Goal: Task Accomplishment & Management: Complete application form

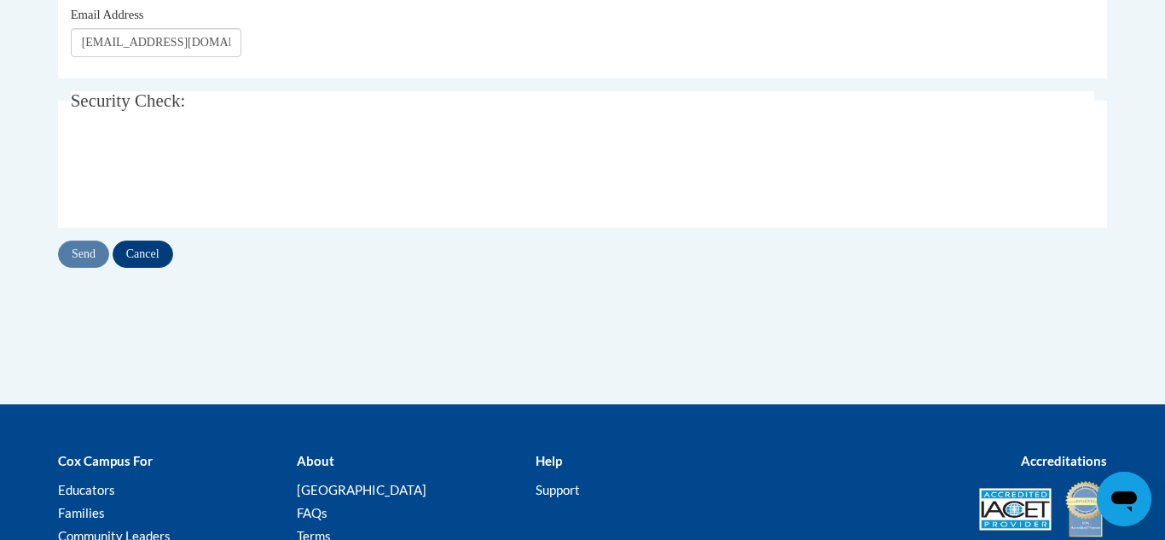
scroll to position [307, 0]
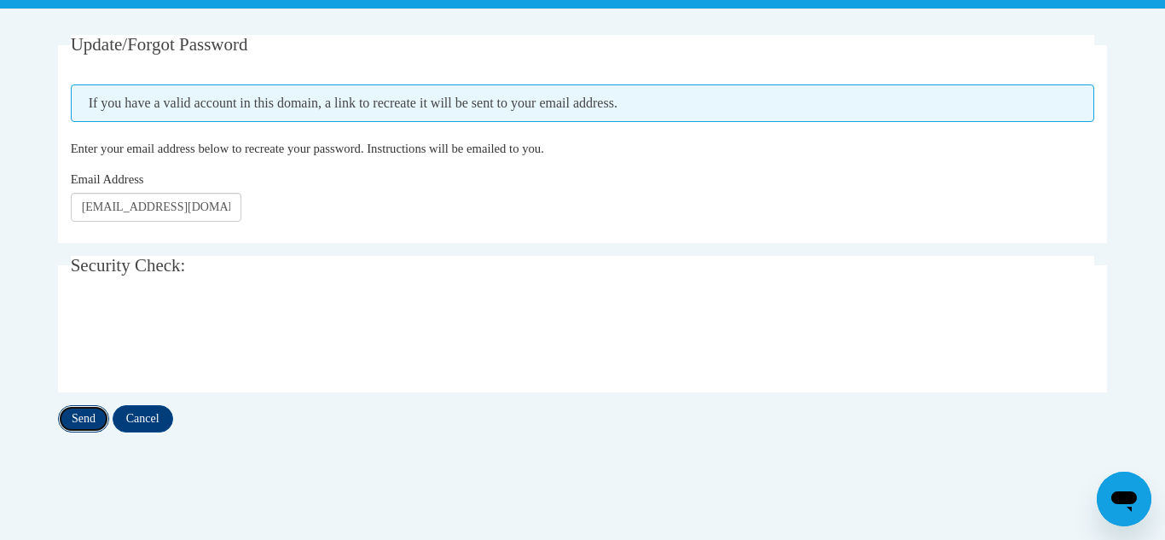
click at [90, 410] on input "Send" at bounding box center [83, 418] width 51 height 27
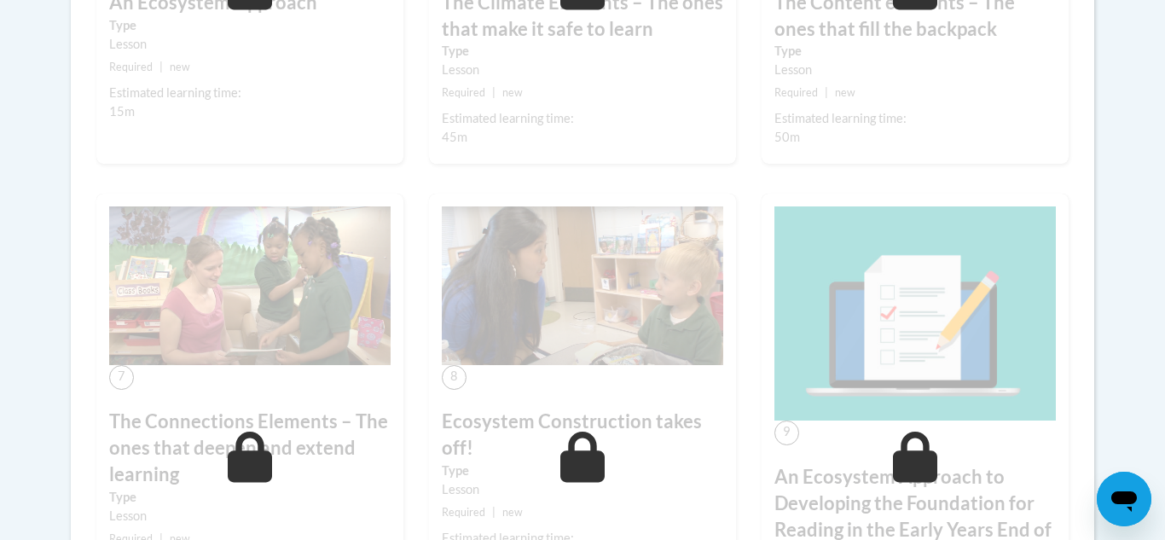
scroll to position [1091, 0]
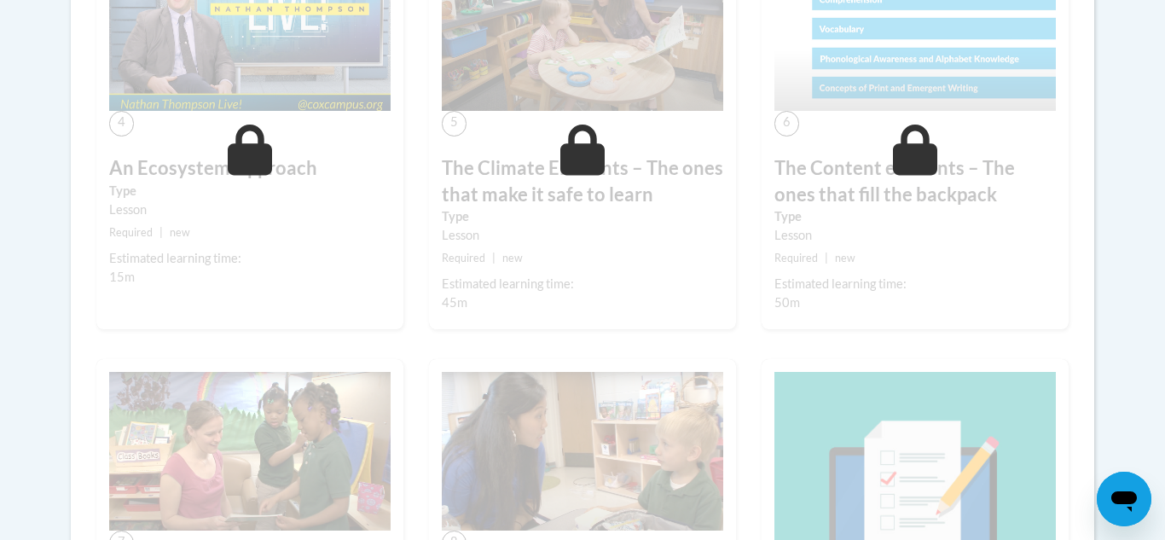
click at [1137, 115] on body "This site uses cookies to help improve your learning experience. By continuing …" at bounding box center [582, 107] width 1165 height 2396
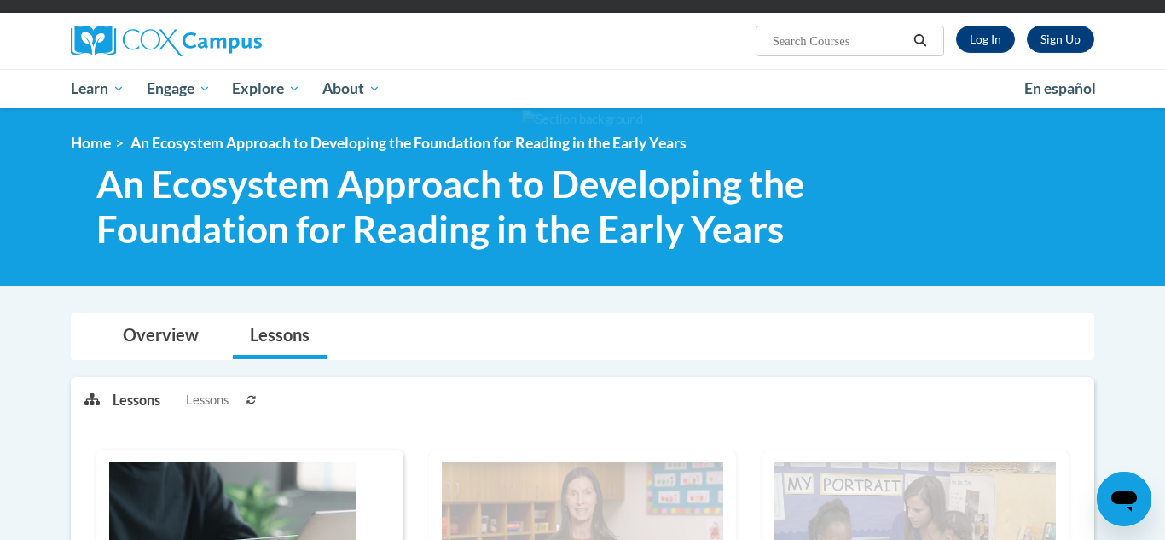
scroll to position [68, 0]
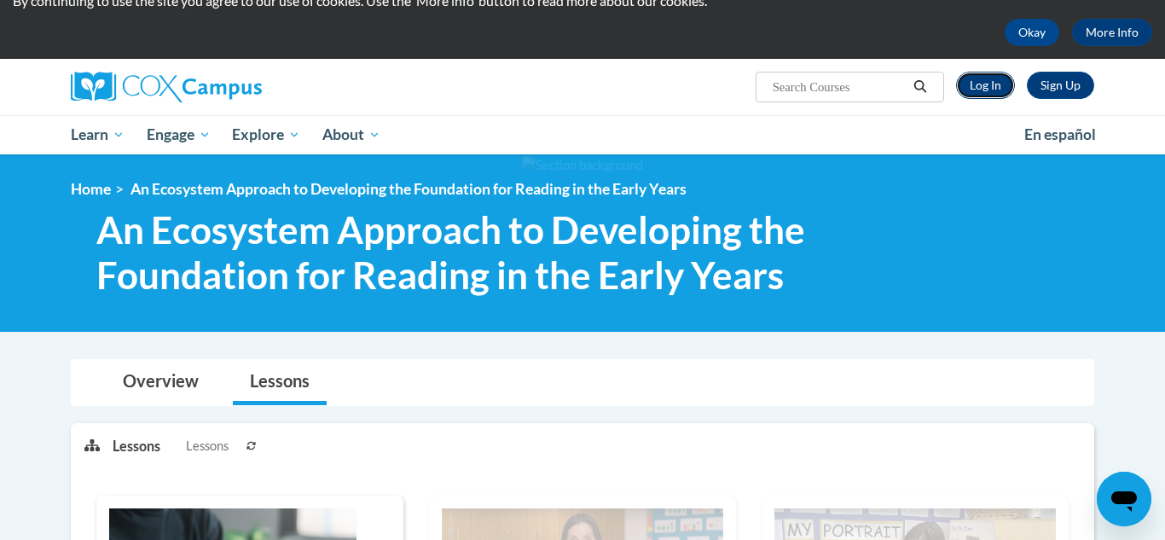
click at [993, 82] on link "Log In" at bounding box center [985, 85] width 59 height 27
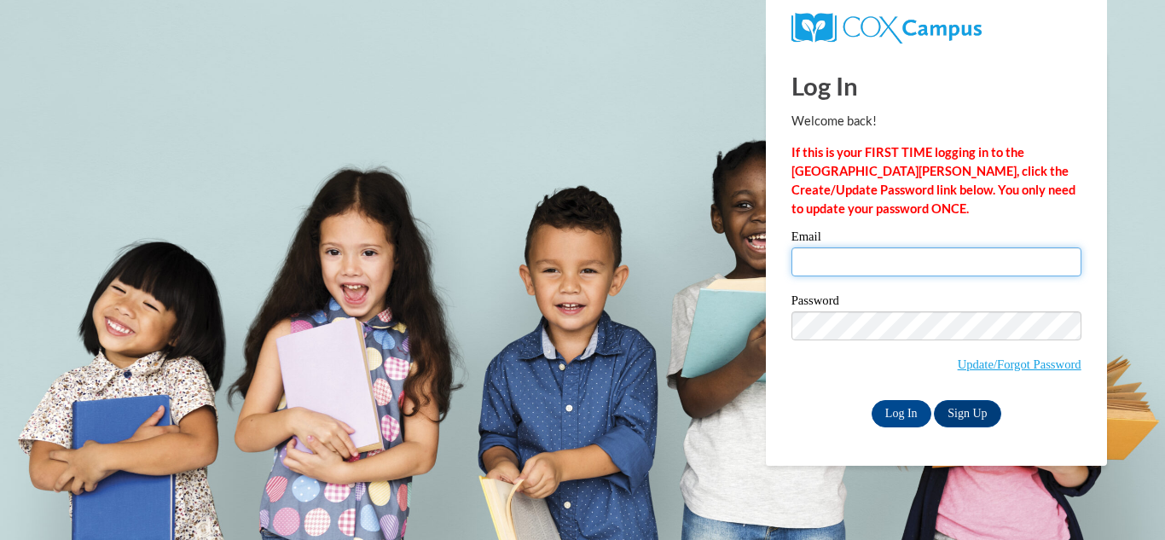
click at [928, 265] on input "Email" at bounding box center [936, 261] width 290 height 29
type input "tiranstyles@gmail.com"
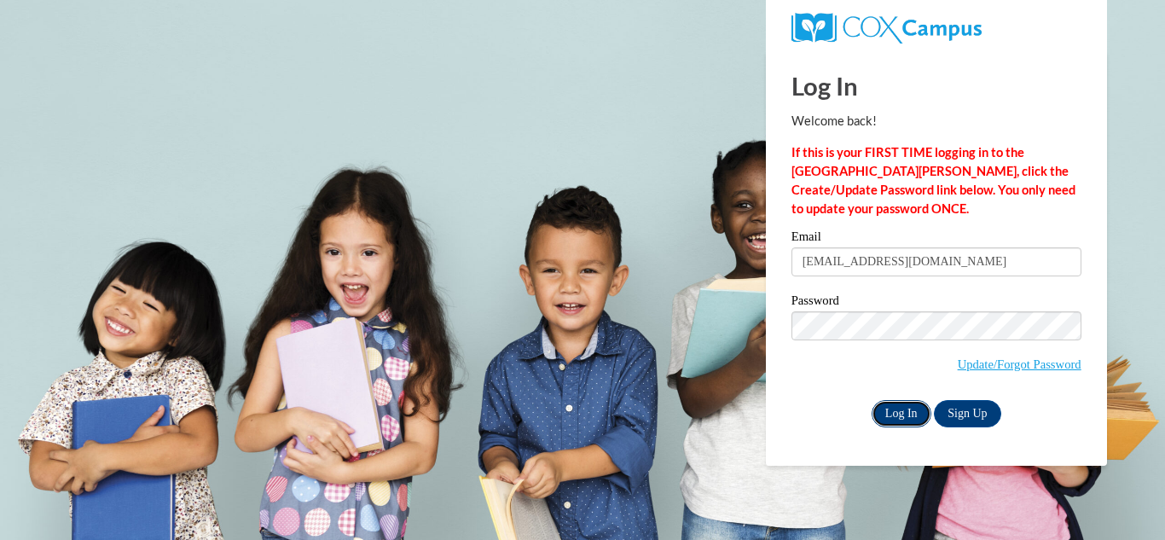
click at [908, 413] on input "Log In" at bounding box center [901, 413] width 60 height 27
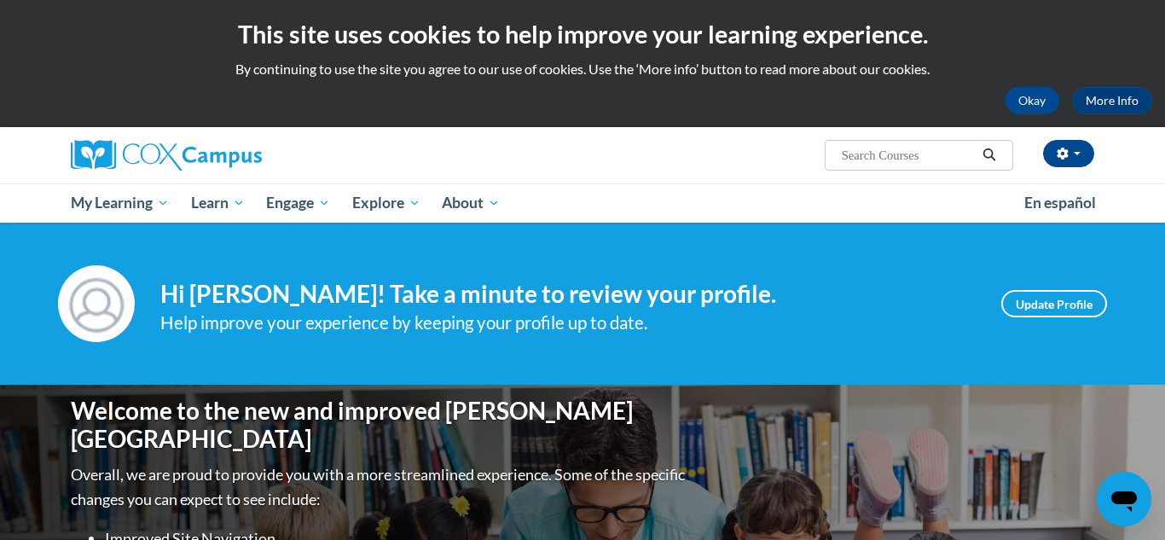
click at [832, 191] on ul "My Learning My Learning My Course Progress Certificates My Action Plans Group D…" at bounding box center [536, 202] width 953 height 39
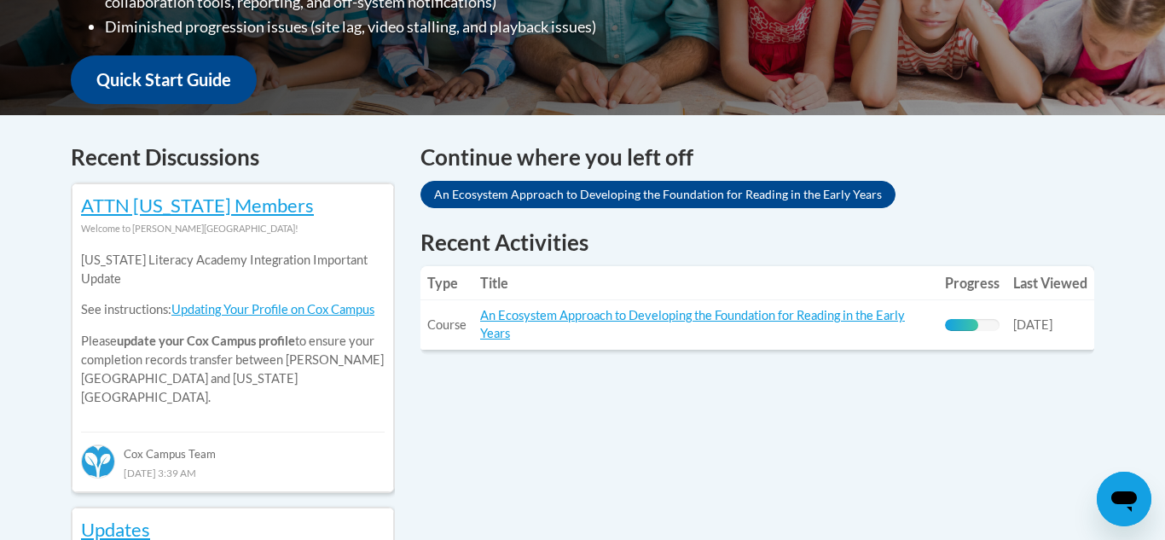
scroll to position [614, 0]
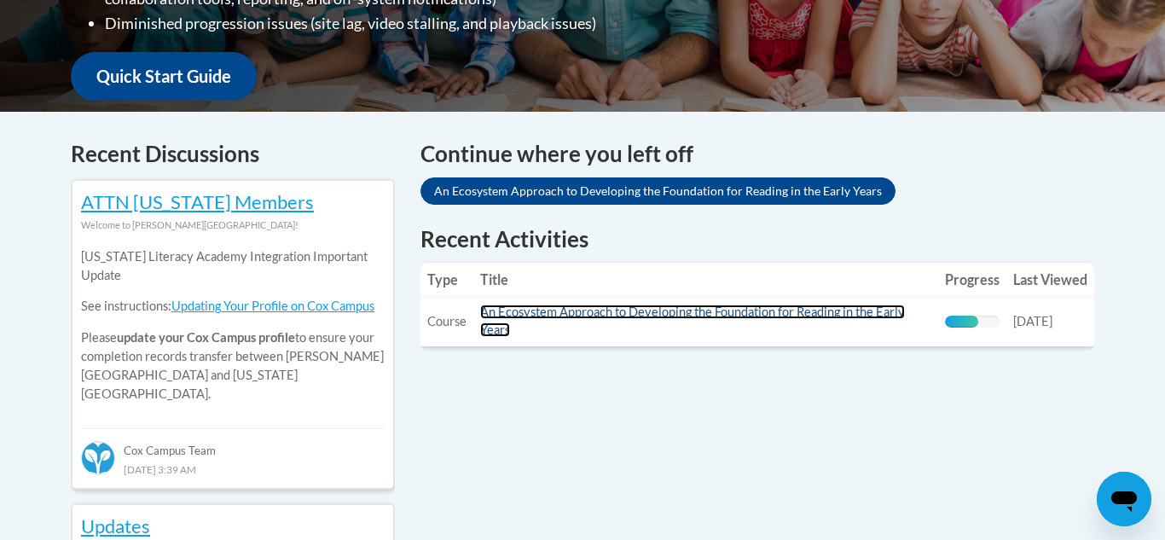
click at [768, 311] on link "An Ecosystem Approach to Developing the Foundation for Reading in the Early Yea…" at bounding box center [692, 320] width 425 height 32
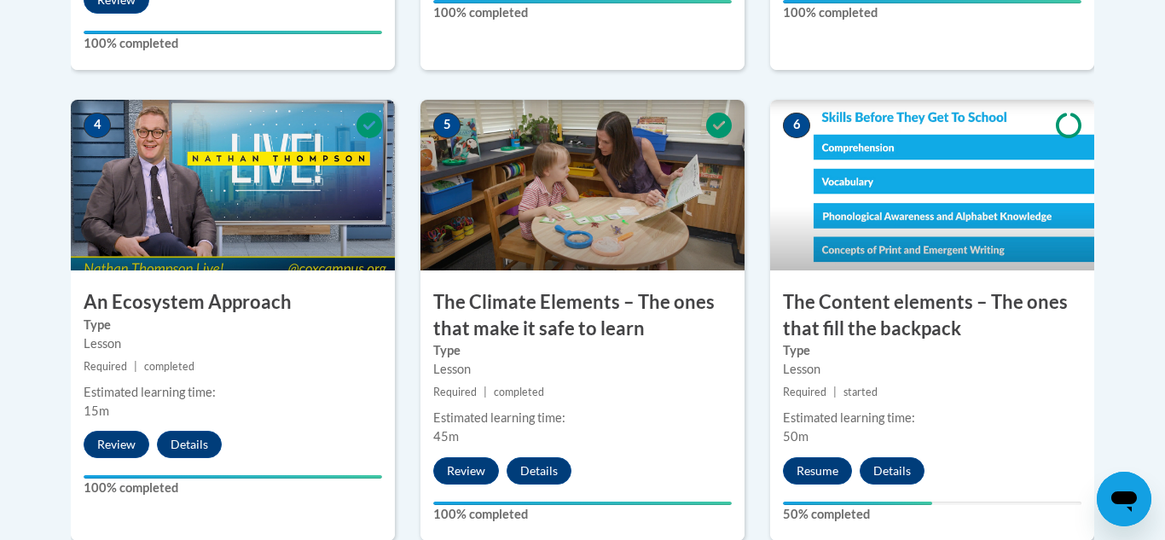
scroll to position [984, 0]
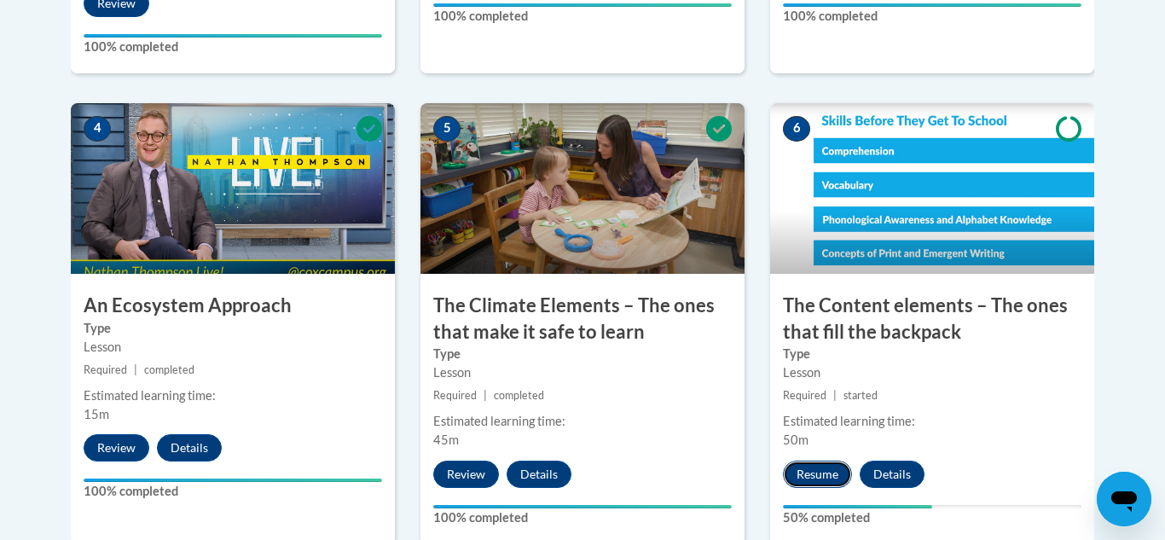
click at [830, 481] on button "Resume" at bounding box center [817, 473] width 69 height 27
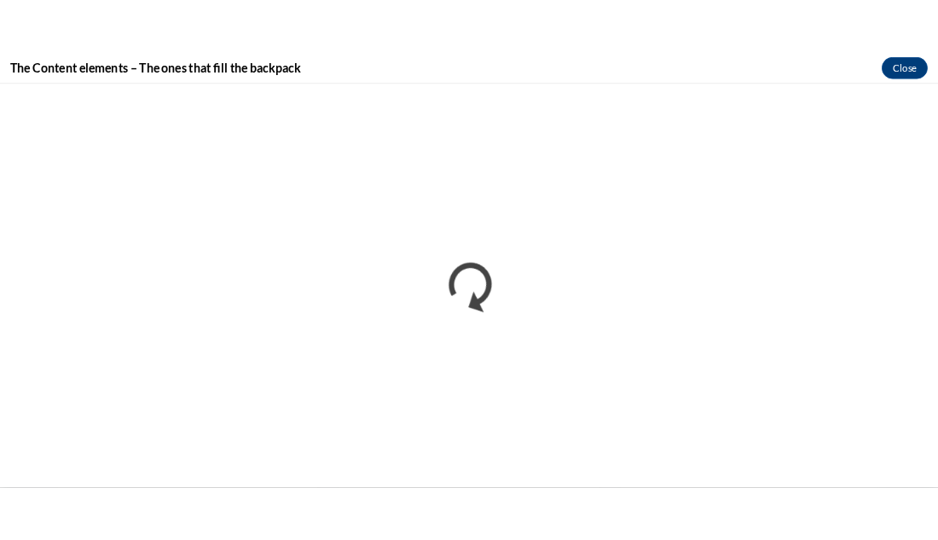
scroll to position [0, 0]
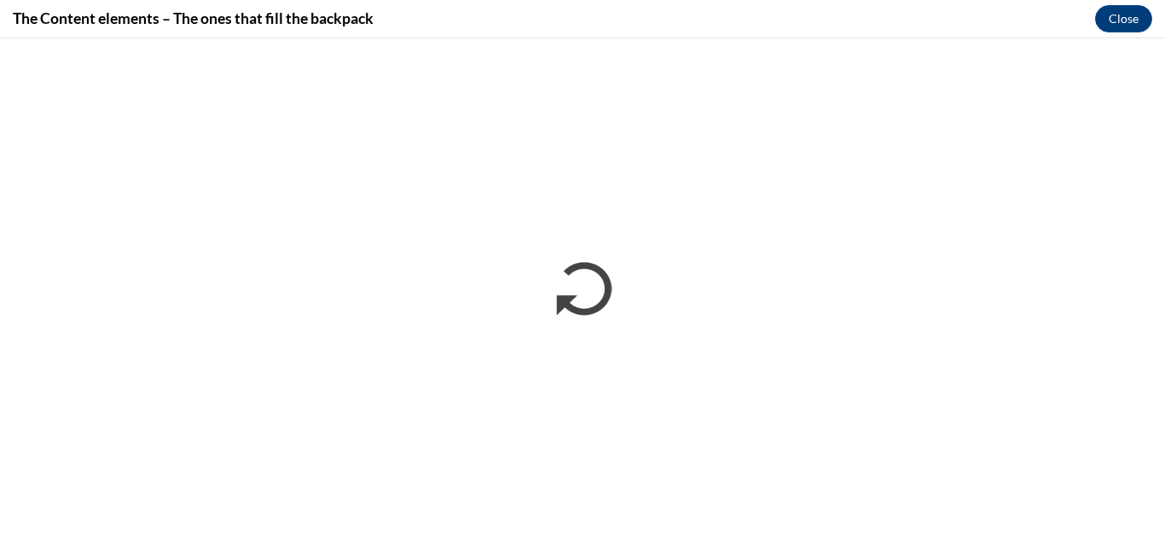
click at [1062, 32] on div "The Content elements – The ones that fill the backpack Close" at bounding box center [582, 19] width 1165 height 38
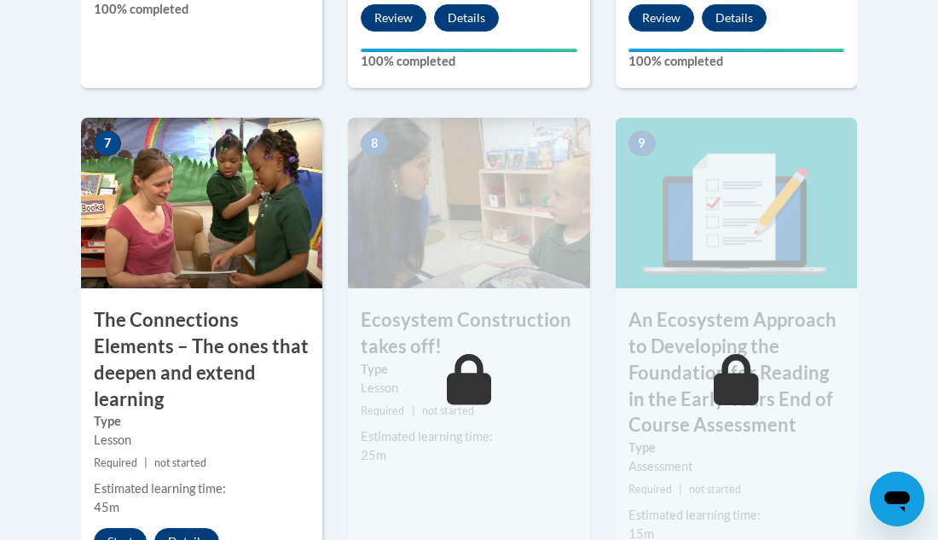
scroll to position [1567, 0]
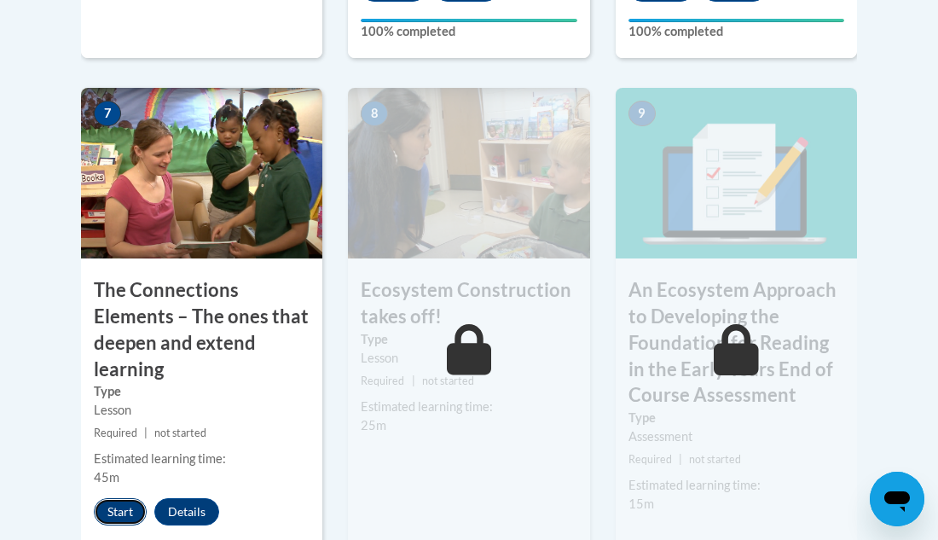
click at [126, 507] on button "Start" at bounding box center [120, 511] width 53 height 27
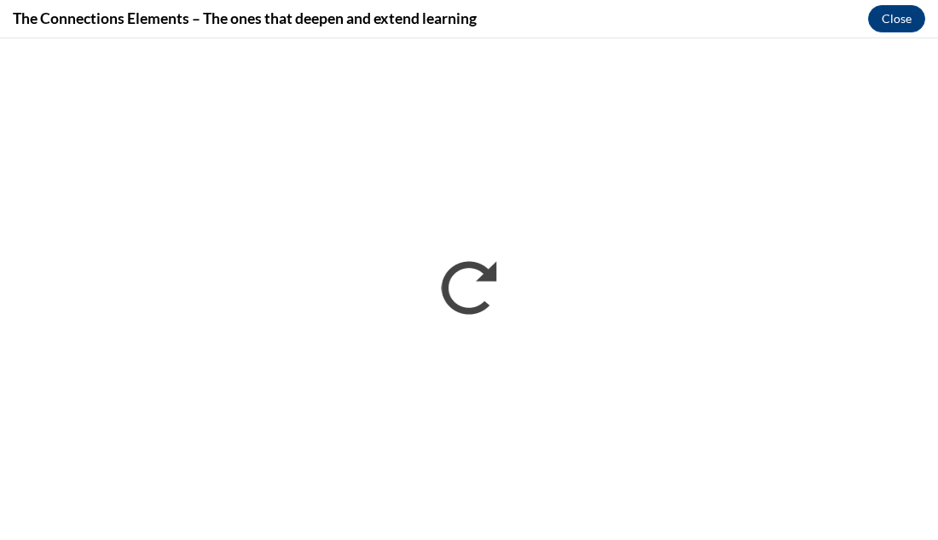
scroll to position [0, 0]
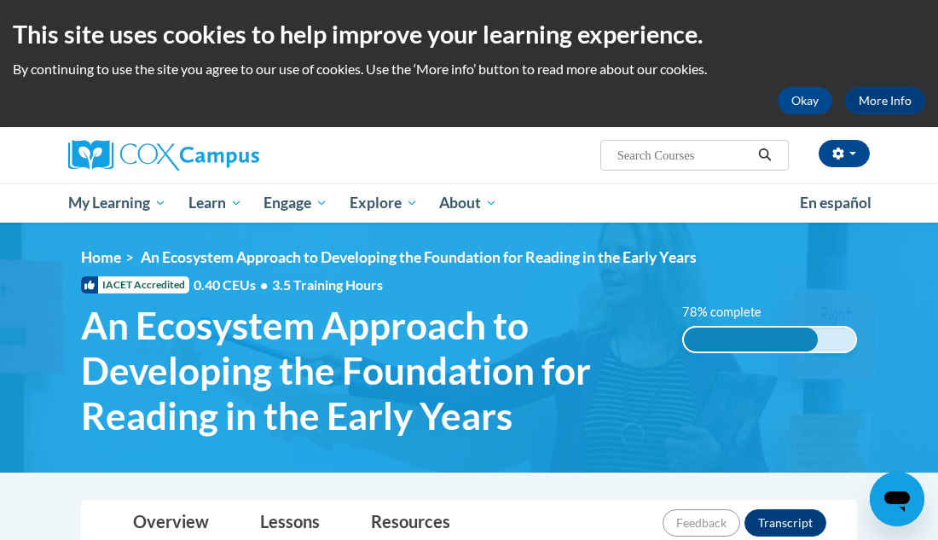
click at [920, 206] on div "[PERSON_NAME] (Eastern Daylight Time GMT-0400 ) My Profile Inbox My Transcripts…" at bounding box center [469, 175] width 938 height 96
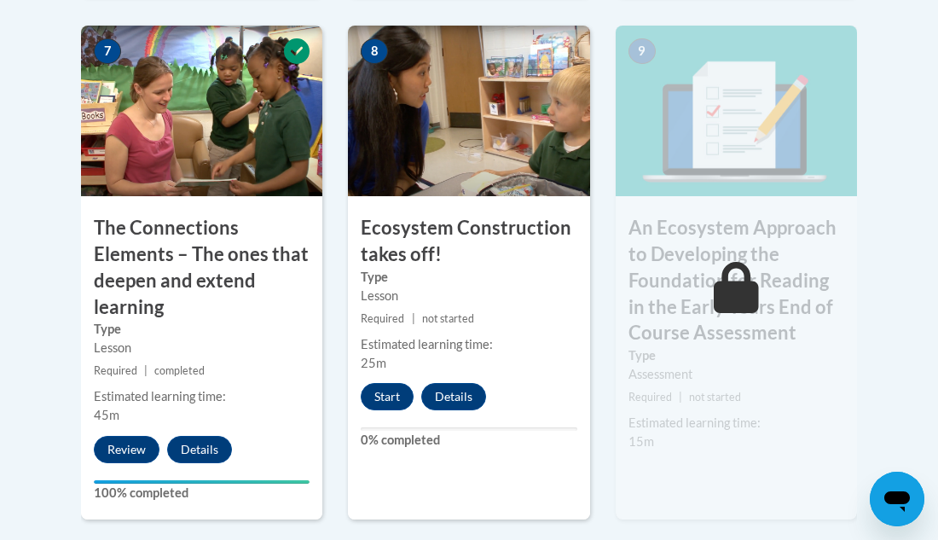
scroll to position [1603, 0]
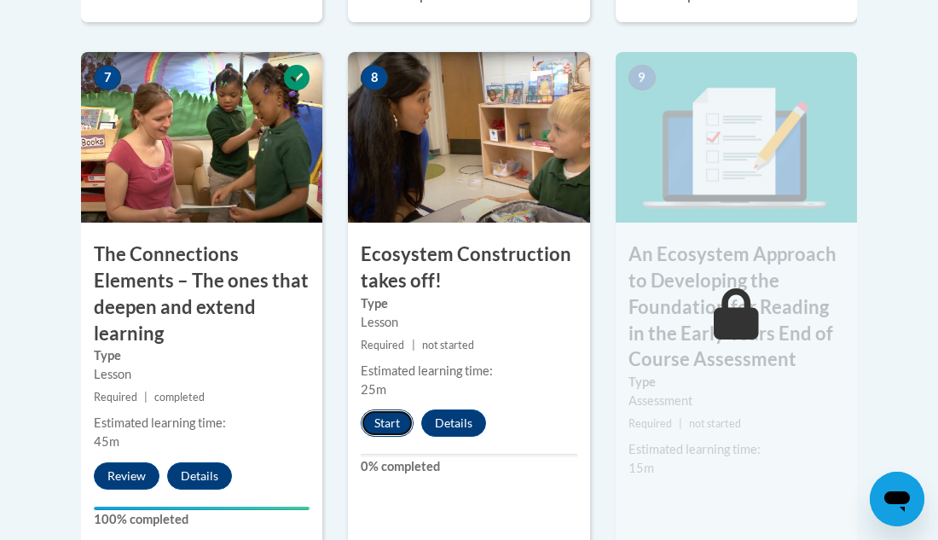
click at [385, 424] on button "Start" at bounding box center [387, 422] width 53 height 27
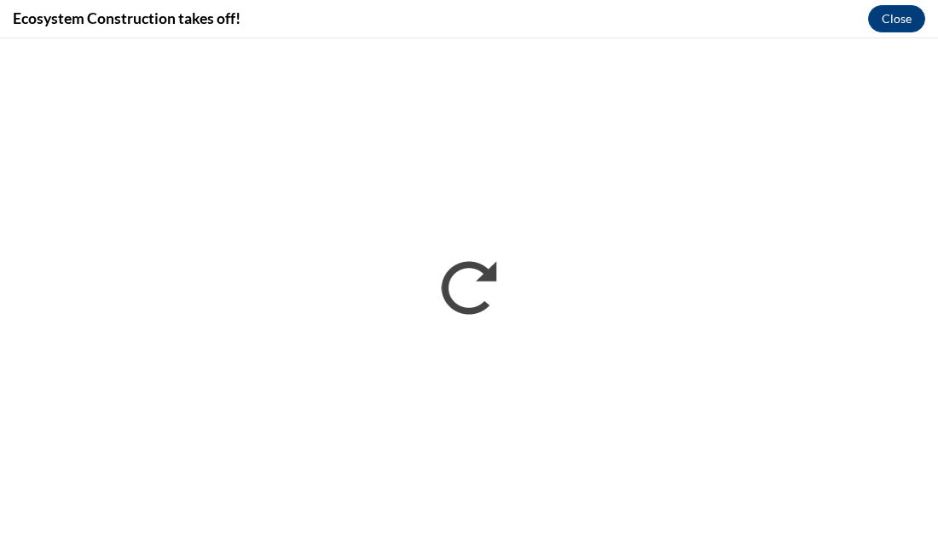
scroll to position [0, 0]
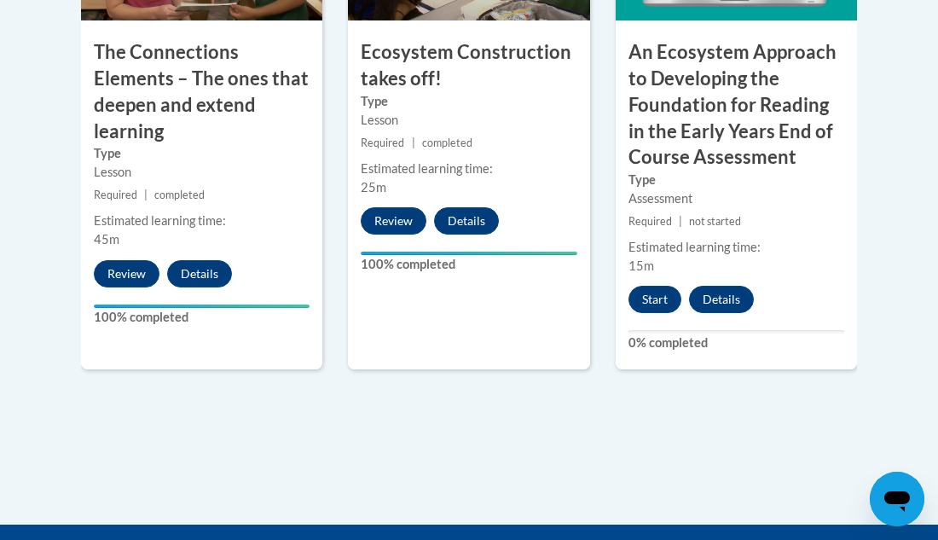
scroll to position [1808, 0]
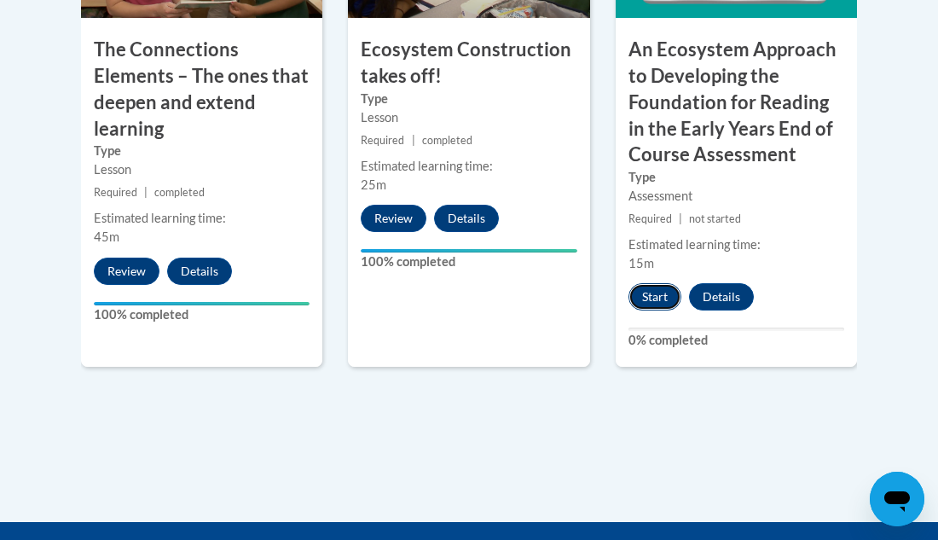
click at [641, 302] on button "Start" at bounding box center [654, 296] width 53 height 27
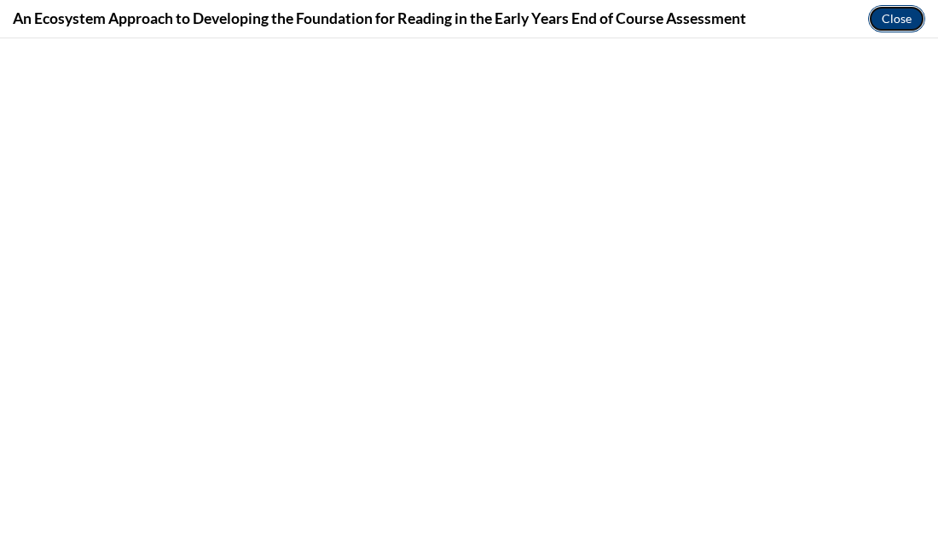
click at [912, 22] on button "Close" at bounding box center [896, 18] width 57 height 27
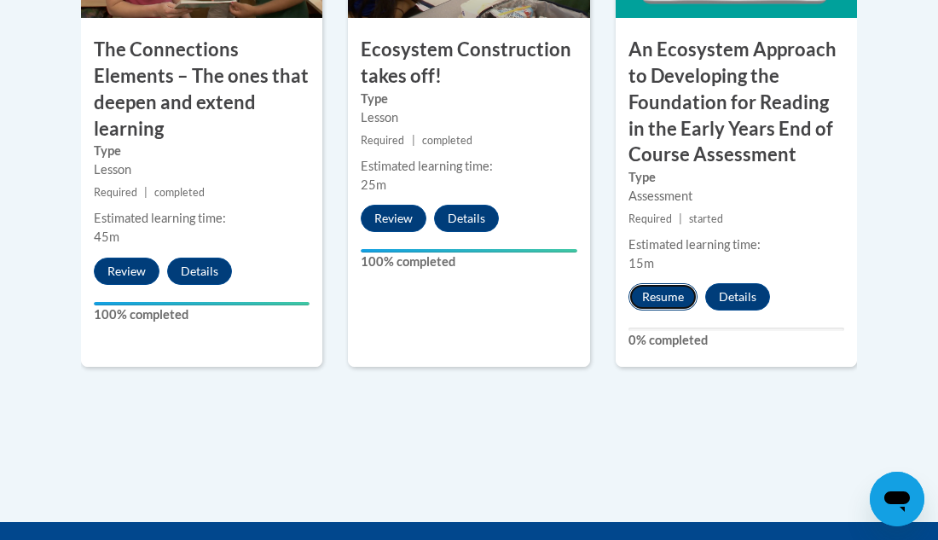
click at [659, 297] on button "Resume" at bounding box center [662, 296] width 69 height 27
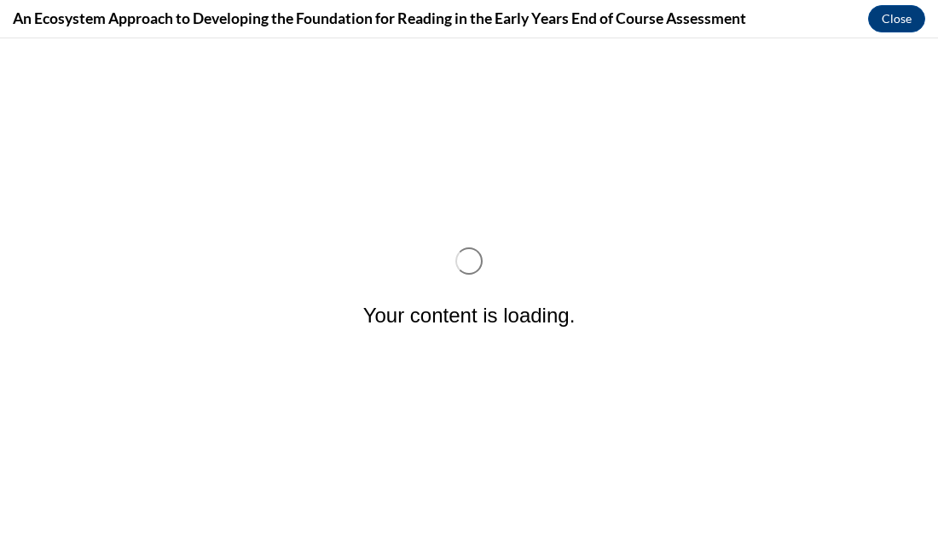
scroll to position [0, 0]
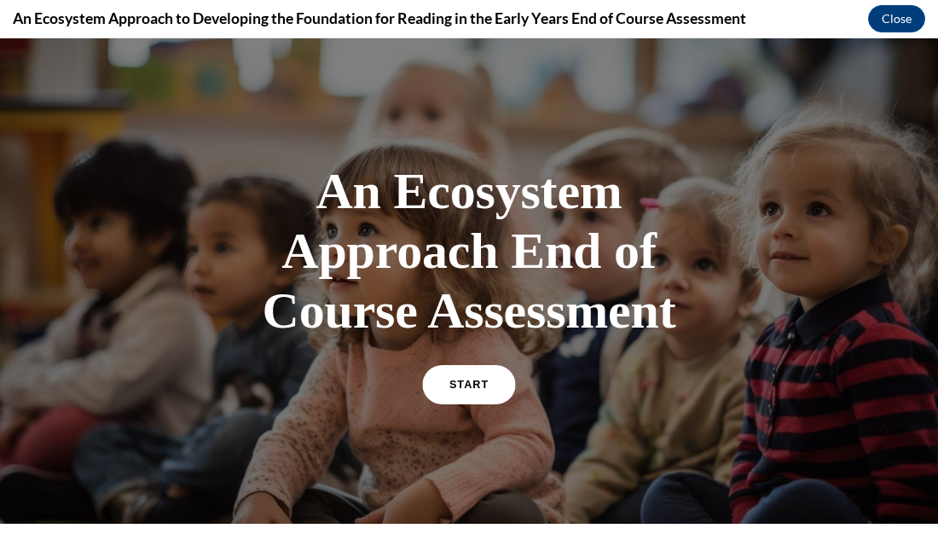
click at [476, 391] on link "START" at bounding box center [468, 384] width 93 height 39
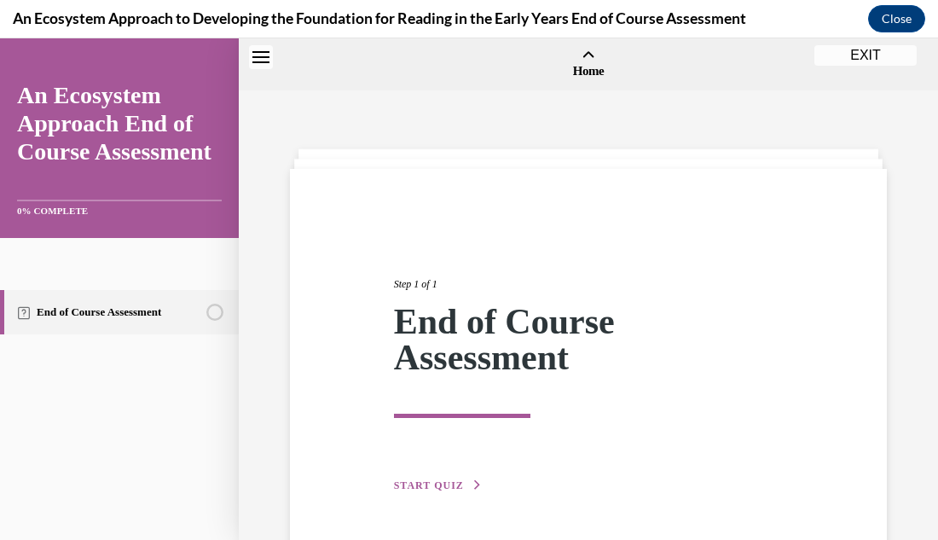
scroll to position [53, 0]
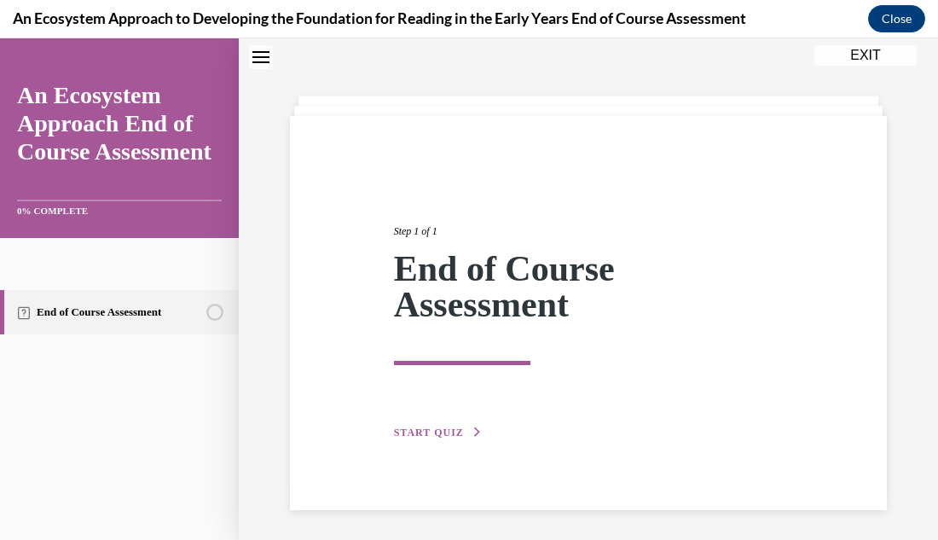
click at [902, 242] on div "Step 1 of 1 End of Course Assessment START QUIZ" at bounding box center [588, 291] width 699 height 505
click at [924, 257] on div "Step 1 of 1 End of Course Assessment START QUIZ" at bounding box center [588, 291] width 699 height 505
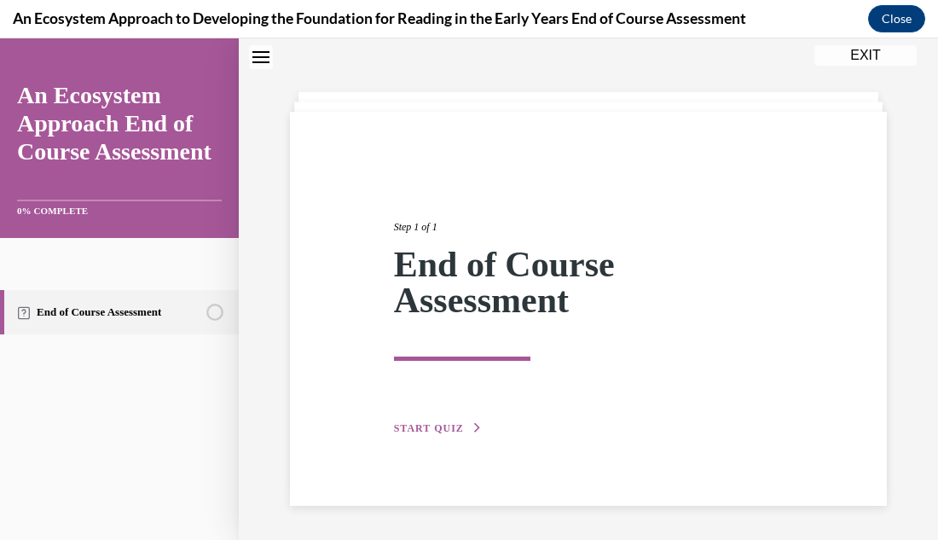
click at [401, 431] on span "START QUIZ" at bounding box center [429, 428] width 70 height 12
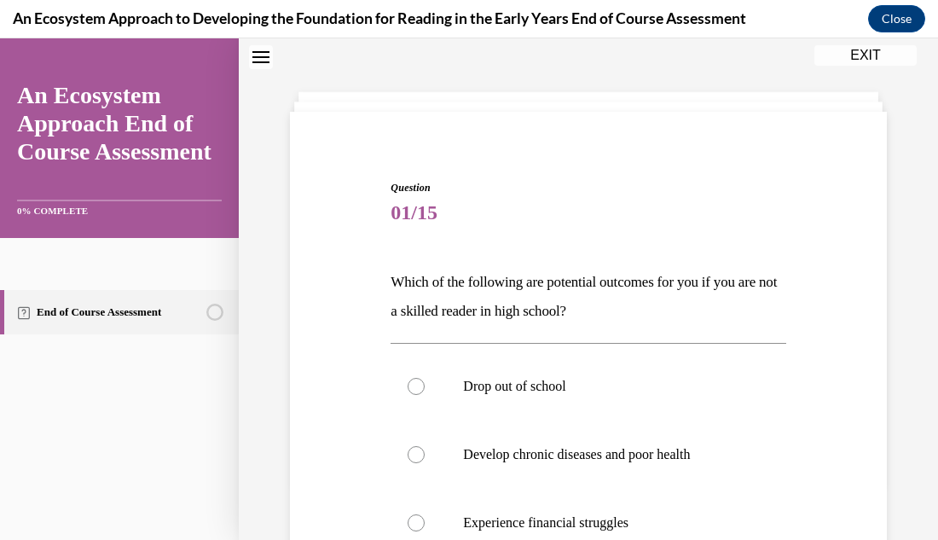
click at [911, 118] on div "Question 01/15 Which of the following are potential outcomes for you if you are…" at bounding box center [588, 453] width 699 height 836
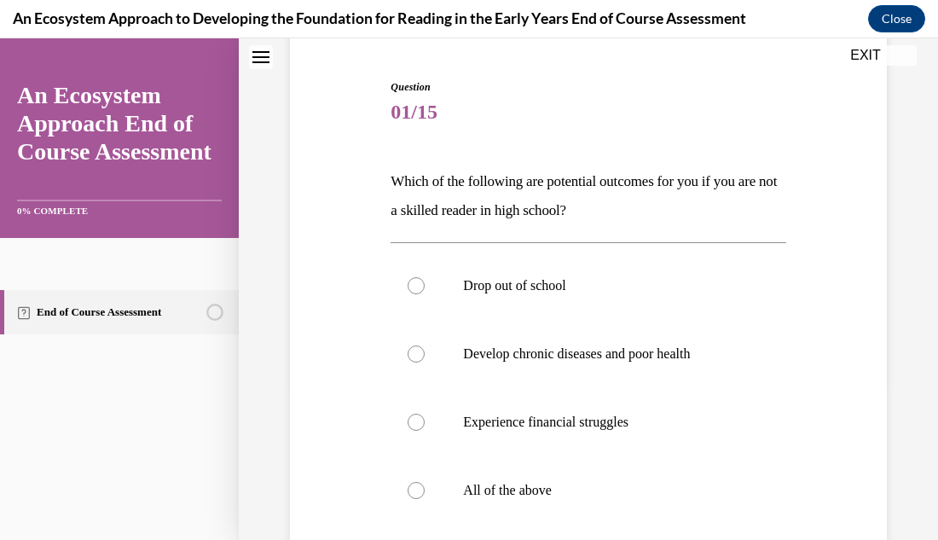
scroll to position [159, 0]
click at [415, 492] on div at bounding box center [416, 488] width 17 height 17
click at [415, 492] on input "All of the above" at bounding box center [416, 488] width 17 height 17
radio input "true"
click at [902, 377] on div "Question 01/15 Which of the following are potential outcomes for you if you are…" at bounding box center [588, 351] width 699 height 836
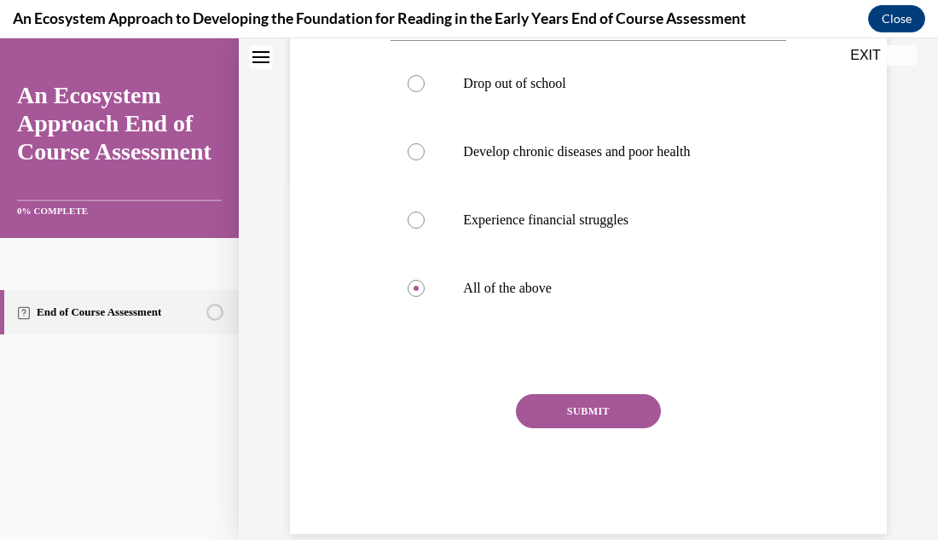
scroll to position [388, 0]
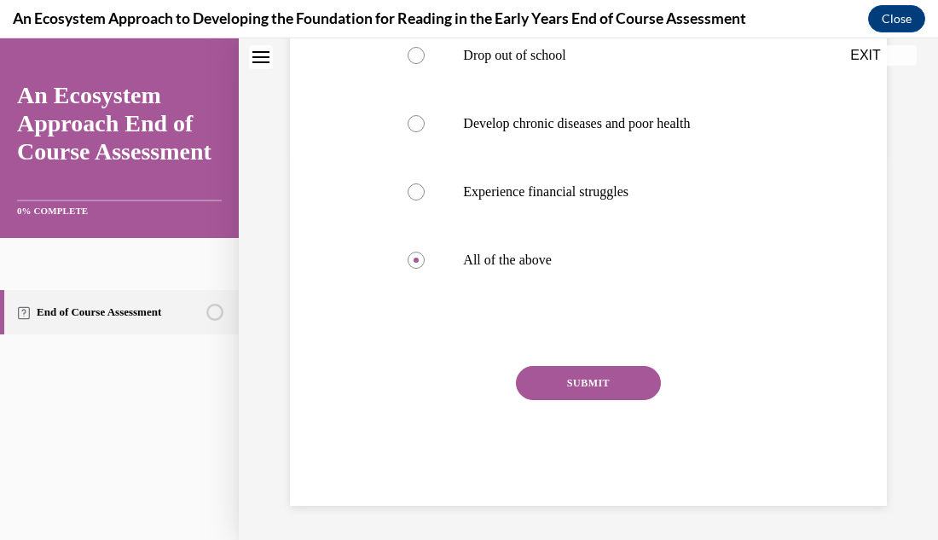
click at [628, 385] on button "SUBMIT" at bounding box center [588, 383] width 145 height 34
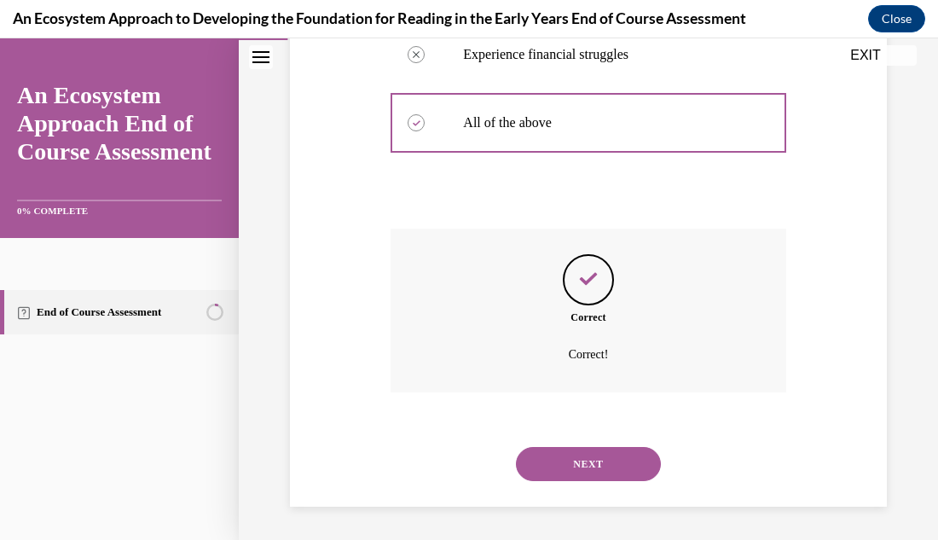
scroll to position [526, 0]
click at [586, 466] on button "NEXT" at bounding box center [588, 463] width 145 height 34
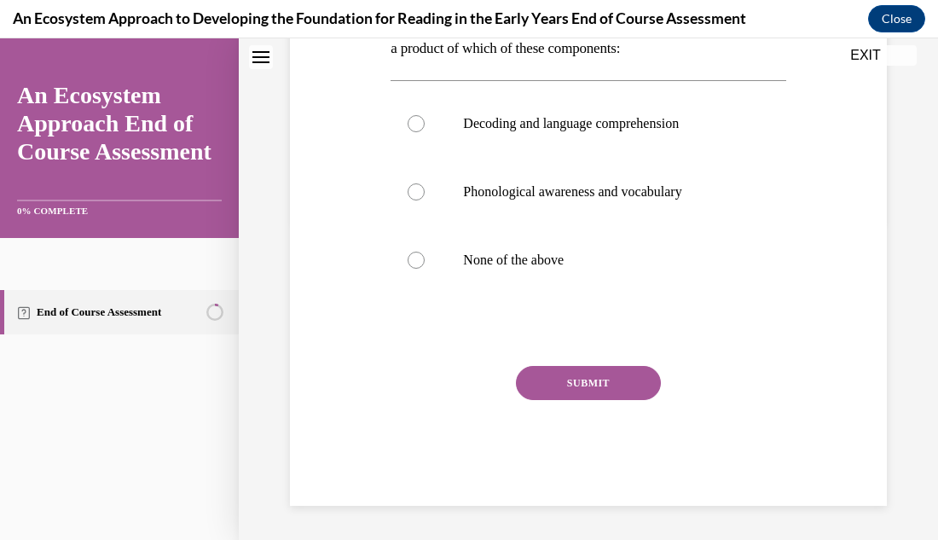
scroll to position [0, 0]
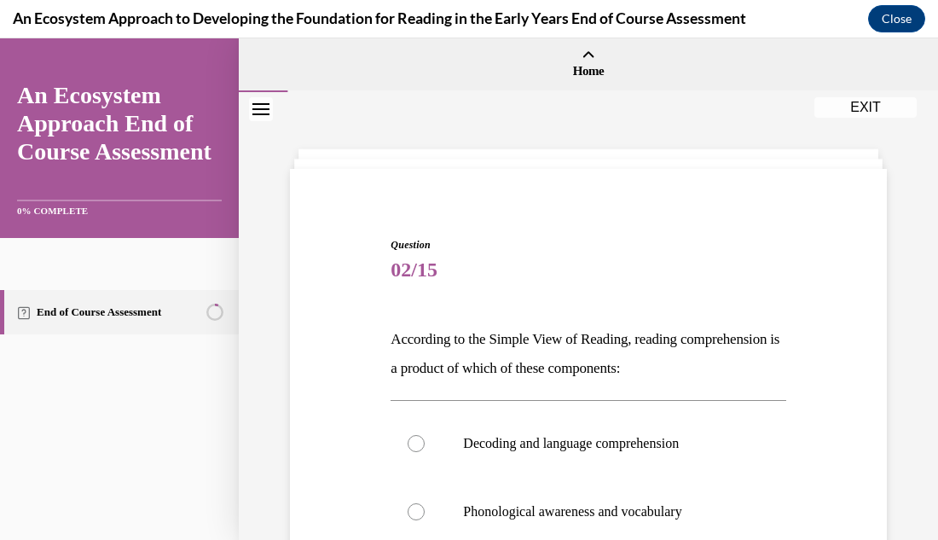
click at [907, 192] on div "Question 02/15 According to the Simple View of Reading, reading comprehension i…" at bounding box center [588, 475] width 699 height 767
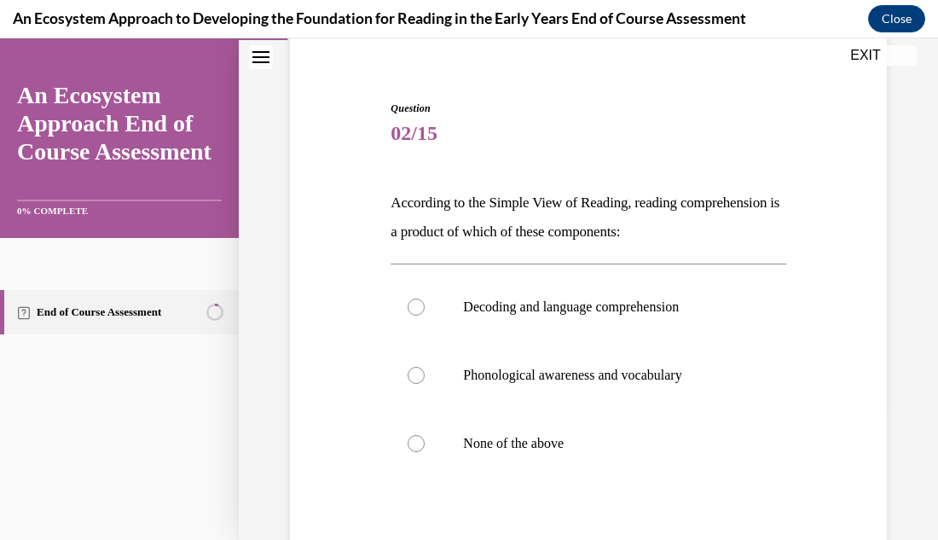
scroll to position [171, 0]
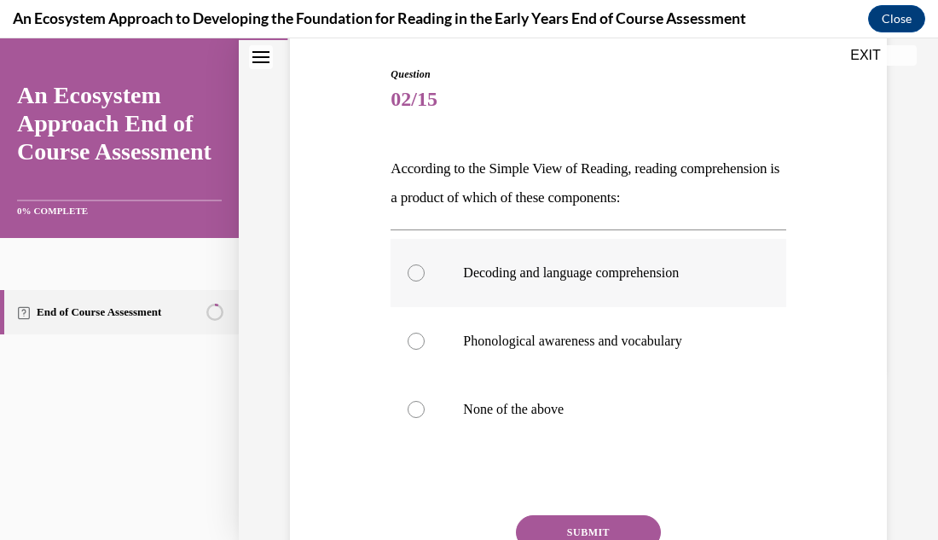
click at [414, 274] on div at bounding box center [416, 272] width 17 height 17
click at [414, 274] on input "Decoding and language comprehension" at bounding box center [416, 272] width 17 height 17
radio input "true"
click at [579, 535] on button "SUBMIT" at bounding box center [588, 532] width 145 height 34
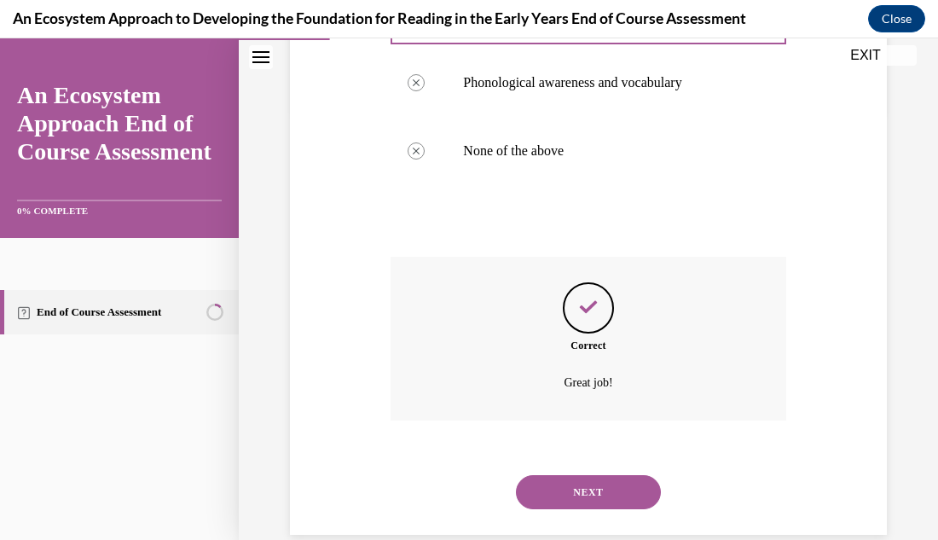
scroll to position [458, 0]
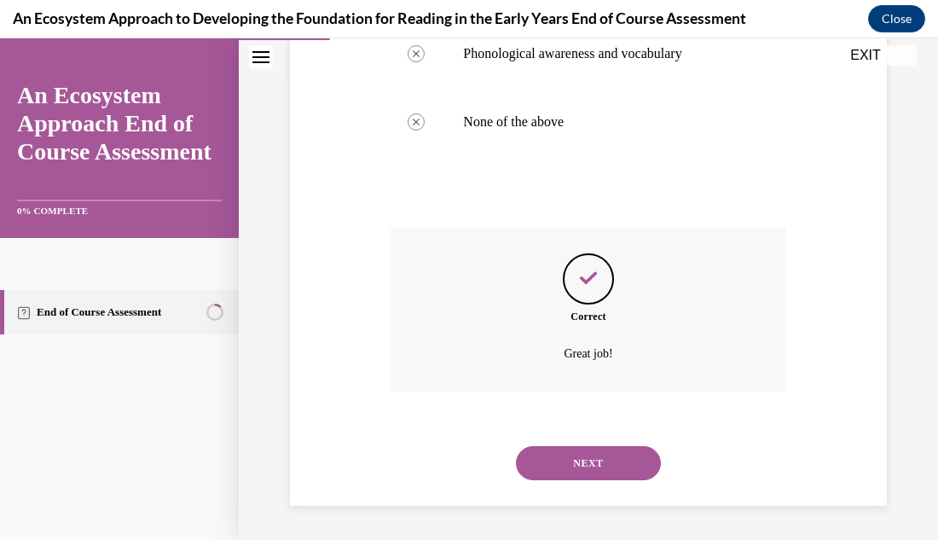
click at [574, 463] on button "NEXT" at bounding box center [588, 463] width 145 height 34
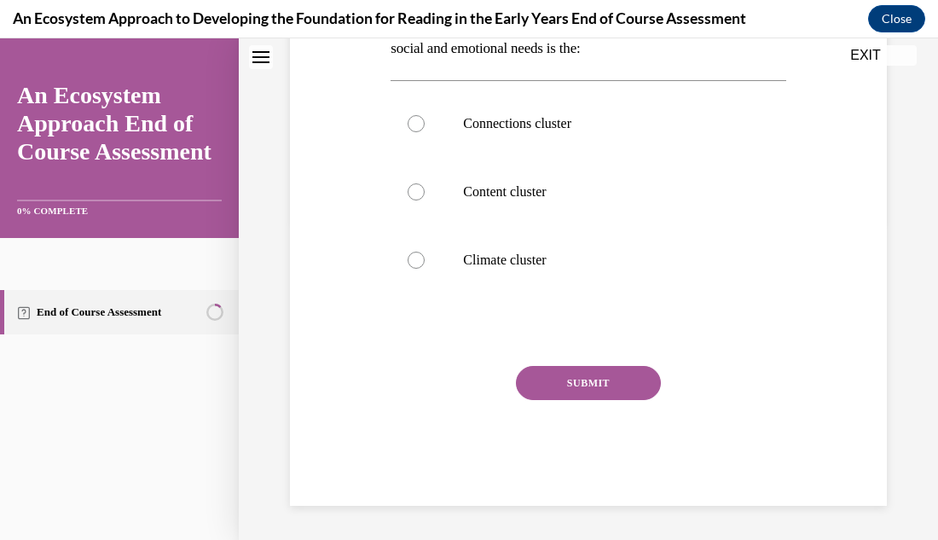
scroll to position [0, 0]
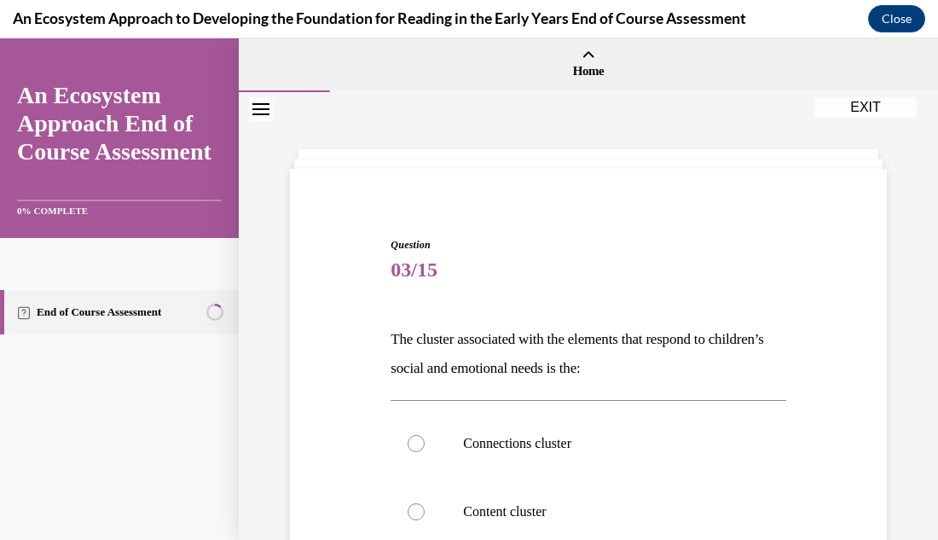
click at [899, 370] on div "Question 03/15 The cluster associated with the elements that respond to childre…" at bounding box center [588, 475] width 699 height 767
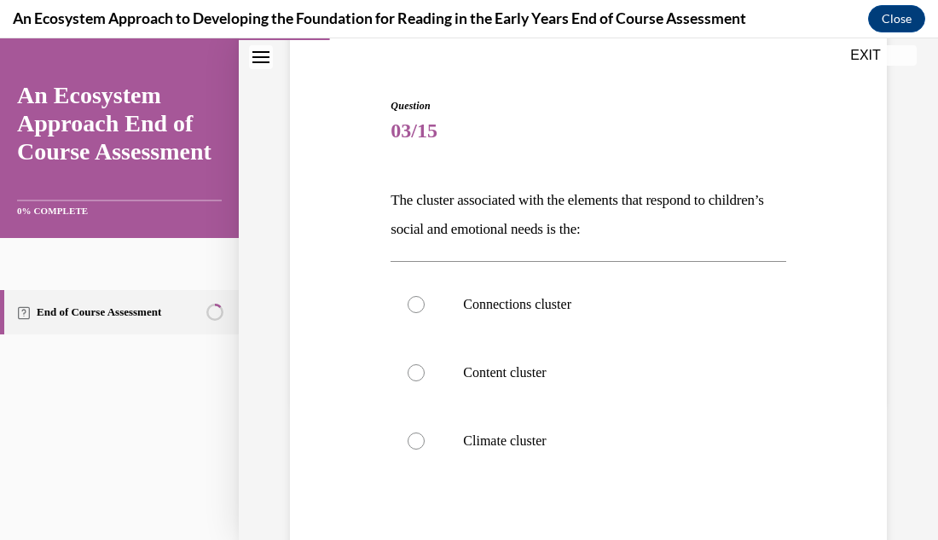
scroll to position [171, 0]
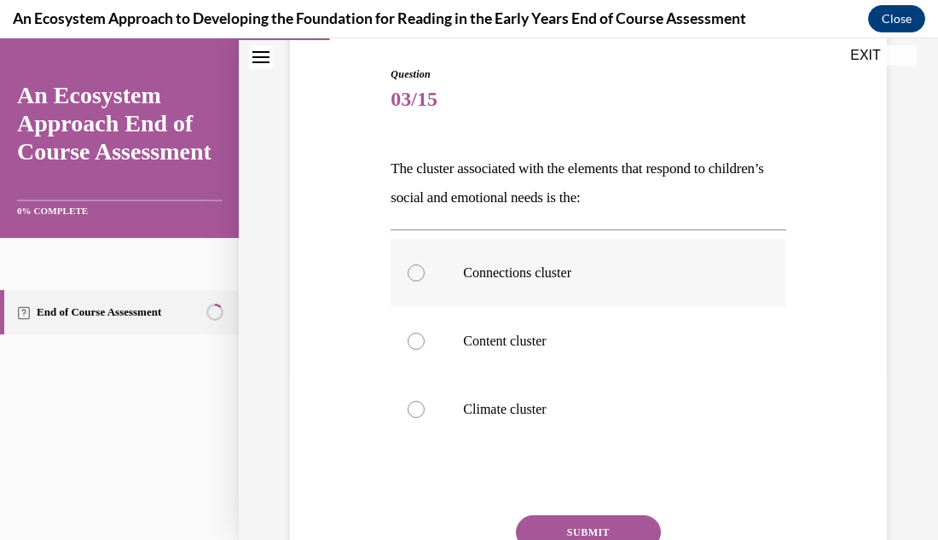
click at [416, 271] on div at bounding box center [416, 272] width 17 height 17
click at [416, 271] on input "Connections cluster" at bounding box center [416, 272] width 17 height 17
radio input "true"
click at [583, 534] on button "SUBMIT" at bounding box center [588, 532] width 145 height 34
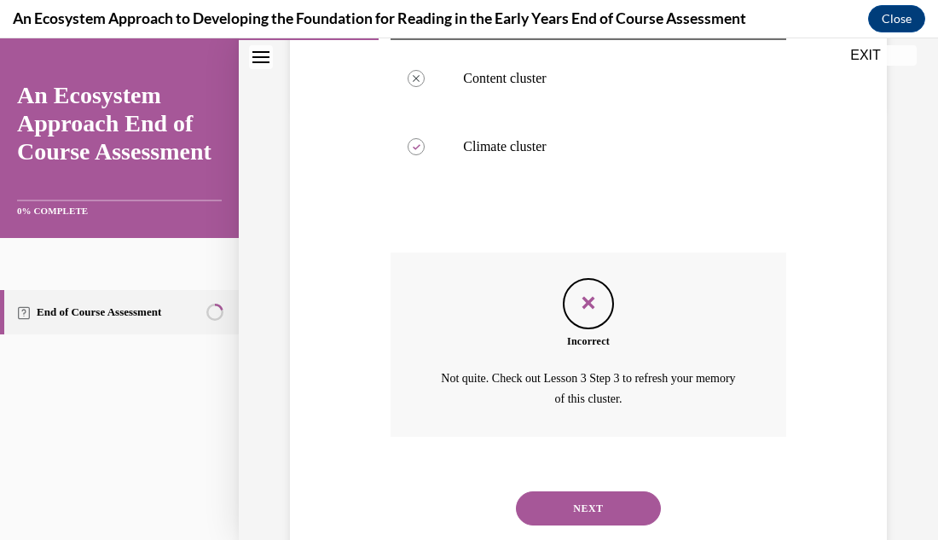
scroll to position [478, 0]
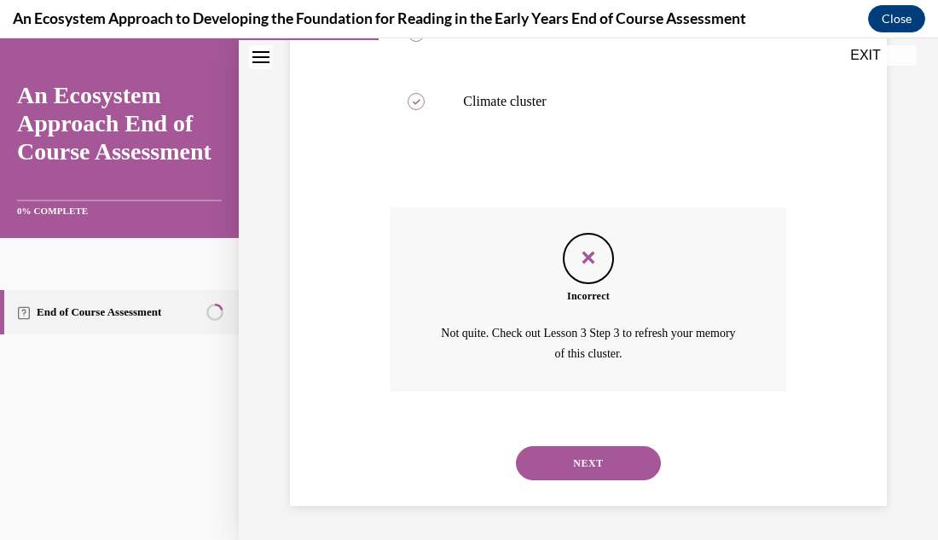
click at [588, 472] on button "NEXT" at bounding box center [588, 463] width 145 height 34
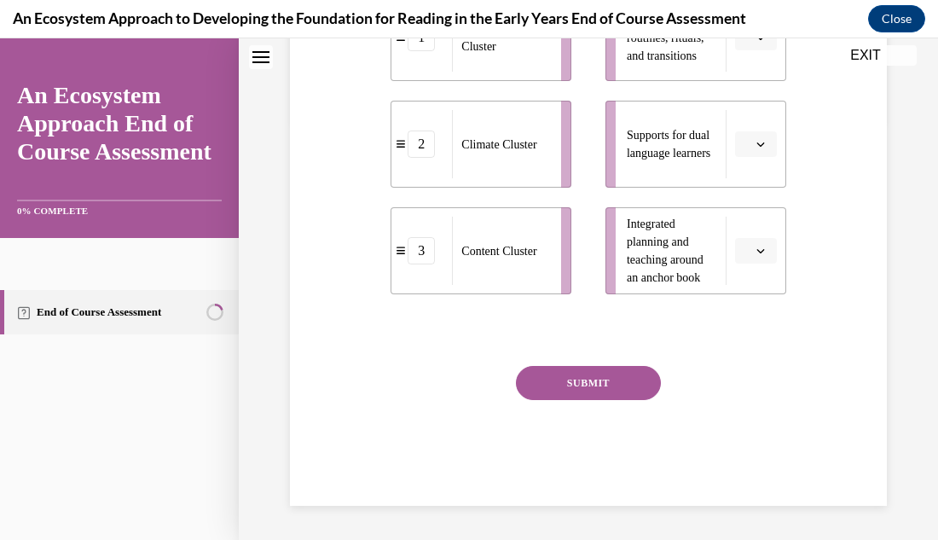
scroll to position [0, 0]
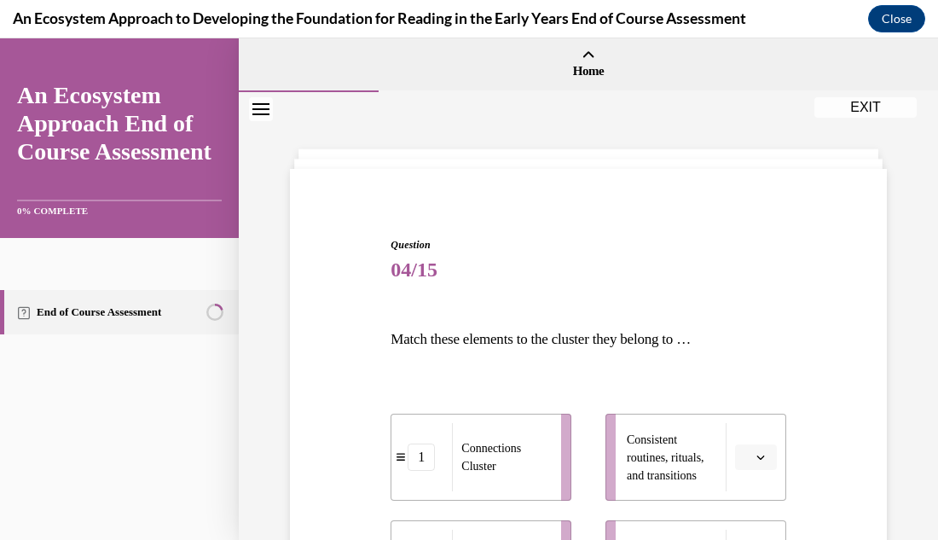
click at [891, 371] on div "Question 04/15 Match these elements to the cluster they belong to … 1 Connectio…" at bounding box center [588, 525] width 699 height 867
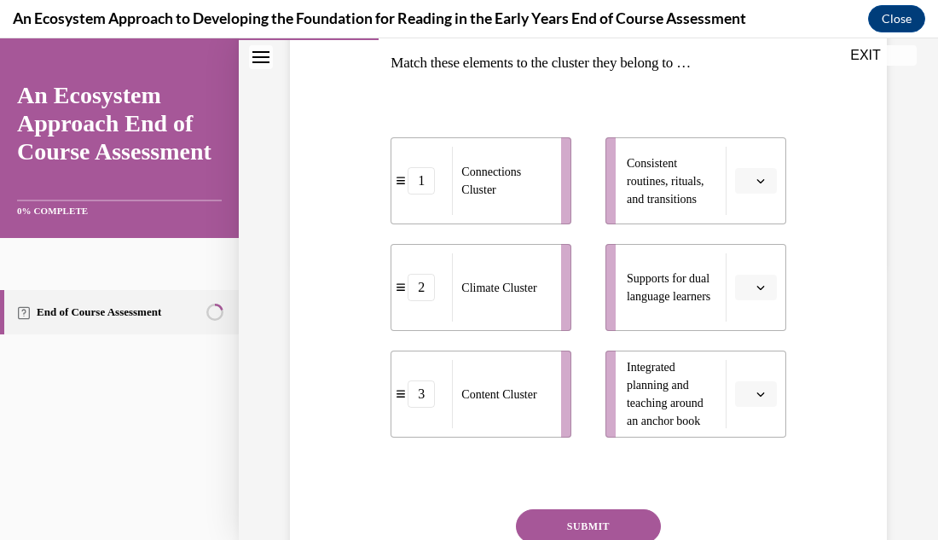
scroll to position [273, 0]
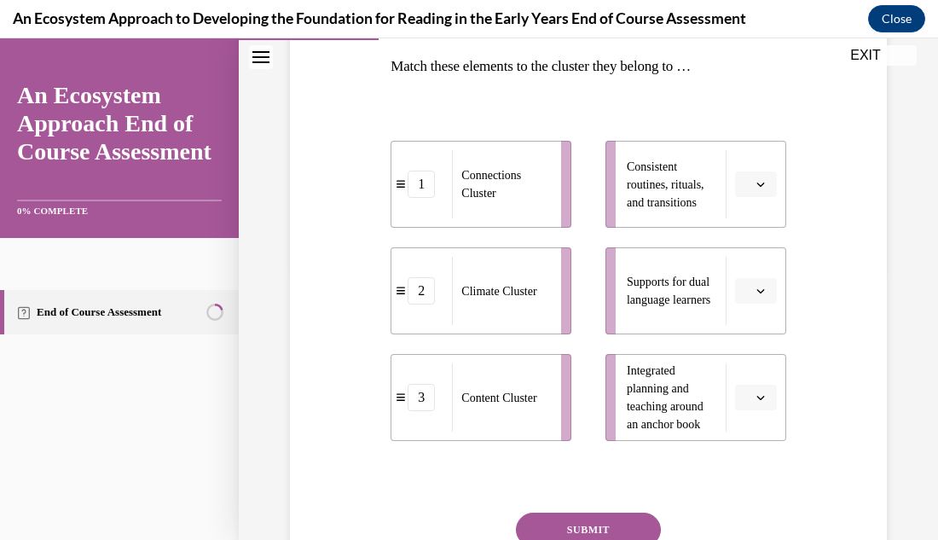
click at [759, 402] on span "button" at bounding box center [761, 397] width 12 height 12
click at [753, 359] on div "3" at bounding box center [753, 359] width 43 height 34
click at [757, 298] on button "button" at bounding box center [756, 291] width 42 height 26
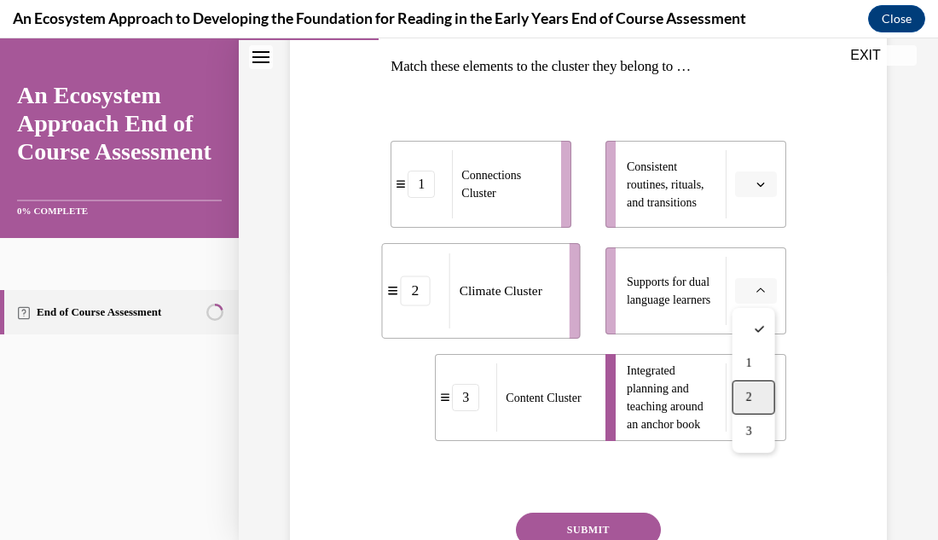
click at [747, 394] on span "2" at bounding box center [749, 398] width 6 height 14
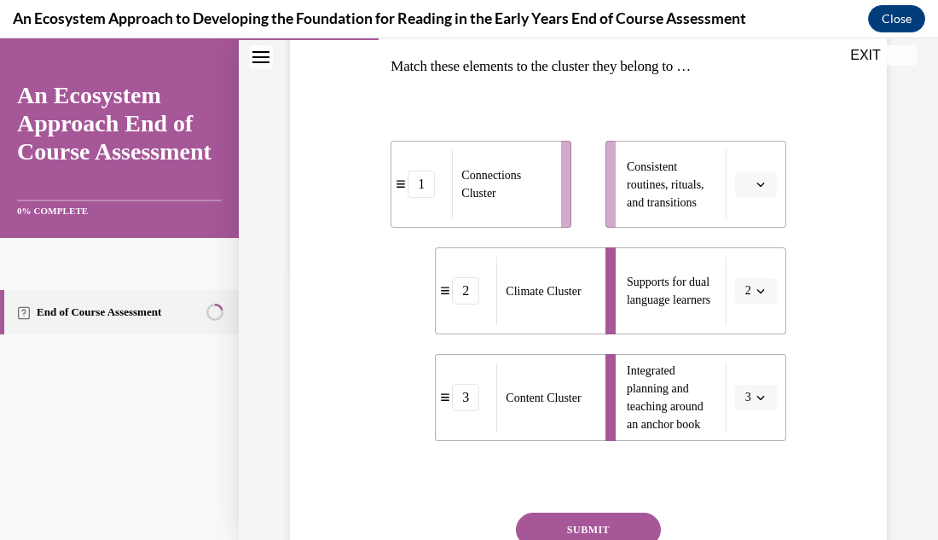
click at [769, 185] on button "button" at bounding box center [756, 184] width 42 height 26
click at [753, 262] on div "1" at bounding box center [753, 257] width 43 height 34
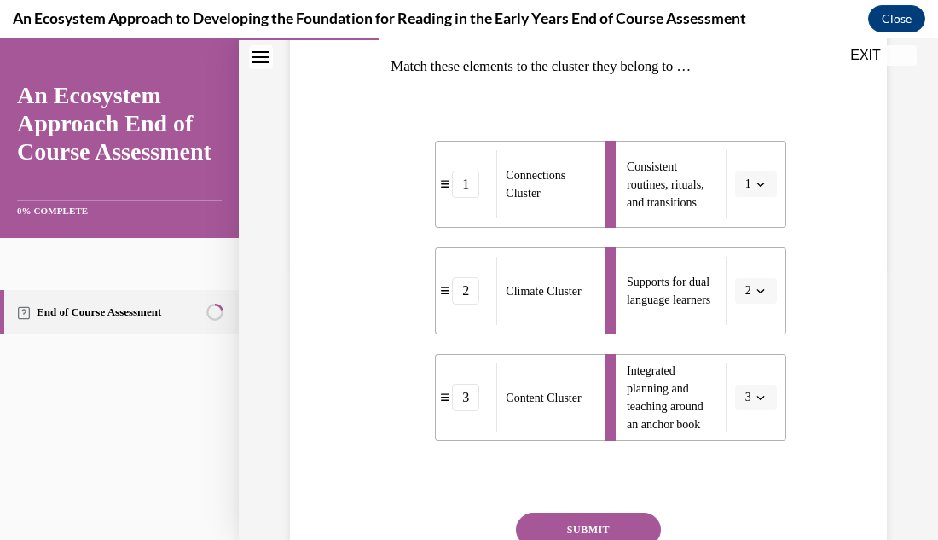
click at [584, 535] on button "SUBMIT" at bounding box center [588, 529] width 145 height 34
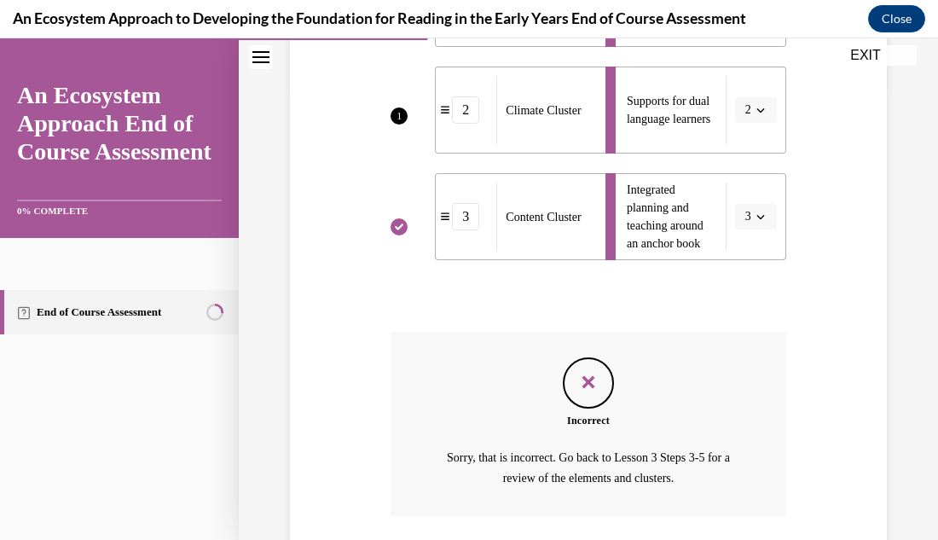
scroll to position [578, 0]
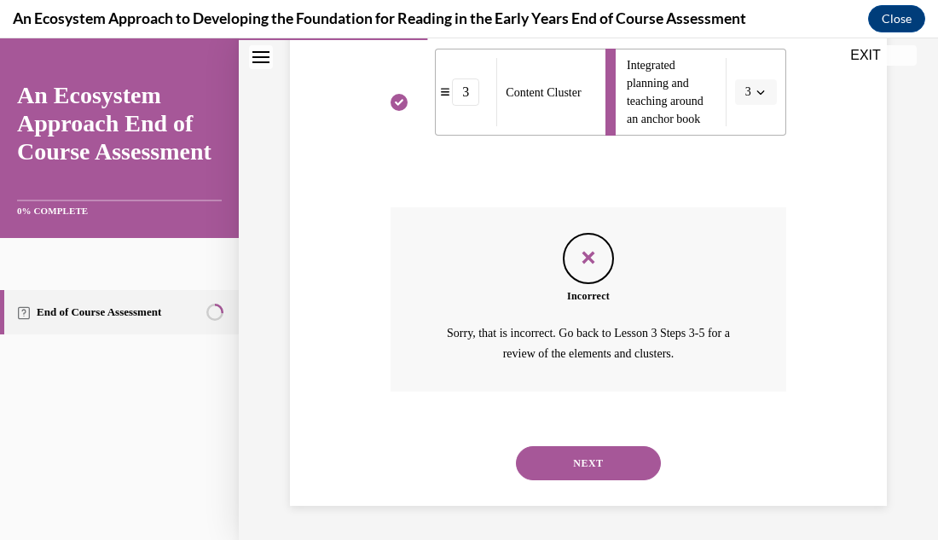
click at [921, 356] on div "Question 04/15 Match these elements to the cluster they belong to … 2 1 1 Conne…" at bounding box center [588, 27] width 699 height 1026
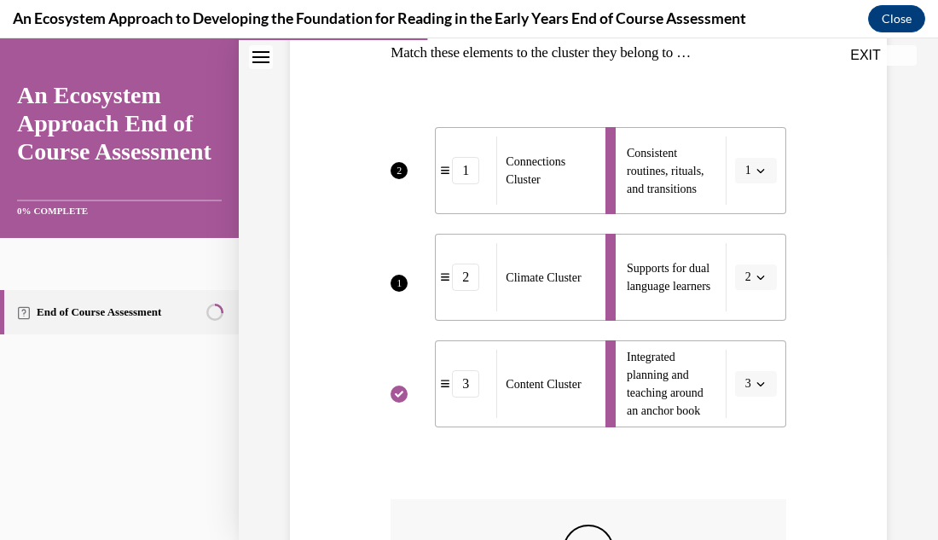
scroll to position [271, 0]
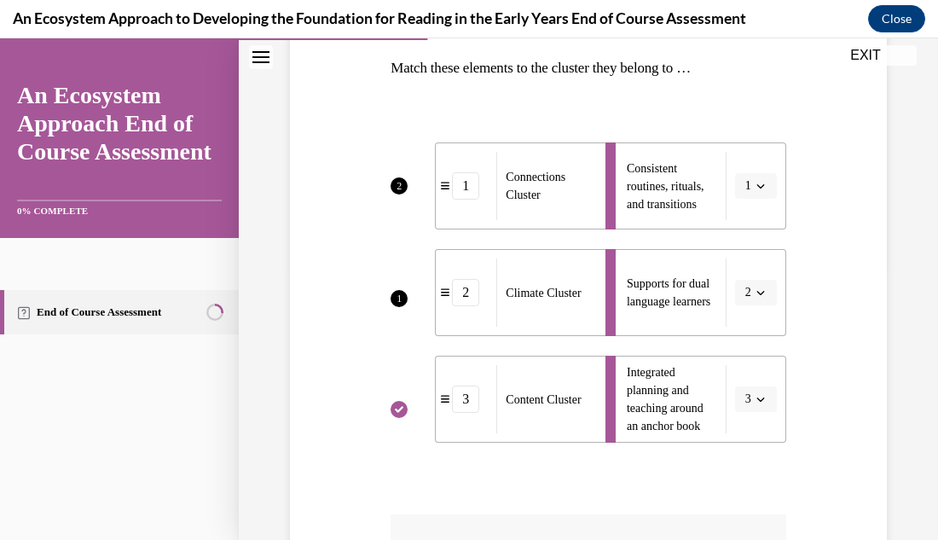
click at [893, 327] on div "Question 04/15 Match these elements to the cluster they belong to … 2 1 1 Conne…" at bounding box center [588, 334] width 699 height 1026
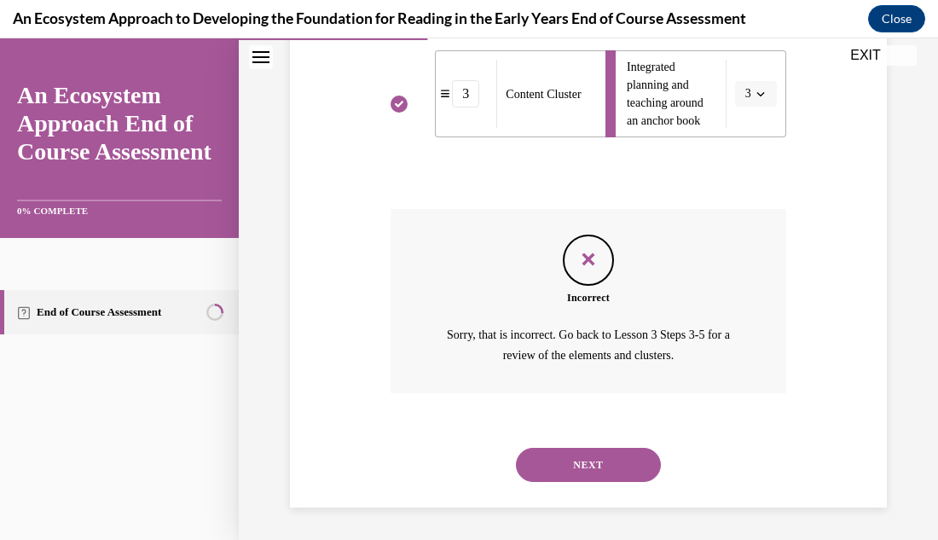
scroll to position [578, 0]
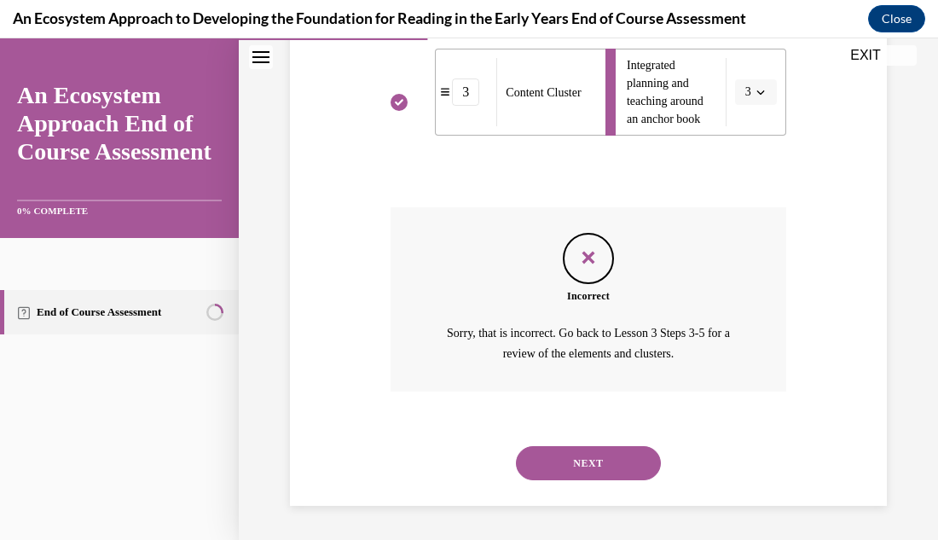
click at [576, 457] on button "NEXT" at bounding box center [588, 463] width 145 height 34
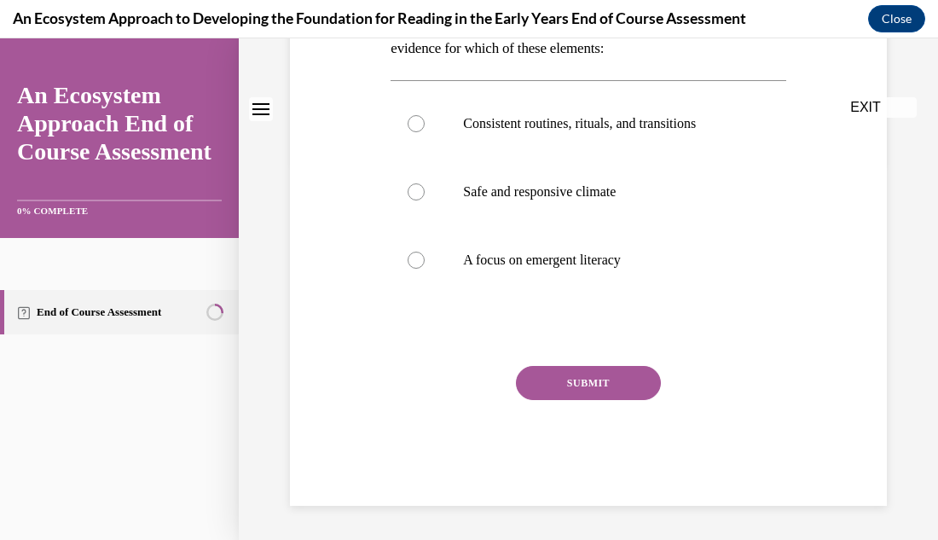
scroll to position [0, 0]
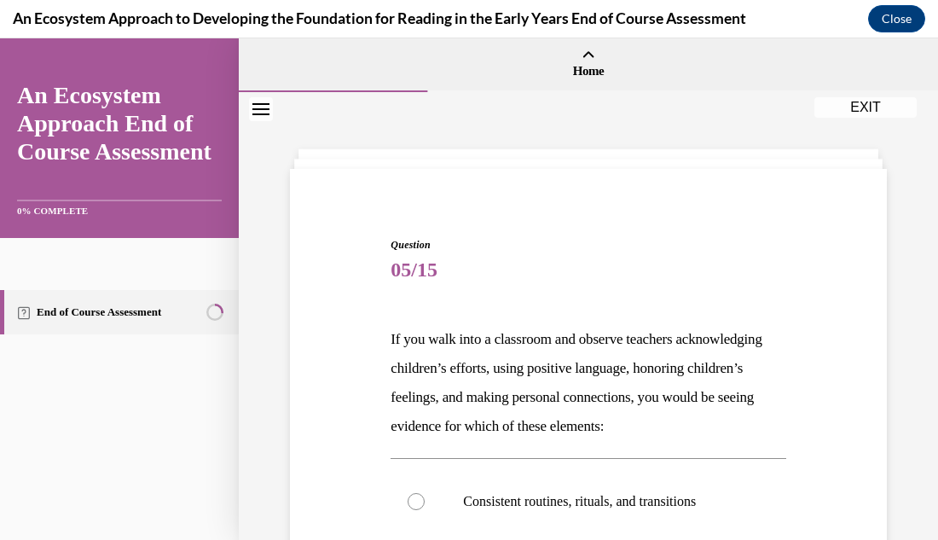
click at [906, 249] on div "Question 05/15 If you walk into a classroom and observe teachers acknowledging …" at bounding box center [588, 504] width 699 height 825
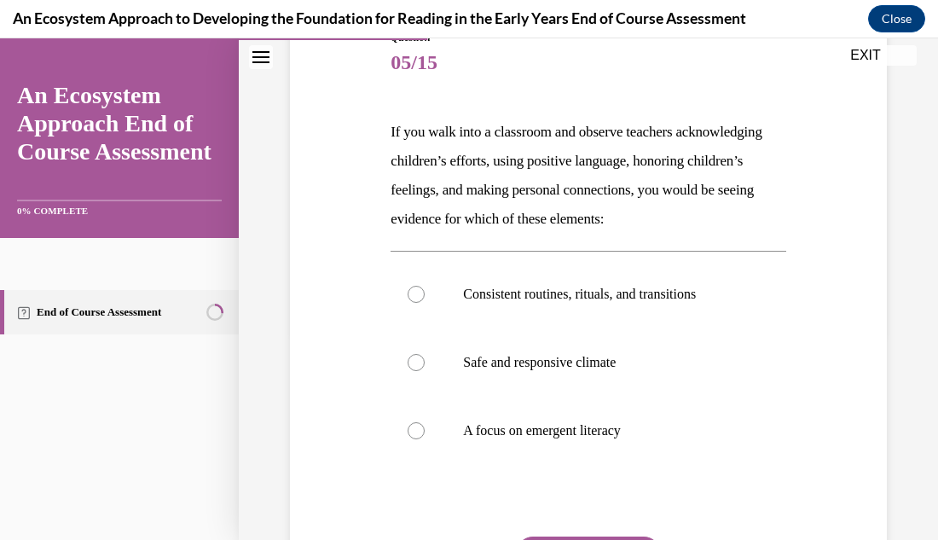
scroll to position [239, 0]
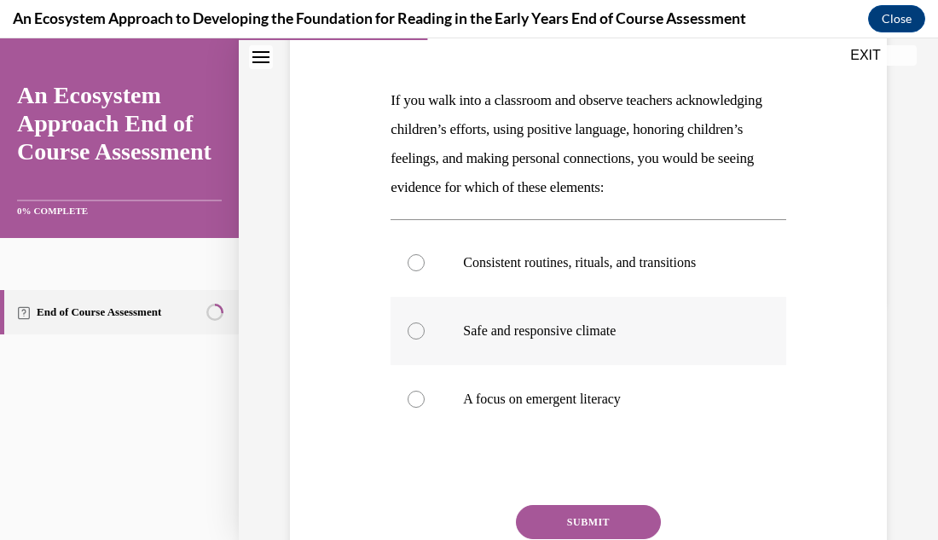
click at [419, 333] on div at bounding box center [416, 330] width 17 height 17
click at [419, 333] on input "Safe and responsive climate" at bounding box center [416, 330] width 17 height 17
radio input "true"
click at [558, 523] on button "SUBMIT" at bounding box center [588, 522] width 145 height 34
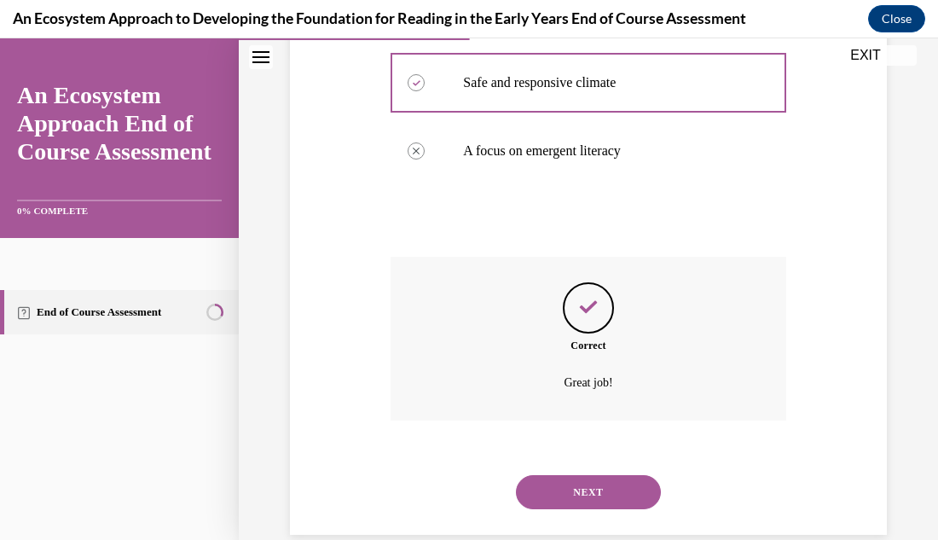
scroll to position [516, 0]
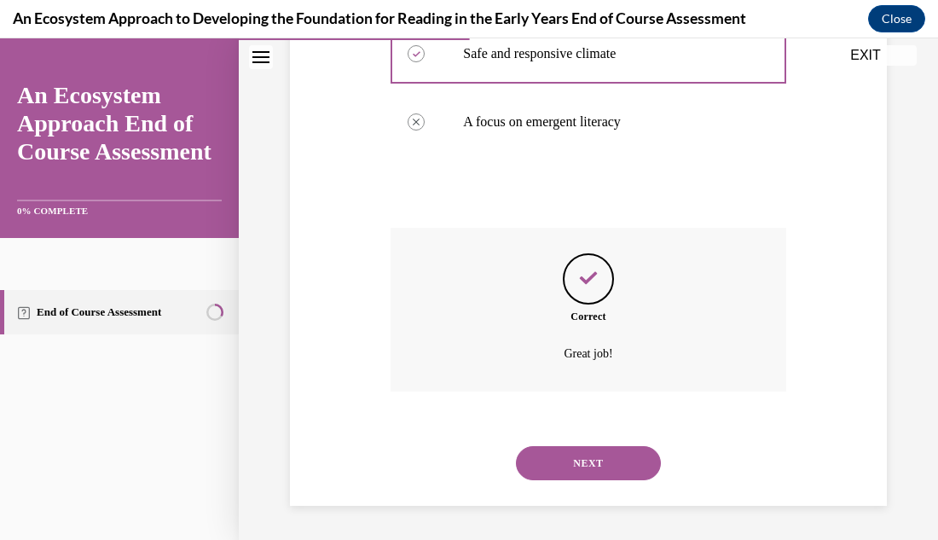
click at [586, 469] on button "NEXT" at bounding box center [588, 463] width 145 height 34
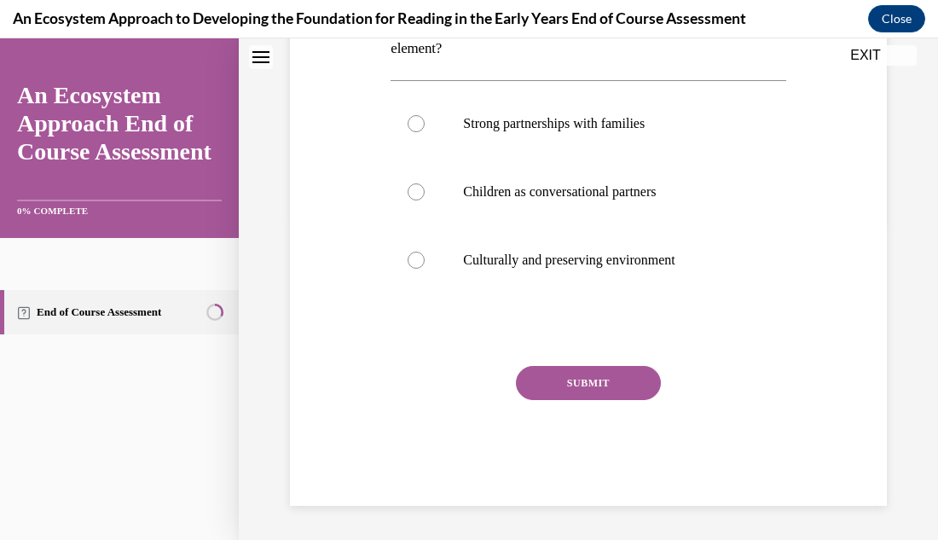
scroll to position [0, 0]
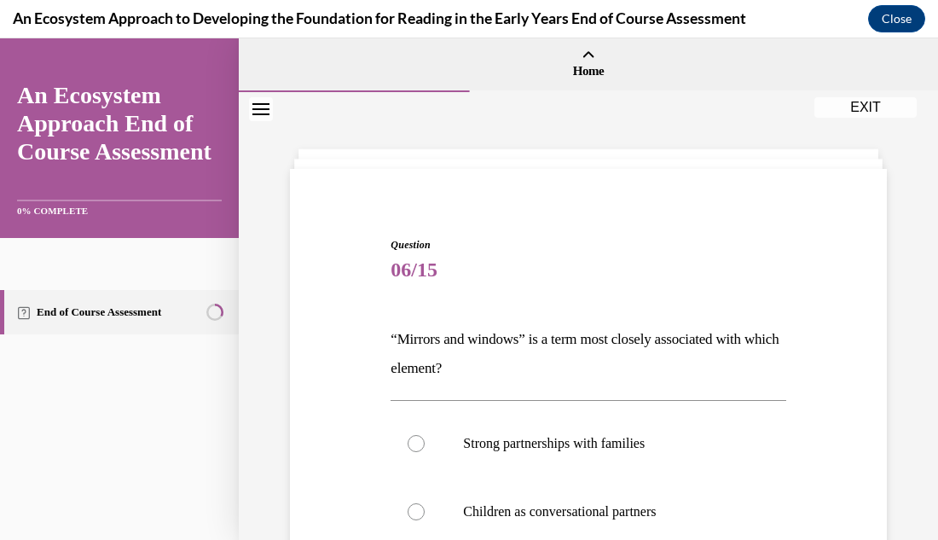
click at [917, 217] on div "Question 06/15 “Mirrors and windows” is a term most closely associated with whi…" at bounding box center [588, 475] width 699 height 767
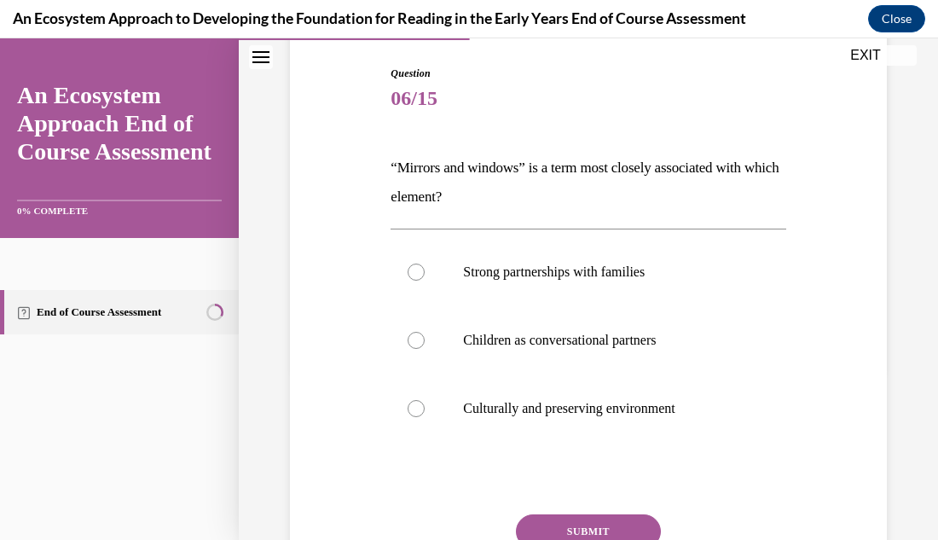
scroll to position [205, 0]
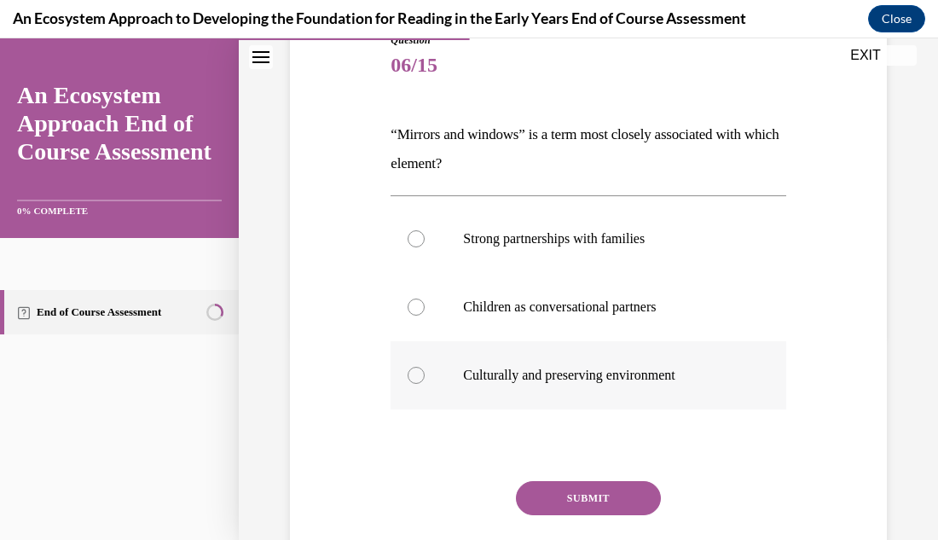
click at [419, 377] on div at bounding box center [416, 375] width 17 height 17
click at [419, 377] on input "Culturally and preserving environment" at bounding box center [416, 375] width 17 height 17
radio input "true"
click at [606, 502] on button "SUBMIT" at bounding box center [588, 498] width 145 height 34
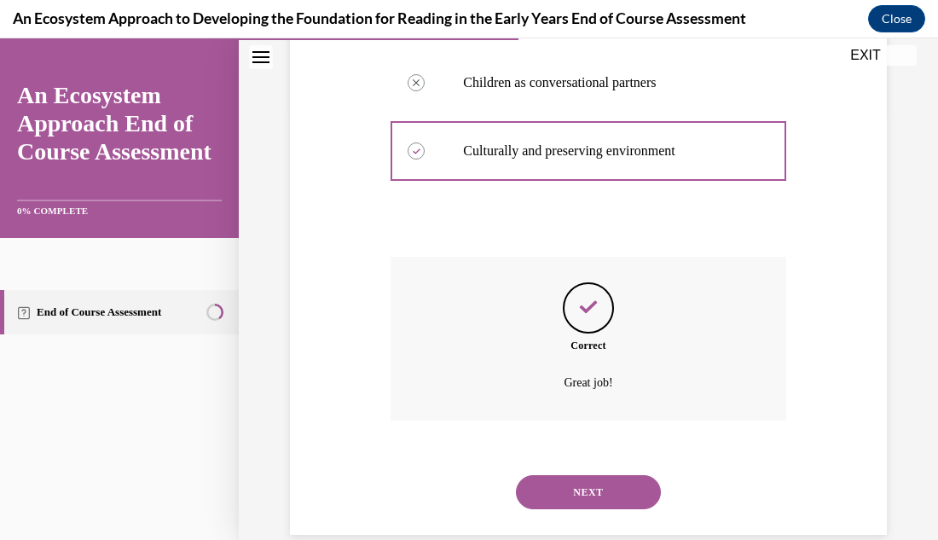
scroll to position [458, 0]
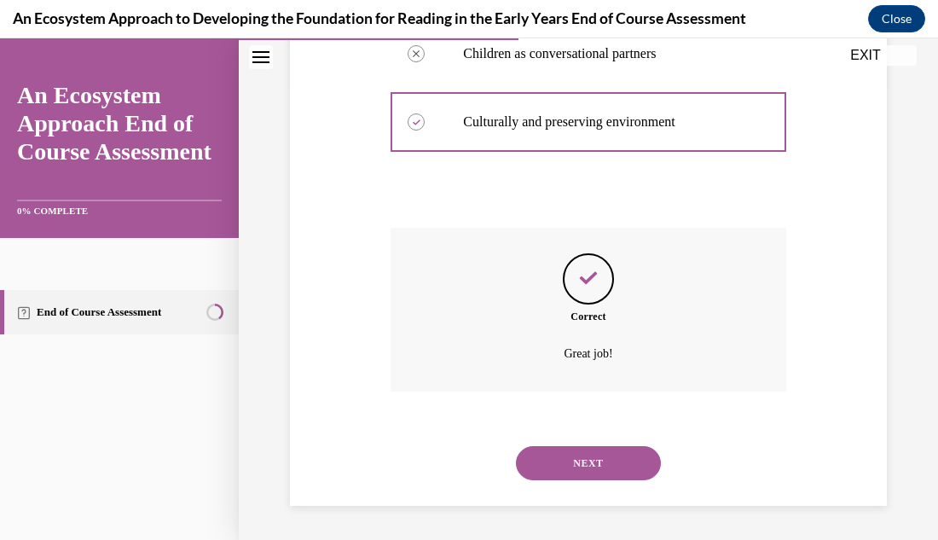
click at [598, 469] on button "NEXT" at bounding box center [588, 463] width 145 height 34
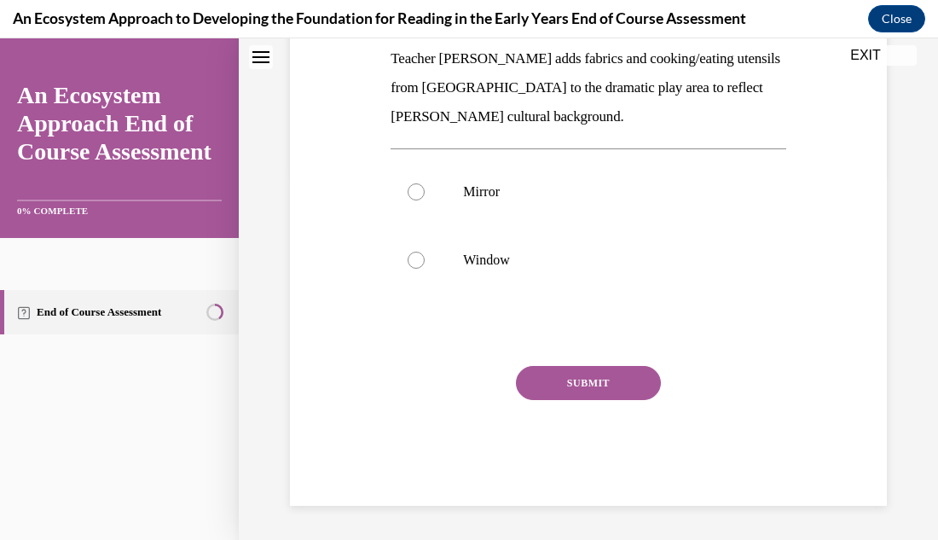
scroll to position [0, 0]
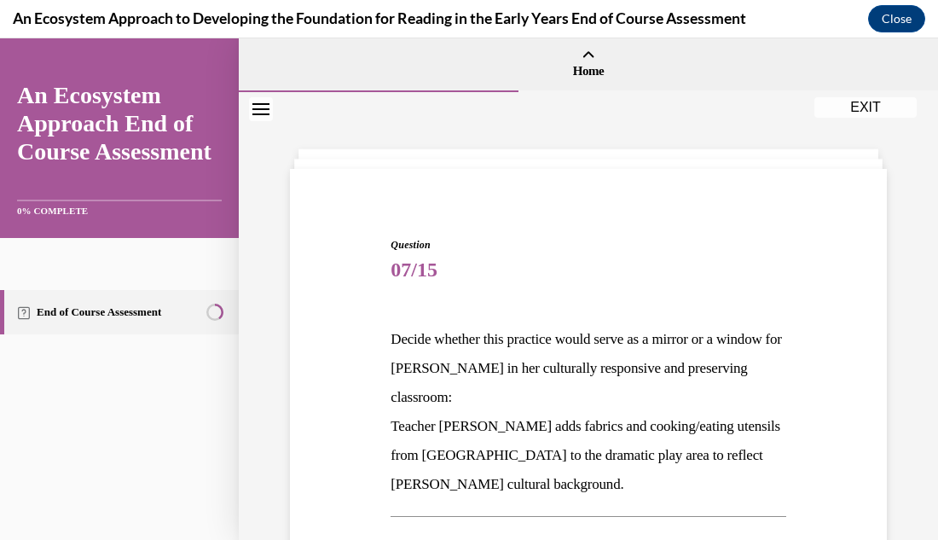
click at [913, 177] on div "Question 07/15 Decide whether this practice would serve as a mirror or a window…" at bounding box center [588, 499] width 699 height 815
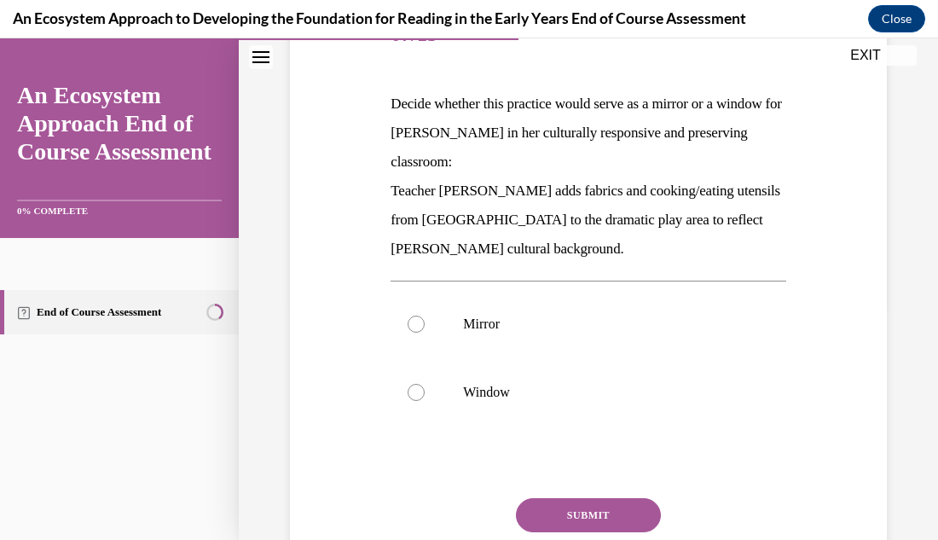
scroll to position [239, 0]
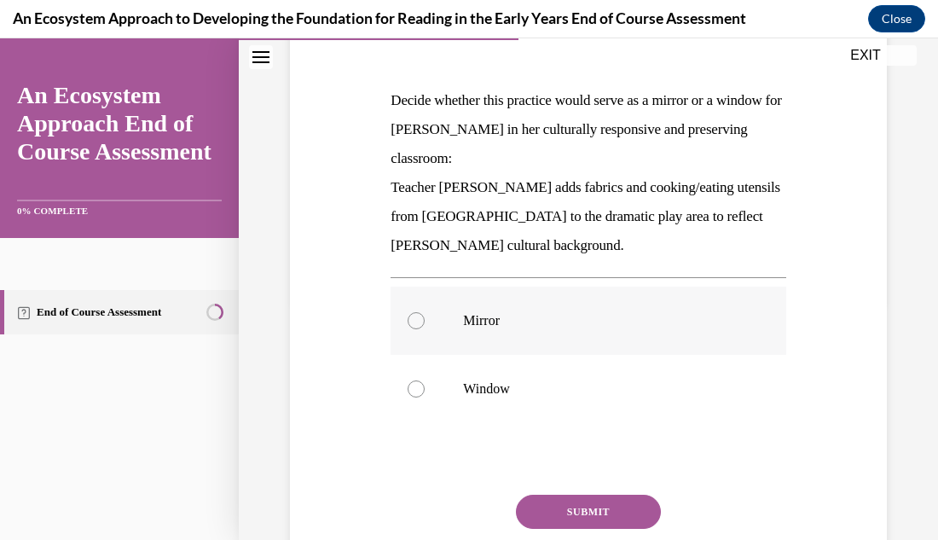
click at [413, 319] on div at bounding box center [416, 320] width 17 height 17
click at [413, 319] on input "Mirror" at bounding box center [416, 320] width 17 height 17
radio input "true"
click at [606, 508] on button "SUBMIT" at bounding box center [588, 512] width 145 height 34
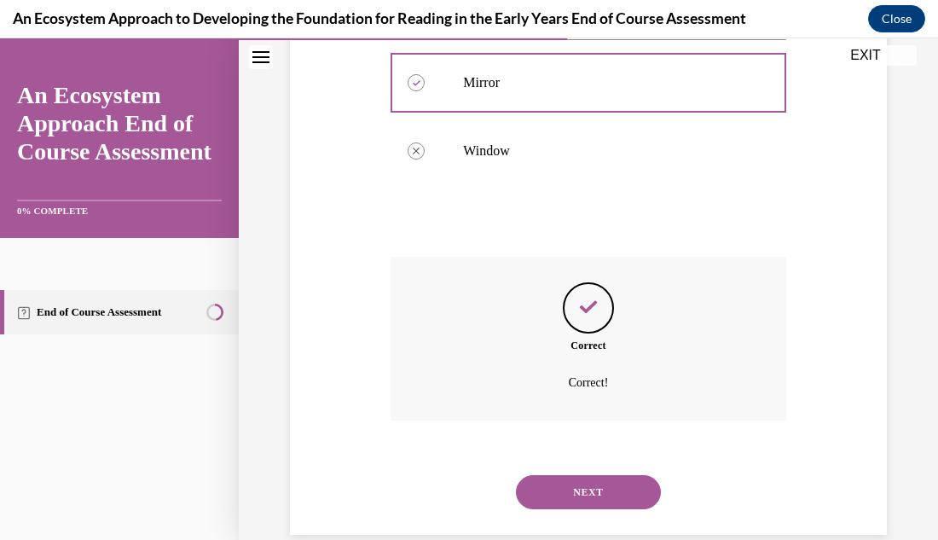
scroll to position [506, 0]
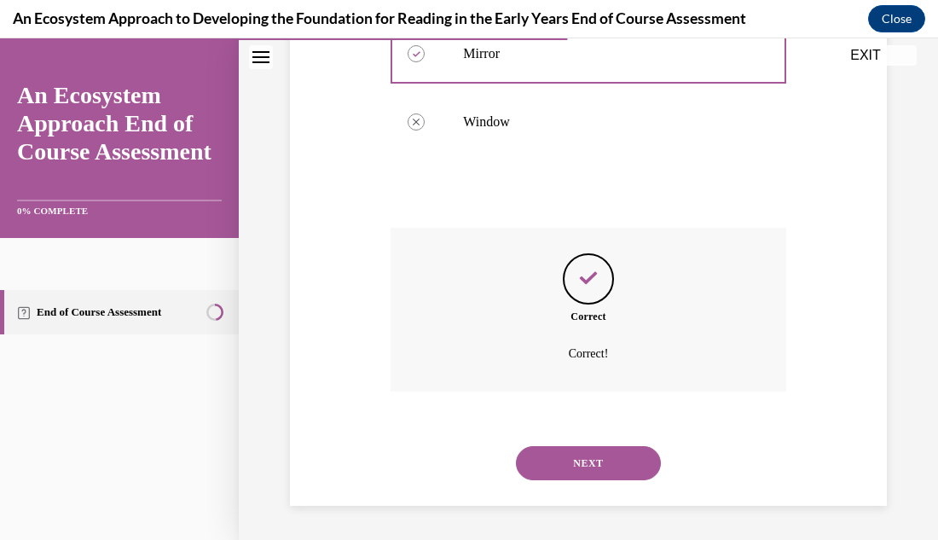
click at [570, 460] on button "NEXT" at bounding box center [588, 463] width 145 height 34
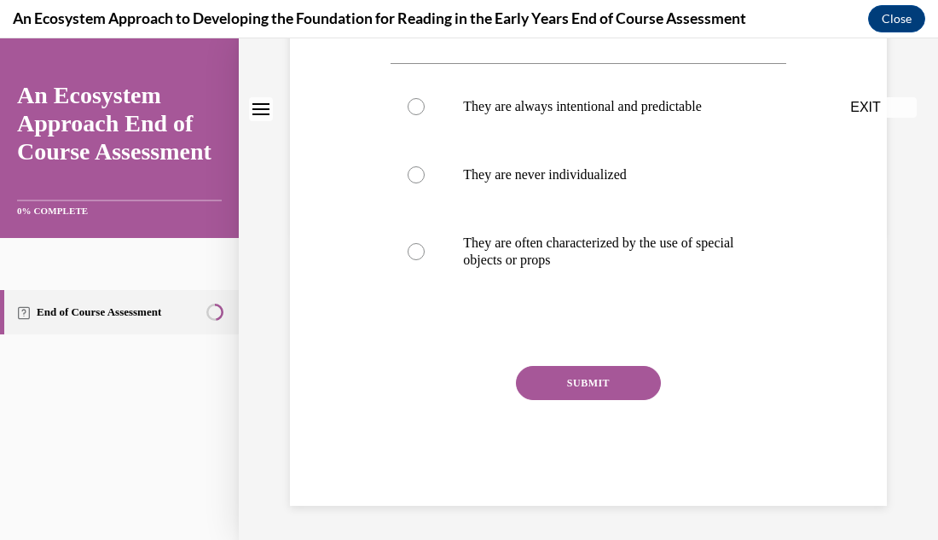
scroll to position [0, 0]
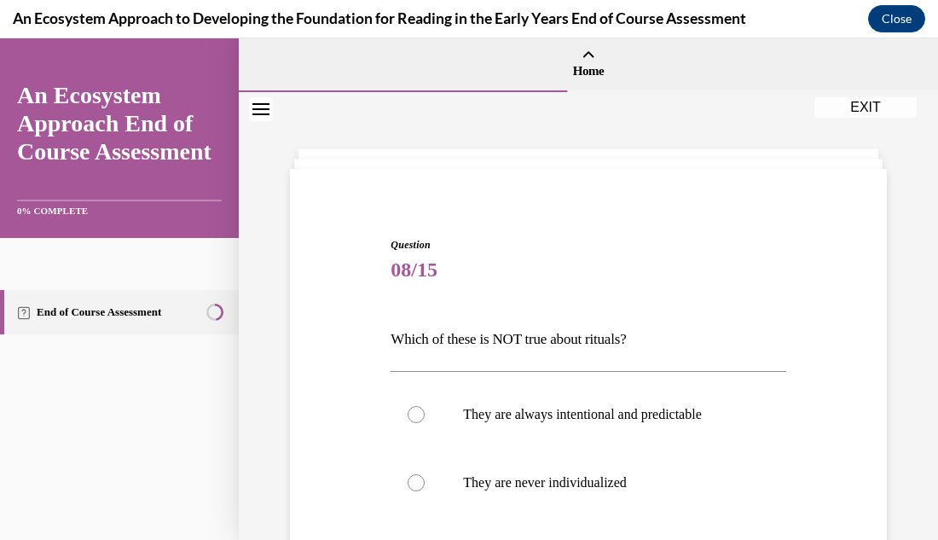
click at [898, 290] on div "Question 08/15 Which of these is NOT true about rituals? They are always intent…" at bounding box center [588, 469] width 699 height 755
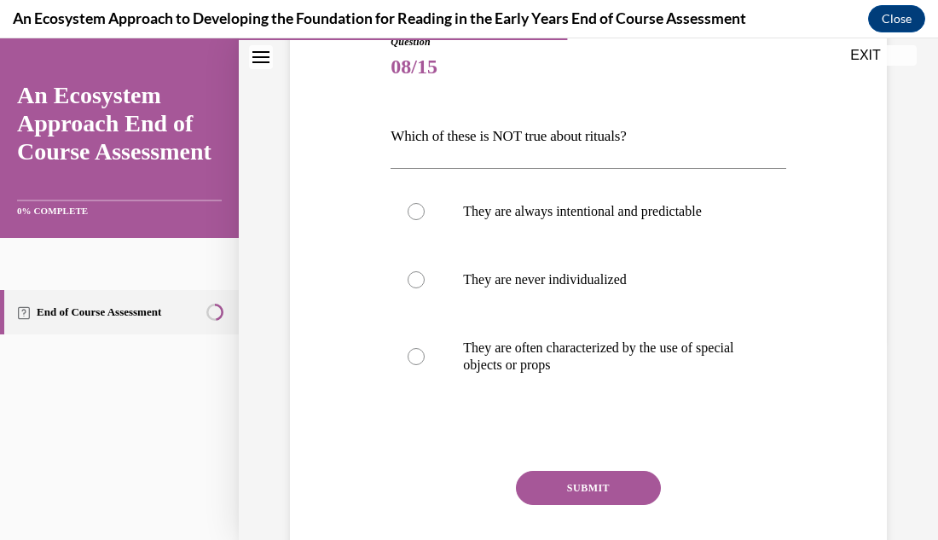
scroll to position [205, 0]
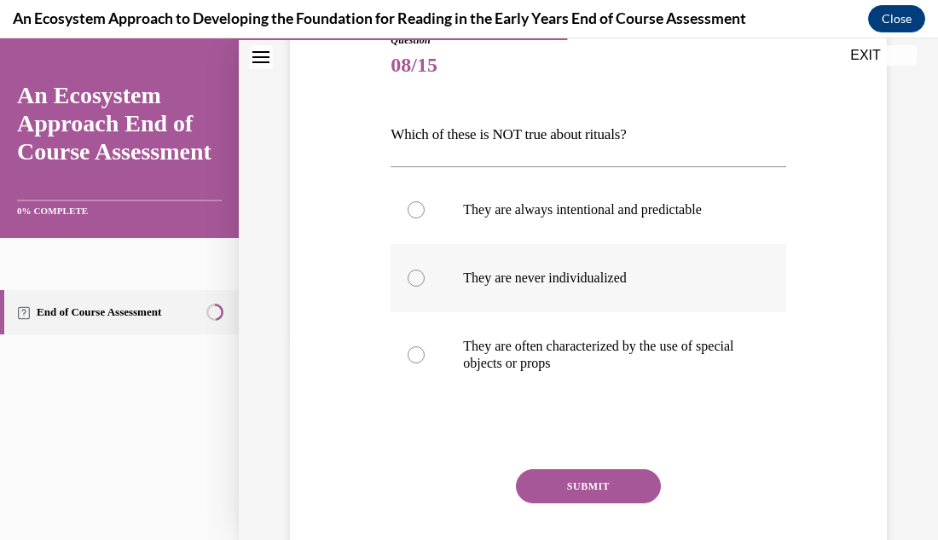
click at [420, 285] on div at bounding box center [416, 277] width 17 height 17
click at [420, 285] on input "They are never individualized" at bounding box center [416, 277] width 17 height 17
radio input "true"
click at [626, 479] on button "SUBMIT" at bounding box center [588, 486] width 145 height 34
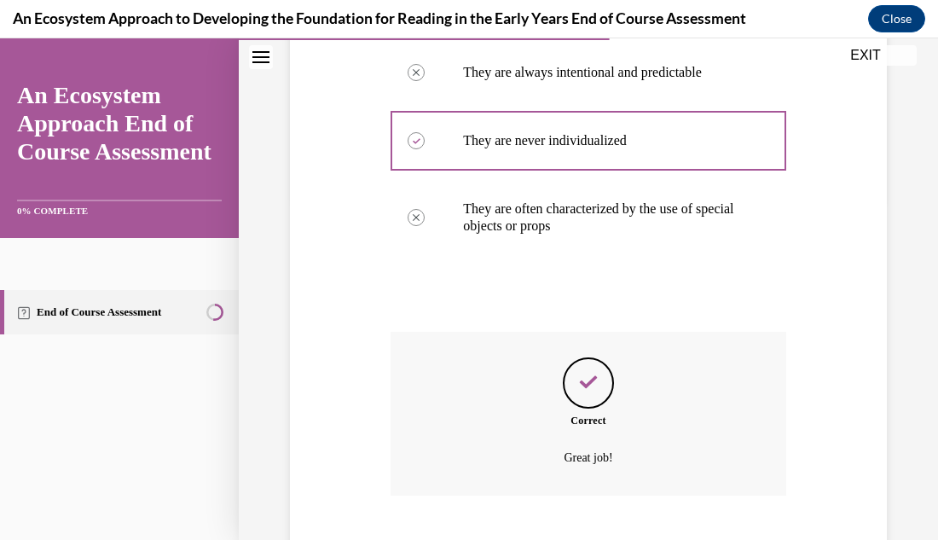
scroll to position [446, 0]
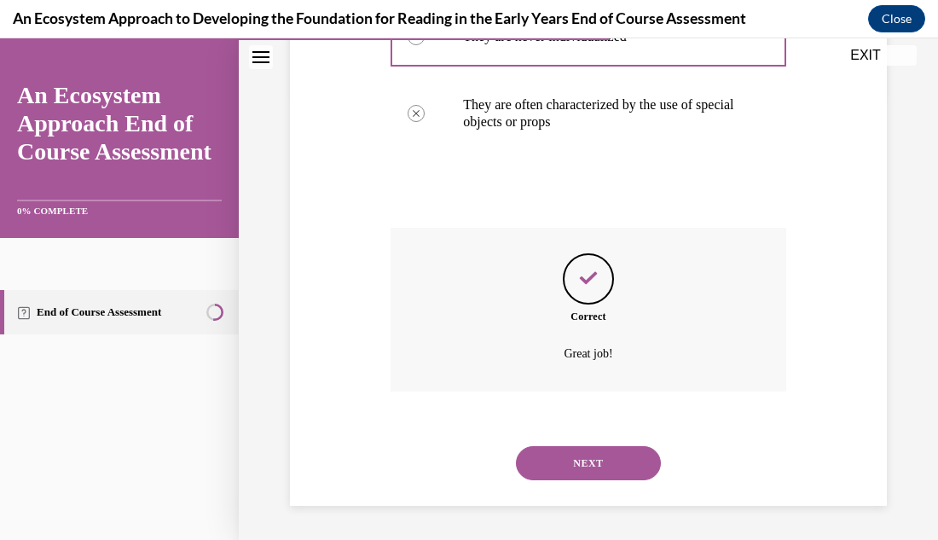
click at [591, 471] on button "NEXT" at bounding box center [588, 463] width 145 height 34
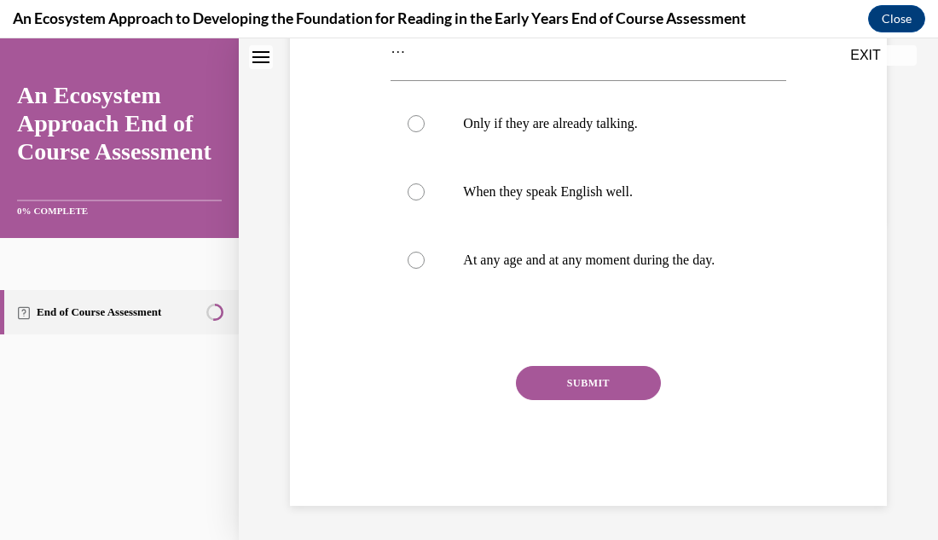
scroll to position [0, 0]
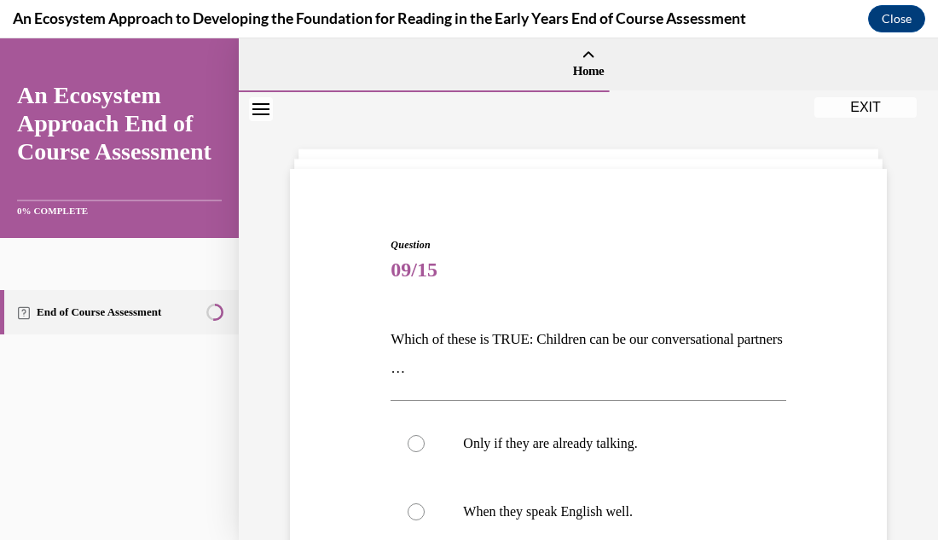
click at [894, 326] on div "Question 09/15 Which of these is TRUE: Children can be our conversational partn…" at bounding box center [588, 475] width 699 height 767
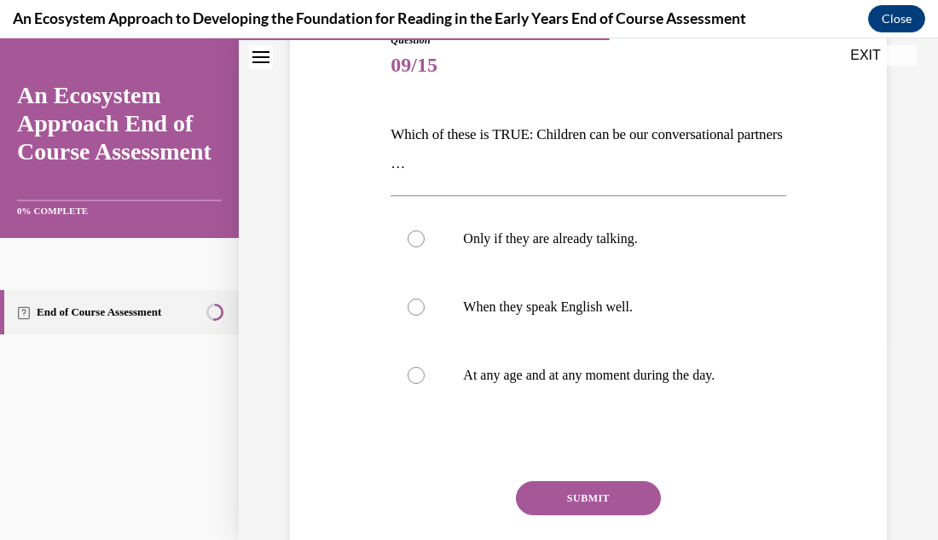
scroll to position [239, 0]
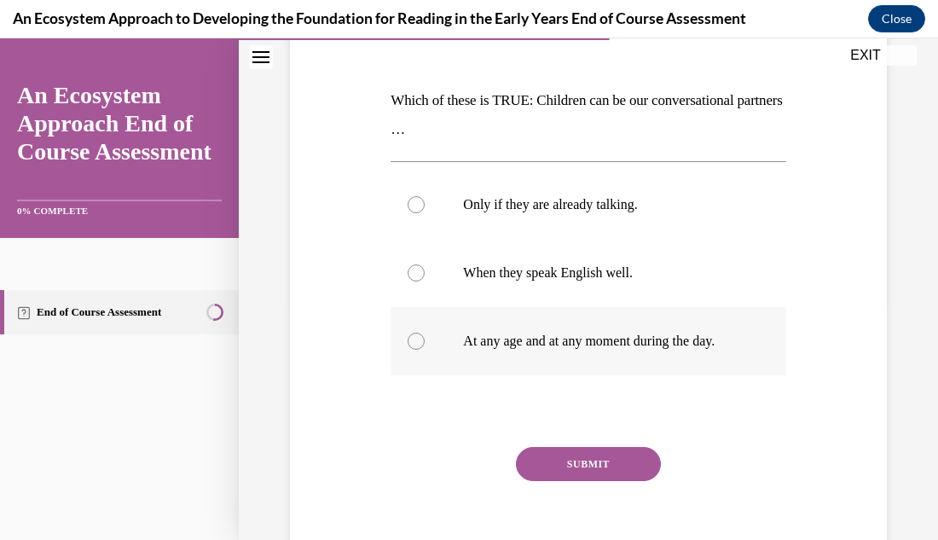
click at [412, 345] on div at bounding box center [416, 341] width 17 height 17
click at [412, 345] on input "At any age and at any moment during the day." at bounding box center [416, 341] width 17 height 17
radio input "true"
click at [599, 466] on button "SUBMIT" at bounding box center [588, 464] width 145 height 34
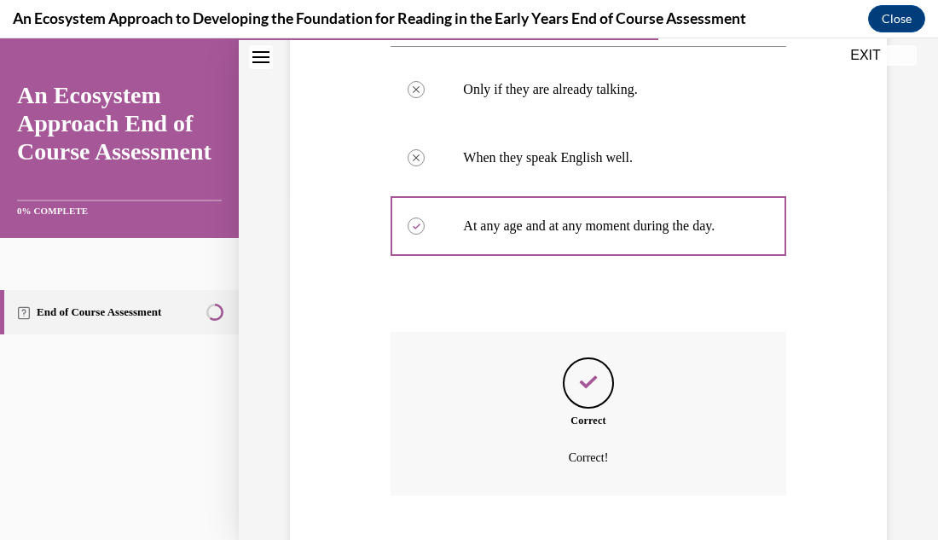
scroll to position [458, 0]
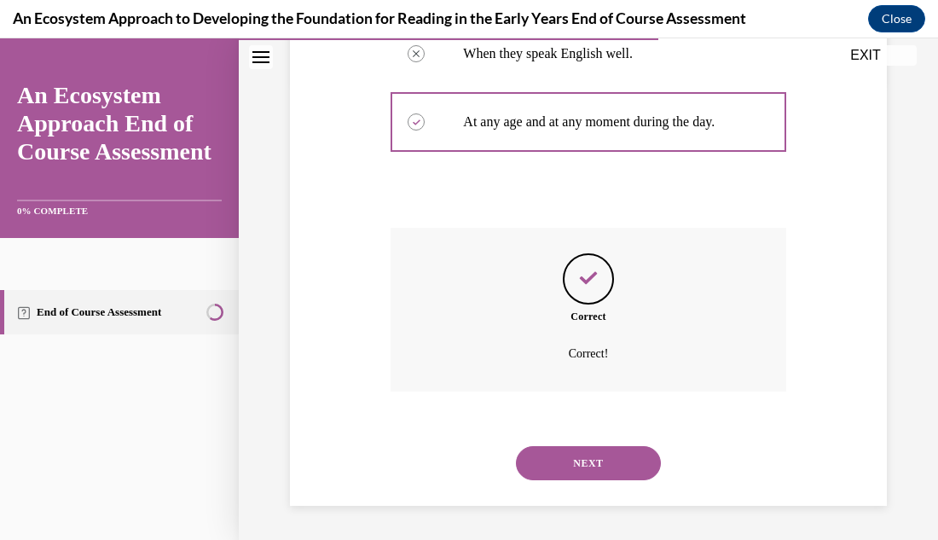
click at [625, 472] on button "NEXT" at bounding box center [588, 463] width 145 height 34
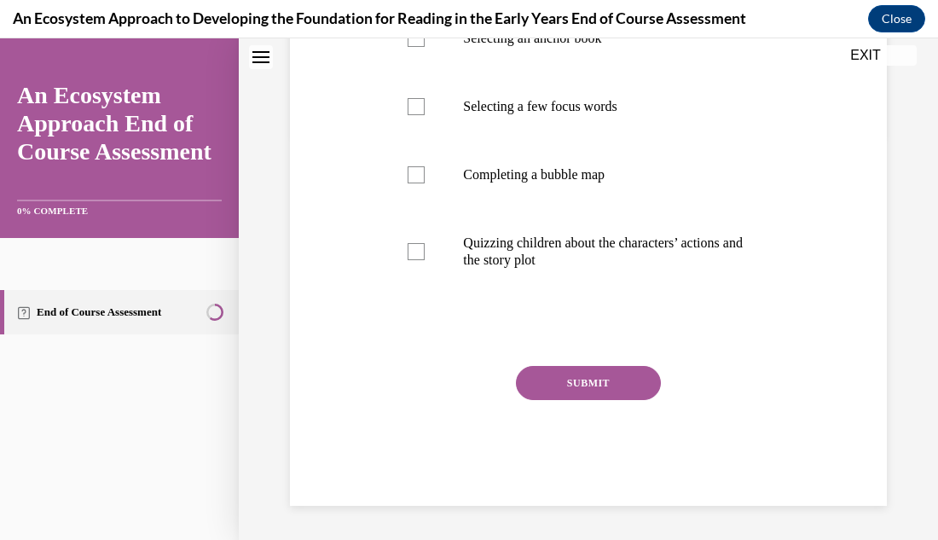
scroll to position [0, 0]
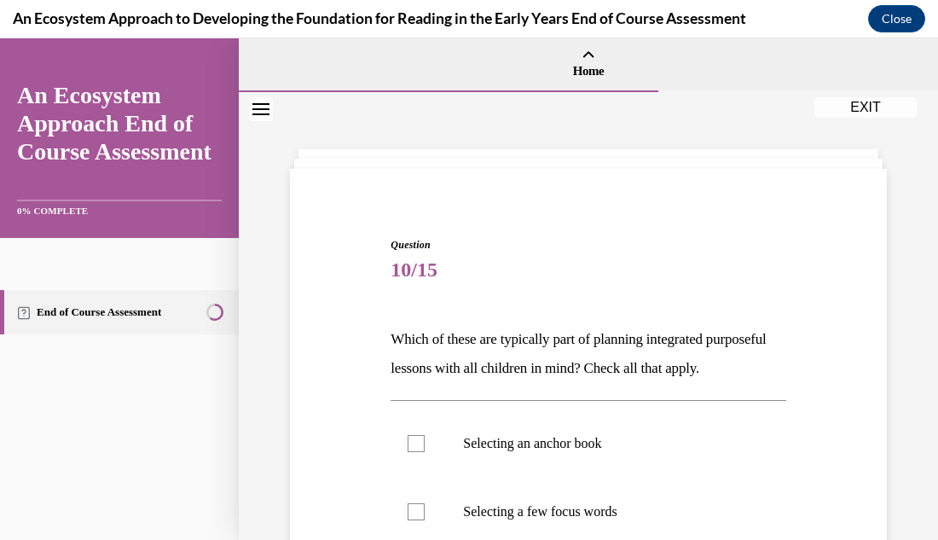
click at [894, 387] on div "Question 10/15 Which of these are typically part of planning integrated purpose…" at bounding box center [588, 518] width 699 height 853
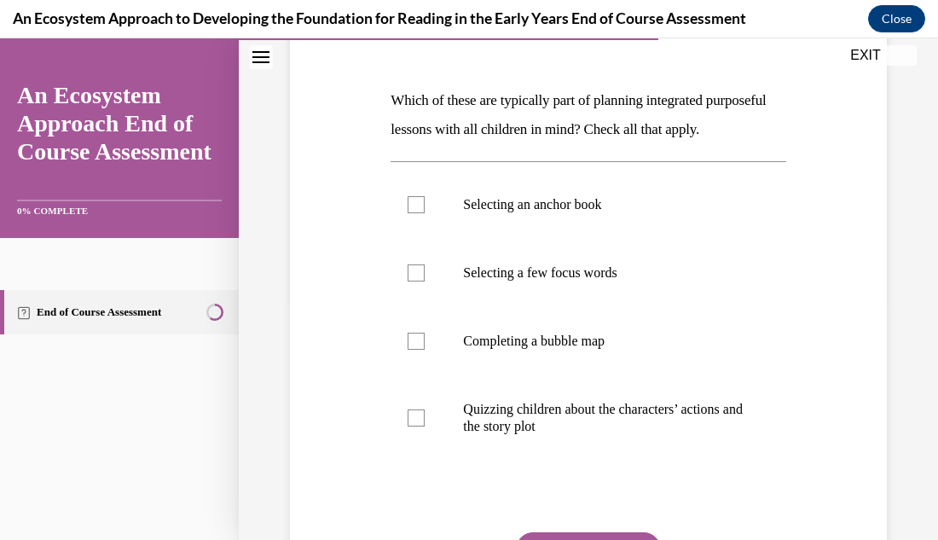
scroll to position [273, 0]
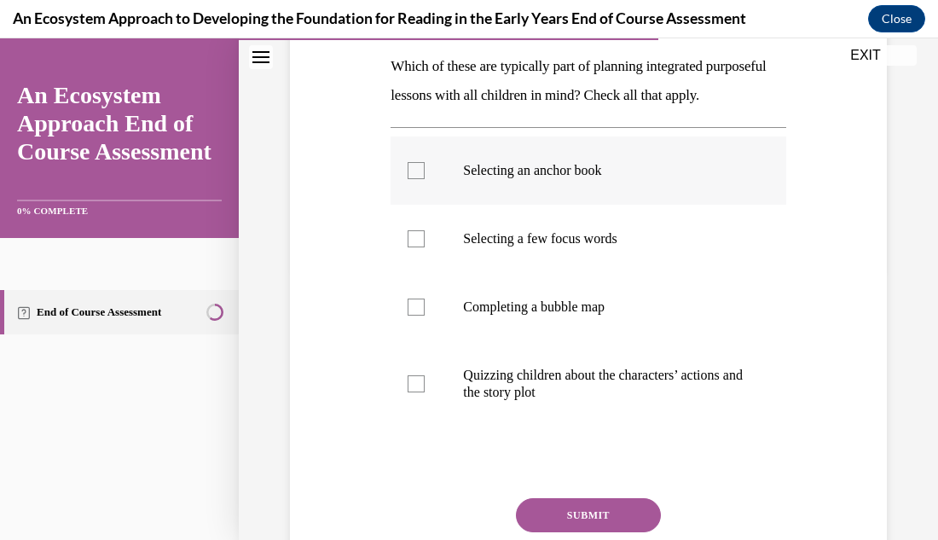
click at [420, 179] on div at bounding box center [416, 170] width 17 height 17
click at [420, 179] on input "Selecting an anchor book" at bounding box center [416, 170] width 17 height 17
checkbox input "true"
click at [420, 247] on div at bounding box center [416, 238] width 17 height 17
click at [420, 247] on input "Selecting a few focus words" at bounding box center [416, 238] width 17 height 17
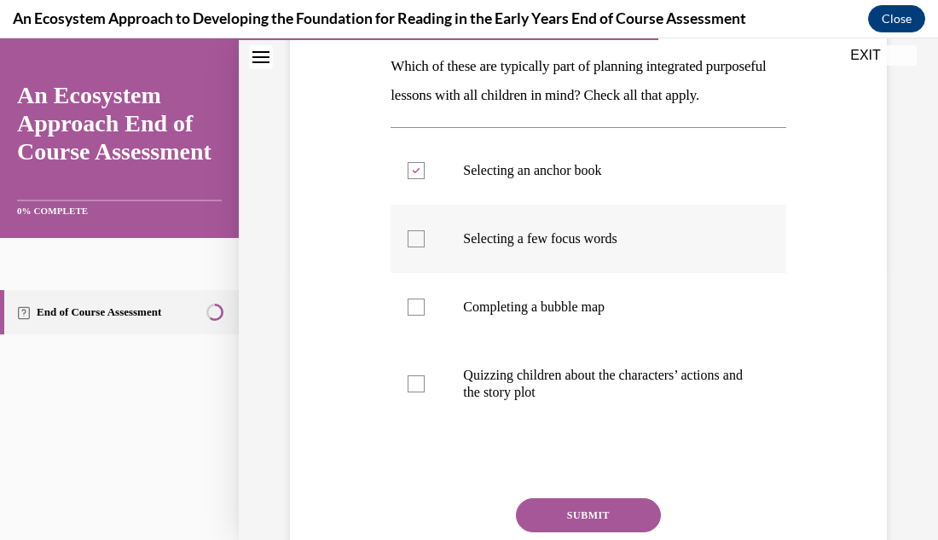
checkbox input "true"
click at [421, 315] on div at bounding box center [416, 306] width 17 height 17
click at [421, 315] on input "Completing a bubble map" at bounding box center [416, 306] width 17 height 17
checkbox input "true"
click at [420, 392] on div at bounding box center [416, 383] width 17 height 17
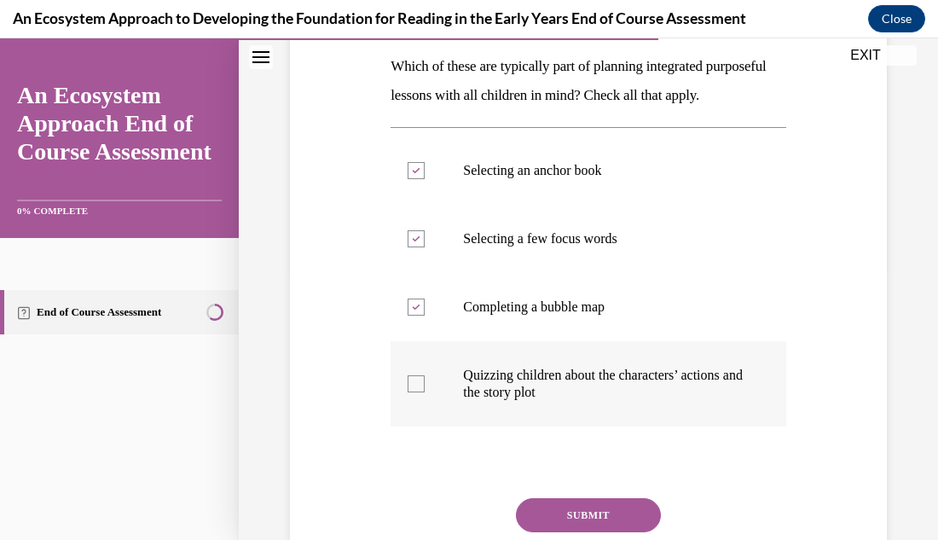
click at [420, 392] on input "Quizzing children about the characters’ actions and the story plot" at bounding box center [416, 383] width 17 height 17
checkbox input "true"
click at [559, 532] on button "SUBMIT" at bounding box center [588, 515] width 145 height 34
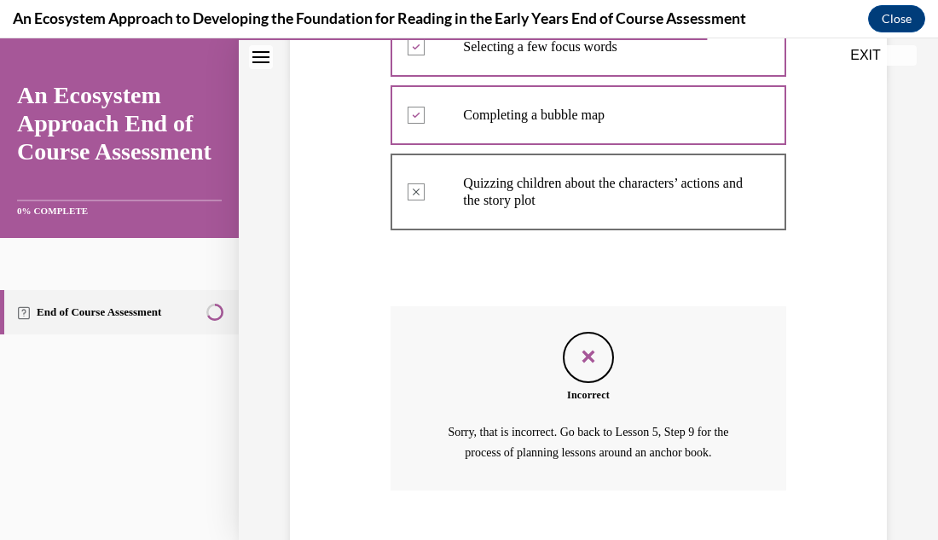
scroll to position [593, 0]
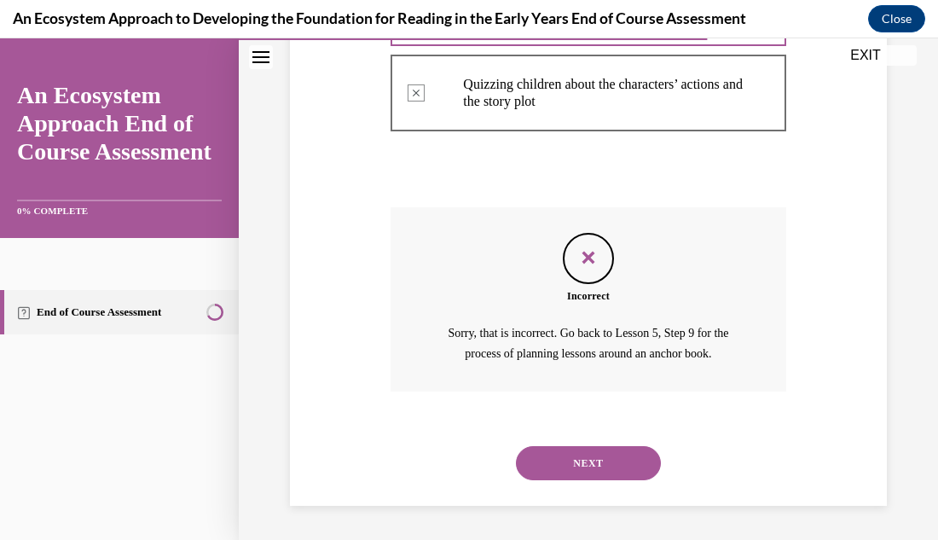
click at [848, 337] on div "Question 10/15 Which of these are typically part of planning integrated purpose…" at bounding box center [588, 63] width 605 height 883
click at [627, 461] on button "NEXT" at bounding box center [588, 463] width 145 height 34
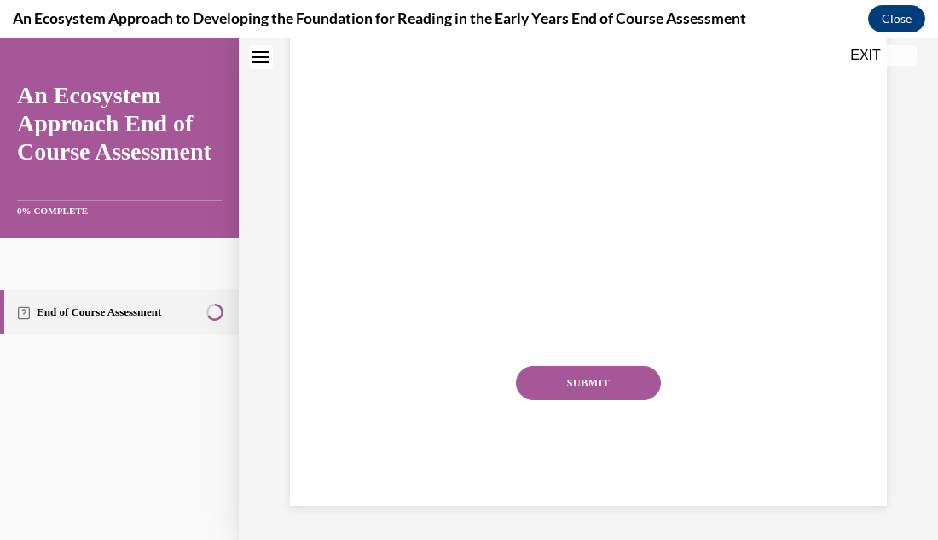
scroll to position [0, 0]
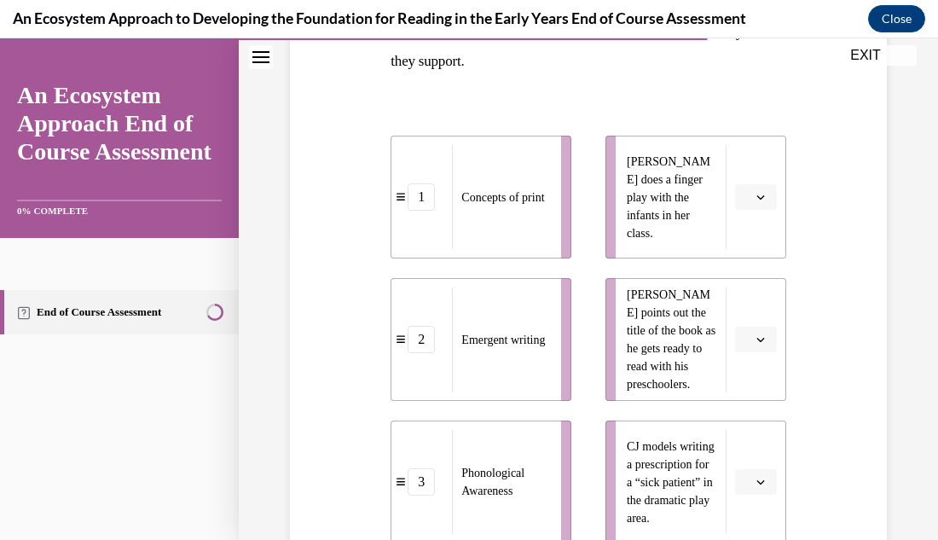
scroll to position [341, 0]
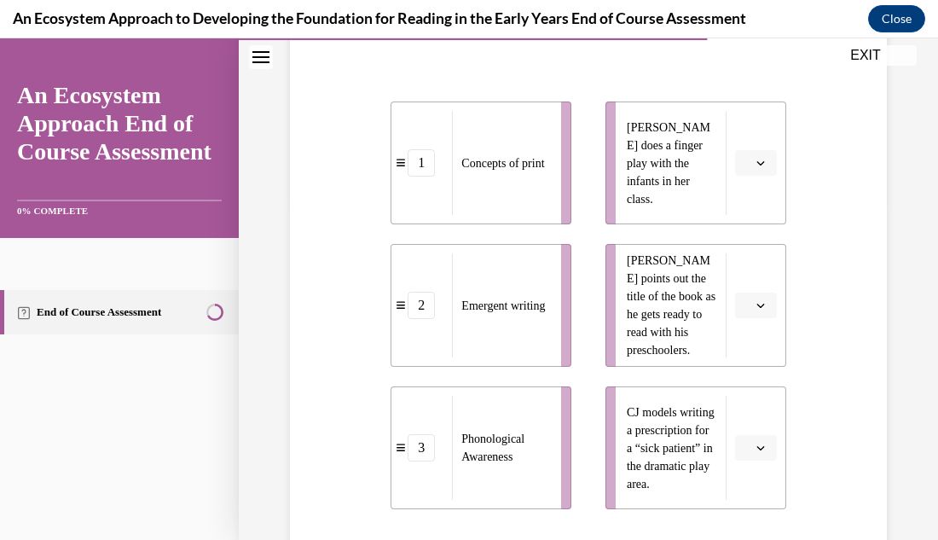
click at [761, 308] on icon "button" at bounding box center [760, 305] width 9 height 9
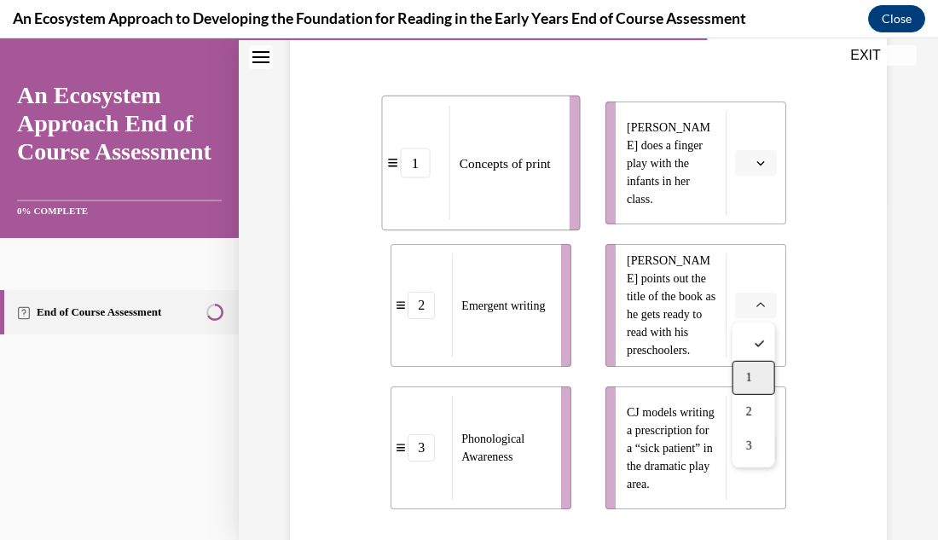
click at [758, 376] on div "1" at bounding box center [753, 378] width 43 height 34
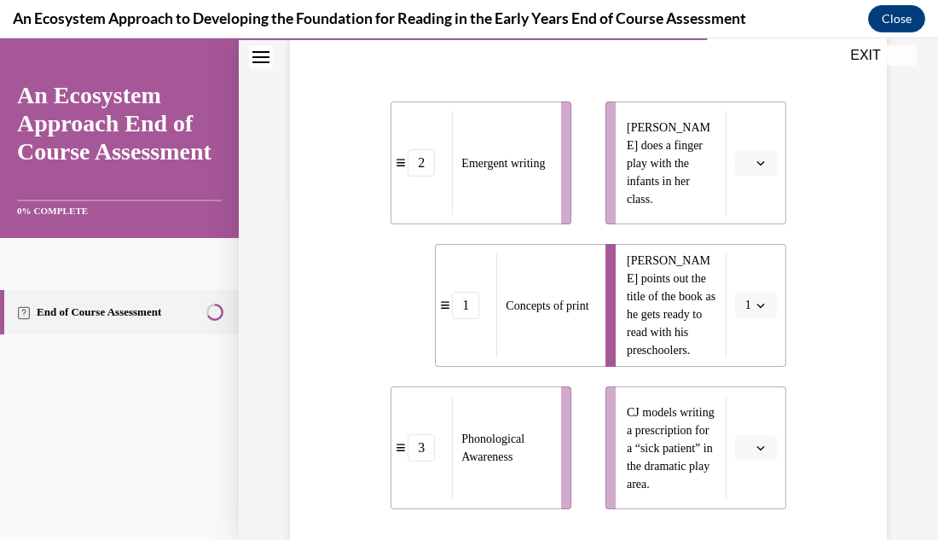
click at [762, 451] on icon "button" at bounding box center [760, 447] width 9 height 9
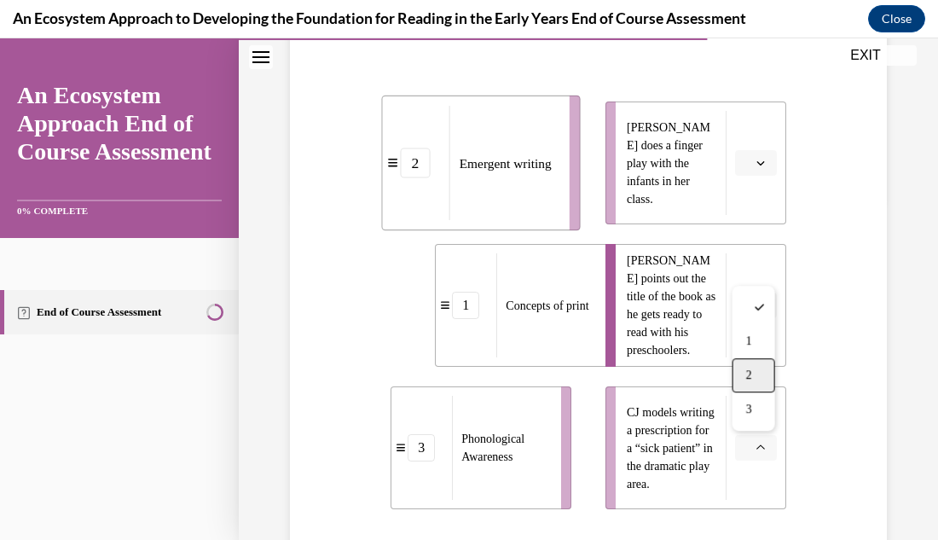
click at [756, 374] on div "2" at bounding box center [753, 375] width 43 height 34
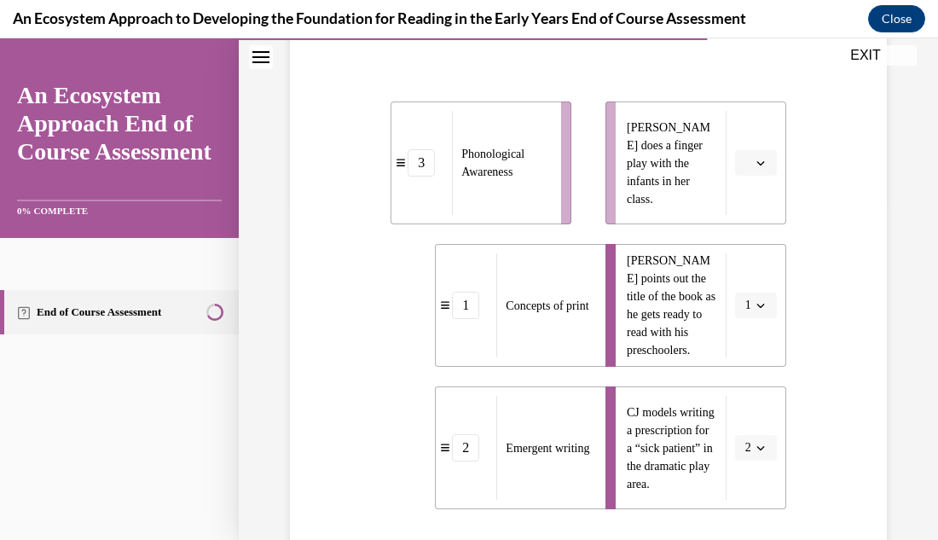
click at [763, 157] on span "button" at bounding box center [761, 163] width 12 height 12
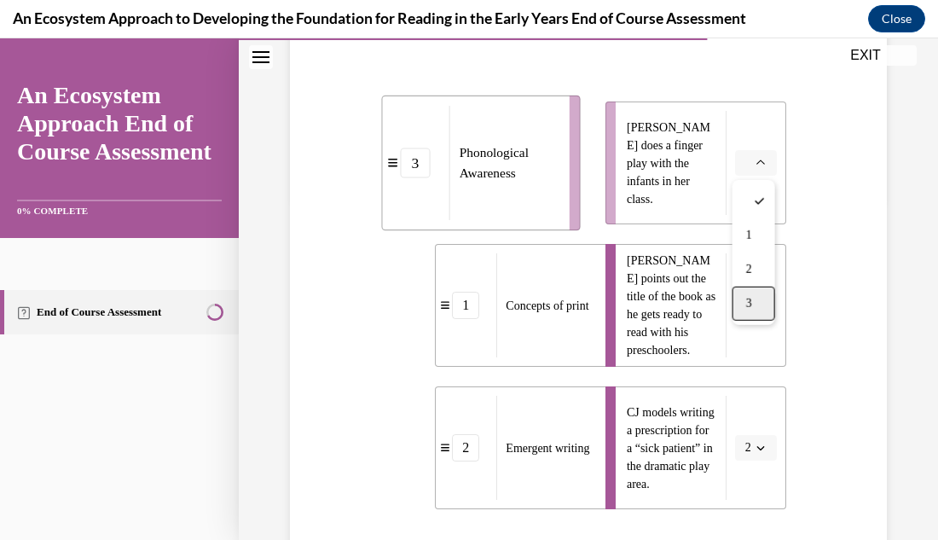
click at [750, 302] on span "3" at bounding box center [749, 304] width 6 height 14
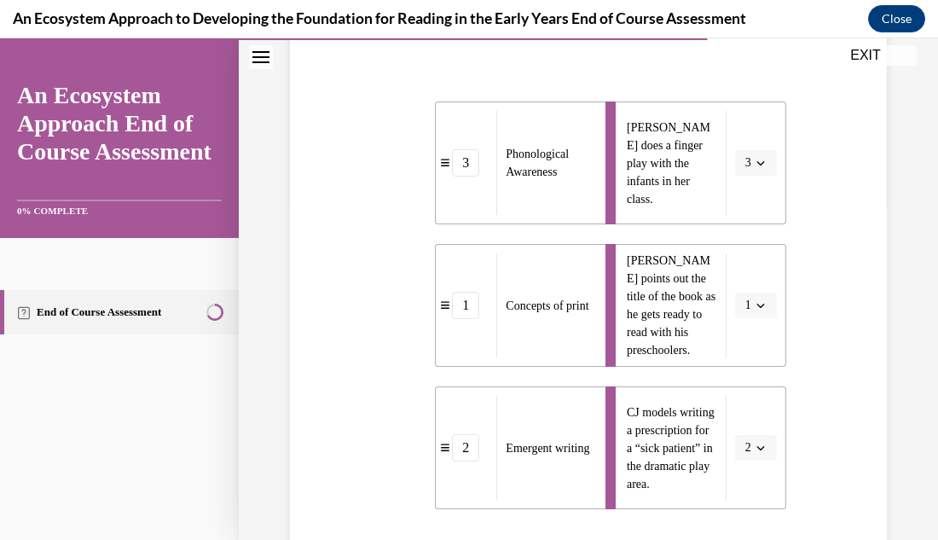
click at [827, 304] on div "Question 11/15 Match these teacher-planned activities to the emergent literacy …" at bounding box center [588, 283] width 605 height 876
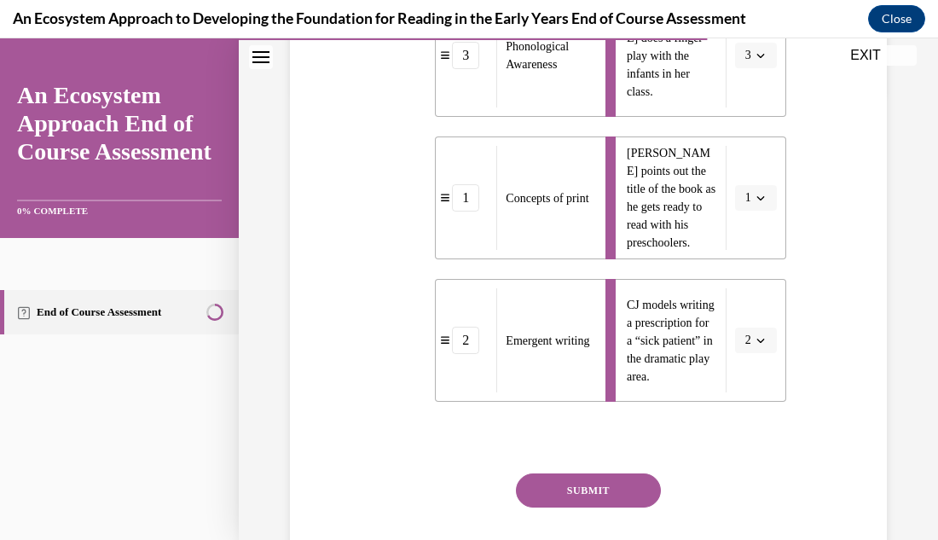
scroll to position [478, 0]
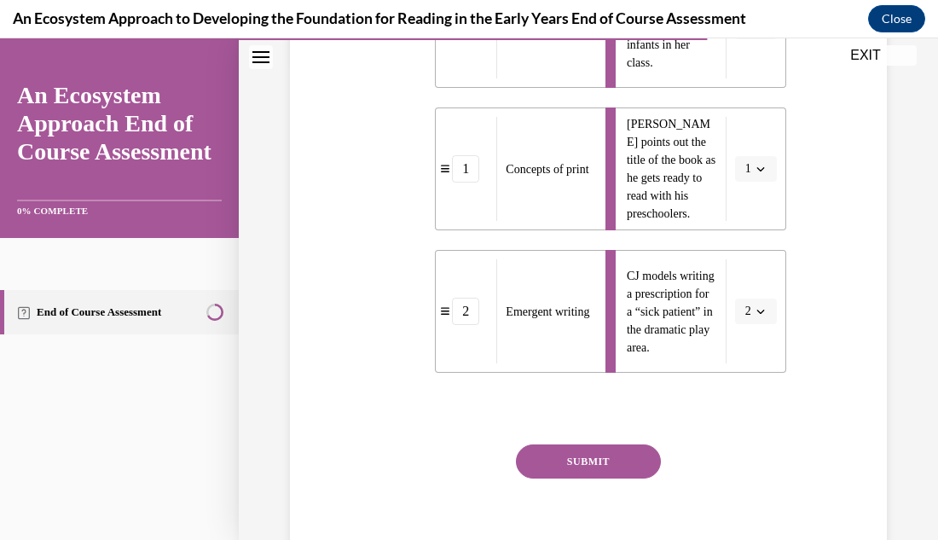
click at [599, 470] on button "SUBMIT" at bounding box center [588, 461] width 145 height 34
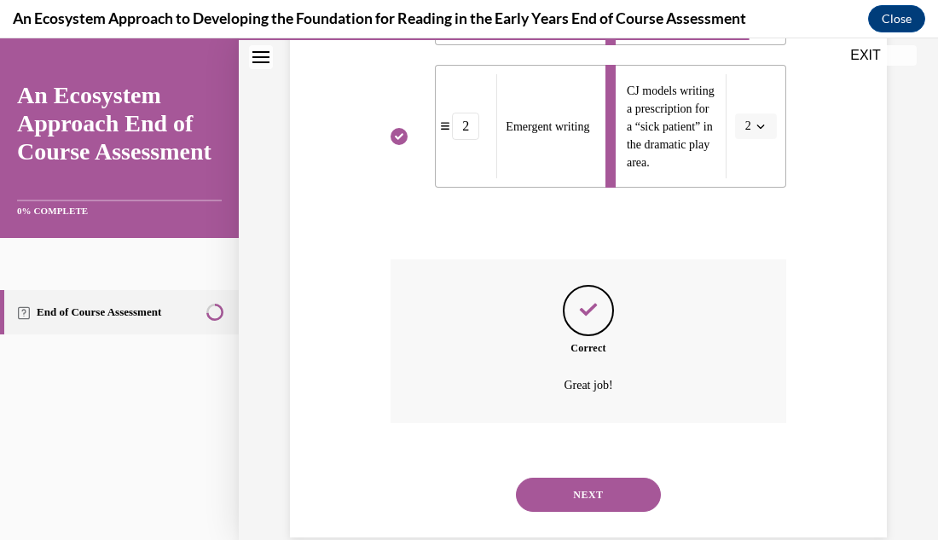
scroll to position [694, 0]
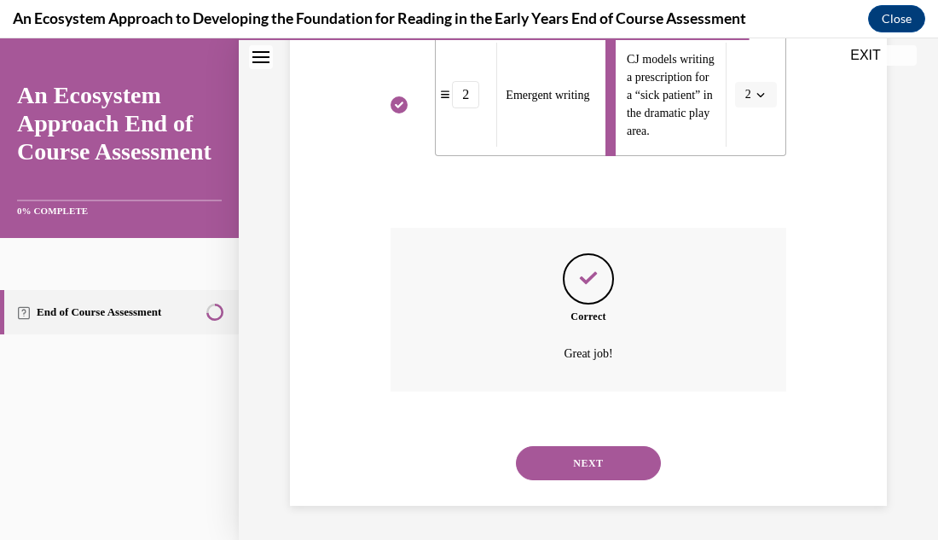
click at [599, 470] on button "NEXT" at bounding box center [588, 463] width 145 height 34
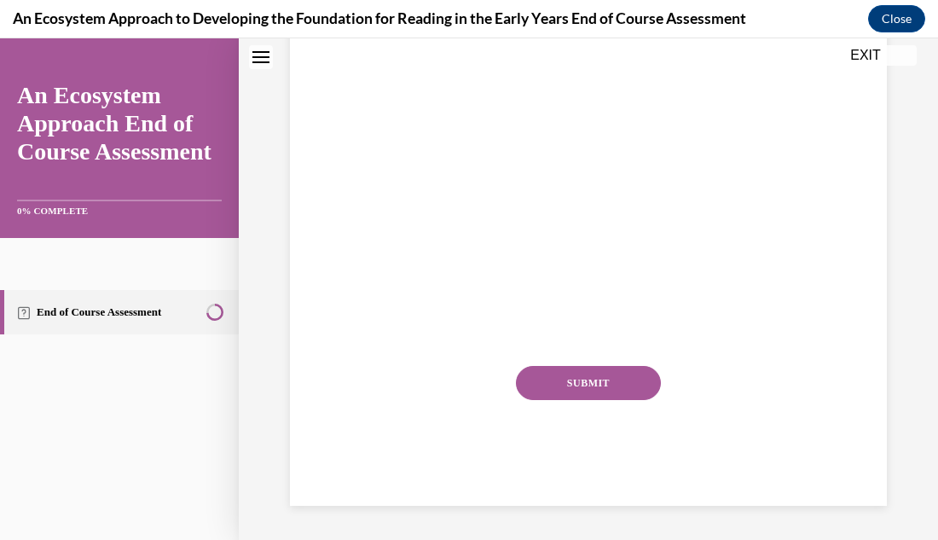
scroll to position [0, 0]
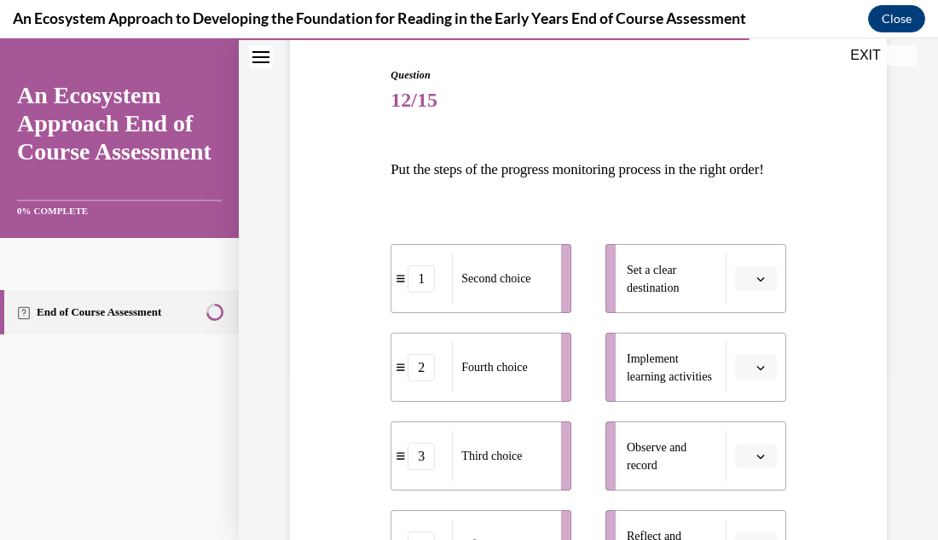
scroll to position [171, 0]
click at [896, 385] on div "Question 12/15 Put the steps of the progress monitoring process in the right or…" at bounding box center [588, 417] width 699 height 991
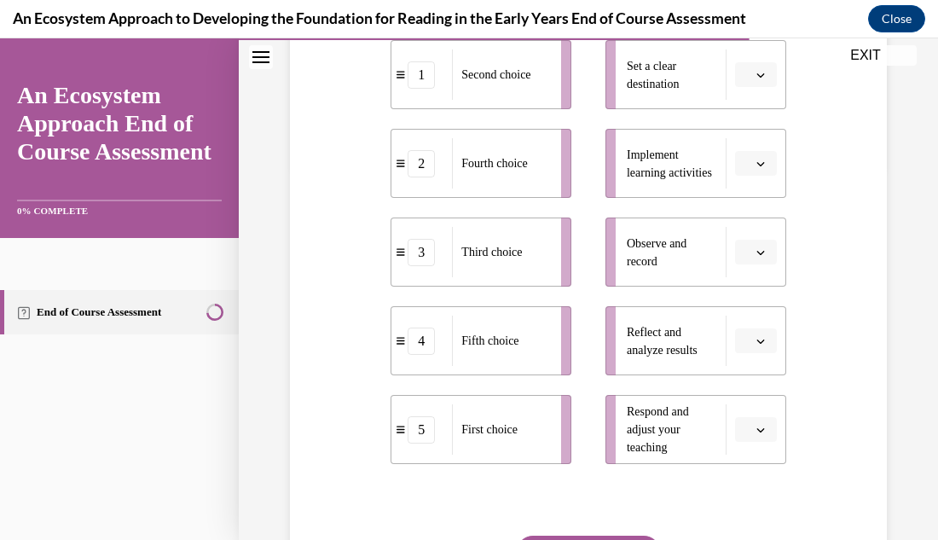
scroll to position [375, 0]
click at [764, 255] on icon "button" at bounding box center [760, 250] width 9 height 9
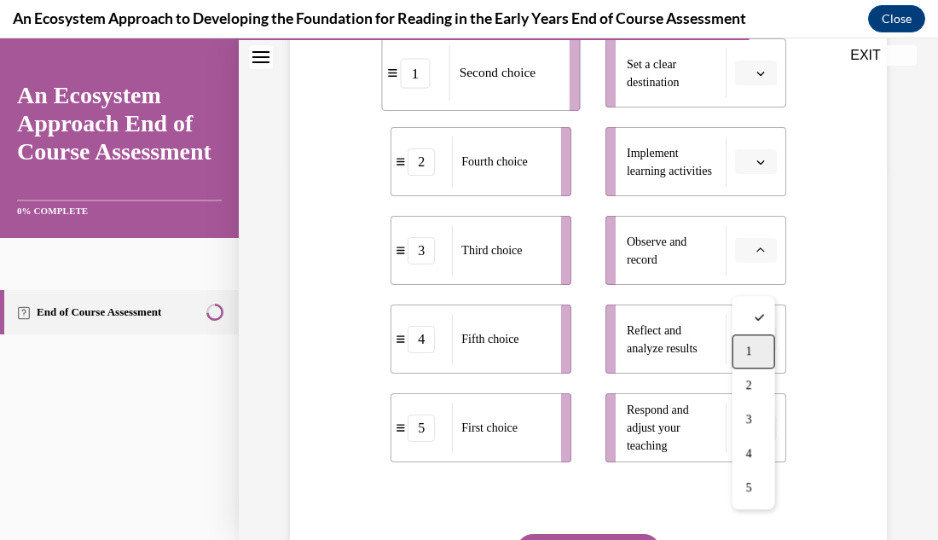
click at [744, 360] on div "1" at bounding box center [753, 351] width 43 height 34
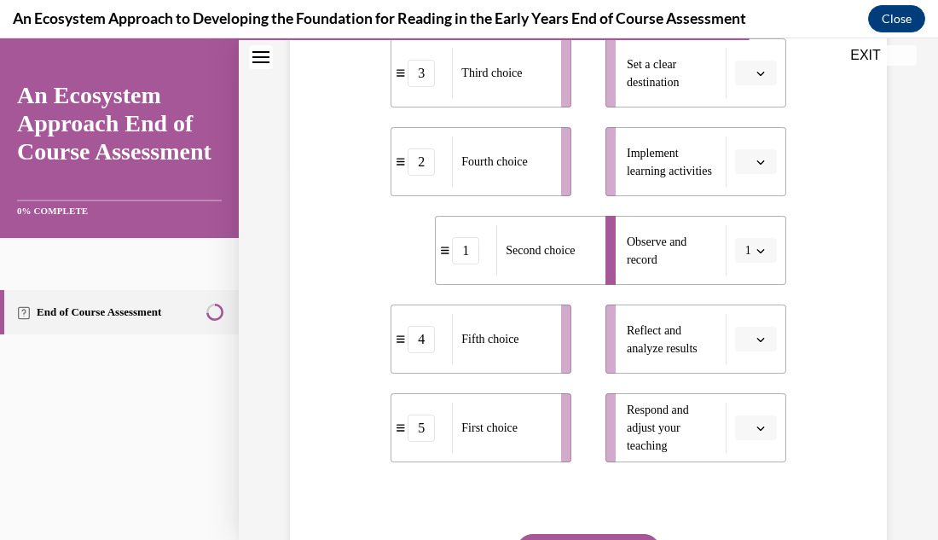
click at [761, 352] on button "button" at bounding box center [756, 340] width 42 height 26
click at [742, 232] on div "2" at bounding box center [753, 228] width 43 height 34
click at [756, 78] on icon "button" at bounding box center [760, 73] width 9 height 9
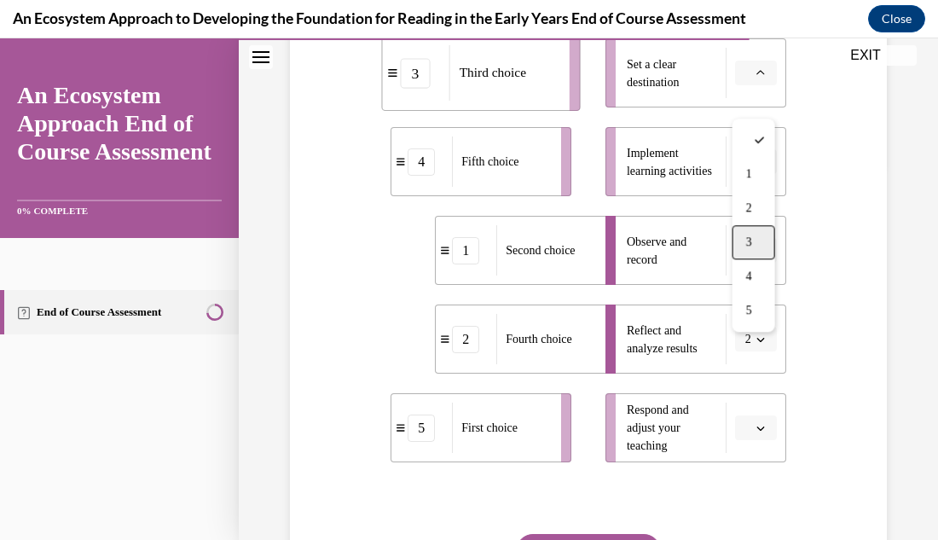
click at [761, 250] on div "3" at bounding box center [753, 242] width 43 height 34
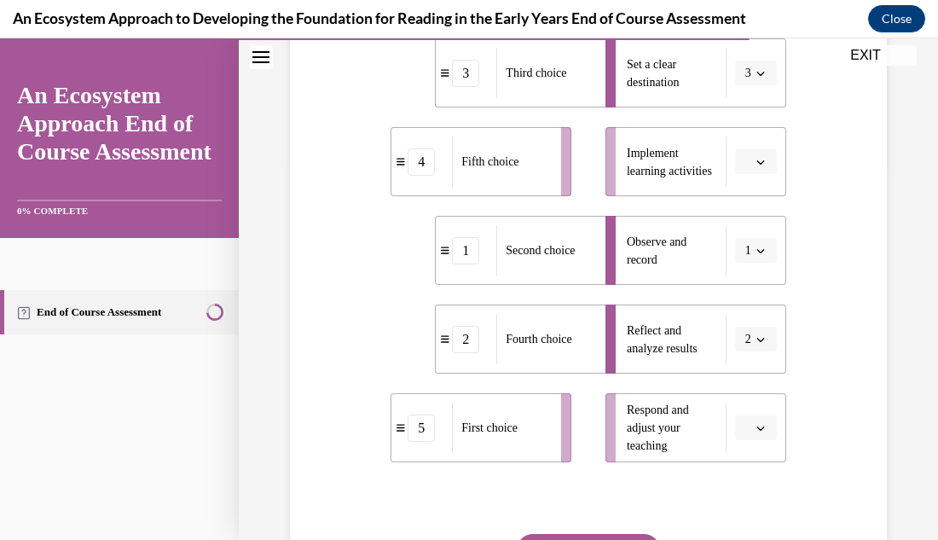
click at [761, 166] on icon "button" at bounding box center [760, 162] width 9 height 9
click at [743, 362] on div "4" at bounding box center [753, 365] width 43 height 34
click at [758, 255] on icon "button" at bounding box center [760, 250] width 9 height 9
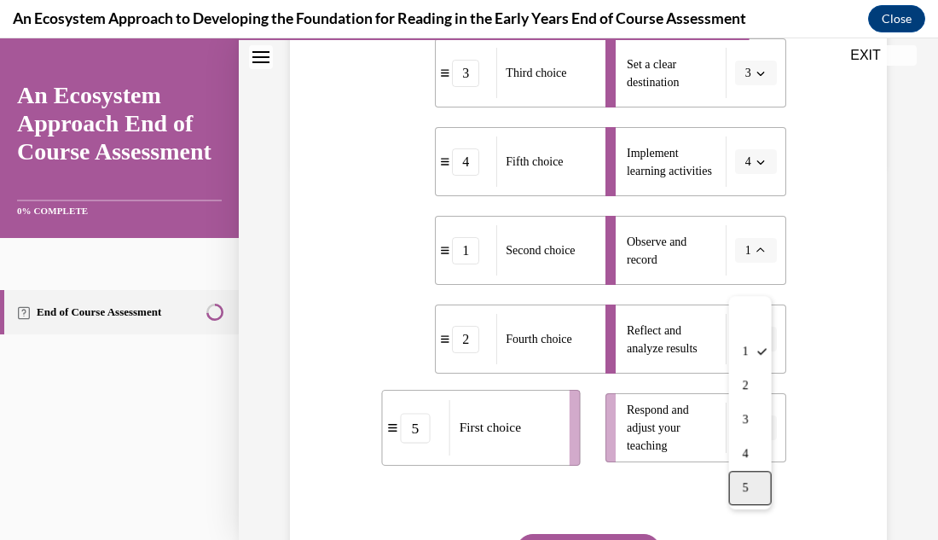
click at [758, 492] on div "5" at bounding box center [750, 488] width 43 height 34
click at [759, 344] on icon "button" at bounding box center [760, 339] width 9 height 9
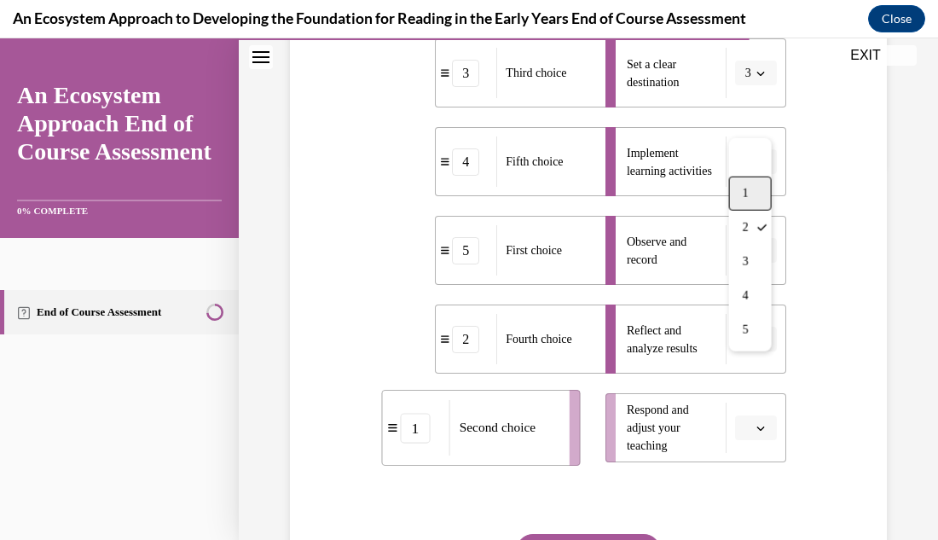
click at [747, 199] on span "1" at bounding box center [746, 194] width 6 height 14
click at [762, 165] on icon "button" at bounding box center [760, 162] width 8 height 4
click at [750, 292] on div "2" at bounding box center [750, 297] width 43 height 34
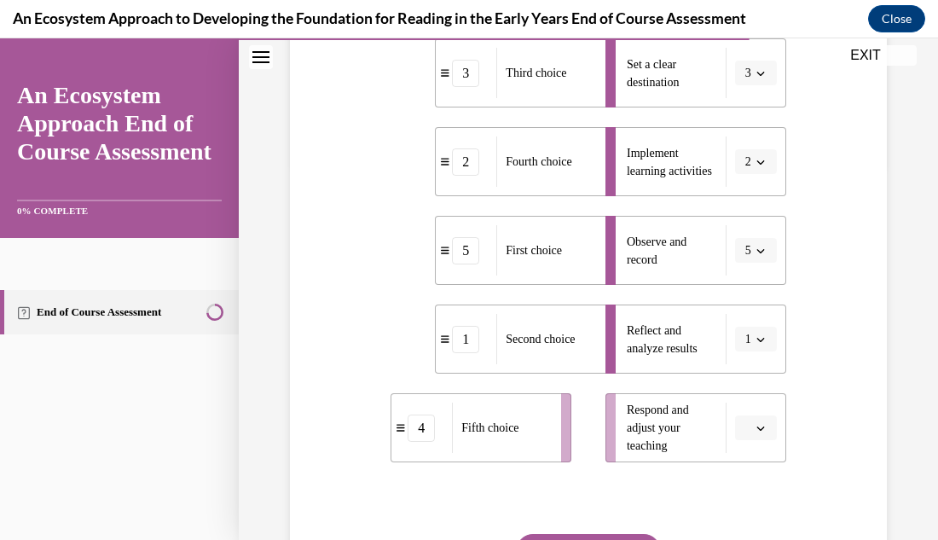
click at [771, 352] on button "1" at bounding box center [756, 340] width 42 height 26
click at [737, 231] on div "2" at bounding box center [750, 228] width 43 height 34
click at [761, 432] on icon "button" at bounding box center [760, 428] width 9 height 9
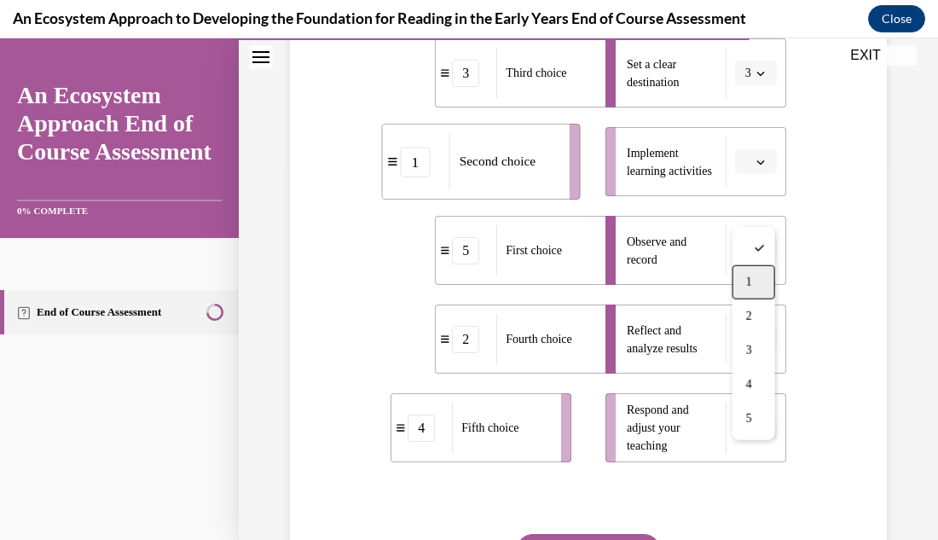
click at [748, 288] on span "1" at bounding box center [749, 282] width 6 height 14
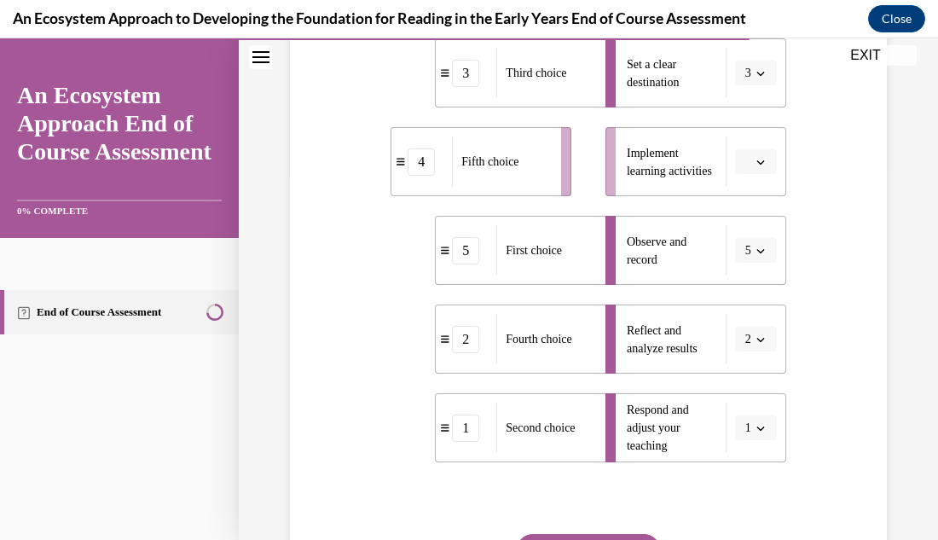
click at [756, 344] on icon "button" at bounding box center [760, 339] width 9 height 9
click at [742, 237] on div "2" at bounding box center [750, 228] width 43 height 34
click at [751, 352] on button "2" at bounding box center [756, 340] width 42 height 26
click at [747, 205] on div "1" at bounding box center [750, 194] width 43 height 34
click at [761, 175] on button "button" at bounding box center [756, 162] width 42 height 26
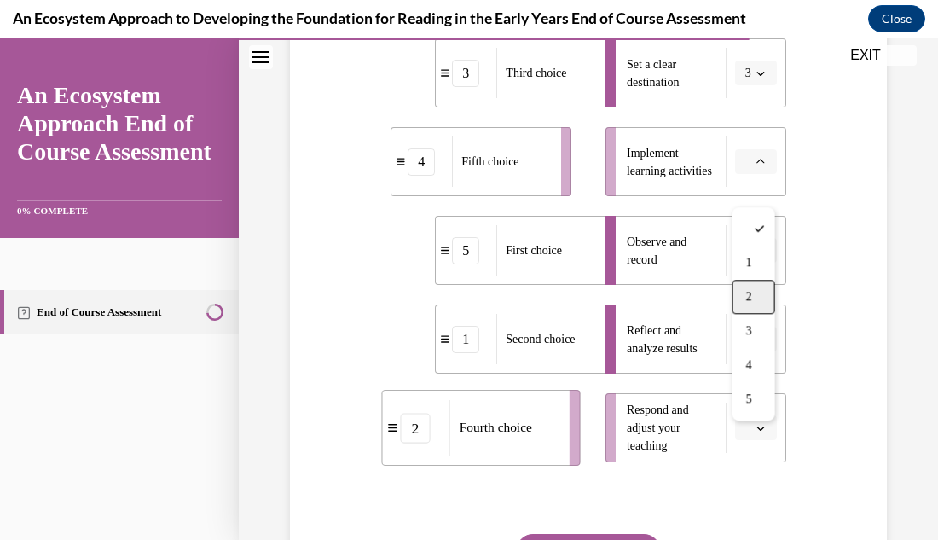
click at [750, 292] on span "2" at bounding box center [749, 297] width 6 height 14
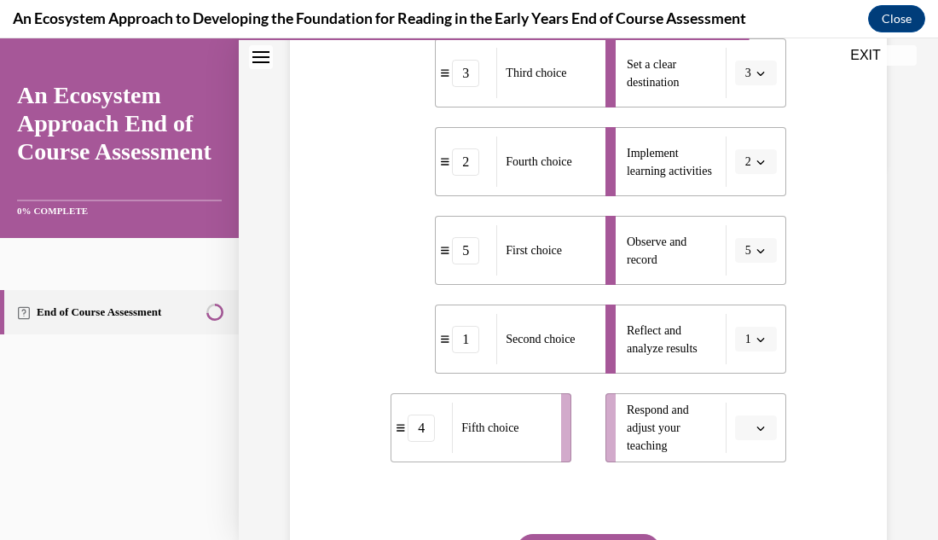
click at [762, 432] on icon "button" at bounding box center [760, 428] width 9 height 9
click at [749, 389] on span "4" at bounding box center [749, 385] width 6 height 14
click at [906, 336] on div "Question 12/15 Put the steps of the progress monitoring process in the right or…" at bounding box center [588, 212] width 699 height 991
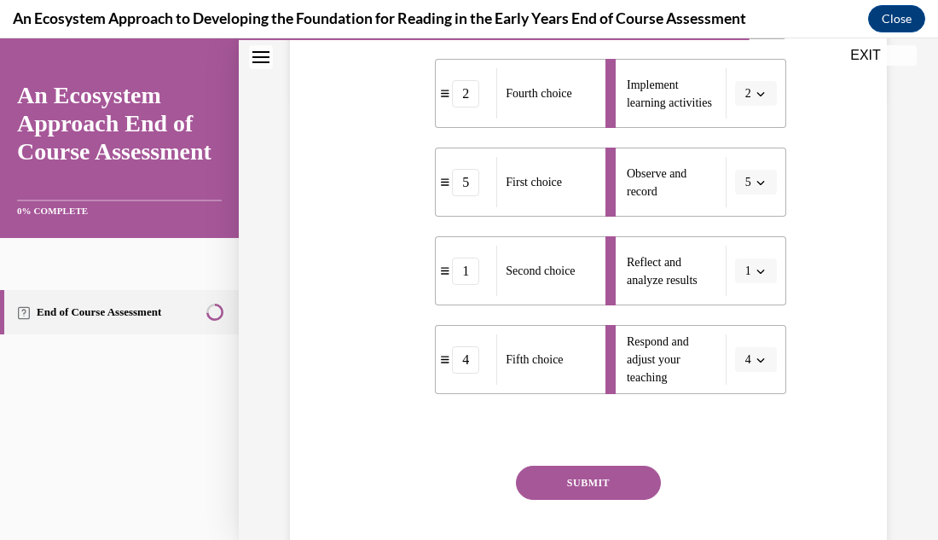
scroll to position [478, 0]
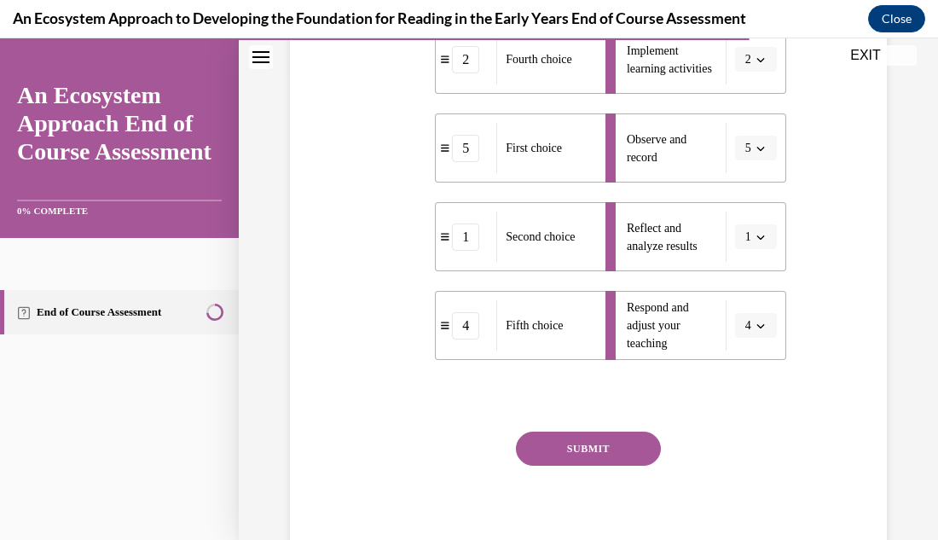
click at [629, 466] on button "SUBMIT" at bounding box center [588, 448] width 145 height 34
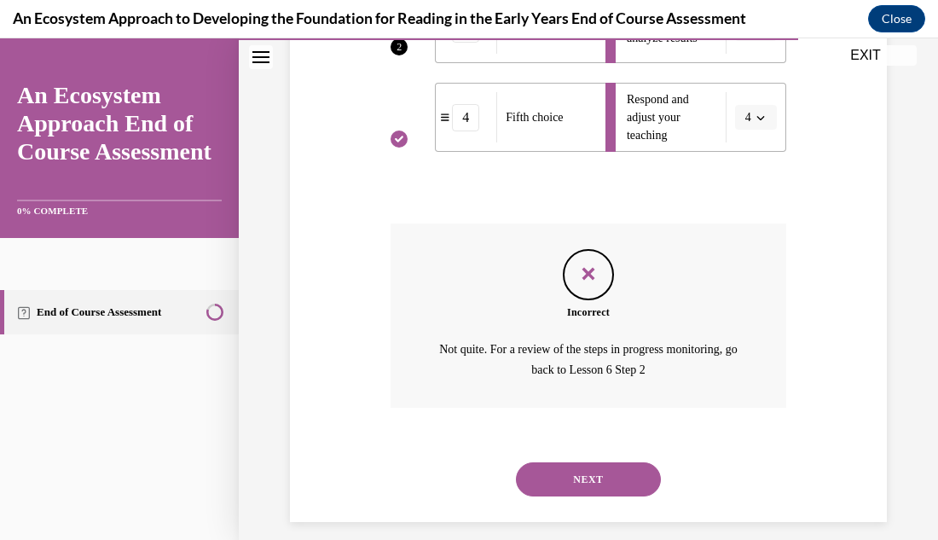
scroll to position [731, 0]
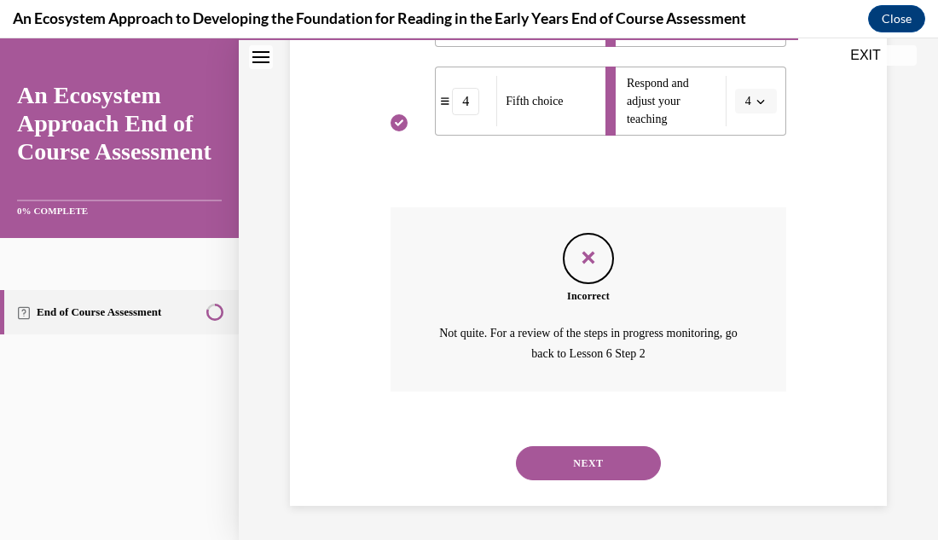
click at [600, 464] on button "NEXT" at bounding box center [588, 463] width 145 height 34
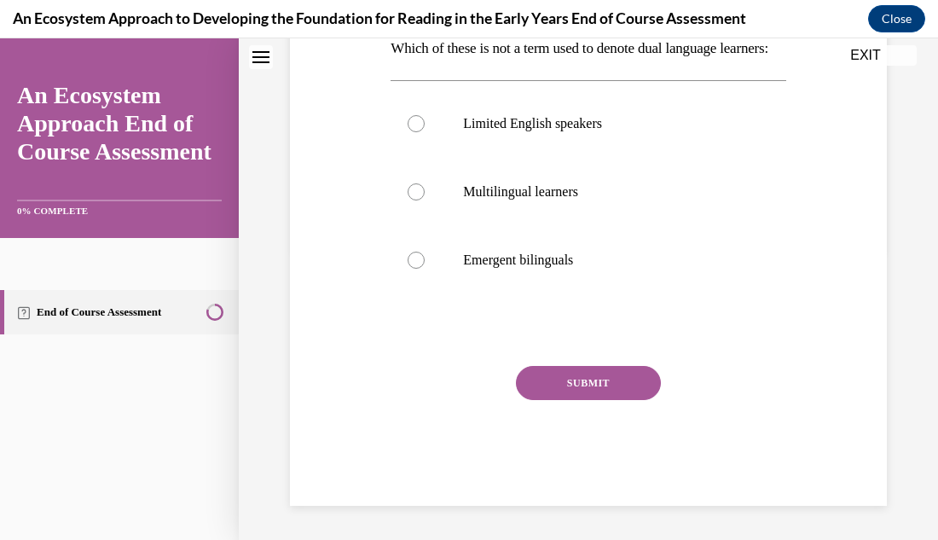
scroll to position [0, 0]
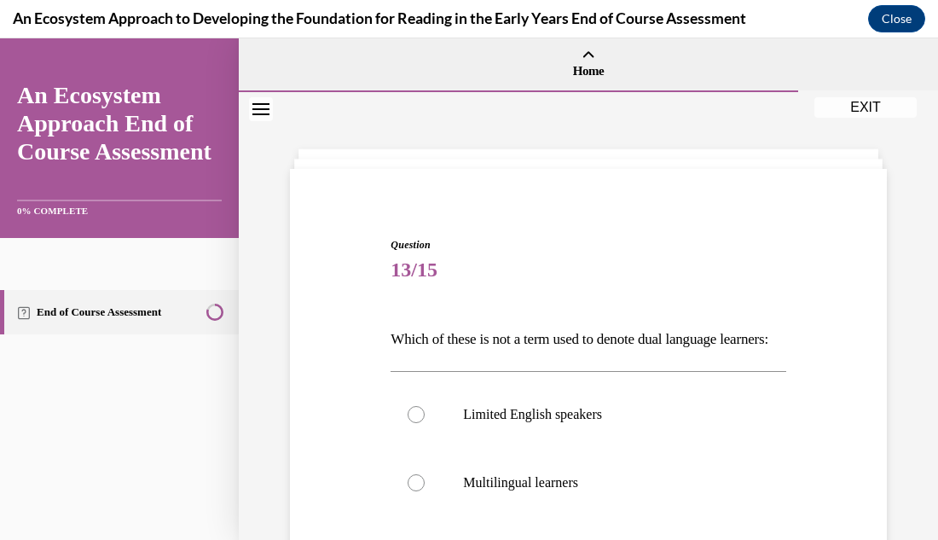
click at [913, 377] on div "Question 13/15 Which of these is not a term used to denote dual language learne…" at bounding box center [588, 461] width 699 height 738
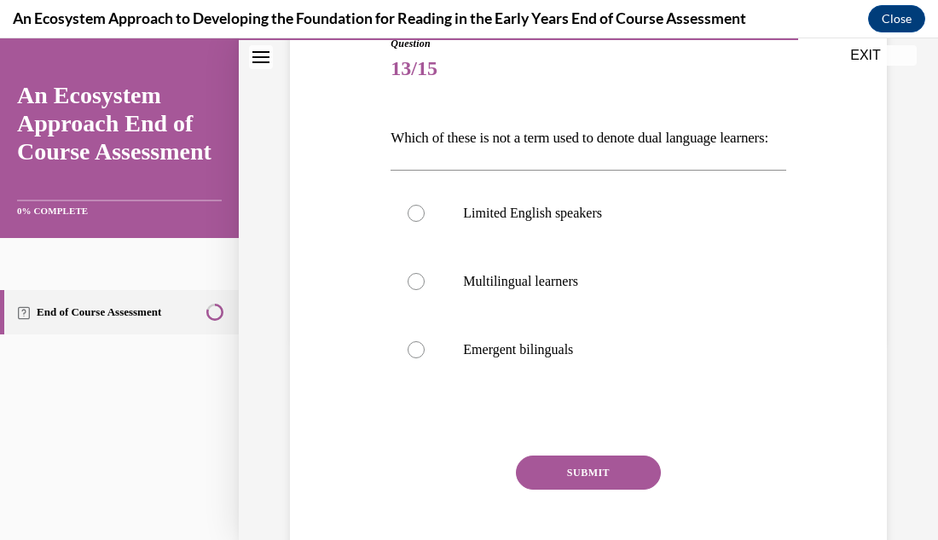
scroll to position [205, 0]
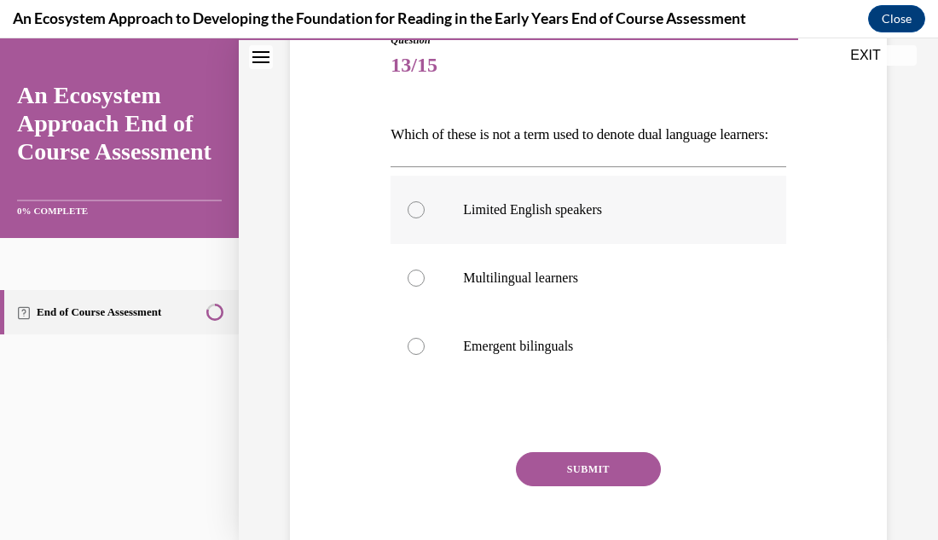
click at [417, 218] on div at bounding box center [416, 209] width 17 height 17
click at [417, 218] on input "Limited English speakers" at bounding box center [416, 209] width 17 height 17
radio input "true"
click at [595, 486] on button "SUBMIT" at bounding box center [588, 469] width 145 height 34
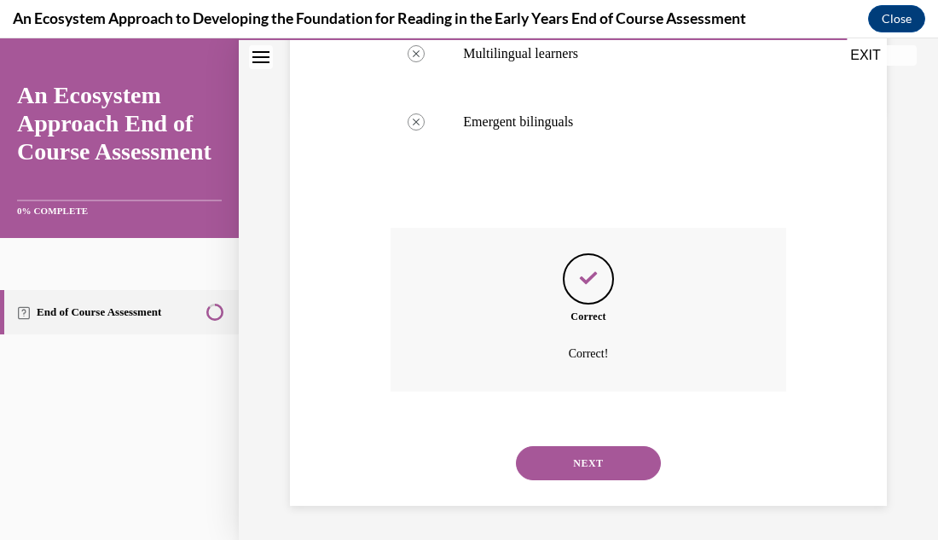
scroll to position [458, 0]
click at [594, 466] on button "NEXT" at bounding box center [588, 463] width 145 height 34
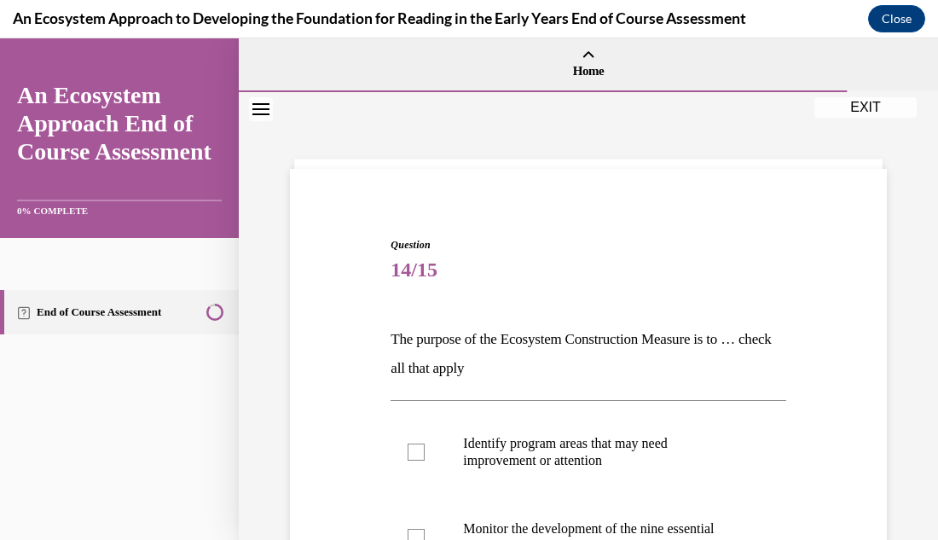
click at [904, 215] on div "Question 14/15 The purpose of the Ecosystem Construction Measure is to … check …" at bounding box center [588, 527] width 699 height 870
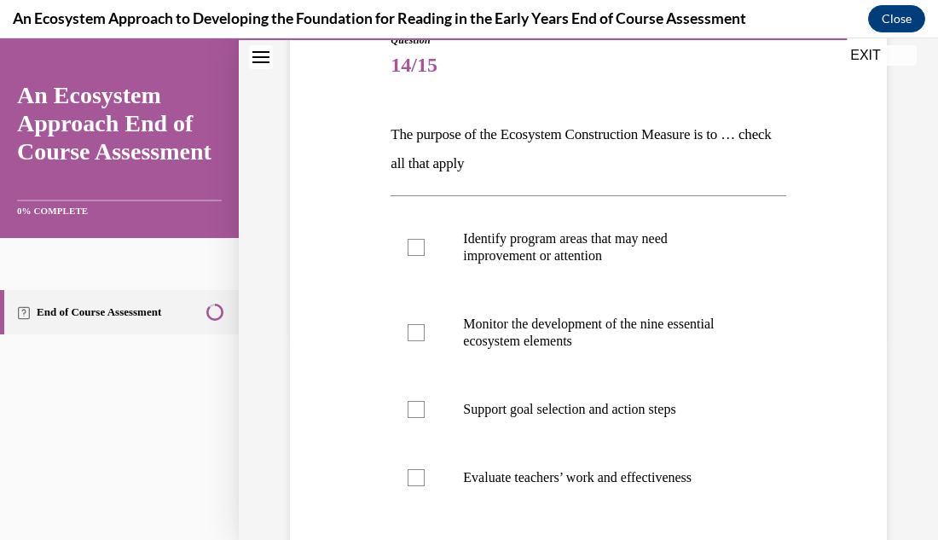
scroll to position [239, 0]
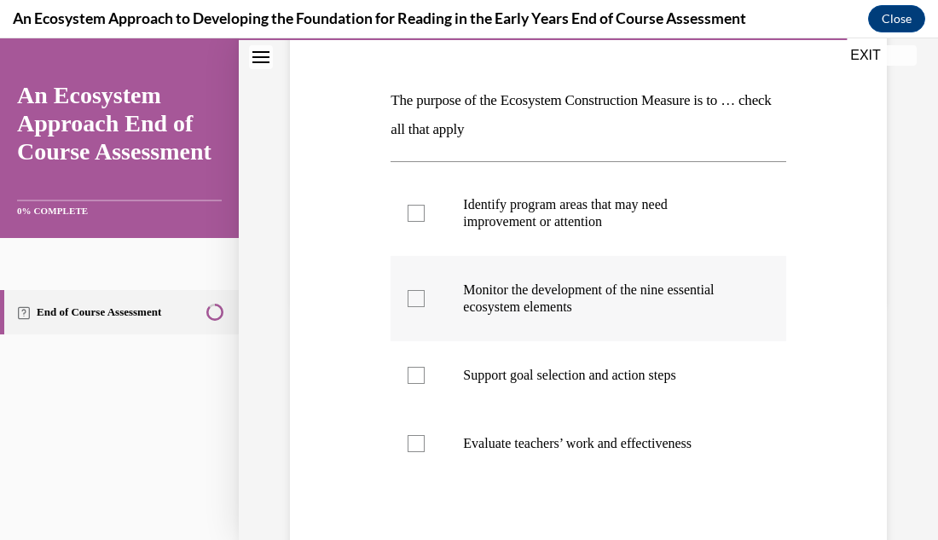
click at [417, 300] on div at bounding box center [416, 298] width 17 height 17
click at [417, 300] on input "Monitor the development of the nine essential ecosystem elements" at bounding box center [416, 298] width 17 height 17
checkbox input "true"
click at [417, 446] on div at bounding box center [416, 443] width 17 height 17
click at [417, 446] on input "Evaluate teachers’ work and effectiveness" at bounding box center [416, 443] width 17 height 17
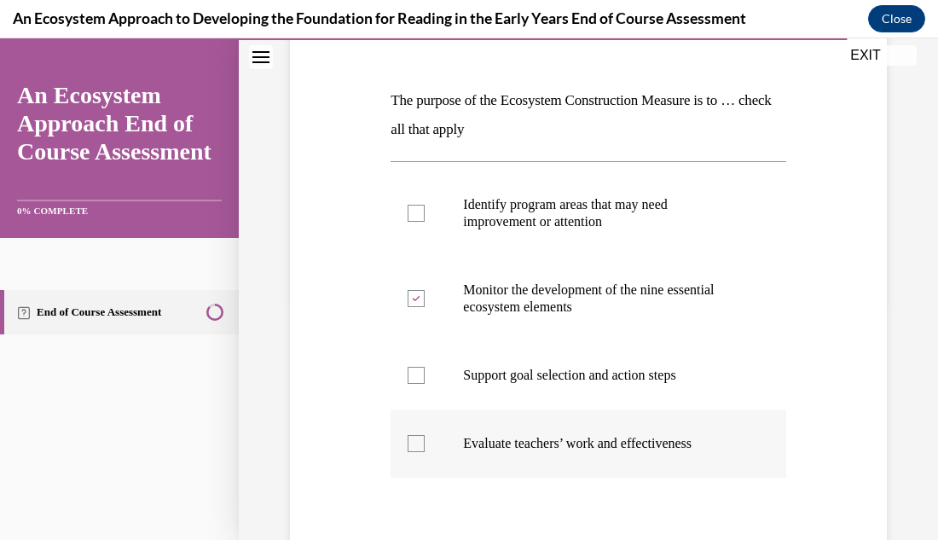
checkbox input "true"
click at [415, 219] on div at bounding box center [416, 213] width 17 height 17
click at [415, 219] on input "Identify program areas that may need improvement or attention" at bounding box center [416, 213] width 17 height 17
checkbox input "true"
click at [899, 320] on div "Question 14/15 The purpose of the Ecosystem Construction Measure is to … check …" at bounding box center [588, 288] width 699 height 870
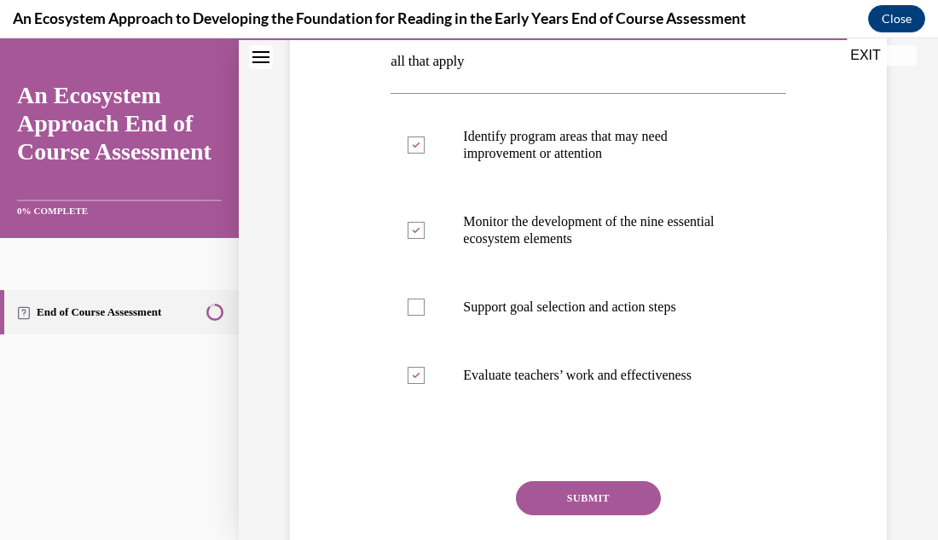
scroll to position [341, 0]
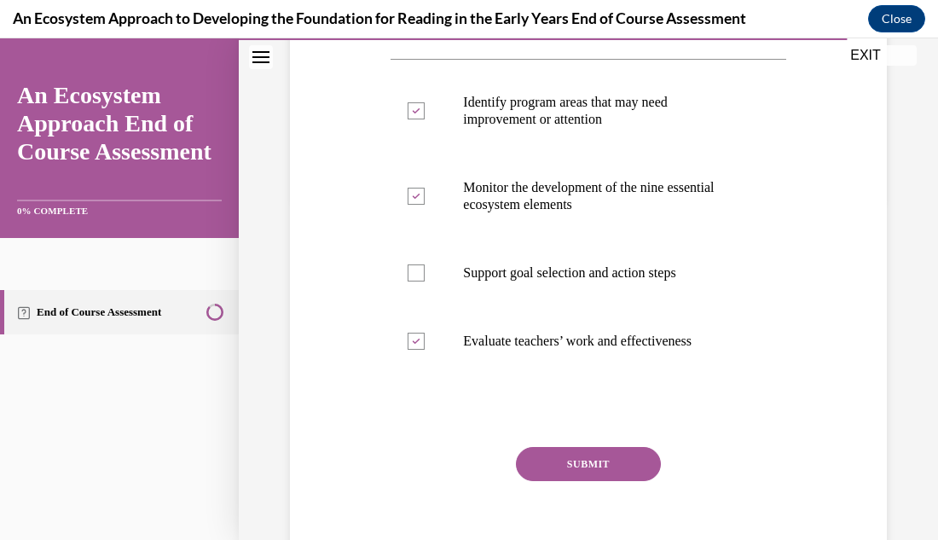
click at [622, 479] on div "SUBMIT" at bounding box center [588, 489] width 395 height 85
click at [624, 465] on button "SUBMIT" at bounding box center [588, 464] width 145 height 34
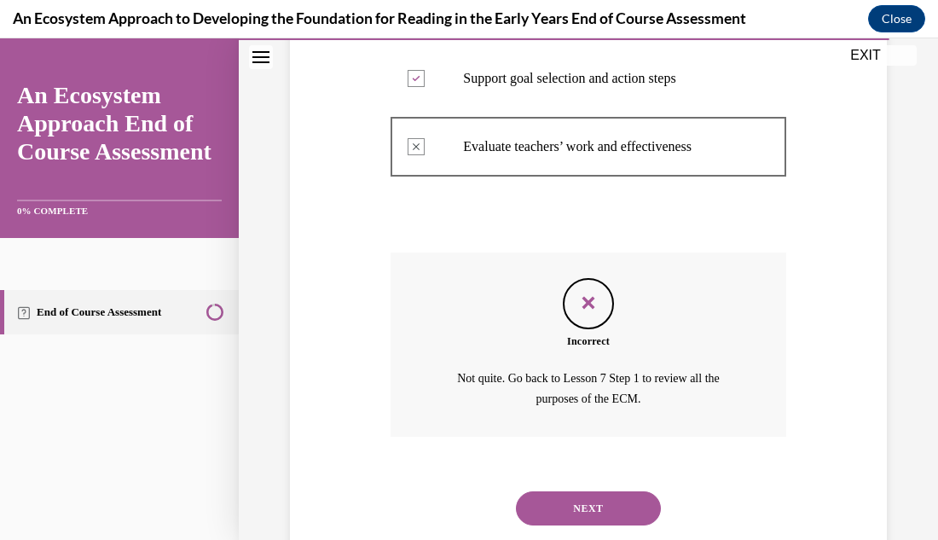
scroll to position [581, 0]
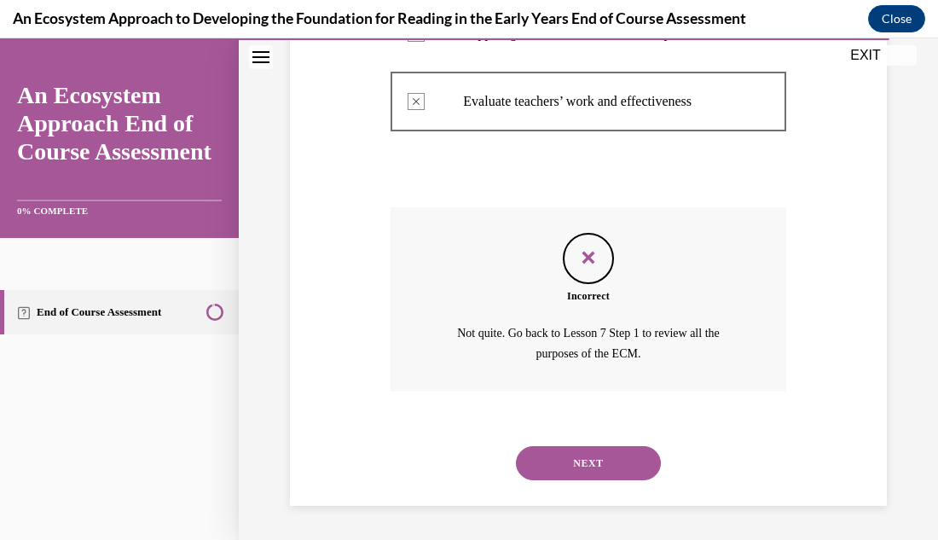
click at [888, 231] on div "Question 14/15 The purpose of the Ecosystem Construction Measure is to … check …" at bounding box center [588, 55] width 605 height 900
click at [578, 466] on button "NEXT" at bounding box center [588, 463] width 145 height 34
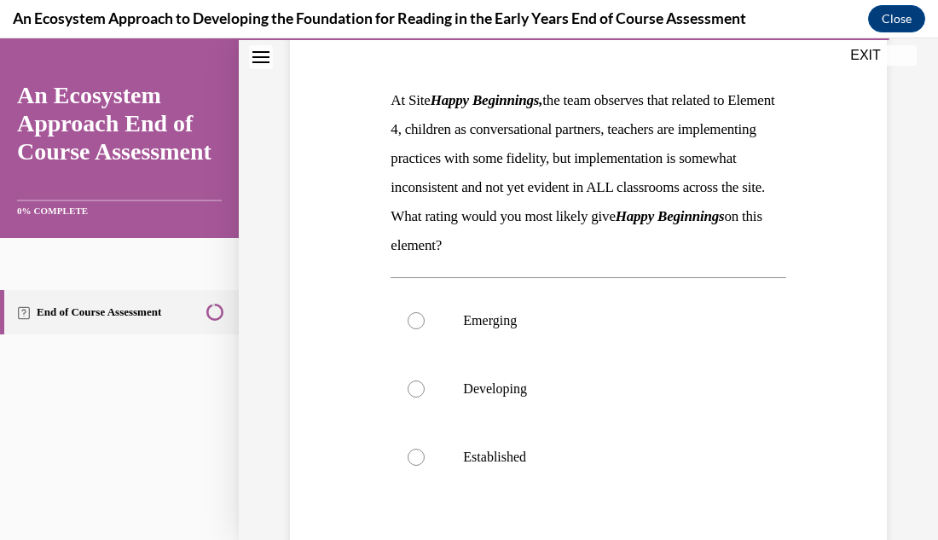
scroll to position [273, 0]
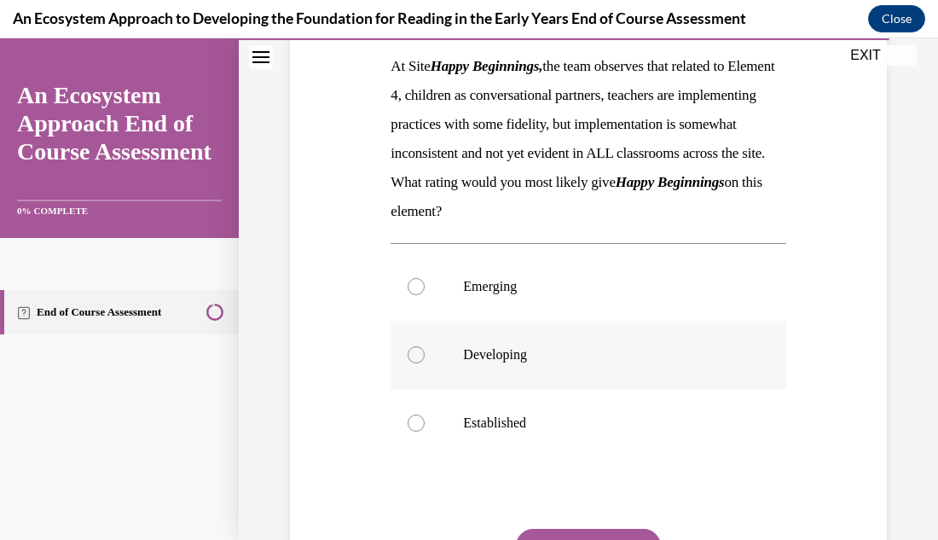
click at [415, 363] on div at bounding box center [416, 354] width 17 height 17
click at [415, 363] on input "Developing" at bounding box center [416, 354] width 17 height 17
radio input "true"
click at [889, 333] on div "Question 15/15 At Site Happy Beginnings, the team observes that related to Elem…" at bounding box center [588, 290] width 605 height 755
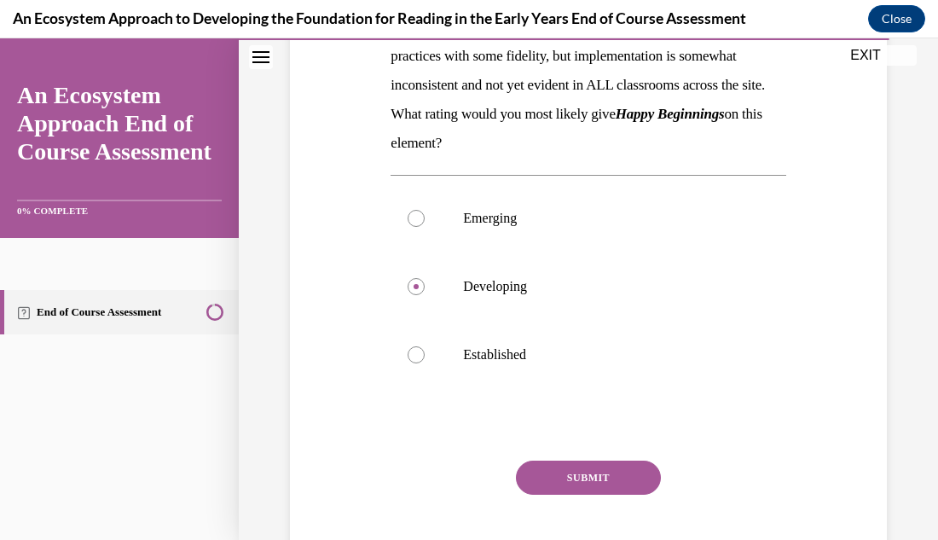
scroll to position [375, 0]
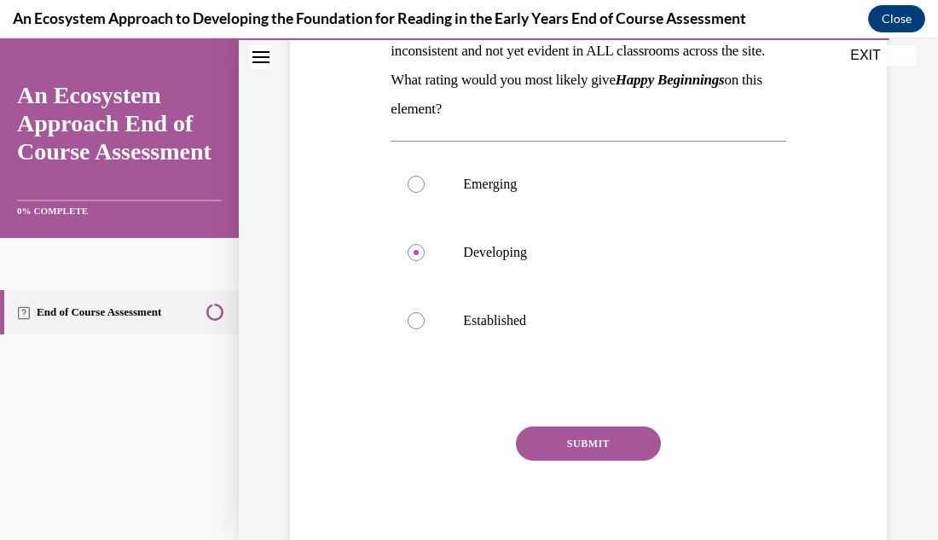
click at [565, 460] on button "SUBMIT" at bounding box center [588, 443] width 145 height 34
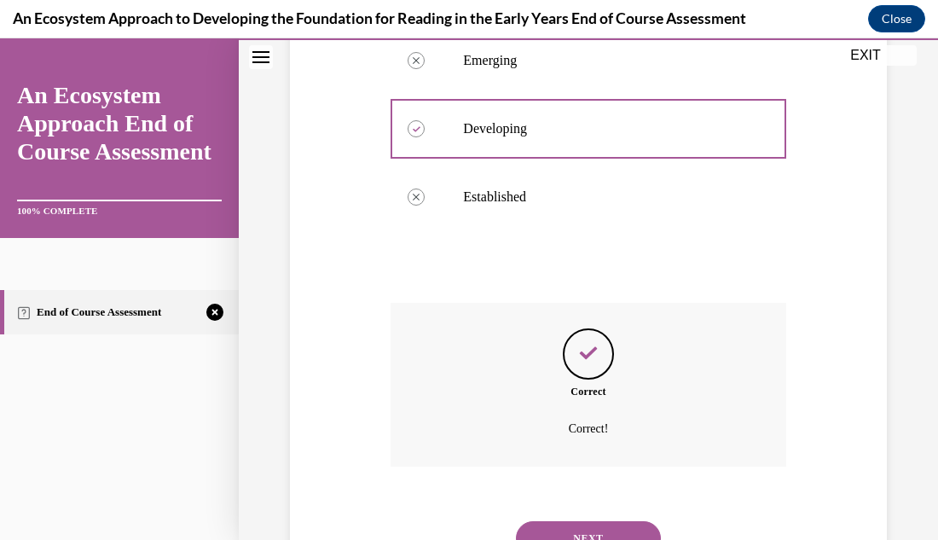
scroll to position [603, 0]
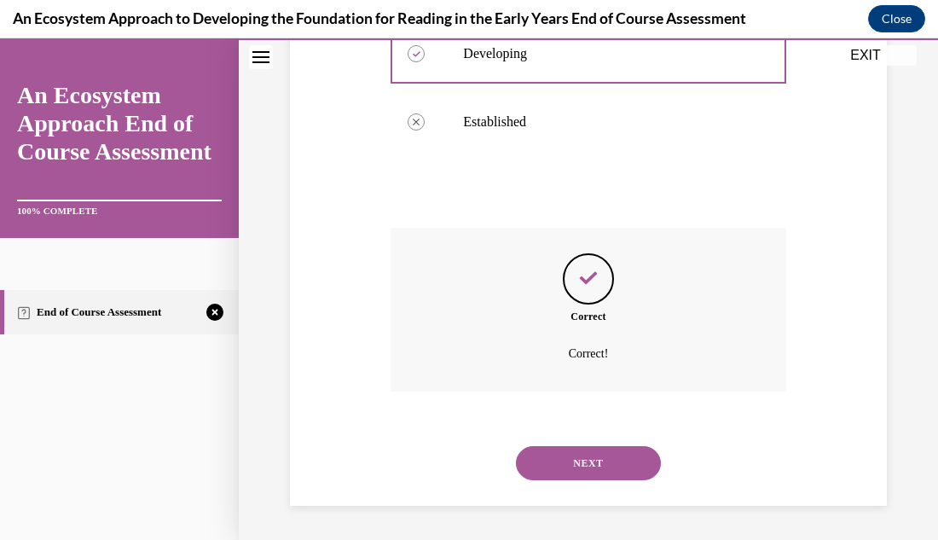
click at [570, 472] on button "NEXT" at bounding box center [588, 463] width 145 height 34
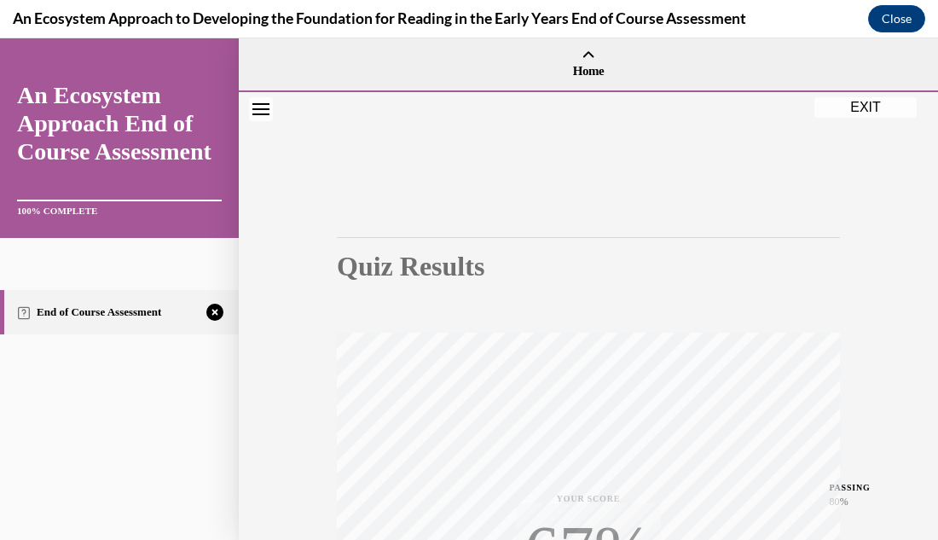
click at [907, 269] on div "Quiz Results PASSING 80% Your score 67% Failed PASSING 80% Your score Your scor…" at bounding box center [588, 502] width 699 height 820
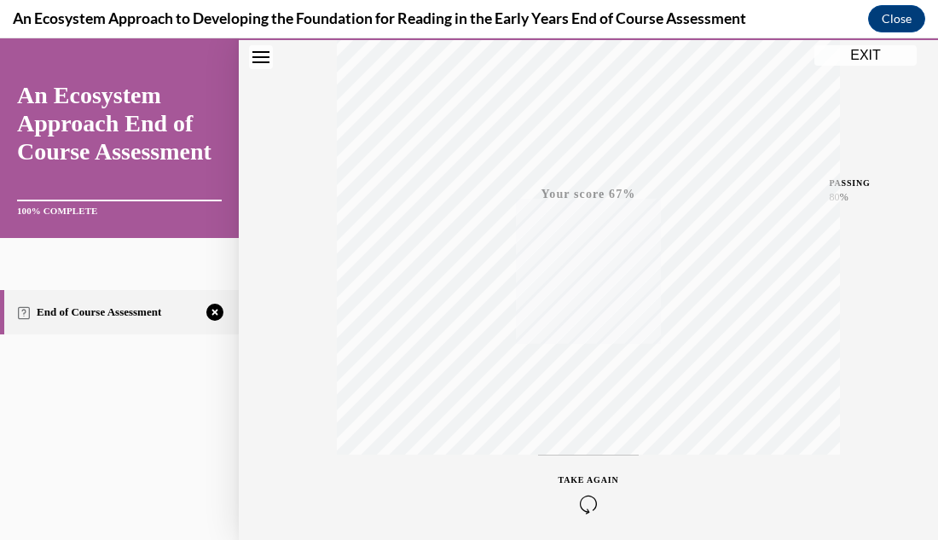
scroll to position [339, 0]
click at [592, 449] on span "TAKE AGAIN" at bounding box center [589, 445] width 61 height 9
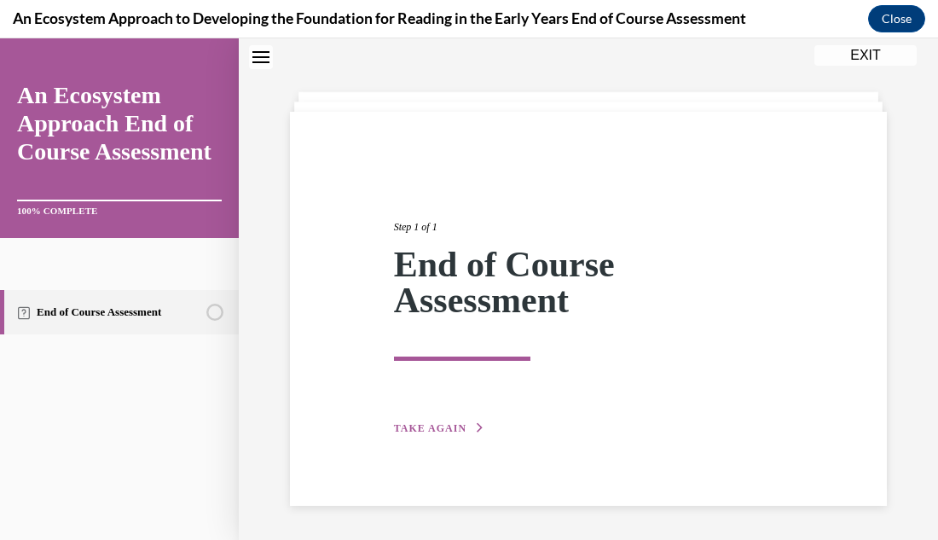
click at [409, 430] on span "TAKE AGAIN" at bounding box center [430, 428] width 72 height 12
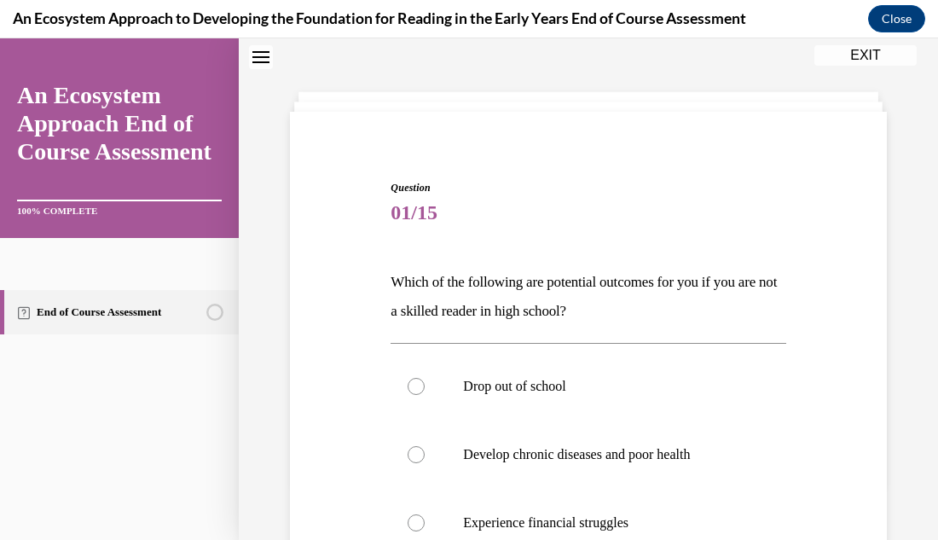
click at [912, 211] on div "Question 01/15 Which of the following are potential outcomes for you if you are…" at bounding box center [588, 453] width 699 height 836
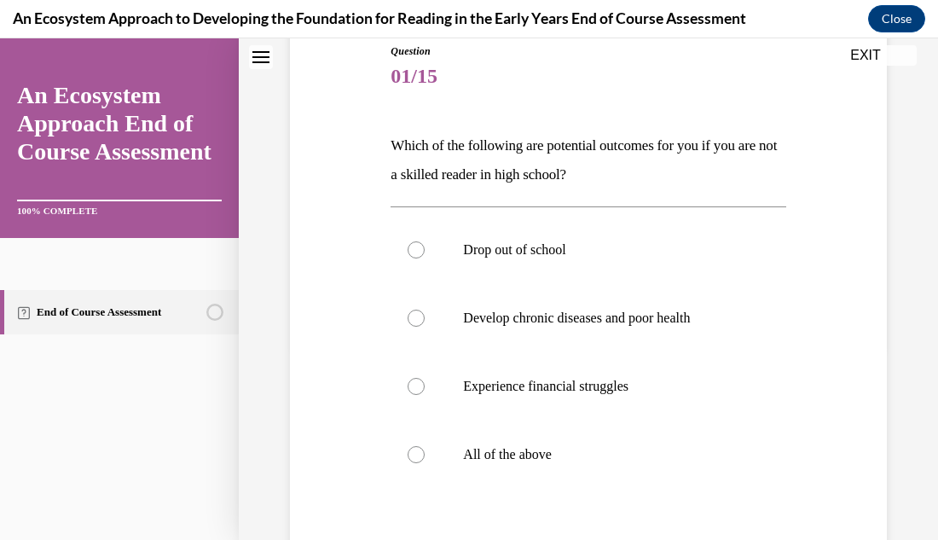
scroll to position [228, 0]
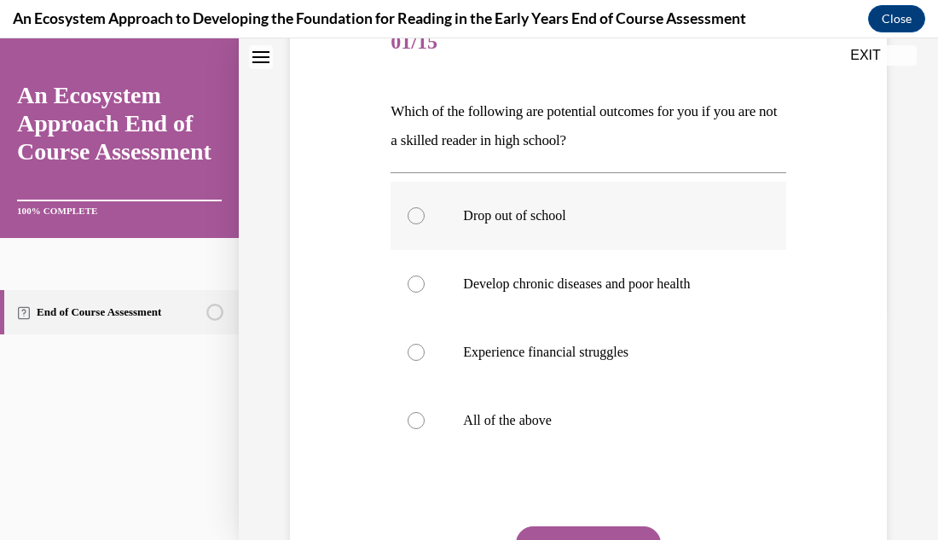
click at [414, 223] on div at bounding box center [416, 215] width 17 height 17
click at [414, 223] on input "Drop out of school" at bounding box center [416, 215] width 17 height 17
radio input "true"
click at [419, 284] on div at bounding box center [416, 283] width 17 height 17
click at [419, 284] on input "Develop chronic diseases and poor health" at bounding box center [416, 283] width 17 height 17
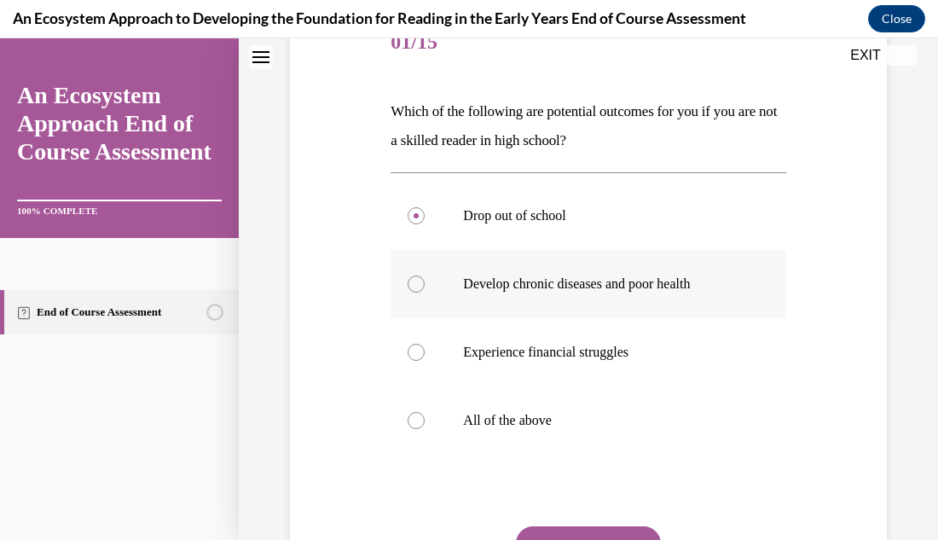
radio input "true"
click at [415, 346] on div at bounding box center [416, 352] width 17 height 17
click at [415, 346] on input "Experience financial struggles" at bounding box center [416, 352] width 17 height 17
radio input "true"
click at [414, 420] on div at bounding box center [416, 420] width 17 height 17
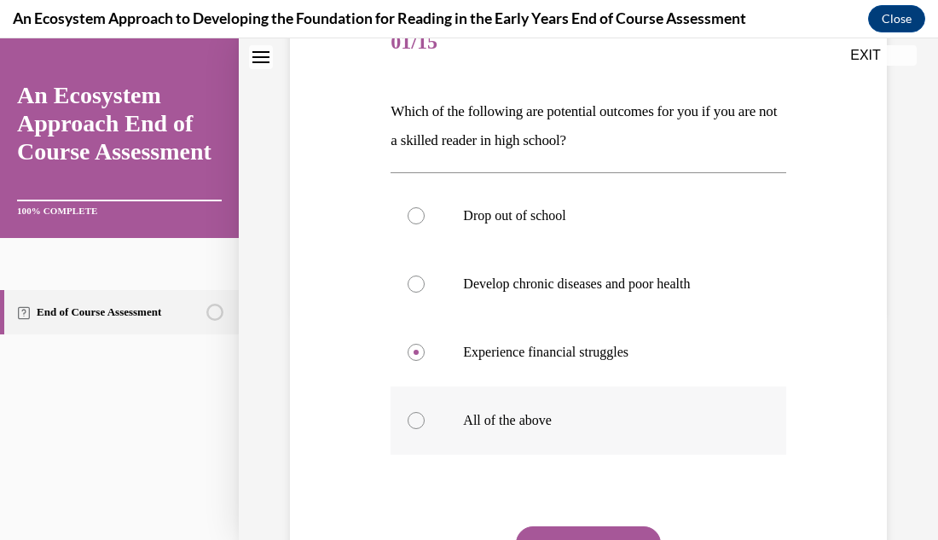
click at [414, 420] on input "All of the above" at bounding box center [416, 420] width 17 height 17
radio input "true"
click at [629, 531] on button "SUBMIT" at bounding box center [588, 543] width 145 height 34
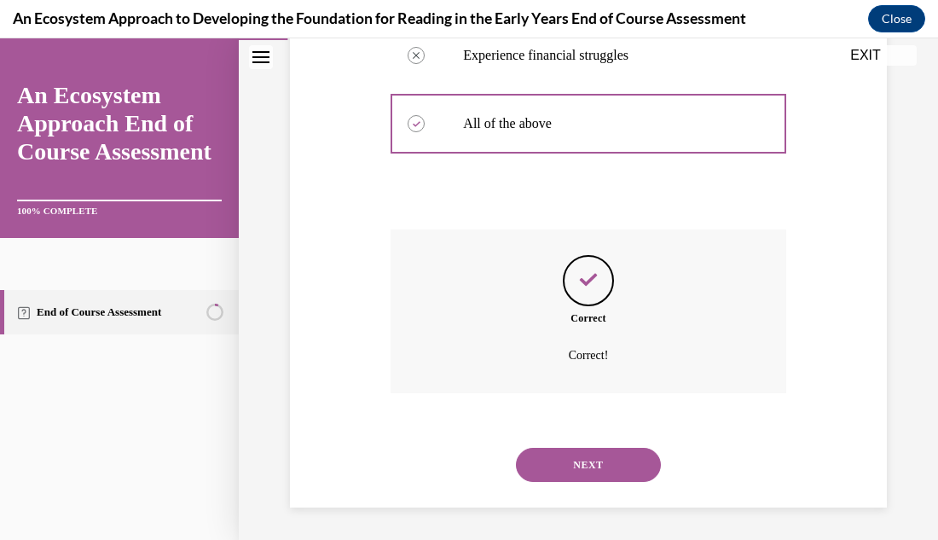
scroll to position [526, 0]
click at [605, 461] on button "NEXT" at bounding box center [588, 463] width 145 height 34
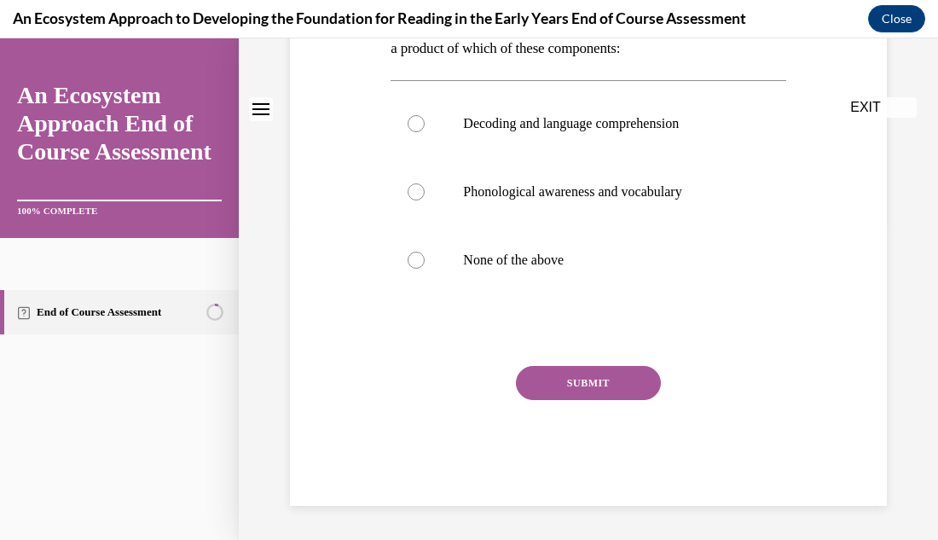
scroll to position [0, 0]
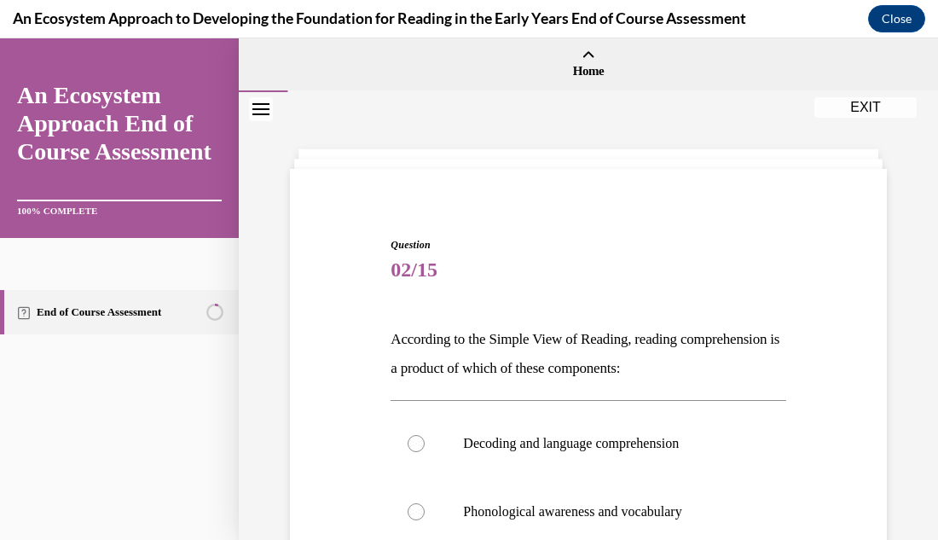
click at [894, 315] on div "Question 02/15 According to the Simple View of Reading, reading comprehension i…" at bounding box center [588, 475] width 699 height 767
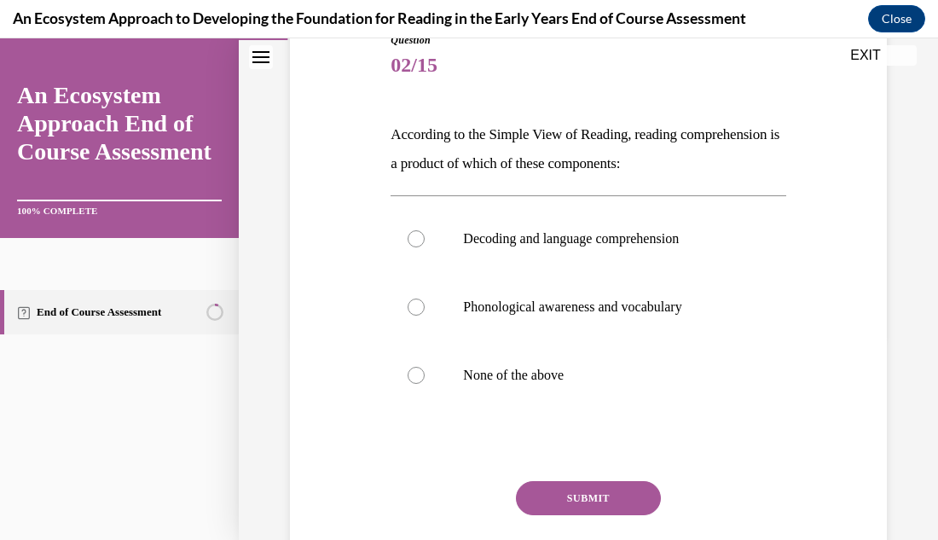
scroll to position [239, 0]
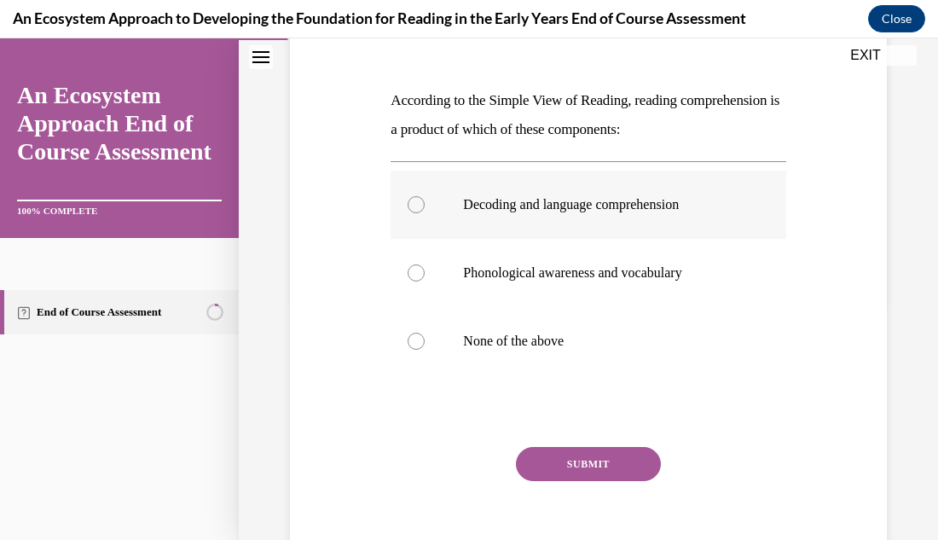
click at [420, 200] on div at bounding box center [416, 204] width 17 height 17
click at [420, 200] on input "Decoding and language comprehension" at bounding box center [416, 204] width 17 height 17
radio input "true"
click at [598, 471] on button "SUBMIT" at bounding box center [588, 464] width 145 height 34
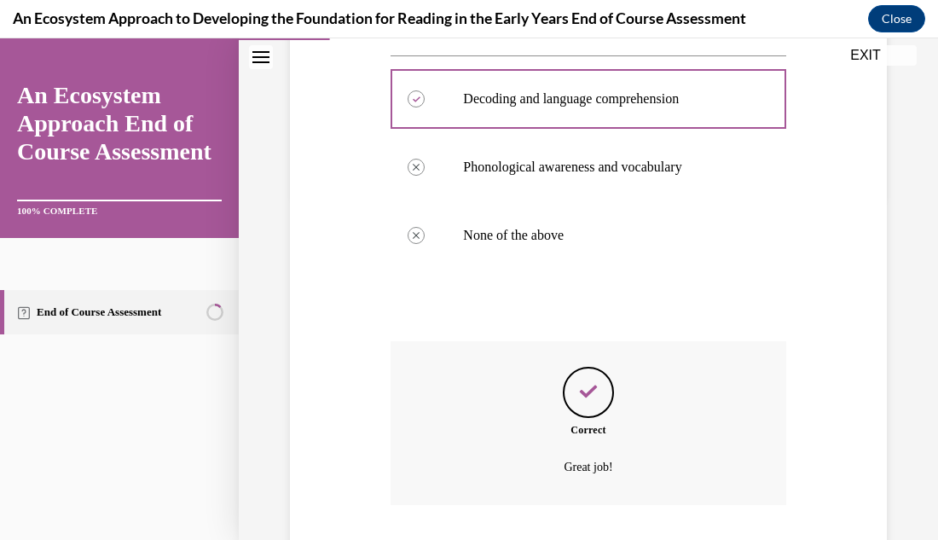
scroll to position [458, 0]
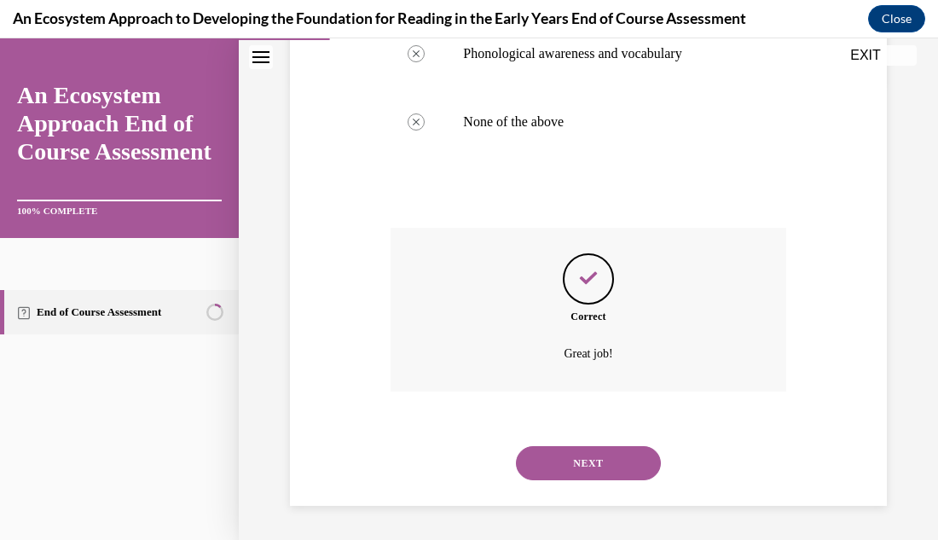
click at [598, 471] on button "NEXT" at bounding box center [588, 463] width 145 height 34
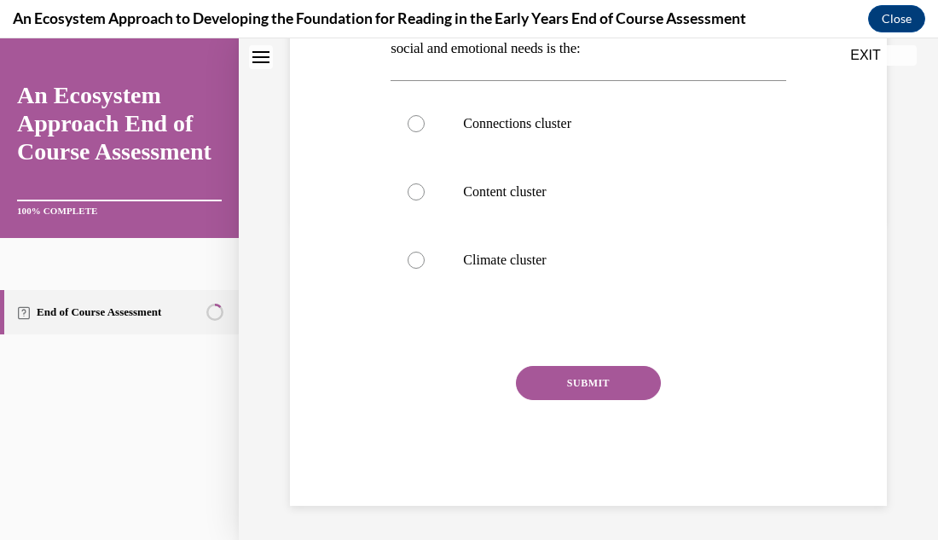
scroll to position [0, 0]
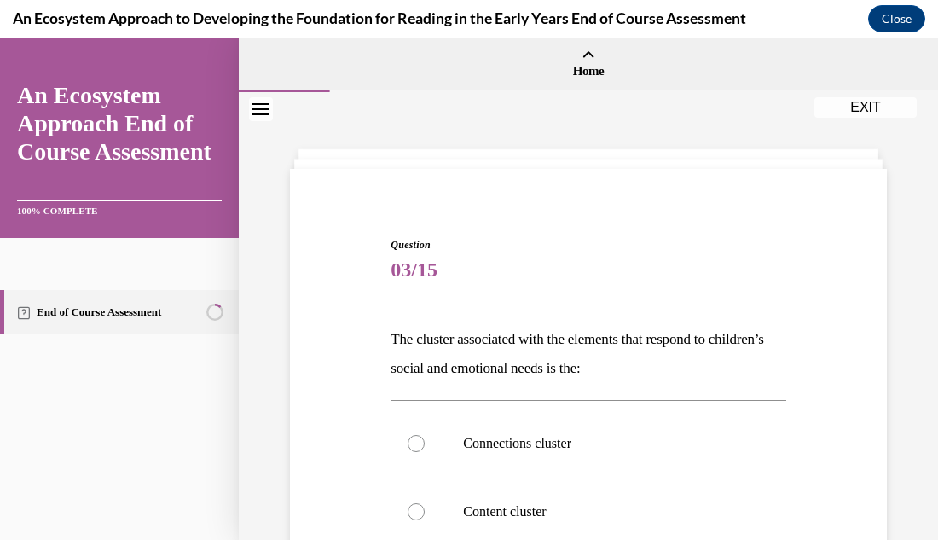
click at [882, 340] on div "Question 03/15 The cluster associated with the elements that respond to childre…" at bounding box center [588, 506] width 605 height 640
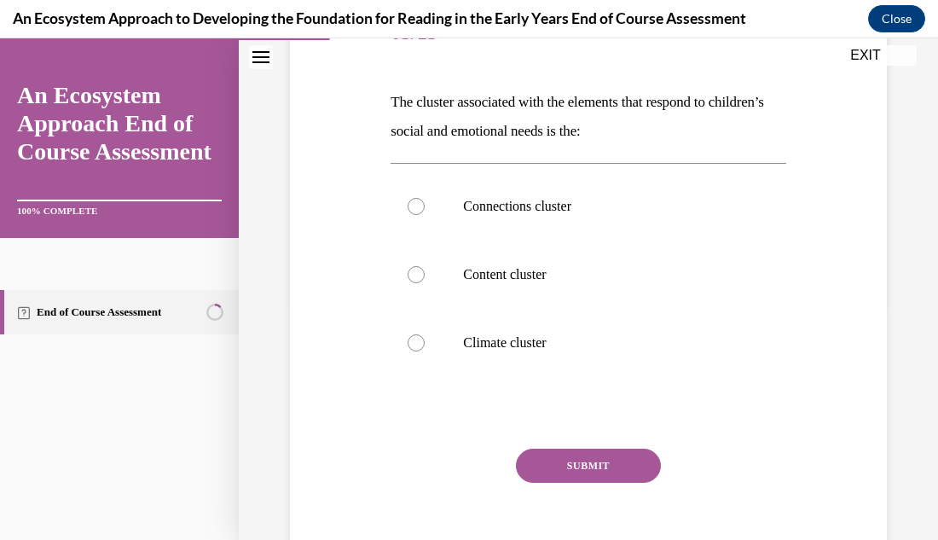
scroll to position [239, 0]
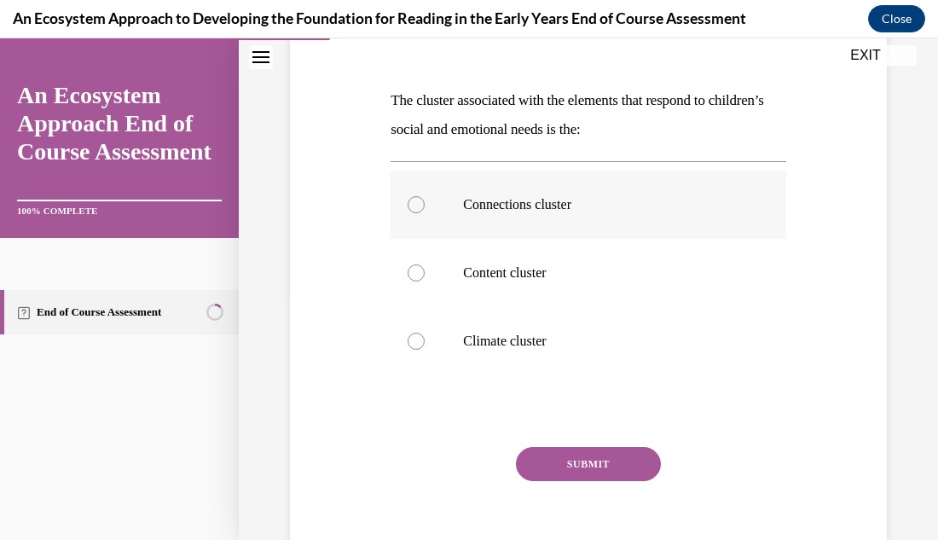
click at [411, 203] on div at bounding box center [416, 204] width 17 height 17
click at [411, 203] on input "Connections cluster" at bounding box center [416, 204] width 17 height 17
radio input "true"
click at [586, 462] on button "SUBMIT" at bounding box center [588, 464] width 145 height 34
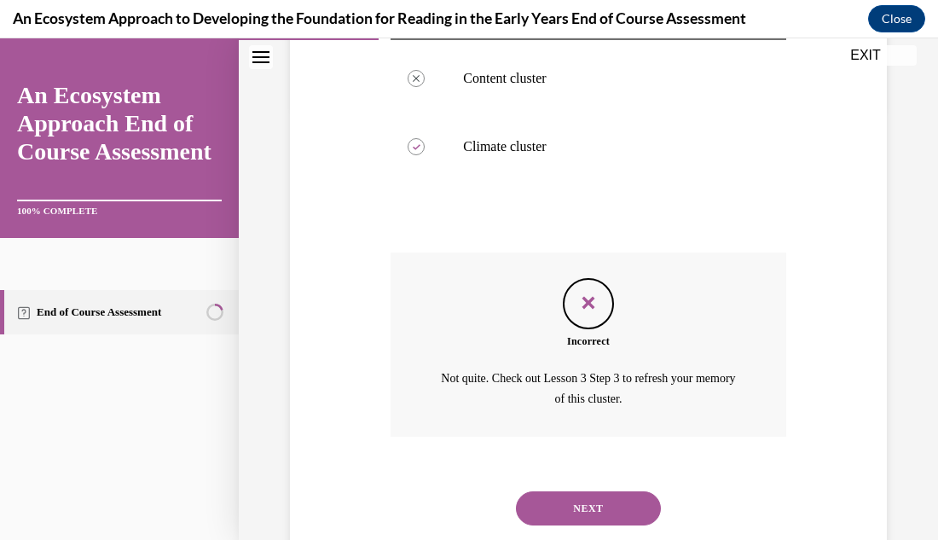
scroll to position [478, 0]
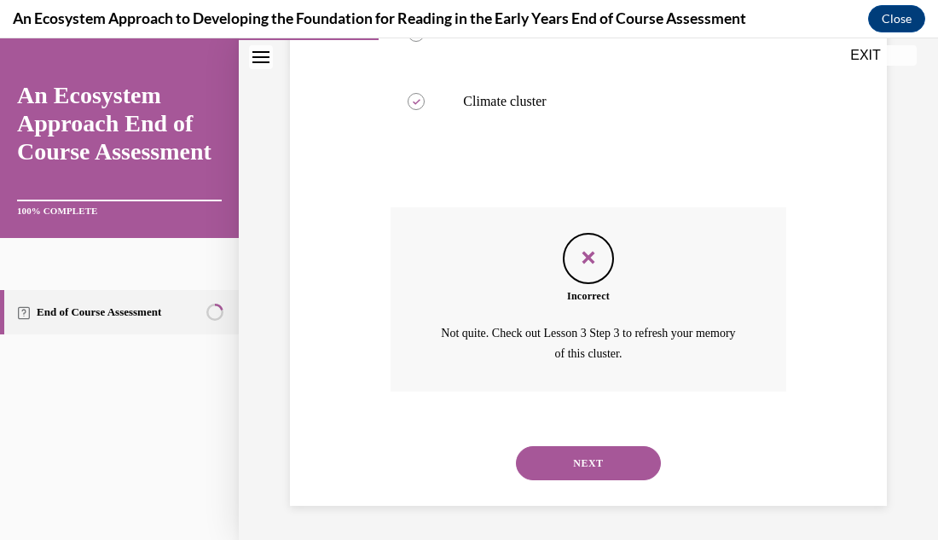
click at [883, 298] on div "Question 03/15 The cluster associated with the elements that respond to childre…" at bounding box center [588, 107] width 605 height 798
click at [617, 462] on button "NEXT" at bounding box center [588, 463] width 145 height 34
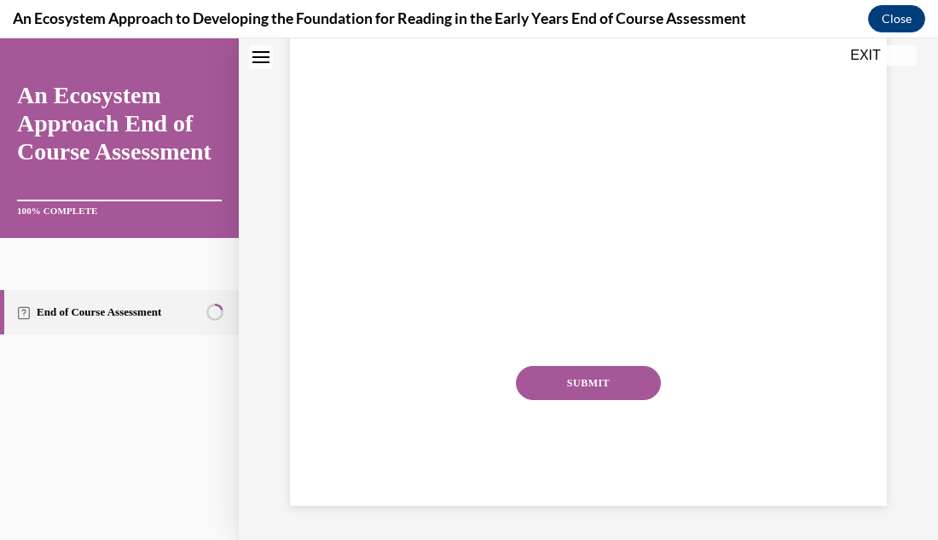
scroll to position [0, 0]
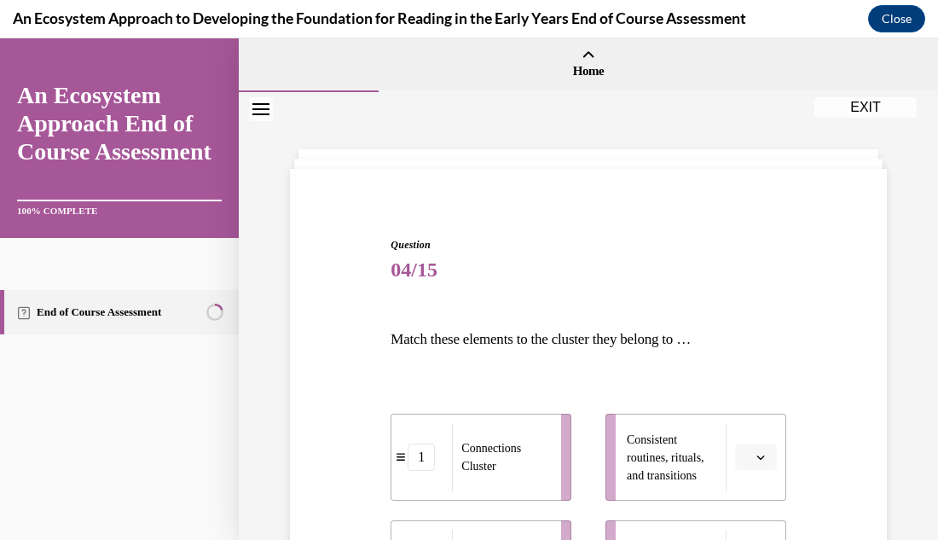
click at [935, 292] on div "Question 04/15 Match these elements to the cluster they belong to … 1 Connectio…" at bounding box center [588, 525] width 699 height 867
click at [908, 289] on div "Question 04/15 Match these elements to the cluster they belong to … 1 Connectio…" at bounding box center [588, 525] width 699 height 867
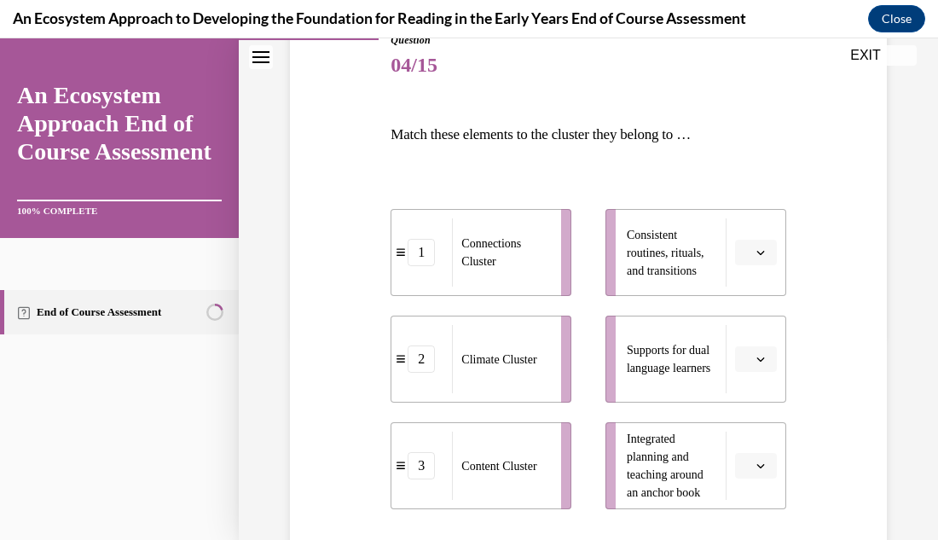
scroll to position [239, 0]
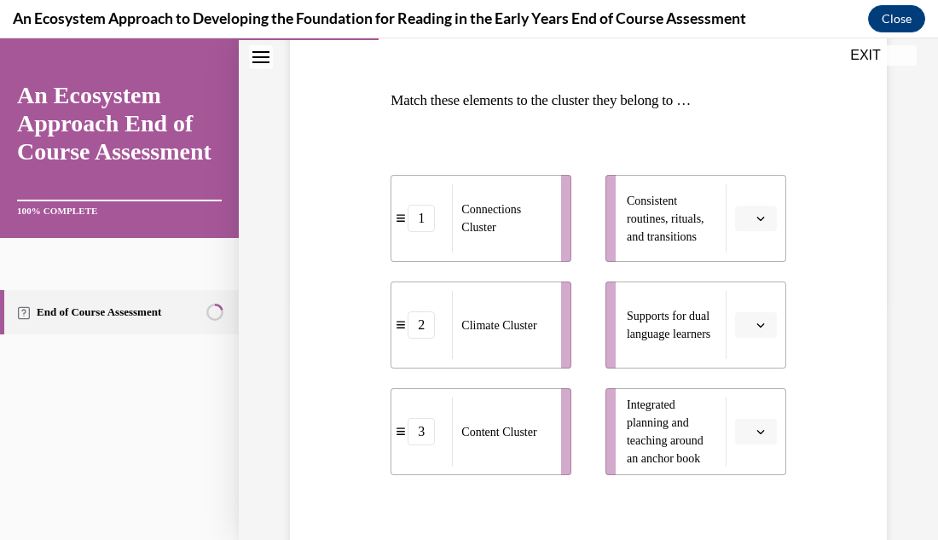
click at [763, 228] on button "button" at bounding box center [756, 218] width 42 height 26
click at [762, 324] on div "2" at bounding box center [753, 325] width 43 height 34
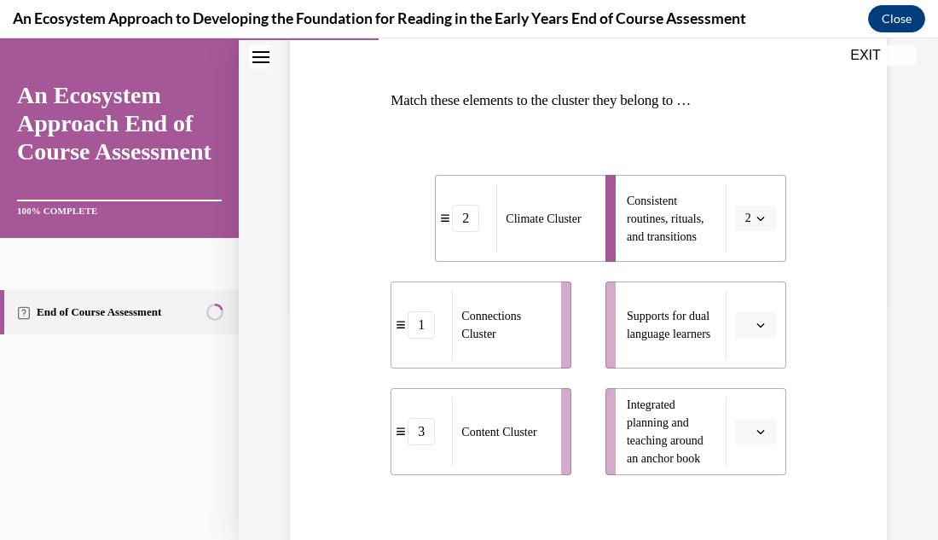
click at [761, 321] on icon "button" at bounding box center [760, 325] width 9 height 9
click at [757, 402] on div "1" at bounding box center [753, 397] width 43 height 34
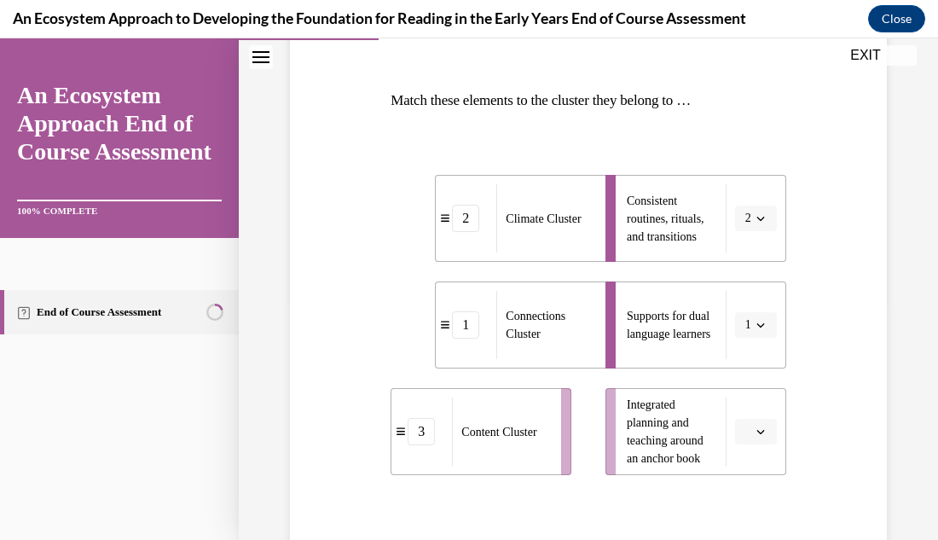
click at [755, 437] on span "button" at bounding box center [761, 431] width 12 height 12
click at [750, 398] on span "3" at bounding box center [749, 393] width 6 height 14
click at [905, 417] on div "Question 04/15 Match these elements to the cluster they belong to … 2 Climate C…" at bounding box center [588, 286] width 699 height 867
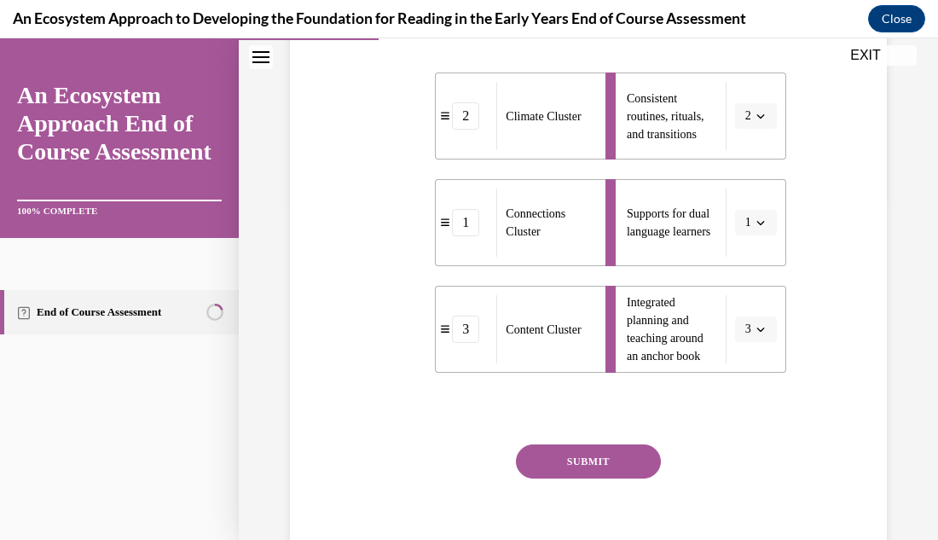
scroll to position [375, 0]
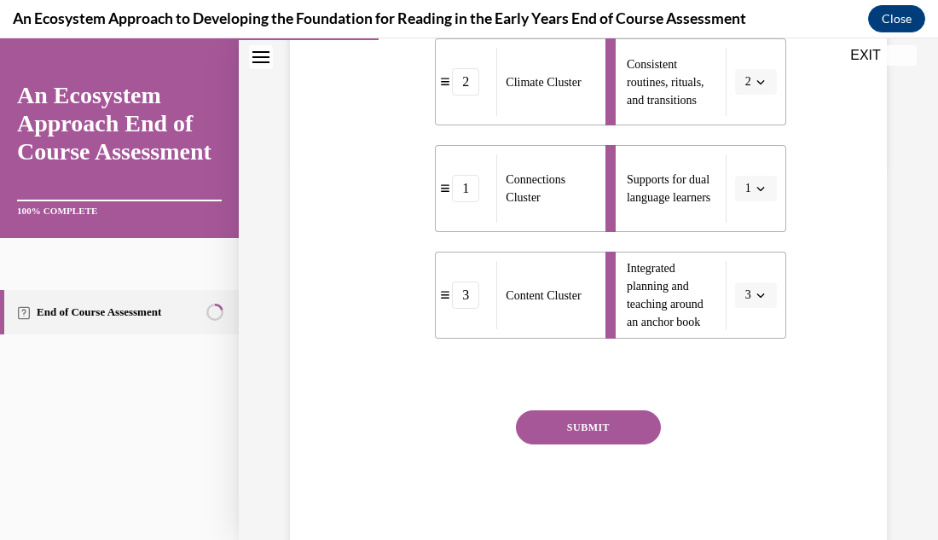
click at [602, 431] on button "SUBMIT" at bounding box center [588, 427] width 145 height 34
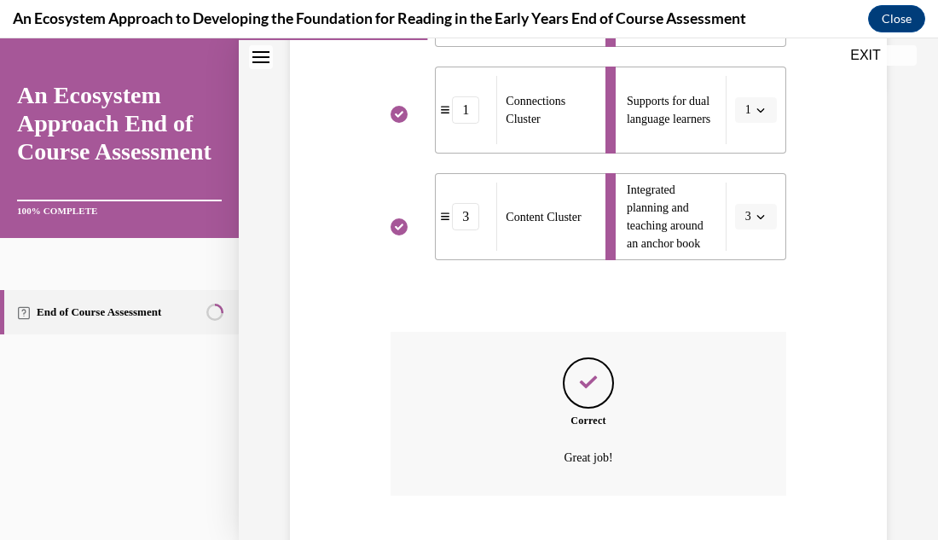
scroll to position [558, 0]
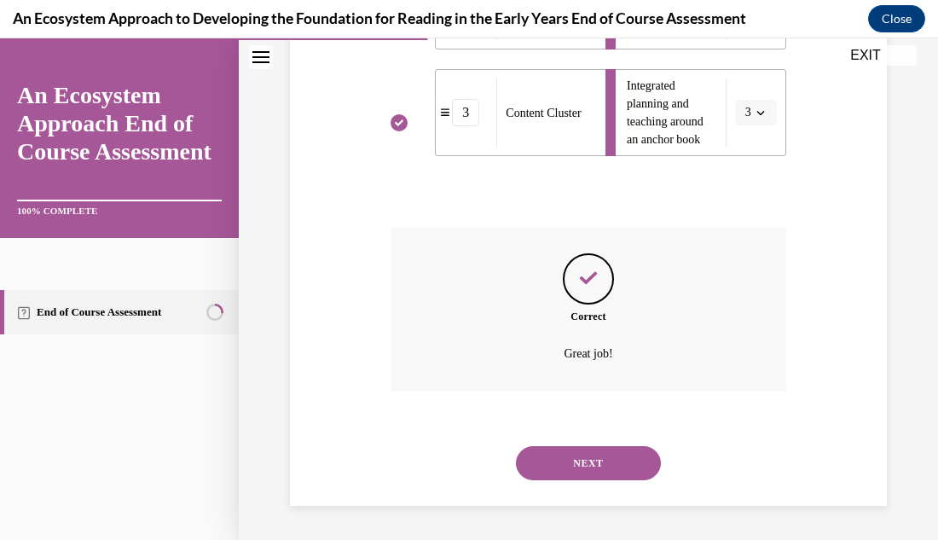
click at [602, 463] on button "NEXT" at bounding box center [588, 463] width 145 height 34
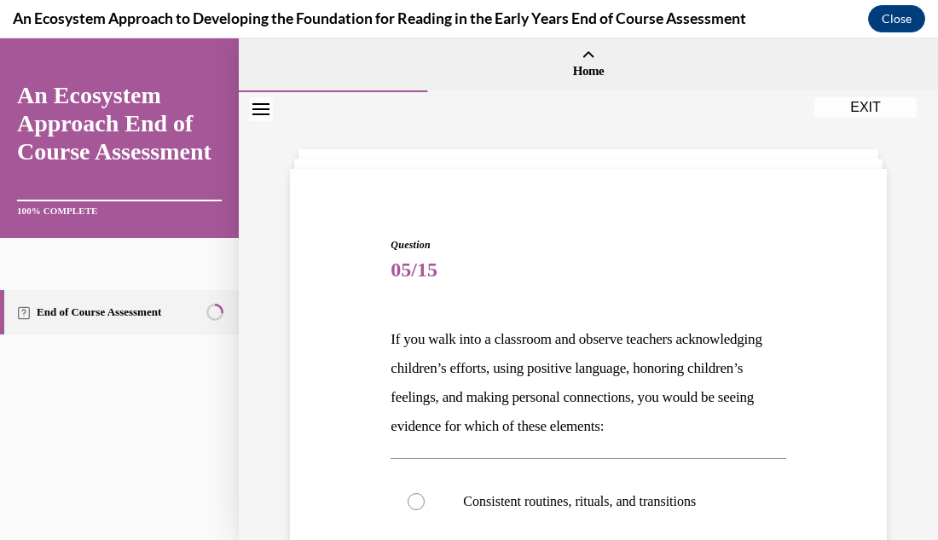
click at [911, 268] on div "Question 05/15 If you walk into a classroom and observe teachers acknowledging …" at bounding box center [588, 504] width 699 height 825
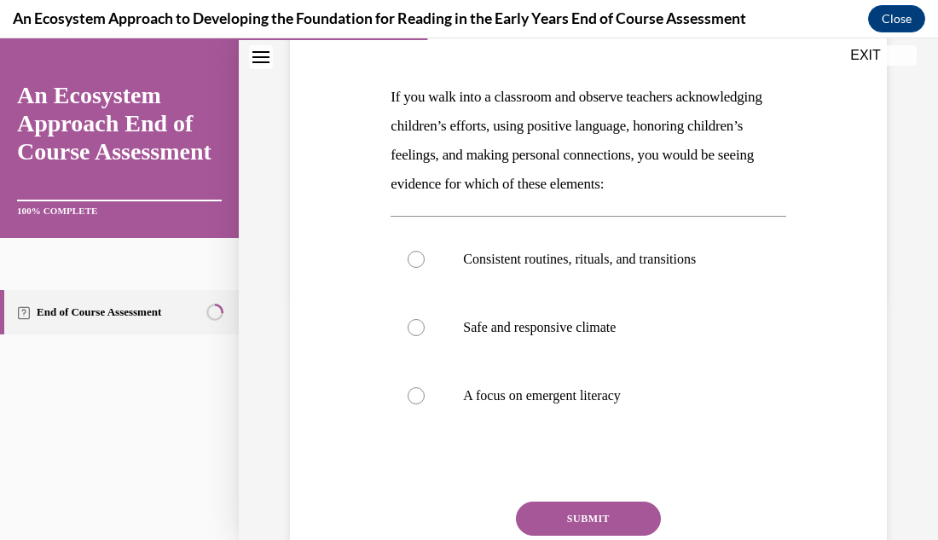
scroll to position [273, 0]
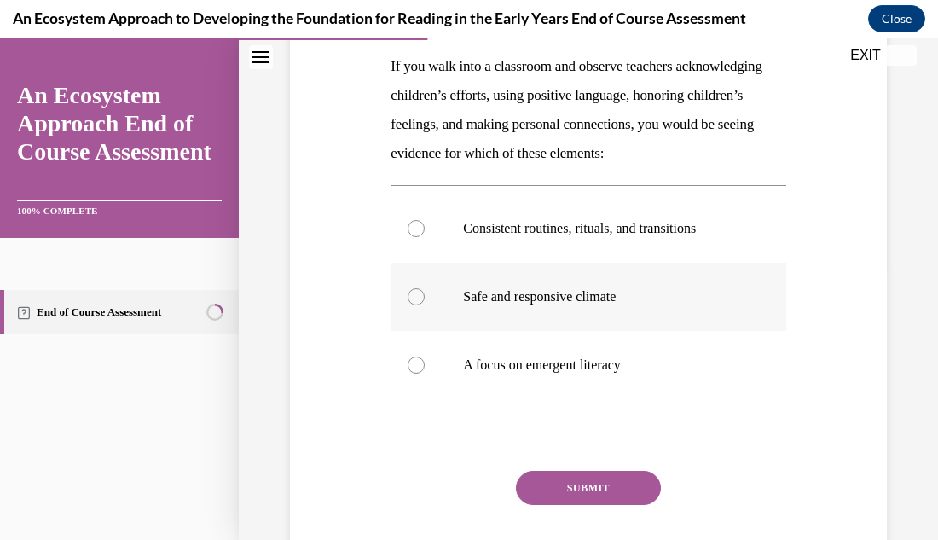
click at [418, 296] on div at bounding box center [416, 296] width 17 height 17
click at [418, 296] on input "Safe and responsive climate" at bounding box center [416, 296] width 17 height 17
radio input "true"
click at [614, 491] on button "SUBMIT" at bounding box center [588, 488] width 145 height 34
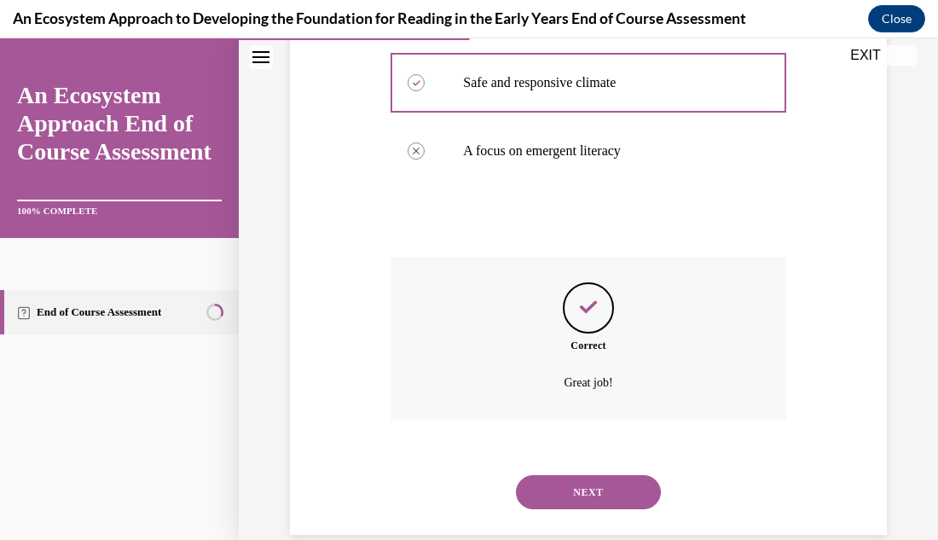
scroll to position [516, 0]
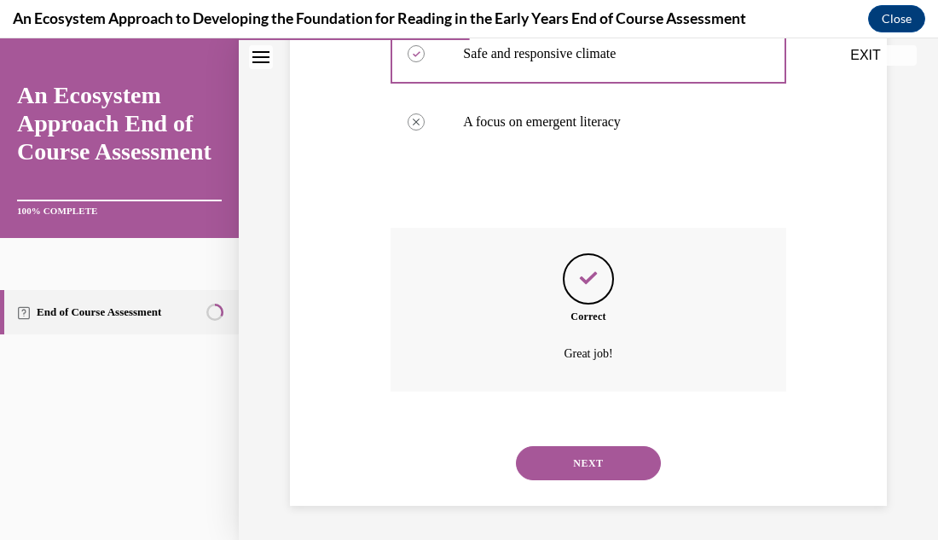
click at [596, 466] on button "NEXT" at bounding box center [588, 463] width 145 height 34
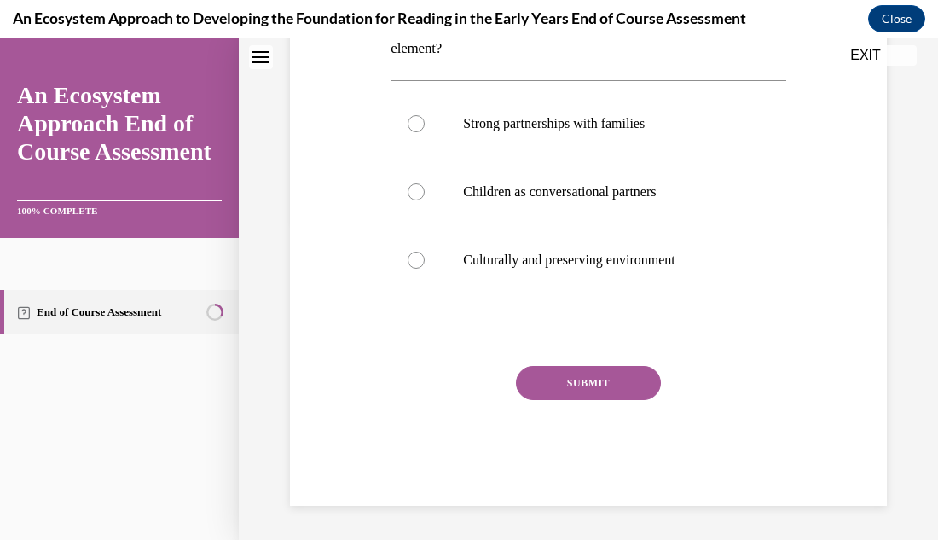
scroll to position [0, 0]
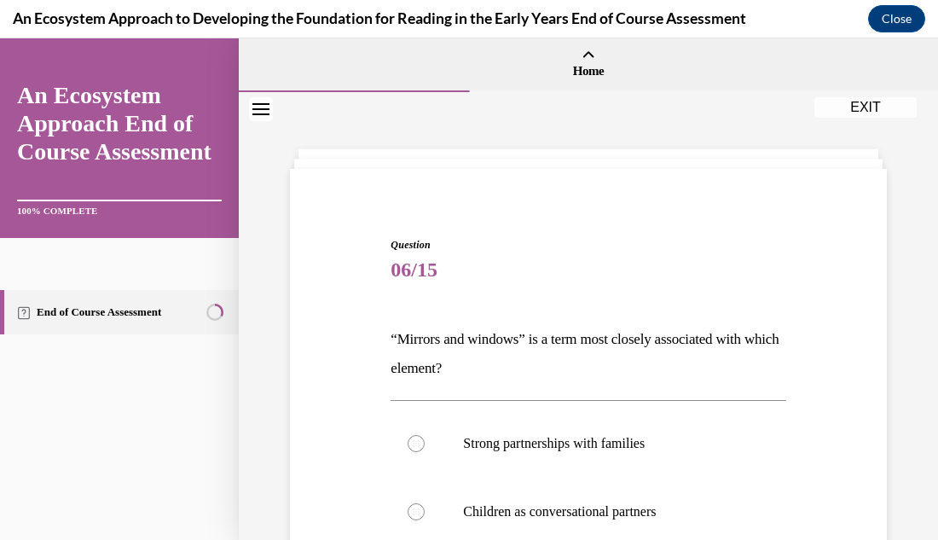
click at [905, 194] on div "Question 06/15 “Mirrors and windows” is a term most closely associated with whi…" at bounding box center [588, 475] width 699 height 767
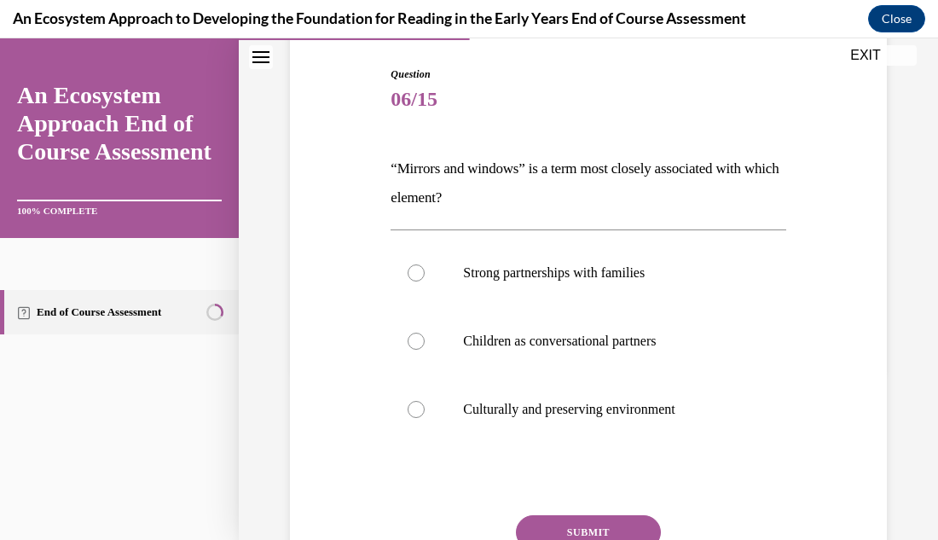
scroll to position [205, 0]
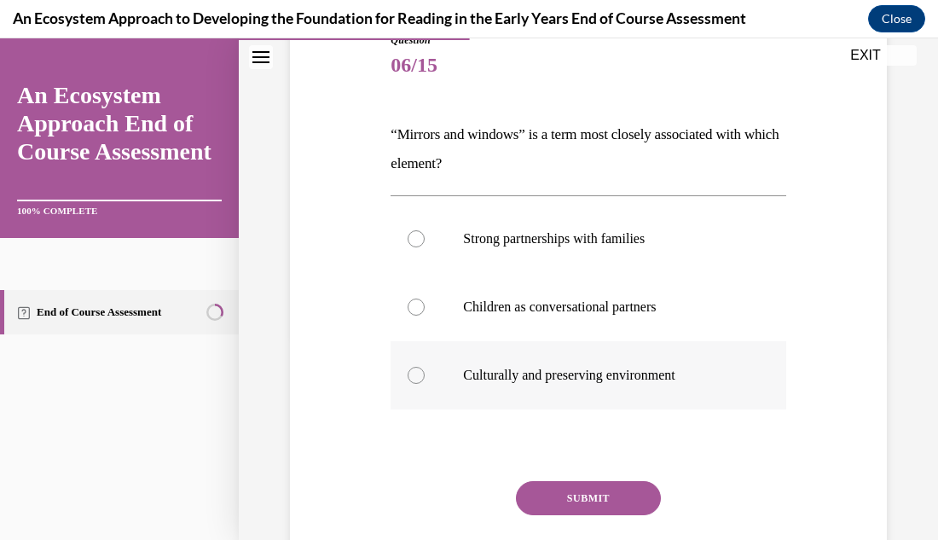
click at [416, 372] on div at bounding box center [416, 375] width 17 height 17
click at [416, 372] on input "Culturally and preserving environment" at bounding box center [416, 375] width 17 height 17
radio input "true"
click at [626, 494] on button "SUBMIT" at bounding box center [588, 498] width 145 height 34
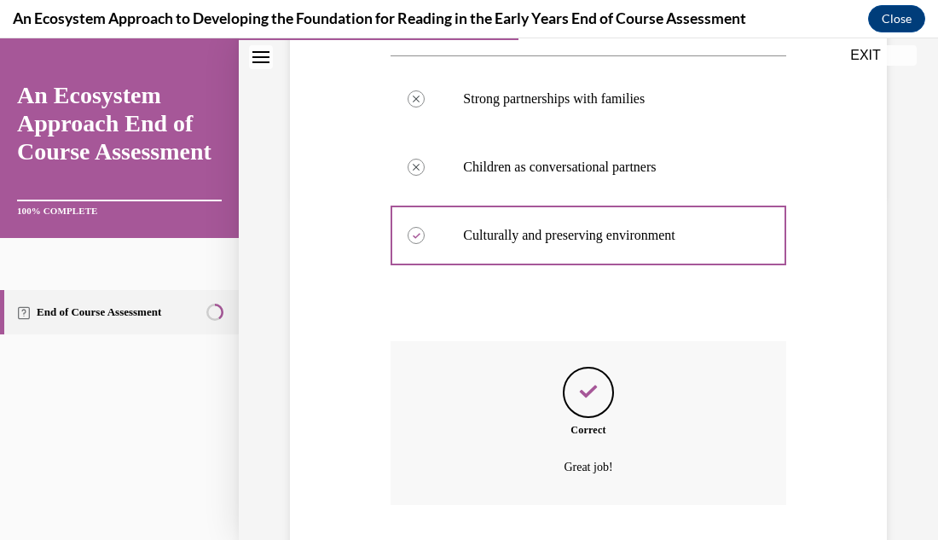
scroll to position [458, 0]
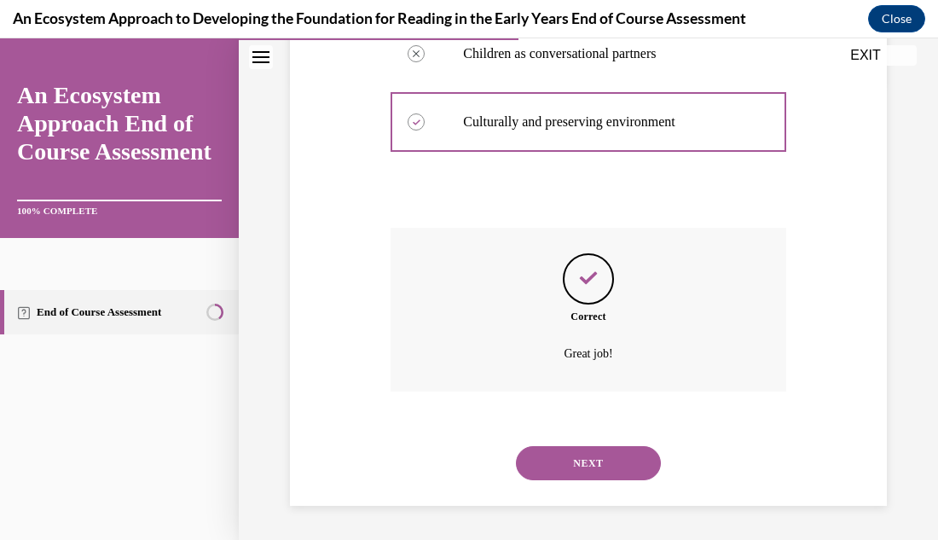
click at [616, 463] on button "NEXT" at bounding box center [588, 463] width 145 height 34
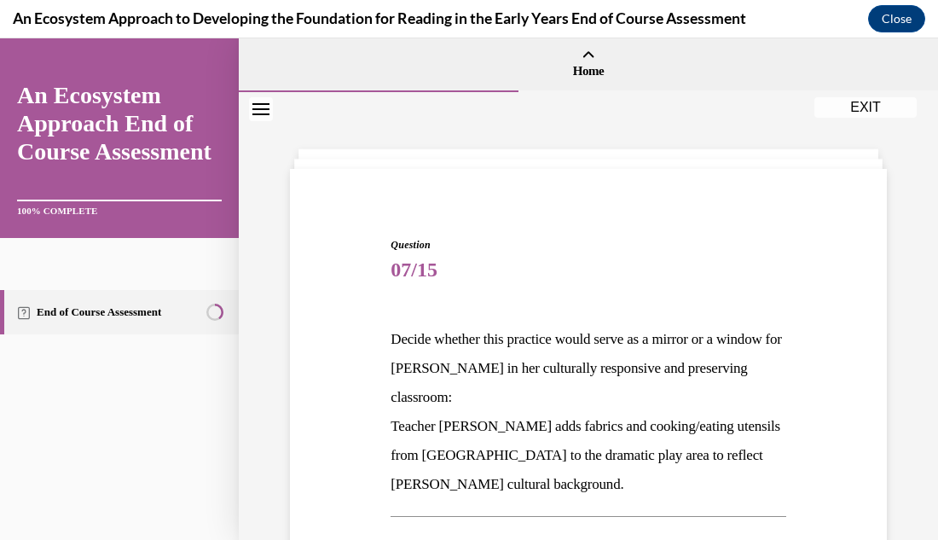
click at [894, 261] on div "Question 07/15 Decide whether this practice would serve as a mirror or a window…" at bounding box center [588, 499] width 699 height 815
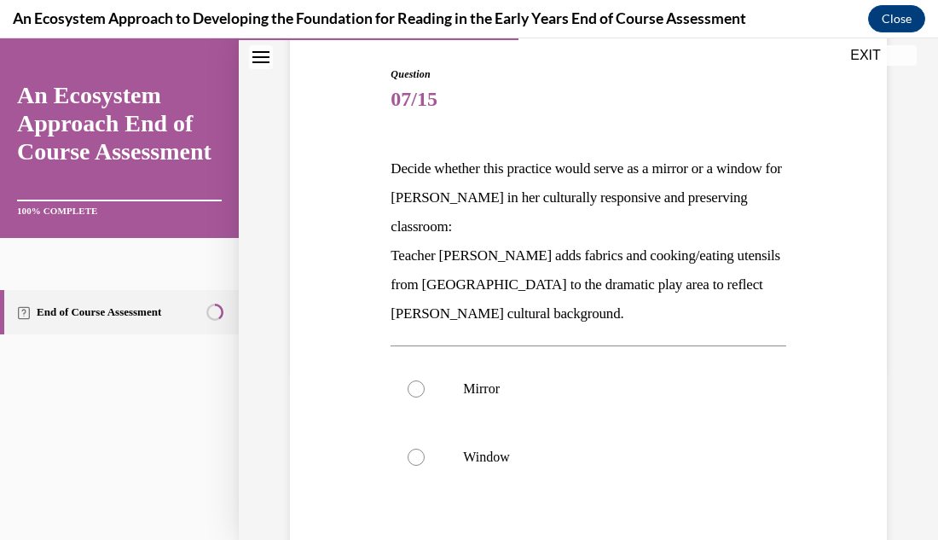
scroll to position [205, 0]
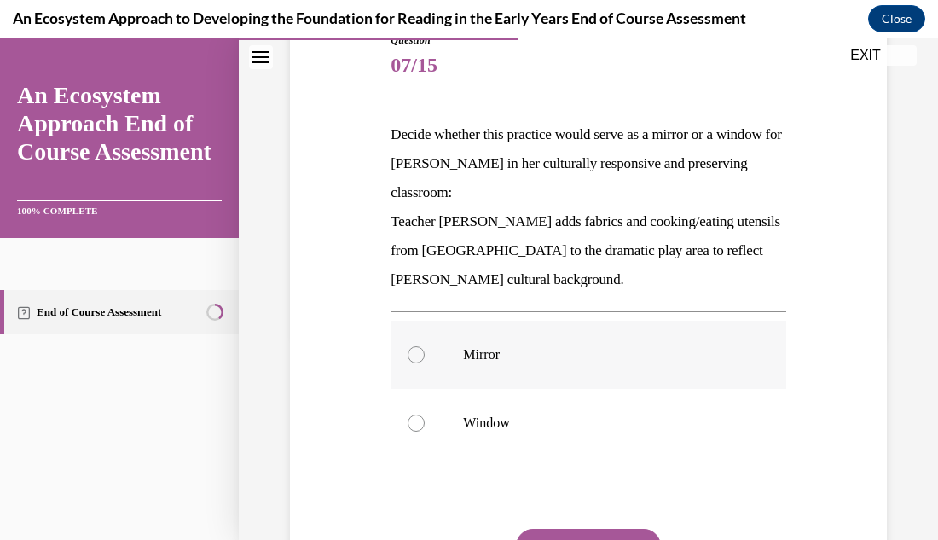
click at [413, 356] on div at bounding box center [416, 354] width 17 height 17
click at [413, 356] on input "Mirror" at bounding box center [416, 354] width 17 height 17
radio input "true"
click at [638, 530] on button "SUBMIT" at bounding box center [588, 546] width 145 height 34
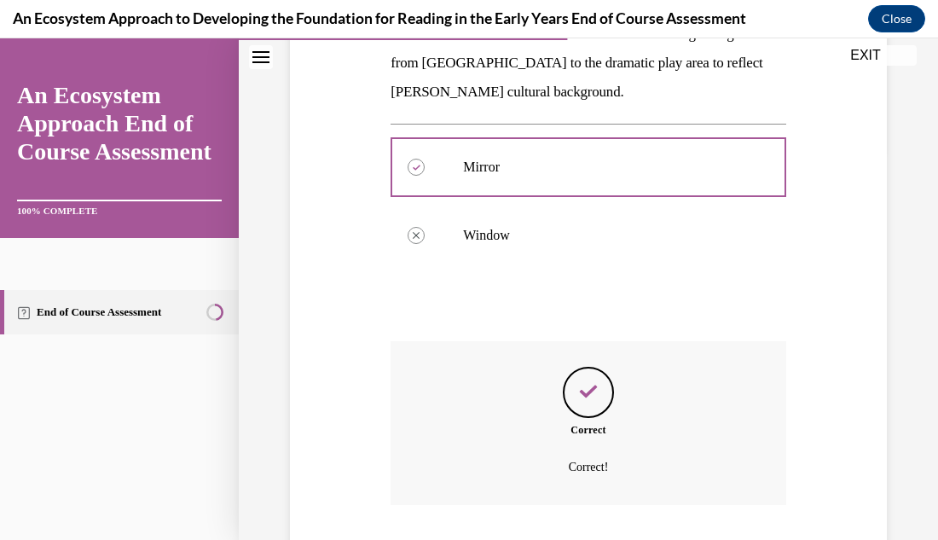
scroll to position [506, 0]
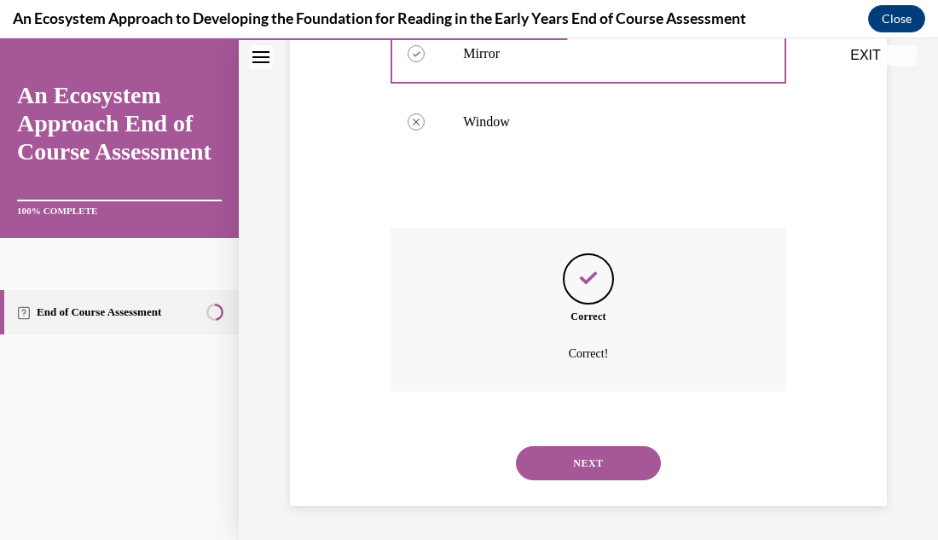
click at [576, 466] on button "NEXT" at bounding box center [588, 463] width 145 height 34
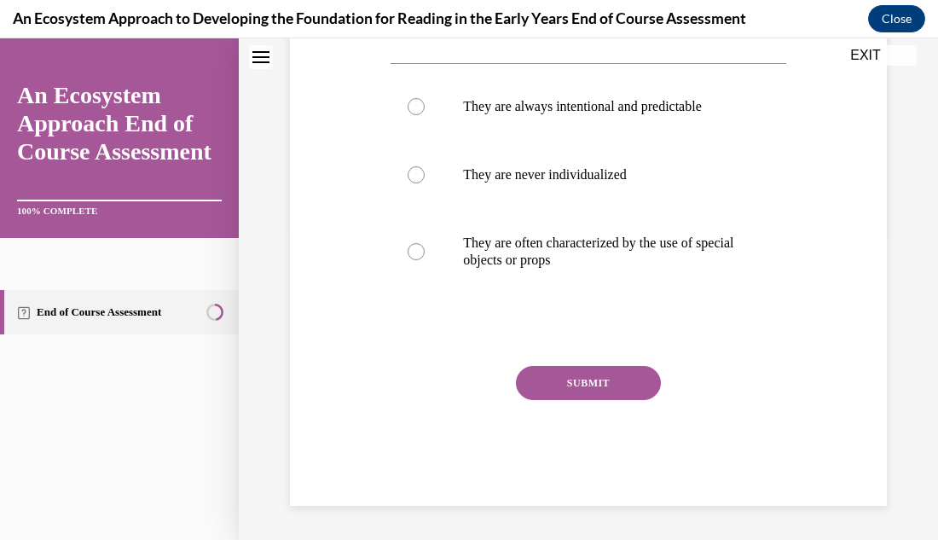
scroll to position [0, 0]
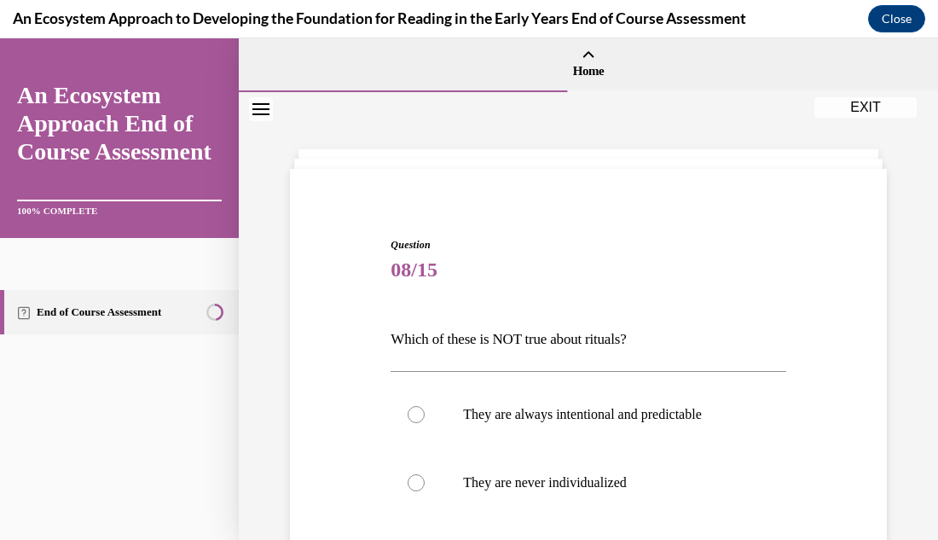
click at [888, 237] on div "Question 08/15 Which of these is NOT true about rituals? They are always intent…" at bounding box center [588, 500] width 605 height 628
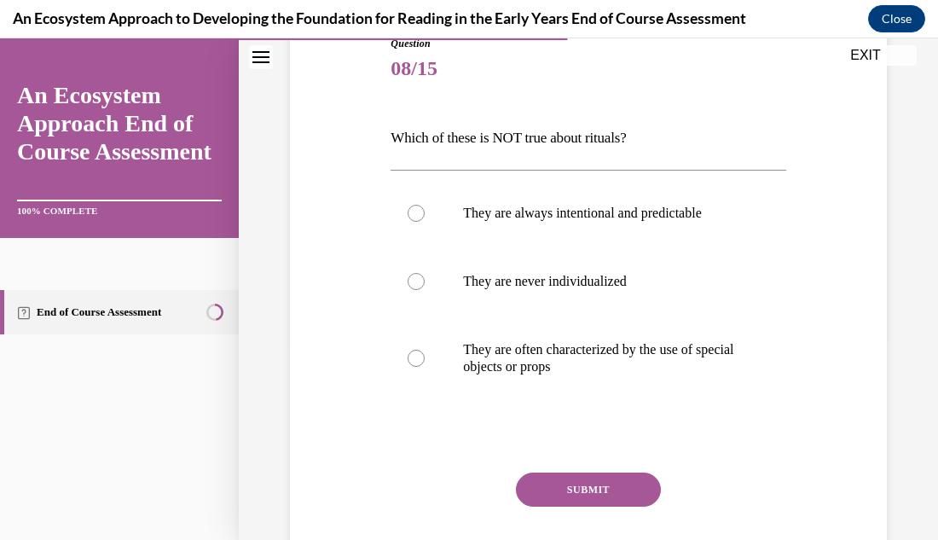
scroll to position [205, 0]
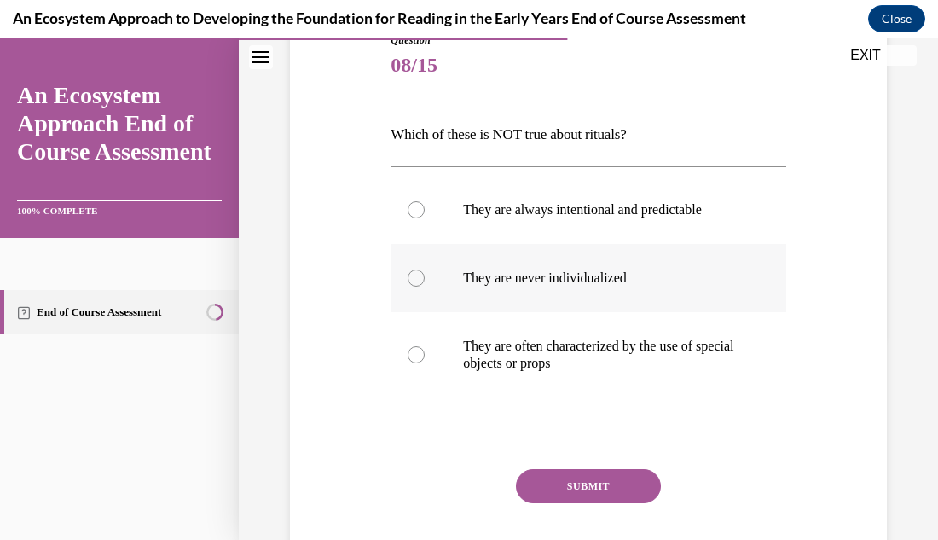
click at [415, 281] on div at bounding box center [416, 277] width 17 height 17
click at [415, 281] on input "They are never individualized" at bounding box center [416, 277] width 17 height 17
radio input "true"
click at [641, 484] on button "SUBMIT" at bounding box center [588, 486] width 145 height 34
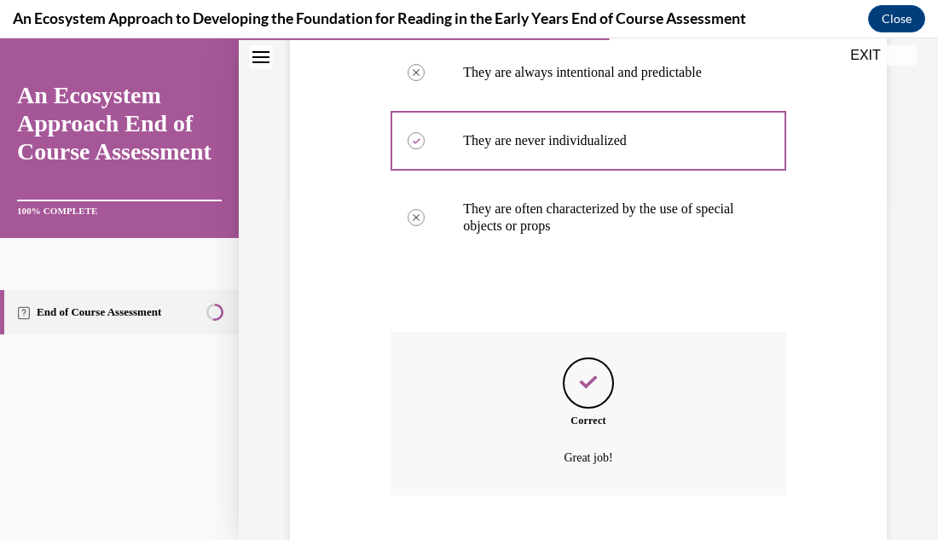
scroll to position [446, 0]
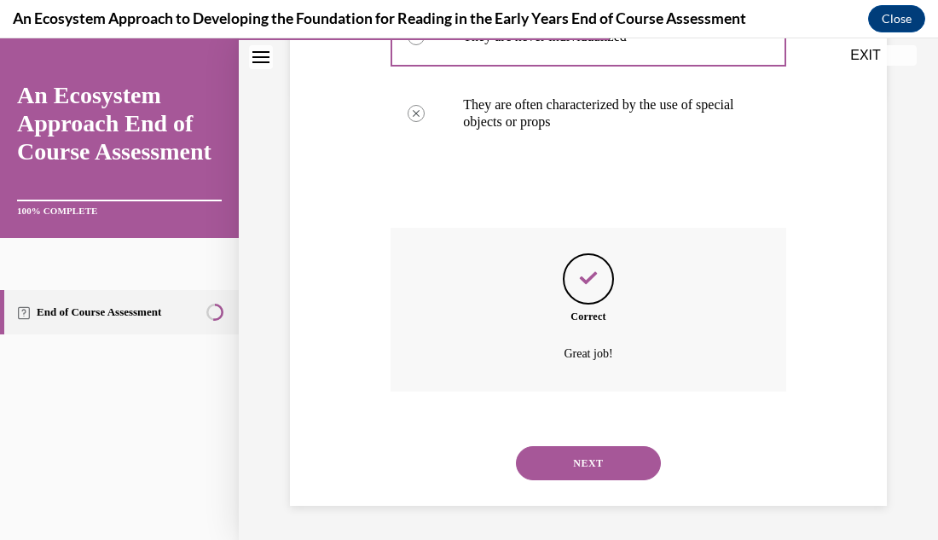
click at [621, 462] on button "NEXT" at bounding box center [588, 463] width 145 height 34
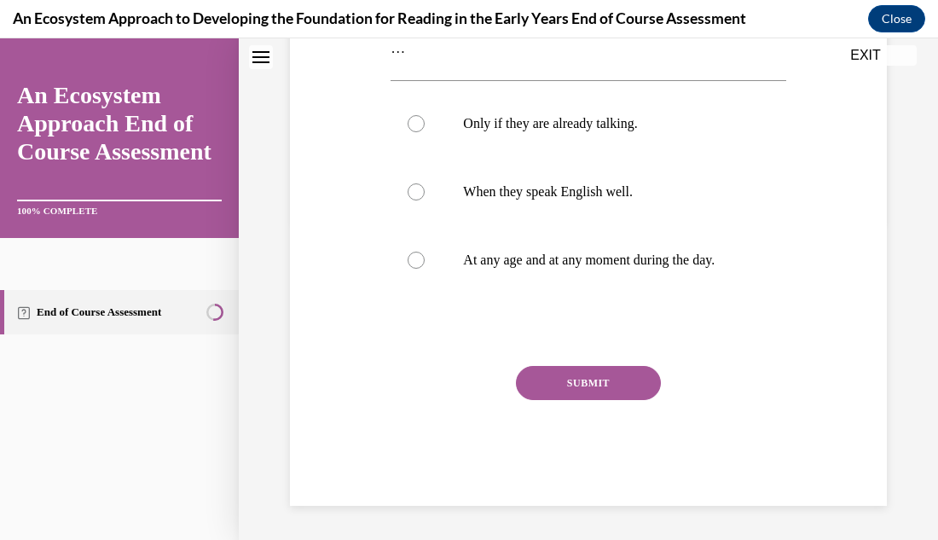
scroll to position [0, 0]
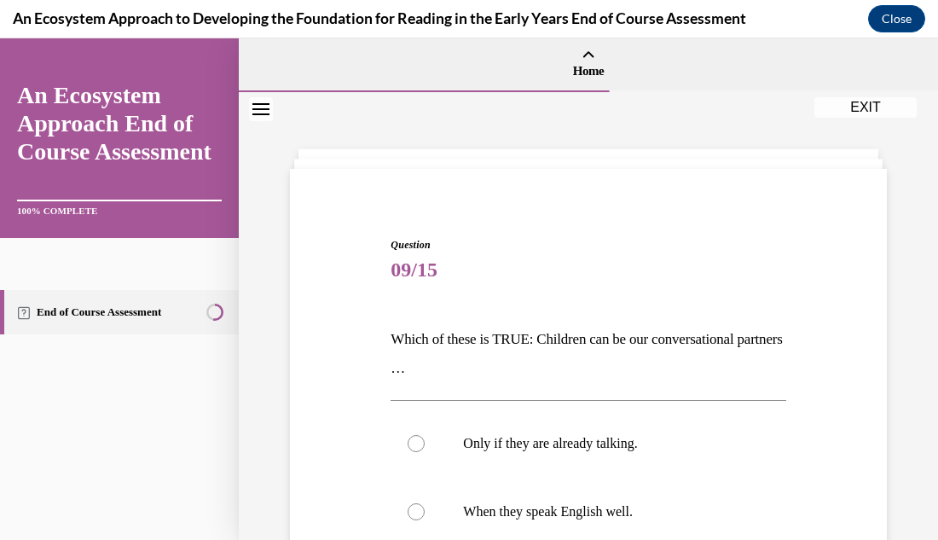
click at [895, 327] on div "Question 09/15 Which of these is TRUE: Children can be our conversational partn…" at bounding box center [588, 475] width 699 height 767
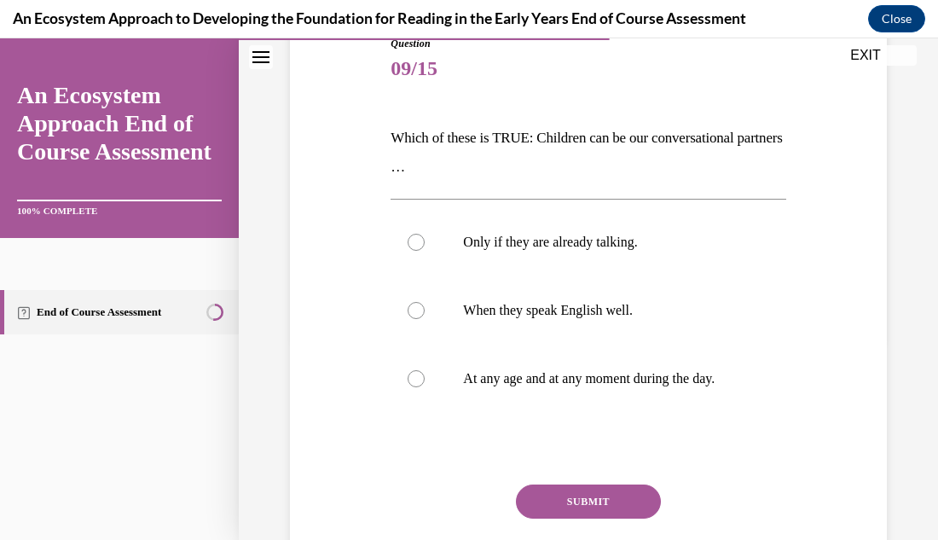
scroll to position [205, 0]
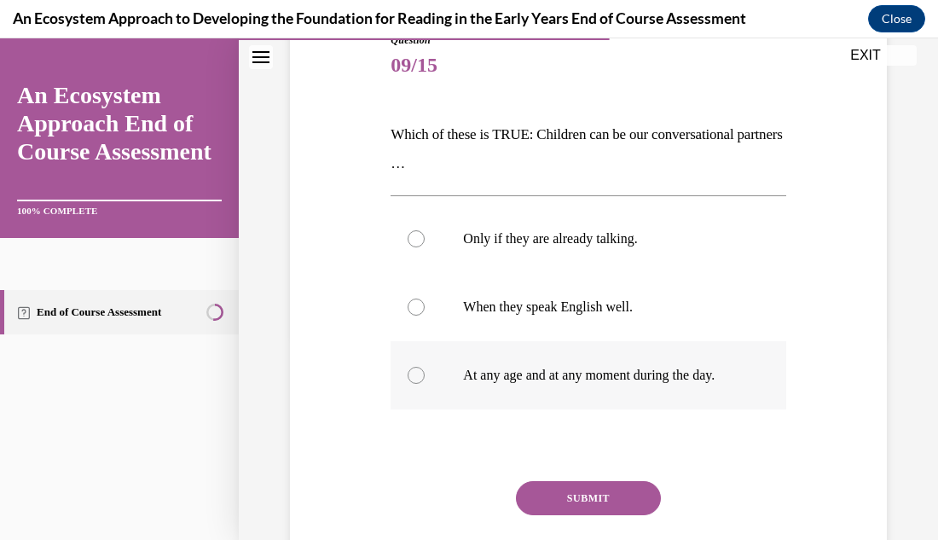
click at [411, 372] on div at bounding box center [416, 375] width 17 height 17
click at [411, 372] on input "At any age and at any moment during the day." at bounding box center [416, 375] width 17 height 17
radio input "true"
click at [590, 495] on button "SUBMIT" at bounding box center [588, 498] width 145 height 34
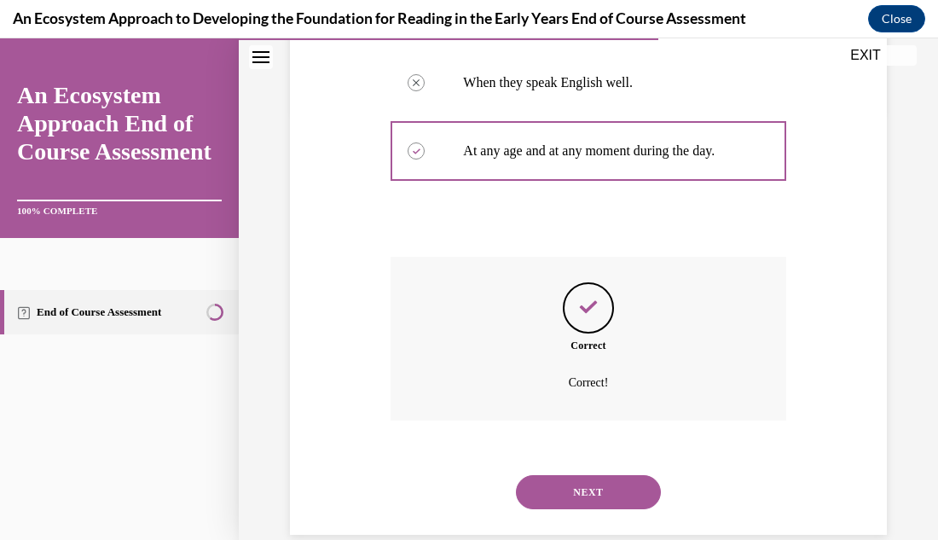
scroll to position [458, 0]
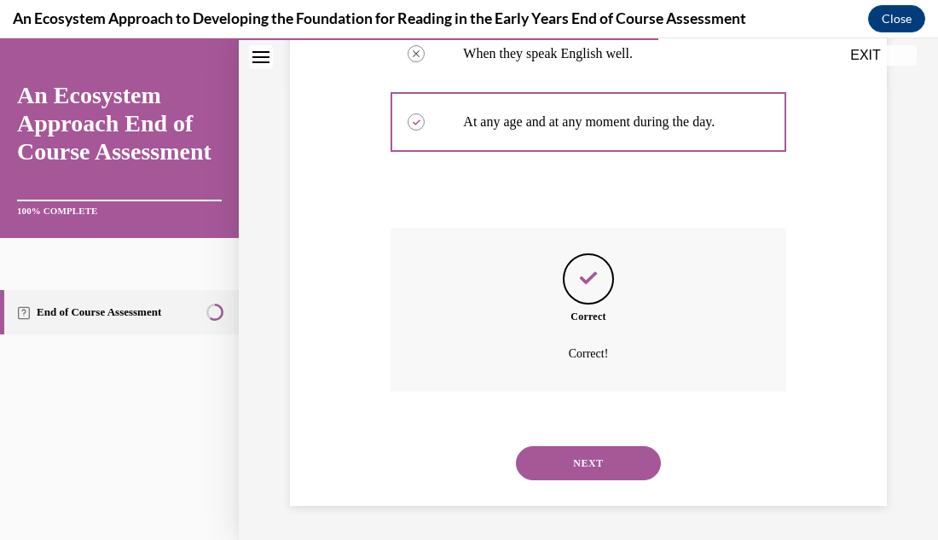
click at [591, 469] on button "NEXT" at bounding box center [588, 463] width 145 height 34
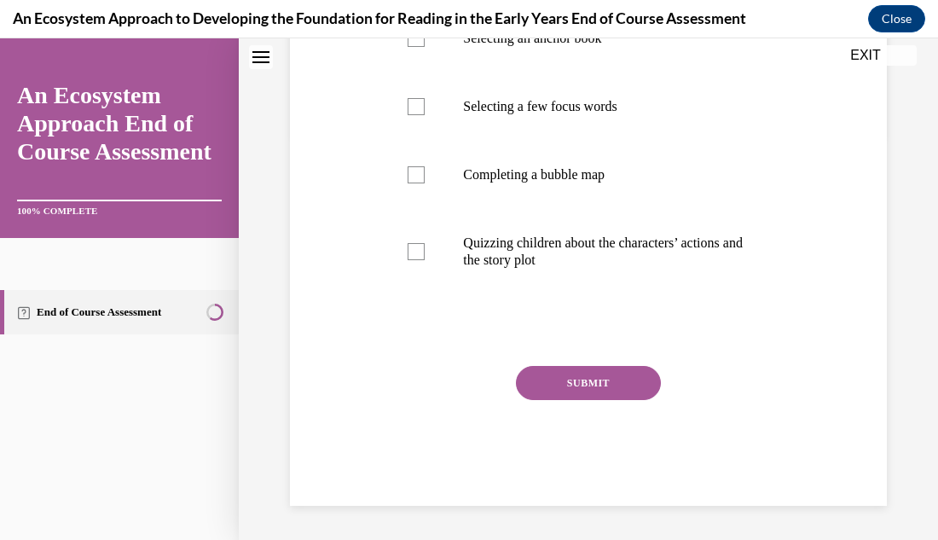
scroll to position [0, 0]
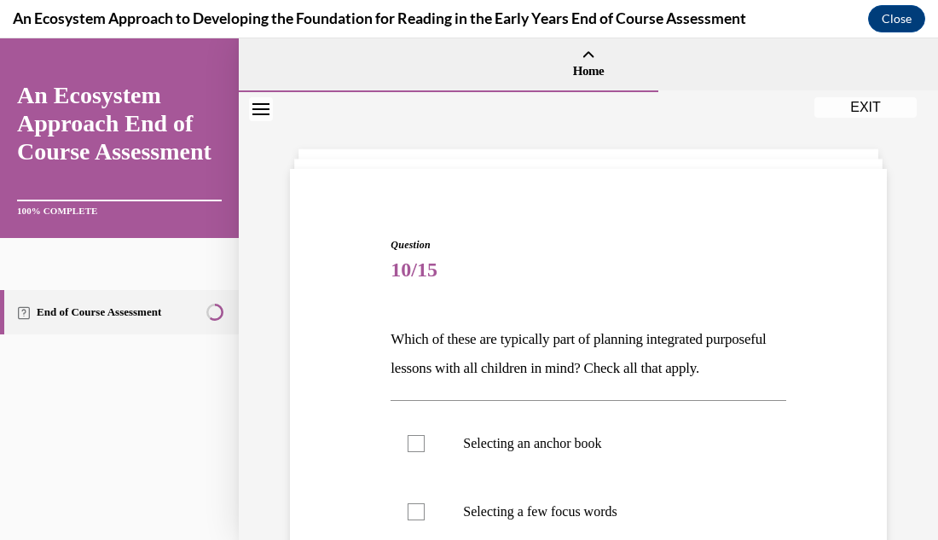
click at [906, 344] on div "Question 10/15 Which of these are typically part of planning integrated purpose…" at bounding box center [588, 518] width 699 height 853
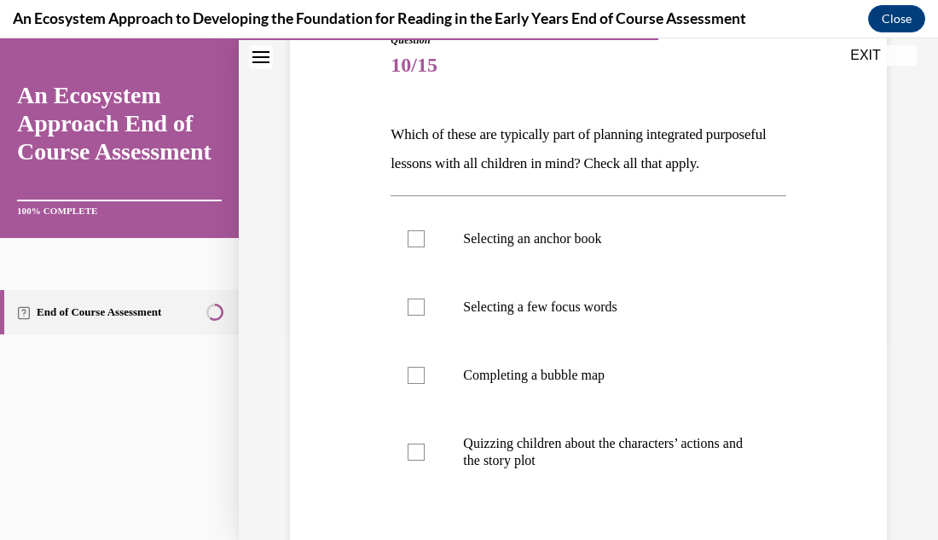
scroll to position [239, 0]
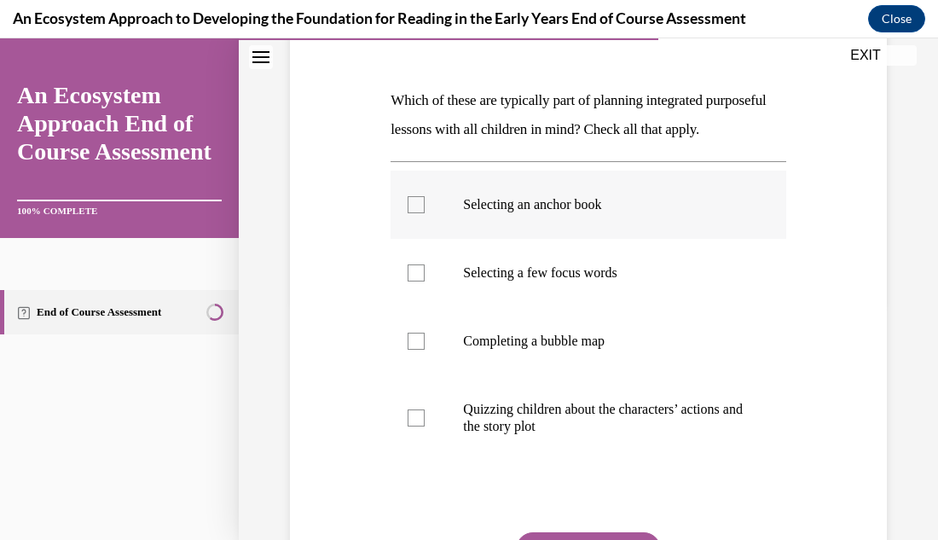
click at [414, 213] on div at bounding box center [416, 204] width 17 height 17
click at [414, 213] on input "Selecting an anchor book" at bounding box center [416, 204] width 17 height 17
checkbox input "true"
click at [410, 281] on div at bounding box center [416, 272] width 17 height 17
click at [410, 281] on input "Selecting a few focus words" at bounding box center [416, 272] width 17 height 17
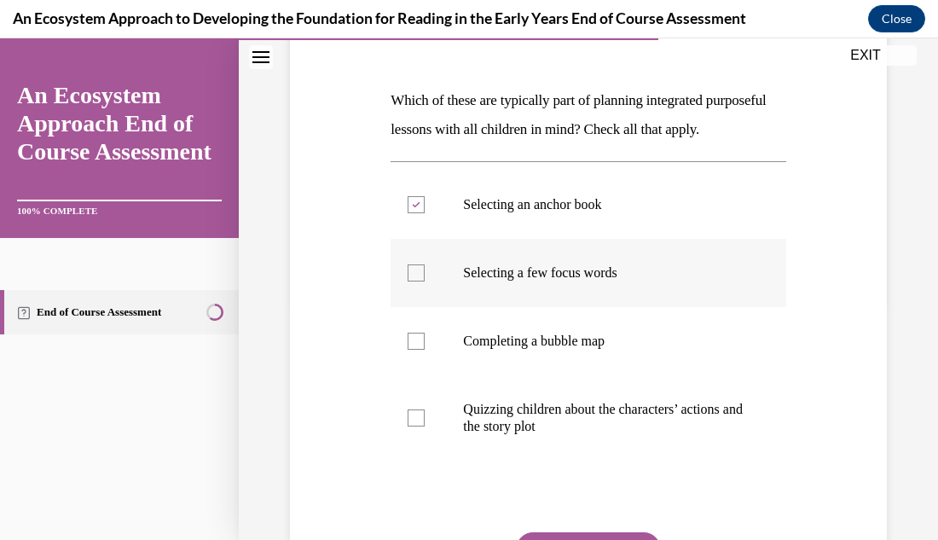
checkbox input "true"
click at [421, 350] on div at bounding box center [416, 341] width 17 height 17
click at [421, 350] on input "Completing a bubble map" at bounding box center [416, 341] width 17 height 17
checkbox input "true"
click at [920, 388] on div "Question 10/15 Which of these are typically part of planning integrated purpose…" at bounding box center [588, 279] width 699 height 853
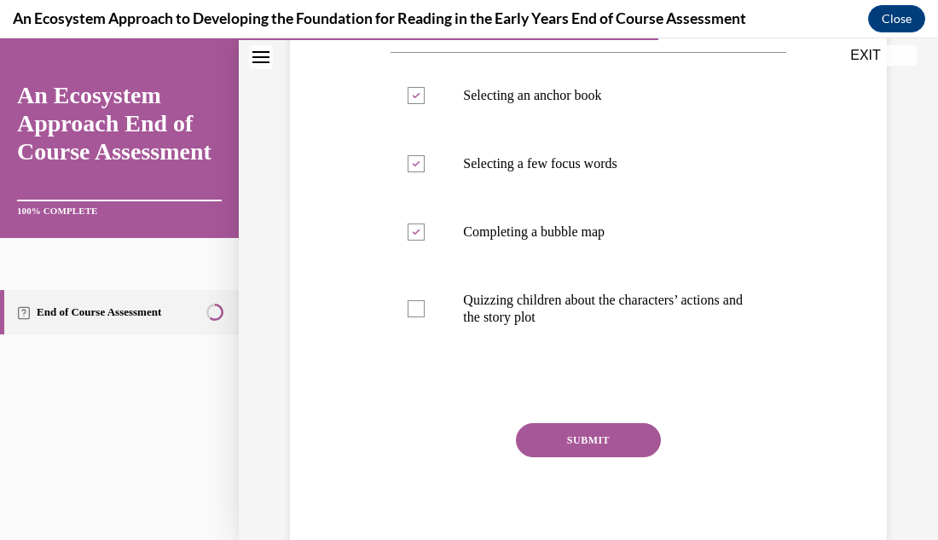
scroll to position [375, 0]
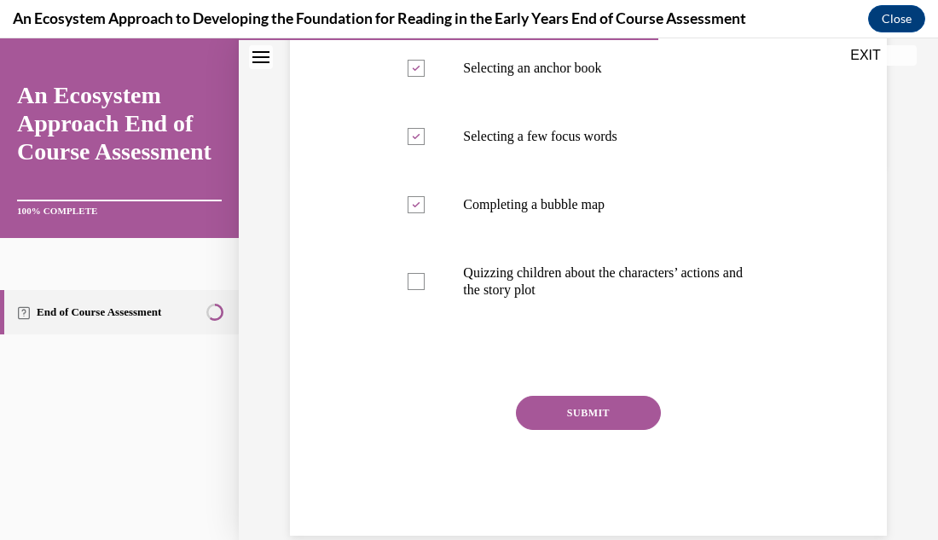
click at [632, 430] on button "SUBMIT" at bounding box center [588, 413] width 145 height 34
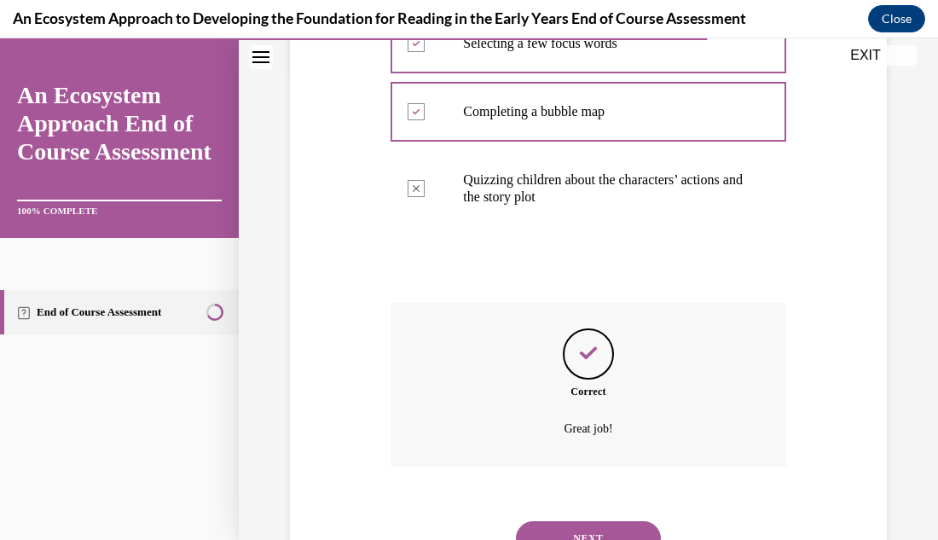
scroll to position [572, 0]
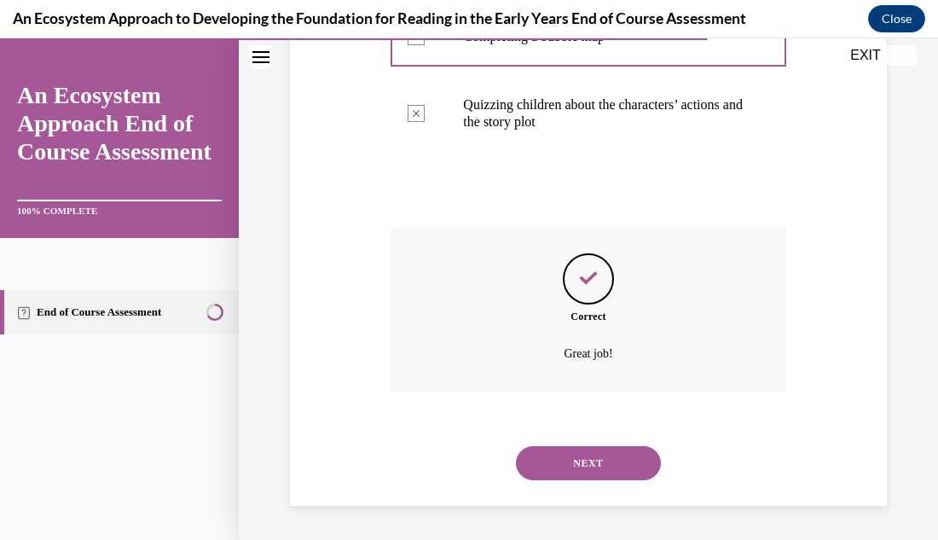
click at [630, 460] on button "NEXT" at bounding box center [588, 463] width 145 height 34
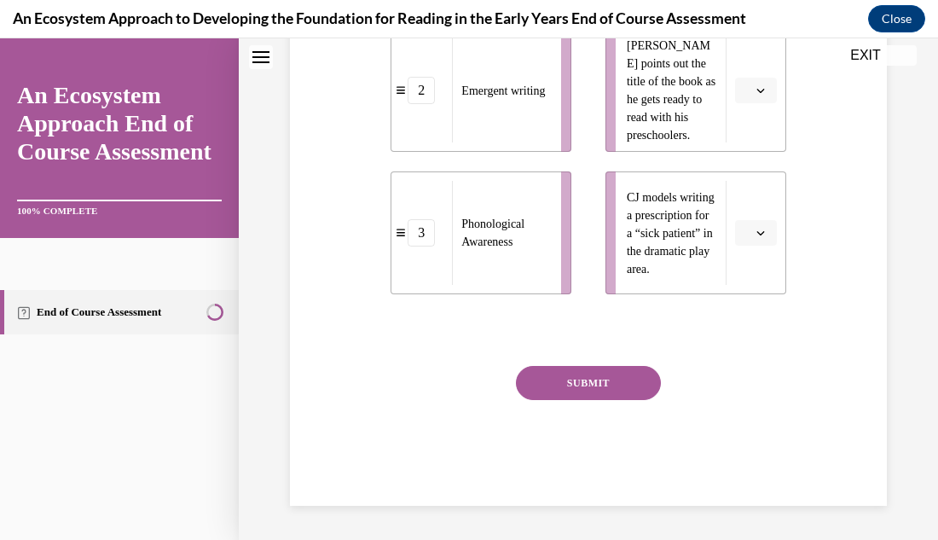
scroll to position [0, 0]
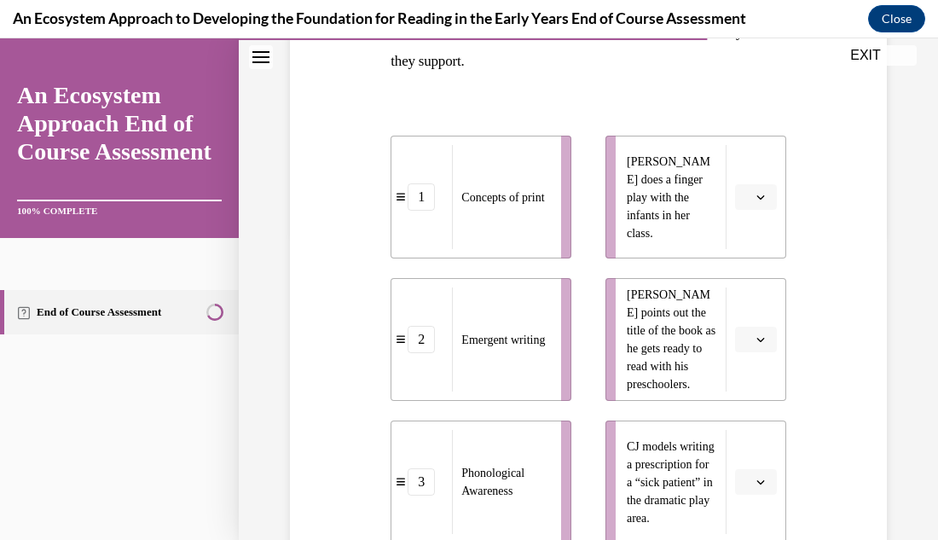
scroll to position [341, 0]
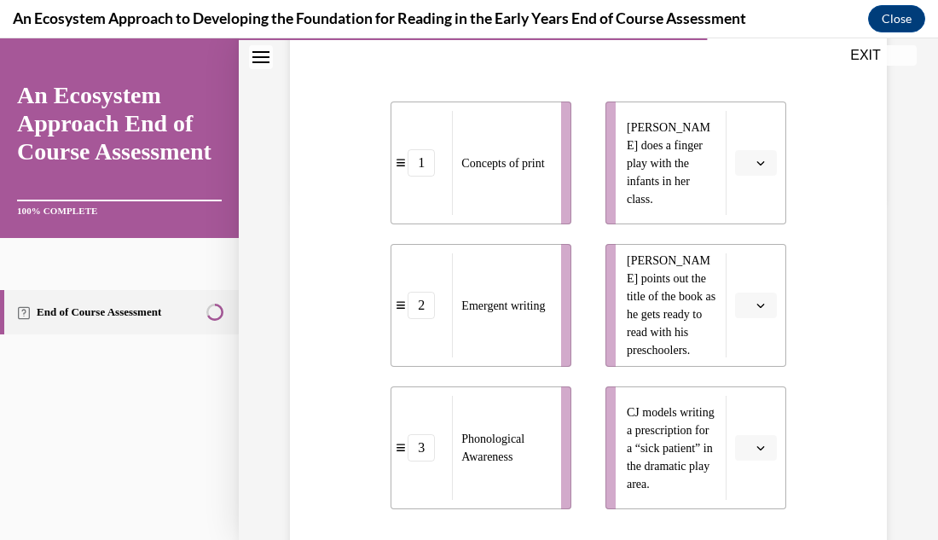
click at [759, 312] on button "button" at bounding box center [756, 305] width 42 height 26
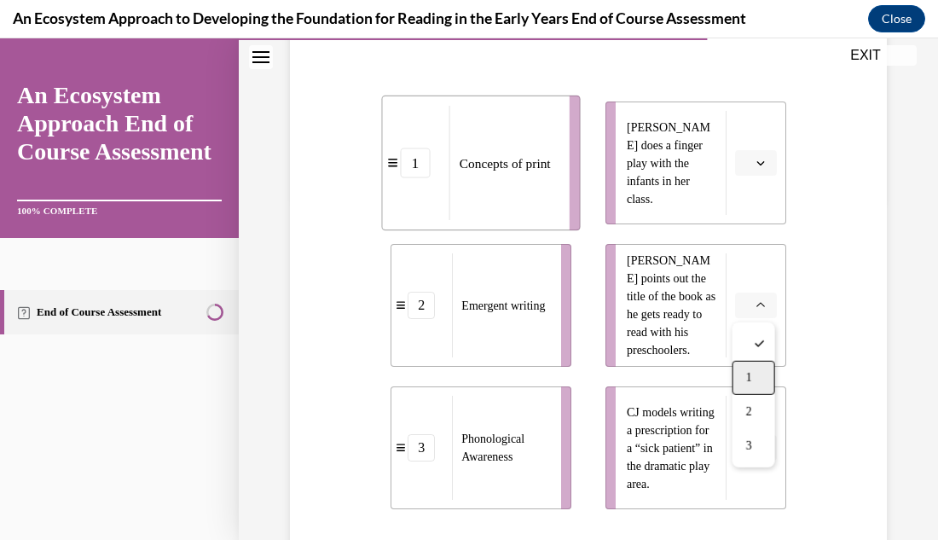
click at [736, 390] on div "1" at bounding box center [753, 378] width 43 height 34
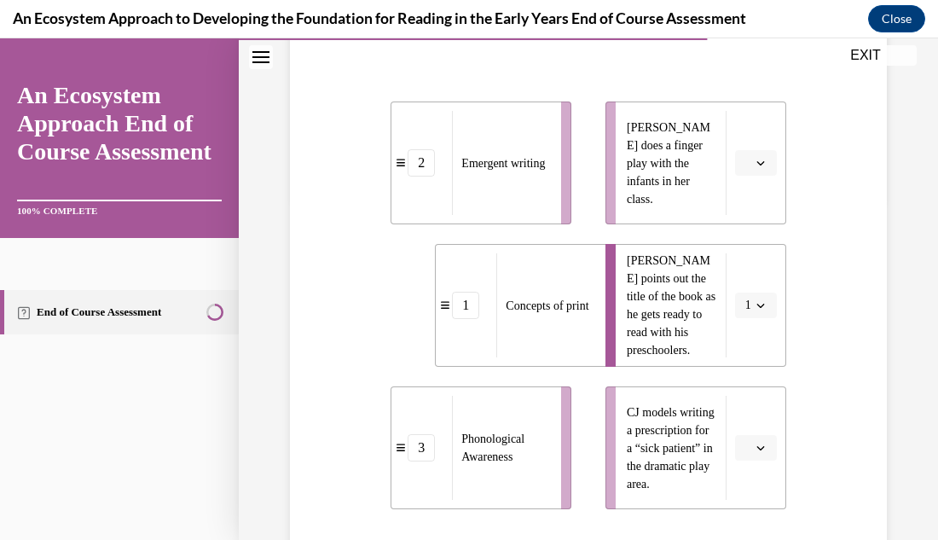
click at [763, 446] on icon "button" at bounding box center [760, 447] width 9 height 9
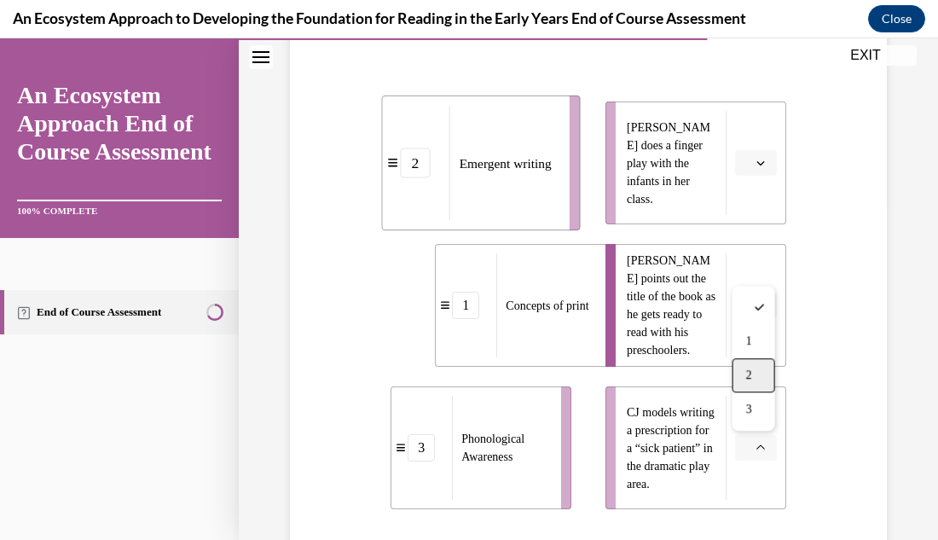
click at [755, 382] on div "2" at bounding box center [753, 375] width 43 height 34
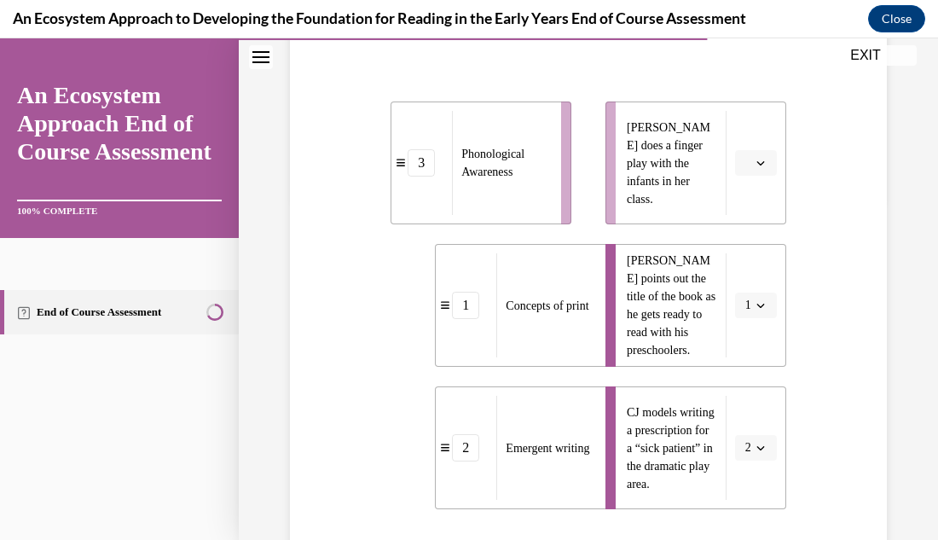
click at [761, 162] on icon "button" at bounding box center [760, 163] width 9 height 9
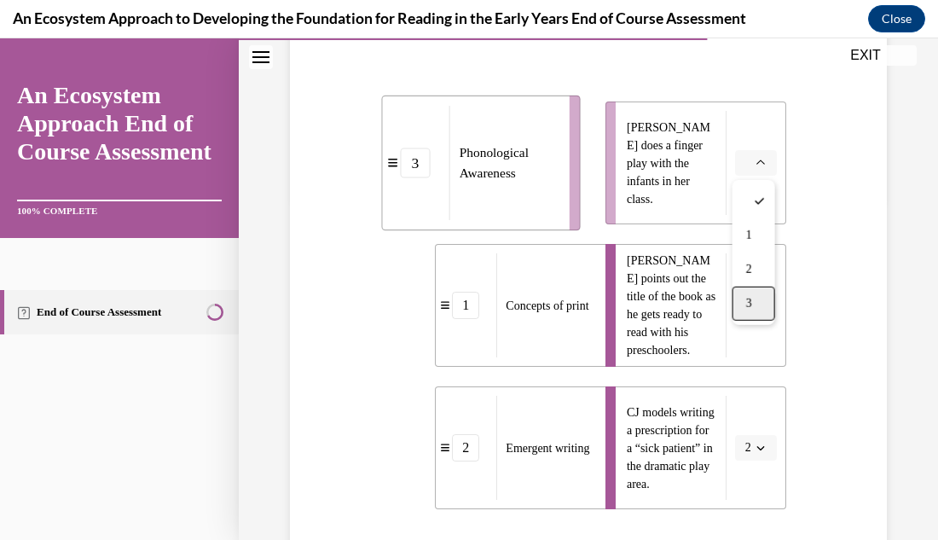
click at [761, 308] on div "3" at bounding box center [753, 304] width 43 height 34
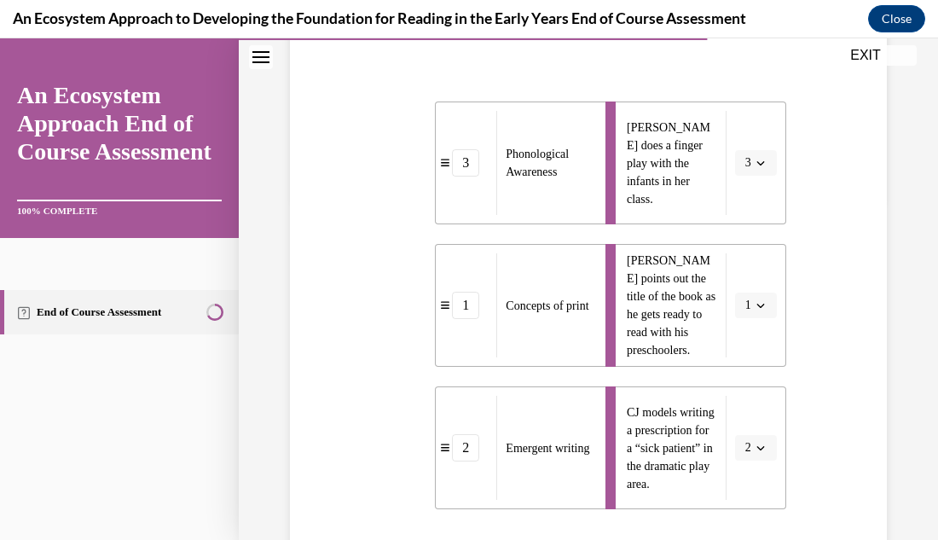
click at [904, 263] on div "Question 11/15 Match these teacher-planned activities to the emergent literacy …" at bounding box center [588, 253] width 699 height 1004
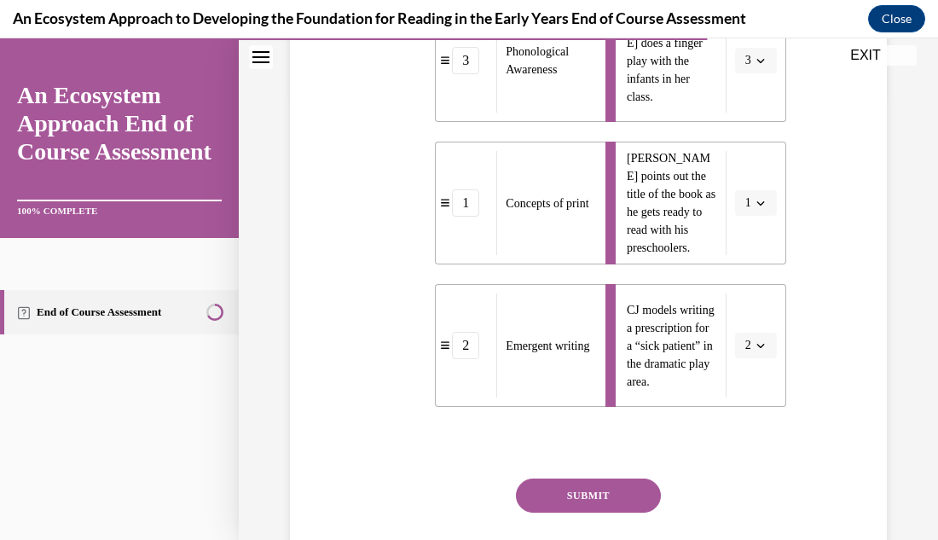
scroll to position [478, 0]
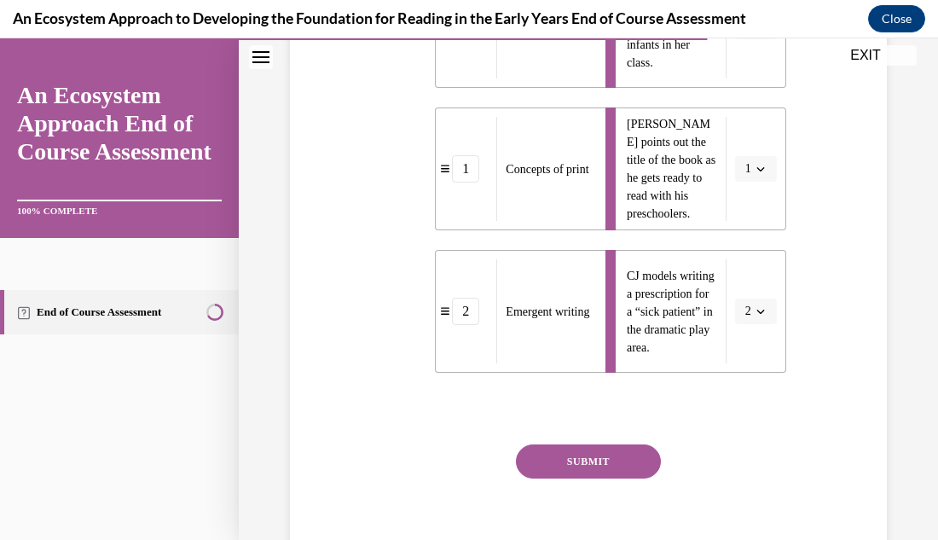
click at [605, 474] on button "SUBMIT" at bounding box center [588, 461] width 145 height 34
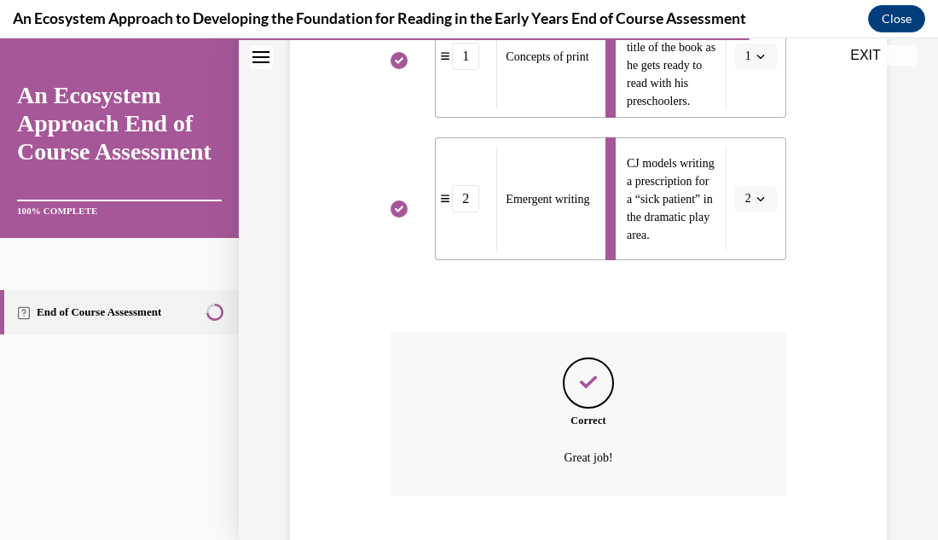
scroll to position [694, 0]
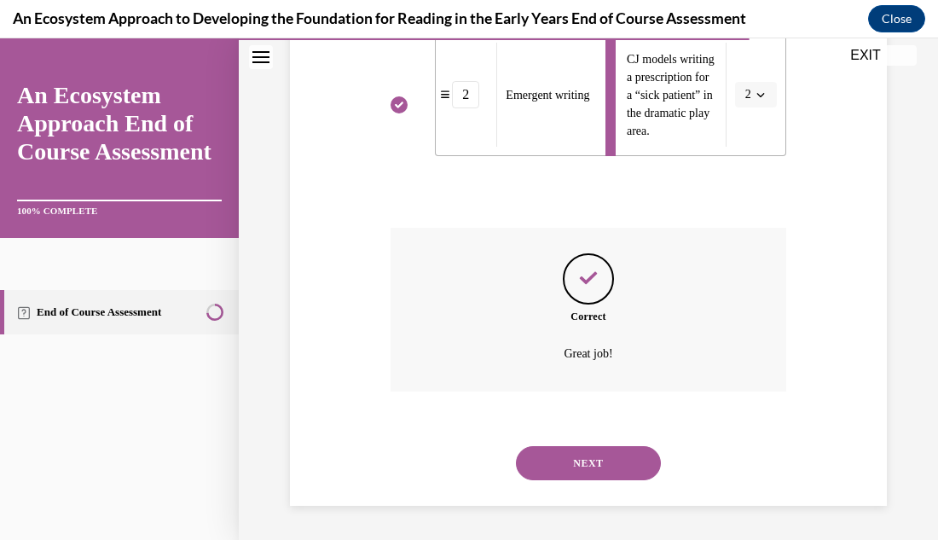
click at [605, 466] on button "NEXT" at bounding box center [588, 463] width 145 height 34
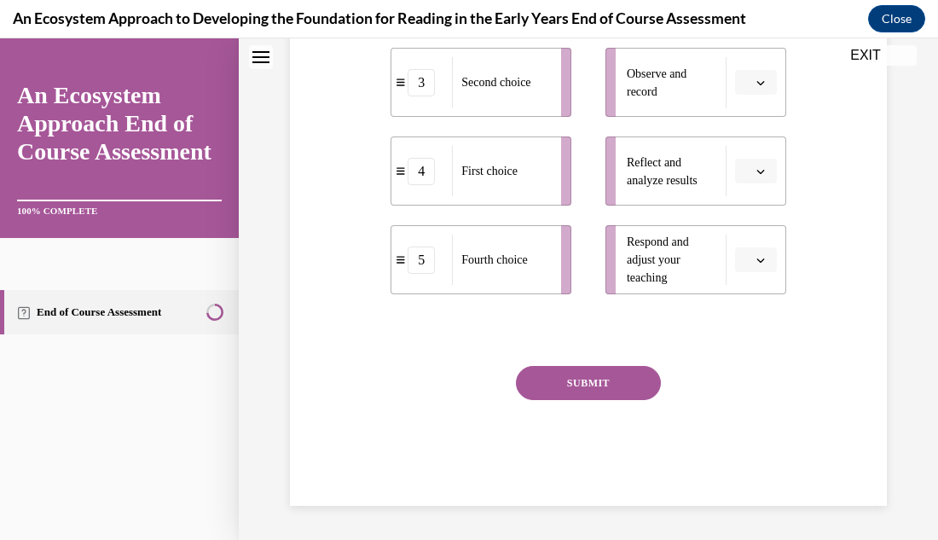
scroll to position [0, 0]
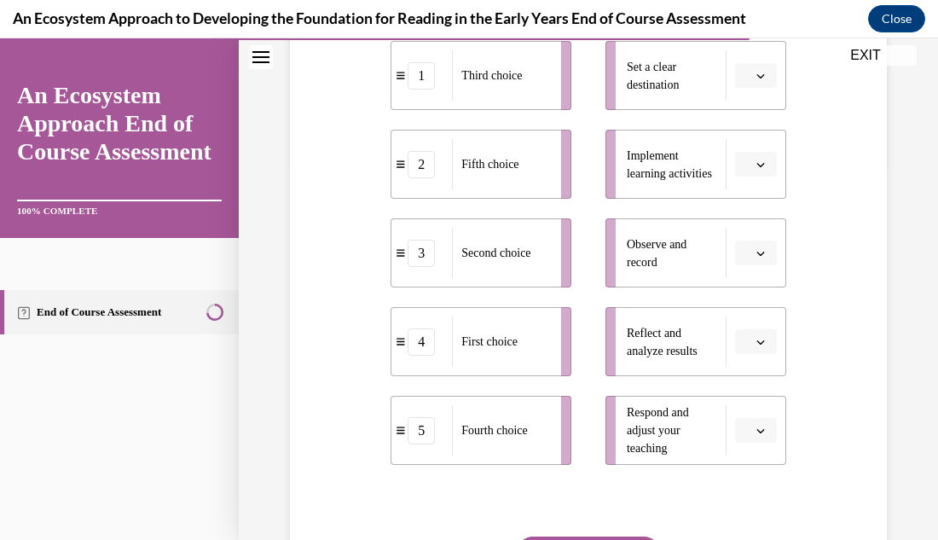
scroll to position [375, 0]
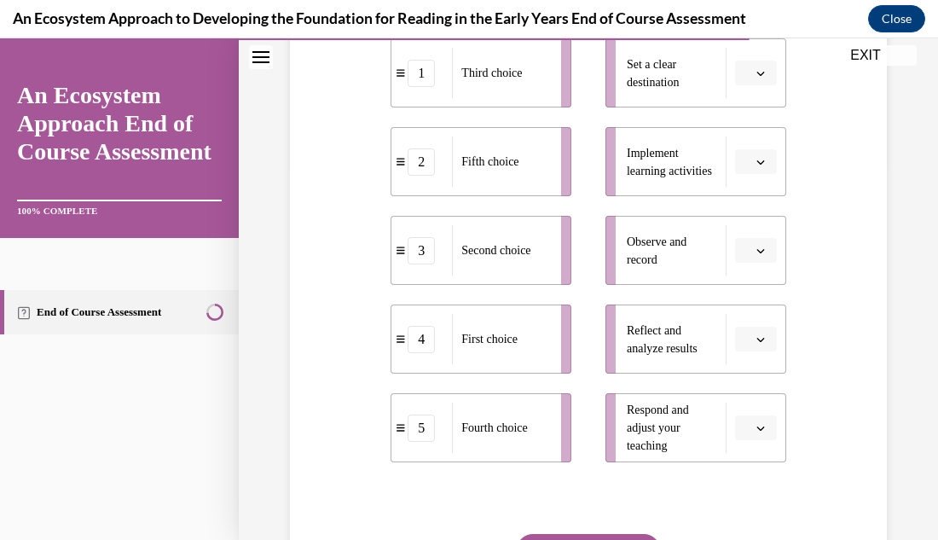
click at [761, 432] on icon "button" at bounding box center [760, 428] width 9 height 9
click at [760, 412] on div "5" at bounding box center [753, 419] width 43 height 34
click at [761, 255] on icon "button" at bounding box center [760, 250] width 9 height 9
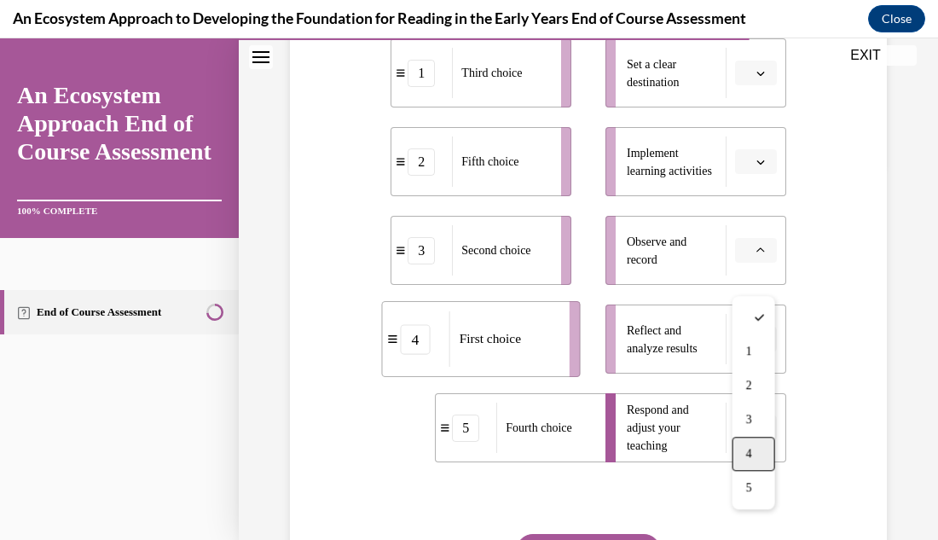
click at [756, 451] on div "4" at bounding box center [753, 454] width 43 height 34
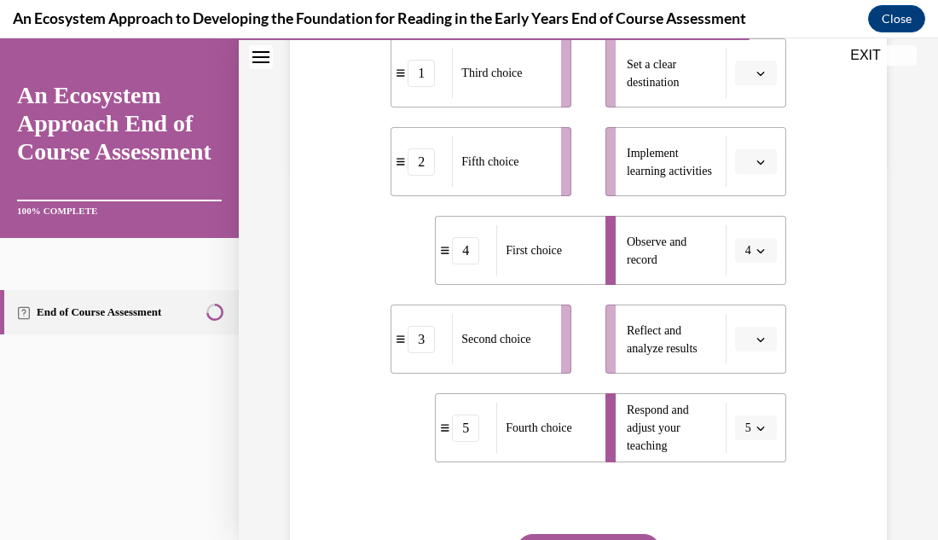
click at [760, 342] on icon "button" at bounding box center [760, 340] width 8 height 4
click at [750, 229] on span "2" at bounding box center [749, 228] width 6 height 14
click at [760, 434] on span "button" at bounding box center [761, 428] width 12 height 12
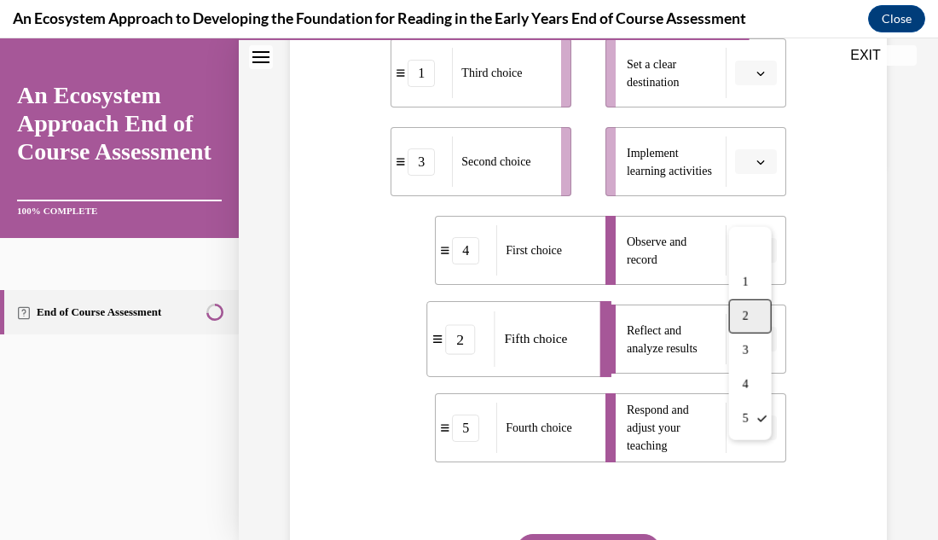
click at [747, 321] on span "2" at bounding box center [746, 317] width 6 height 14
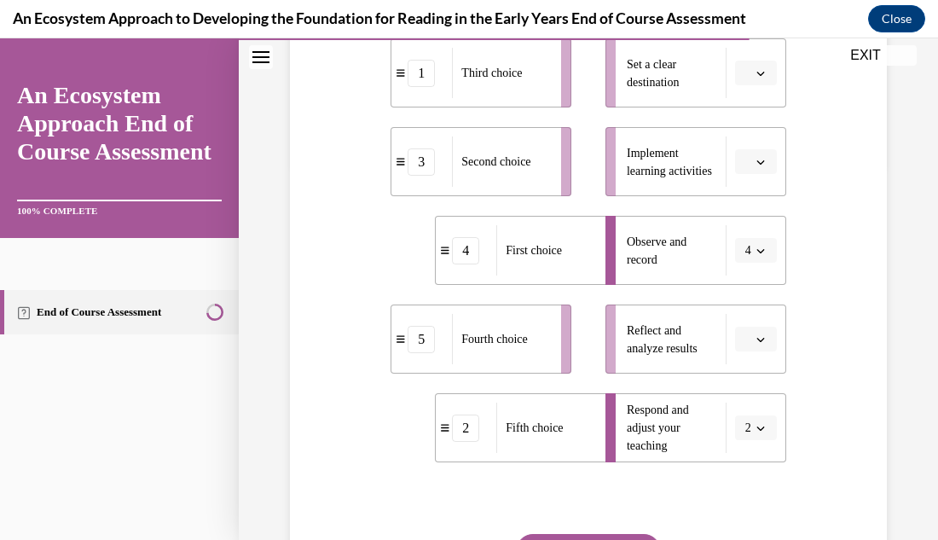
click at [761, 345] on span "button" at bounding box center [761, 339] width 12 height 12
click at [750, 270] on div "3" at bounding box center [753, 262] width 43 height 34
click at [760, 78] on icon "button" at bounding box center [760, 73] width 9 height 9
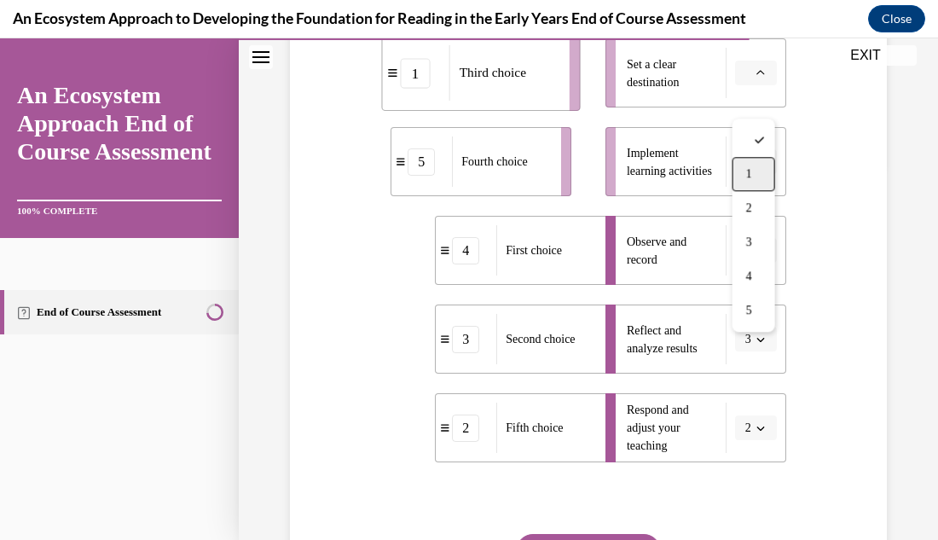
click at [747, 170] on span "1" at bounding box center [749, 174] width 6 height 14
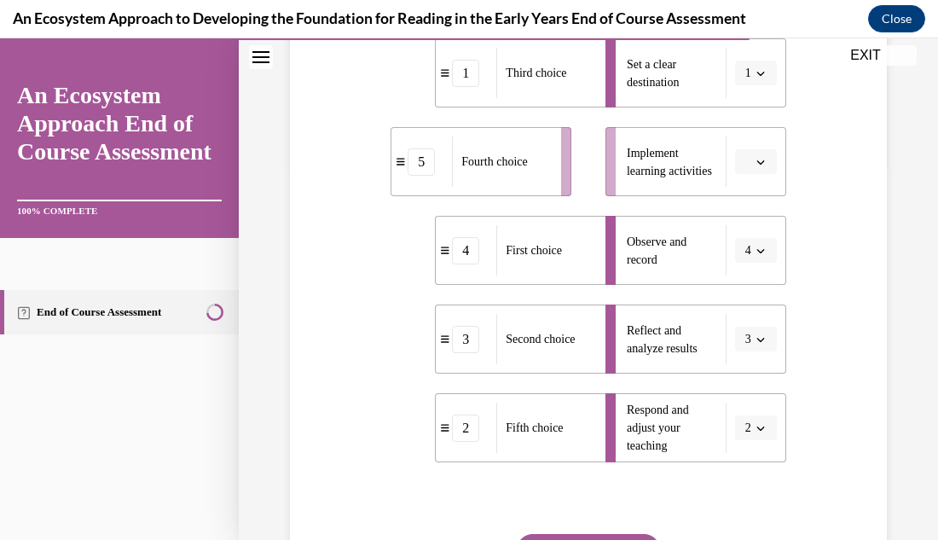
click at [764, 166] on icon "button" at bounding box center [760, 162] width 9 height 9
drag, startPoint x: 755, startPoint y: 354, endPoint x: 744, endPoint y: 394, distance: 41.4
click at [744, 394] on div "1 2 3 4 5" at bounding box center [753, 313] width 43 height 213
click at [744, 394] on div "5" at bounding box center [753, 399] width 43 height 34
click at [832, 394] on div "Question 12/15 Put the steps of the progress monitoring process in the right or…" at bounding box center [588, 242] width 605 height 863
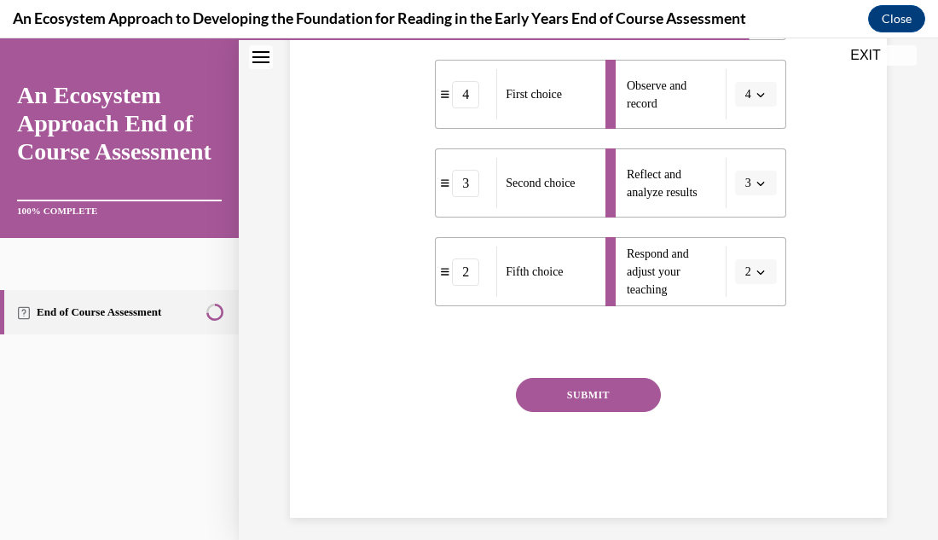
scroll to position [572, 0]
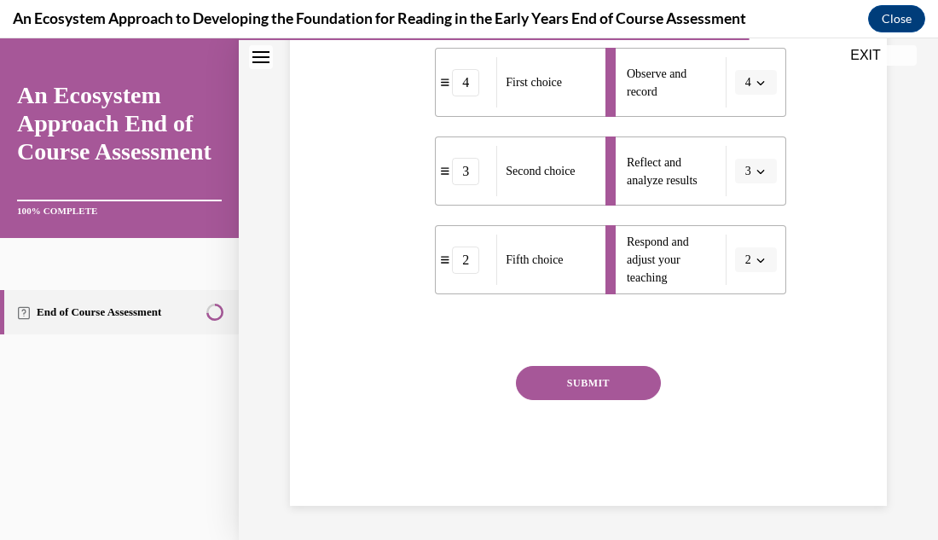
click at [590, 389] on button "SUBMIT" at bounding box center [588, 383] width 145 height 34
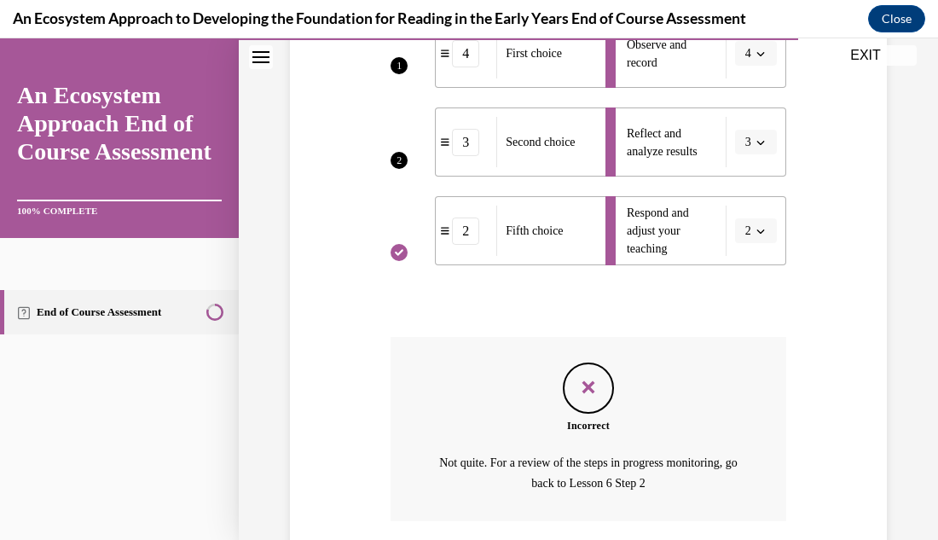
scroll to position [731, 0]
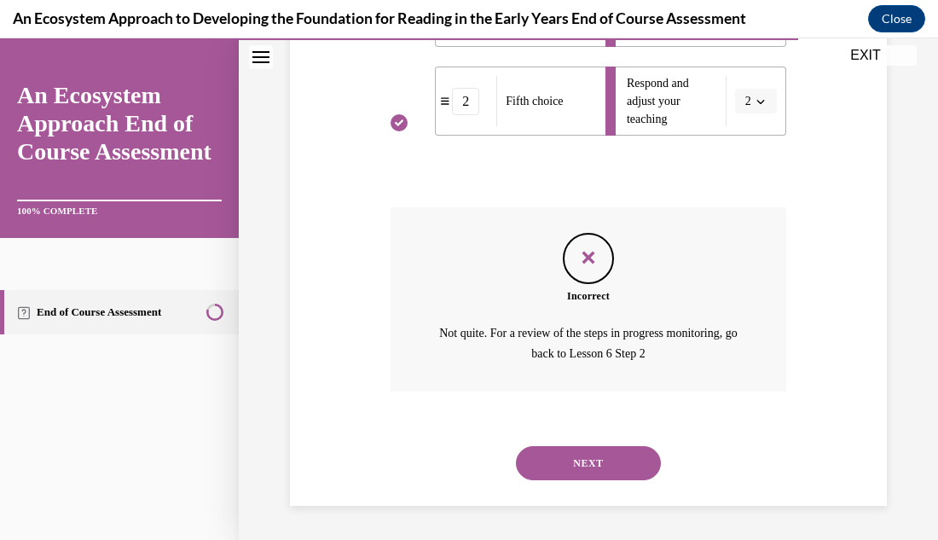
click at [619, 465] on button "NEXT" at bounding box center [588, 463] width 145 height 34
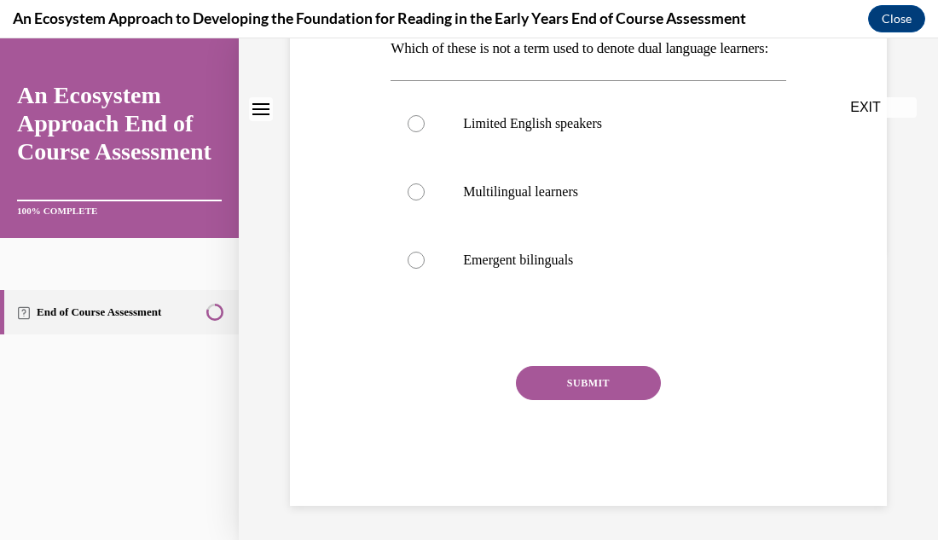
scroll to position [0, 0]
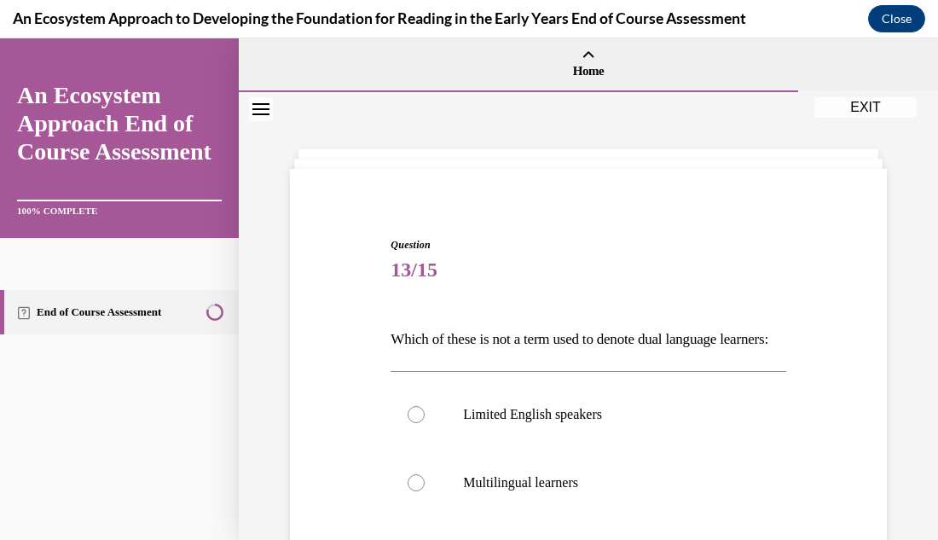
click at [902, 358] on div "Question 13/15 Which of these is not a term used to denote dual language learne…" at bounding box center [588, 461] width 699 height 738
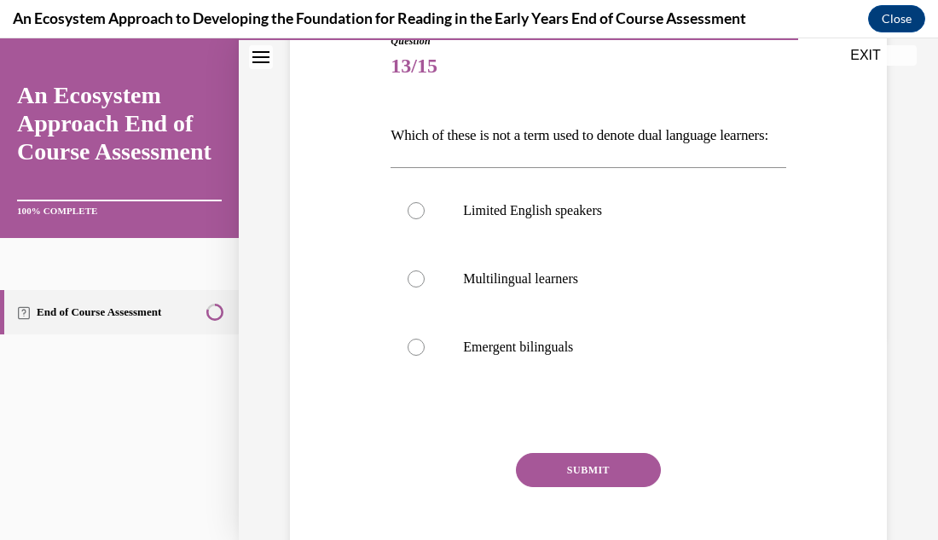
scroll to position [205, 0]
click at [412, 218] on div at bounding box center [416, 209] width 17 height 17
click at [412, 218] on input "Limited English speakers" at bounding box center [416, 209] width 17 height 17
radio input "true"
click at [608, 486] on button "SUBMIT" at bounding box center [588, 469] width 145 height 34
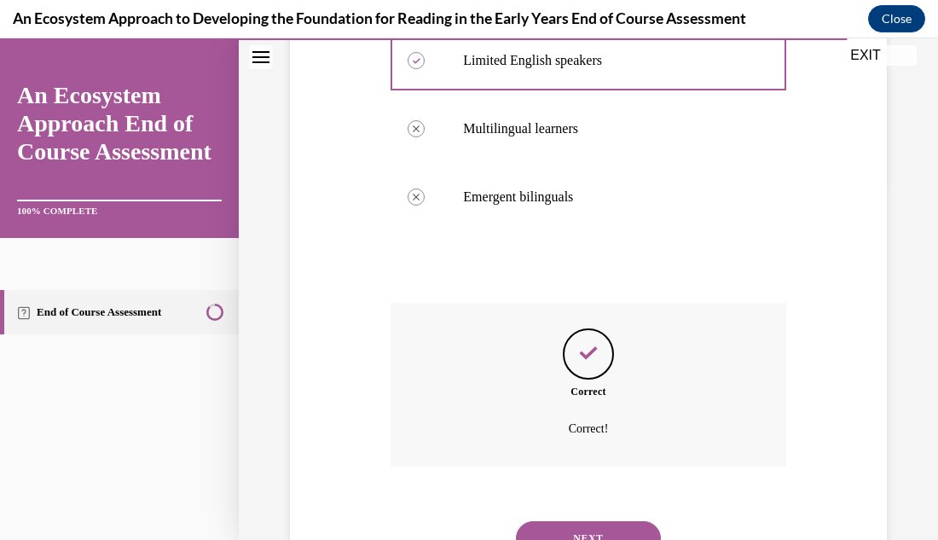
scroll to position [458, 0]
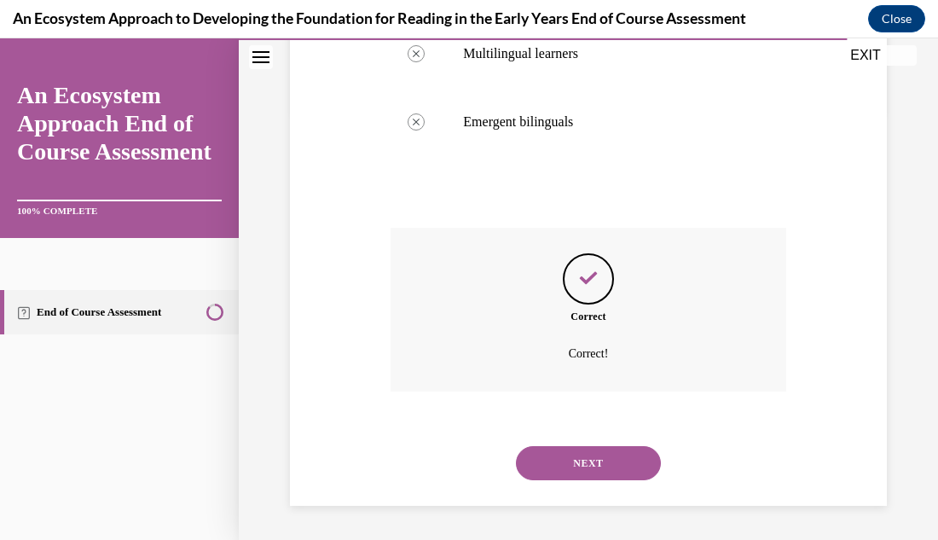
click at [598, 475] on button "NEXT" at bounding box center [588, 463] width 145 height 34
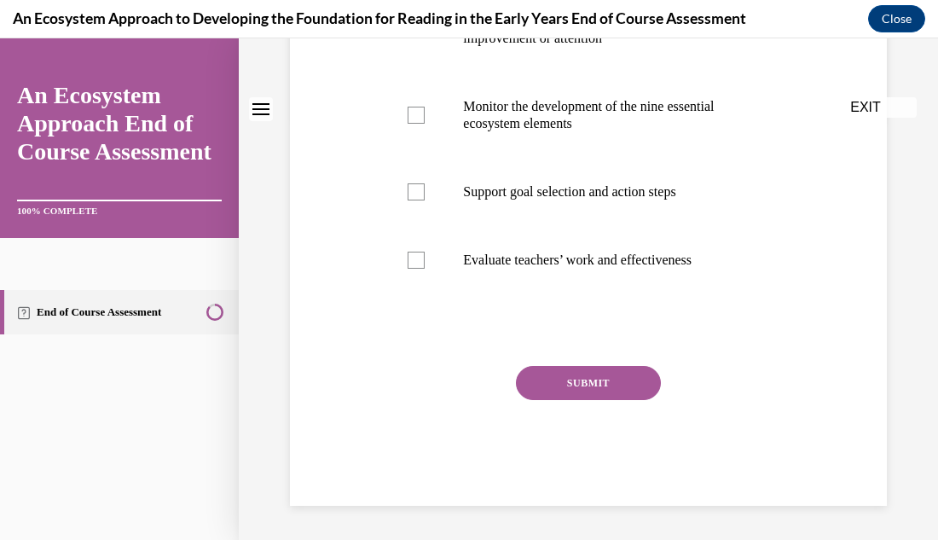
scroll to position [0, 0]
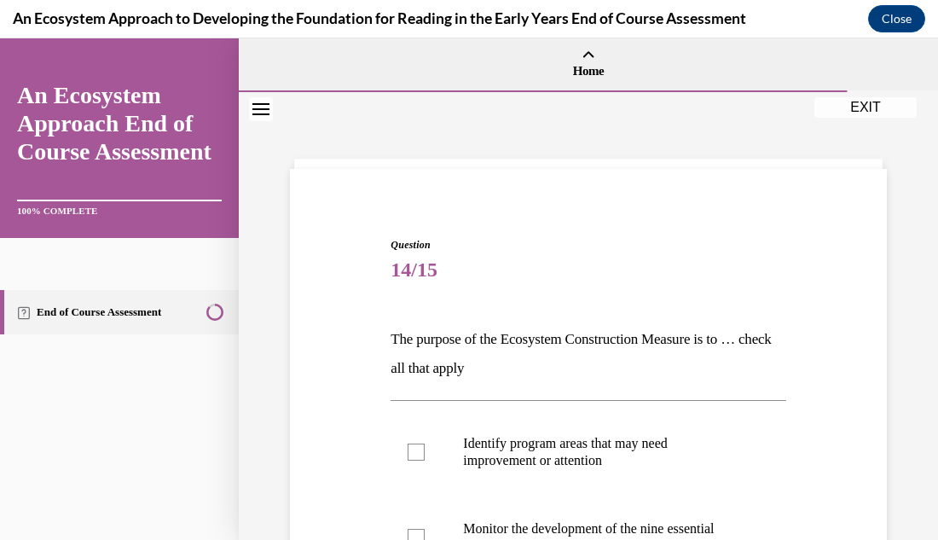
click at [900, 267] on div "Question 14/15 The purpose of the Ecosystem Construction Measure is to … check …" at bounding box center [588, 527] width 699 height 870
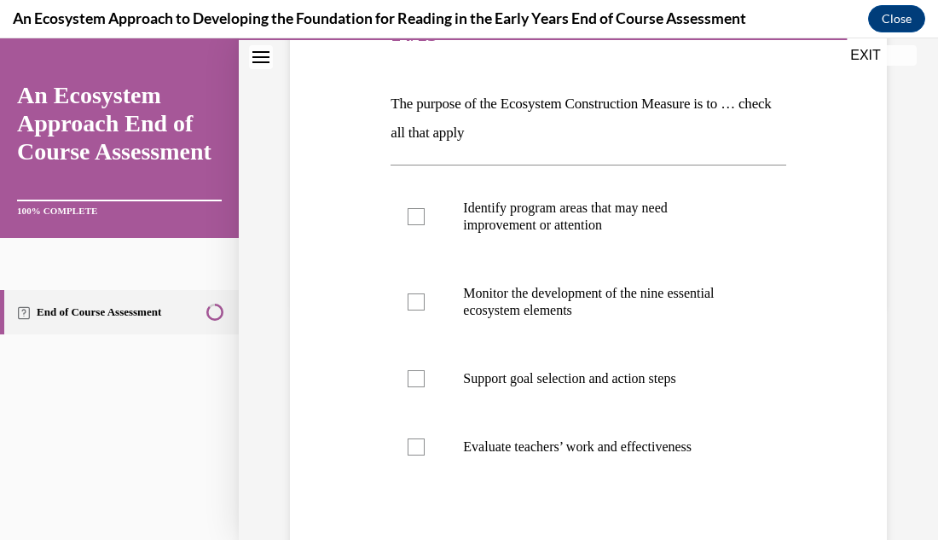
scroll to position [239, 0]
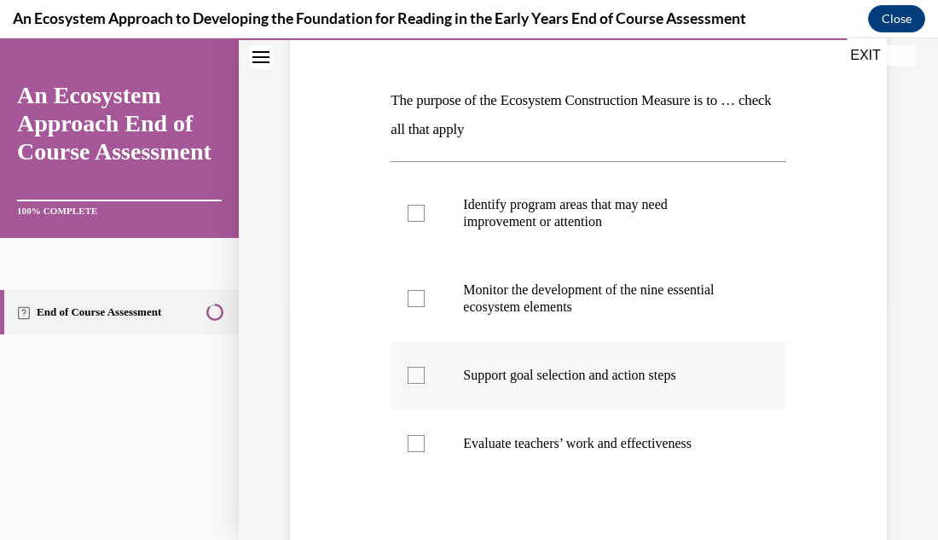
click at [415, 372] on div at bounding box center [416, 375] width 17 height 17
click at [415, 372] on input "Support goal selection and action steps" at bounding box center [416, 375] width 17 height 17
checkbox input "true"
click at [419, 298] on div at bounding box center [416, 298] width 17 height 17
click at [419, 298] on input "Monitor the development of the nine essential ecosystem elements" at bounding box center [416, 298] width 17 height 17
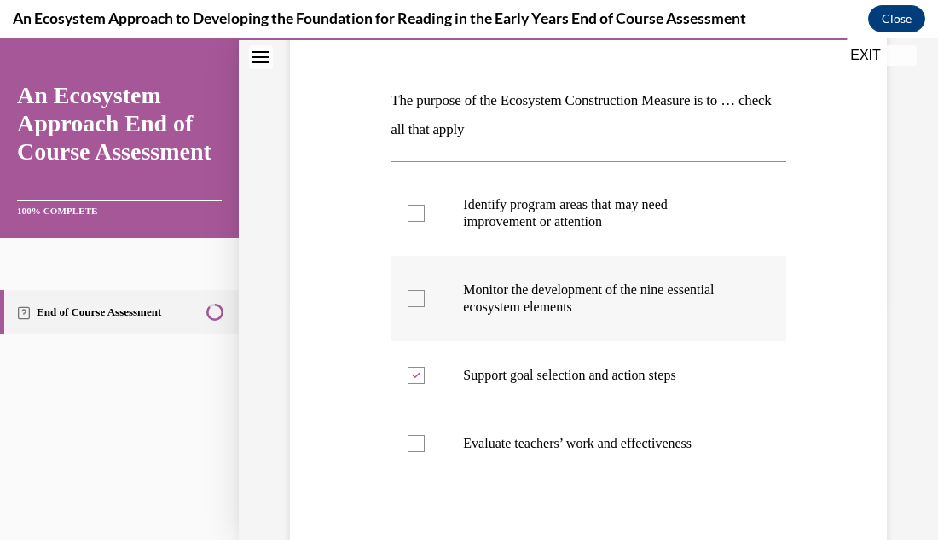
checkbox input "true"
click at [413, 212] on div at bounding box center [416, 213] width 17 height 17
click at [413, 212] on input "Identify program areas that may need improvement or attention" at bounding box center [416, 213] width 17 height 17
checkbox input "true"
click at [906, 415] on div "Question 14/15 The purpose of the Ecosystem Construction Measure is to … check …" at bounding box center [588, 288] width 699 height 870
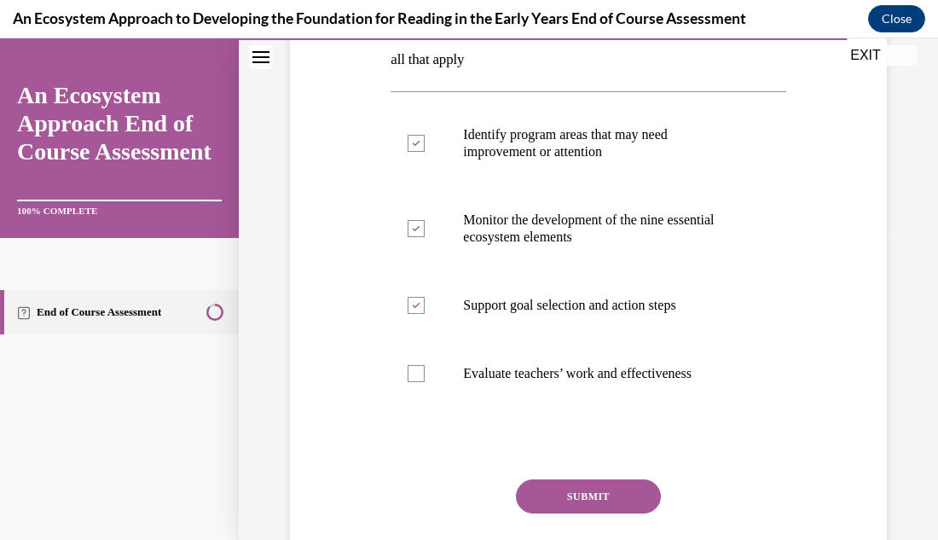
scroll to position [341, 0]
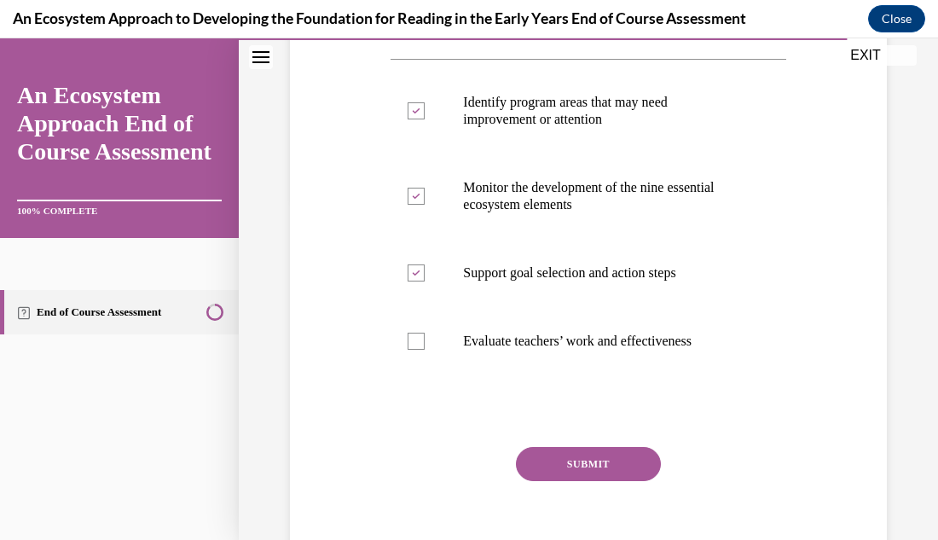
click at [632, 472] on button "SUBMIT" at bounding box center [588, 464] width 145 height 34
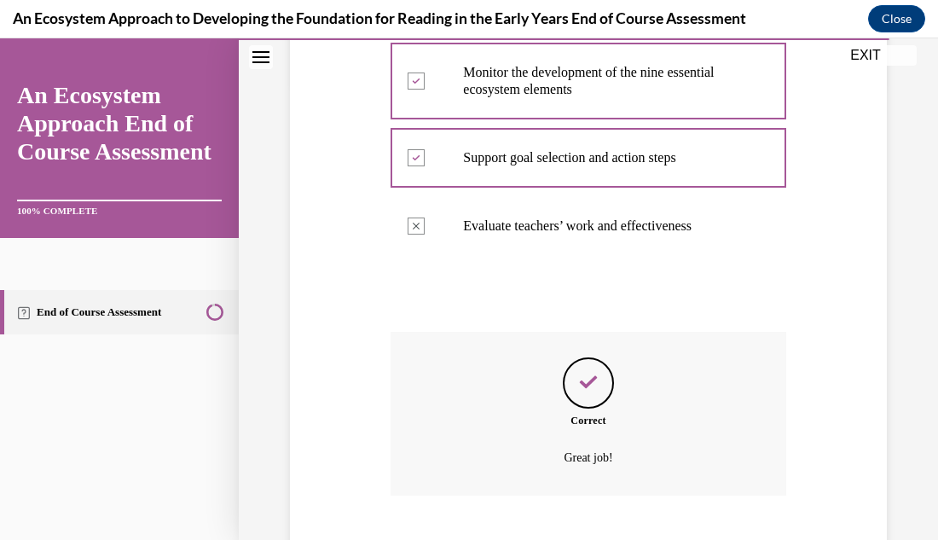
scroll to position [560, 0]
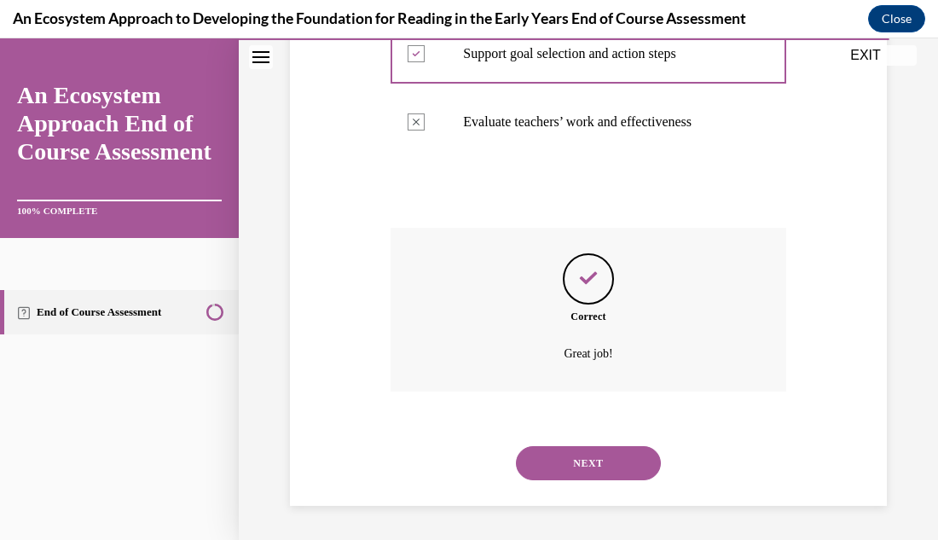
click at [624, 466] on button "NEXT" at bounding box center [588, 463] width 145 height 34
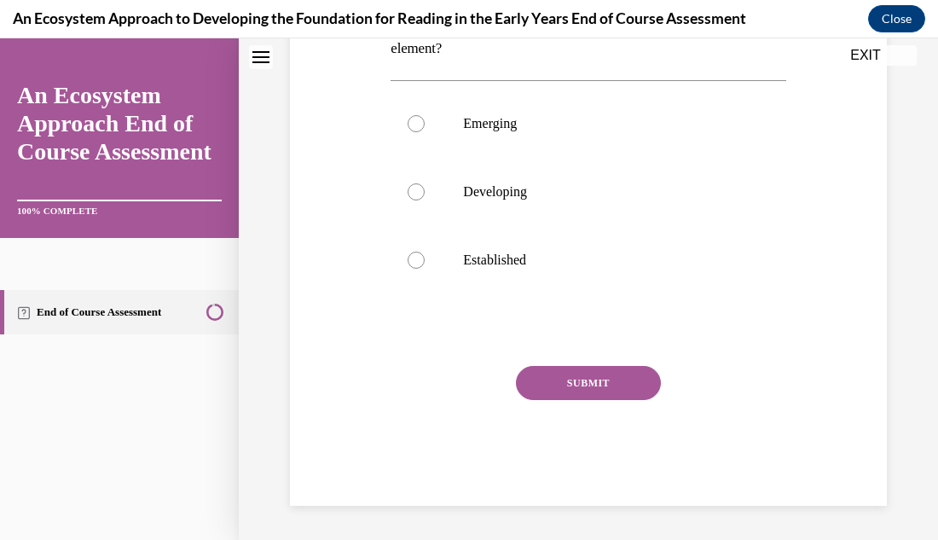
scroll to position [0, 0]
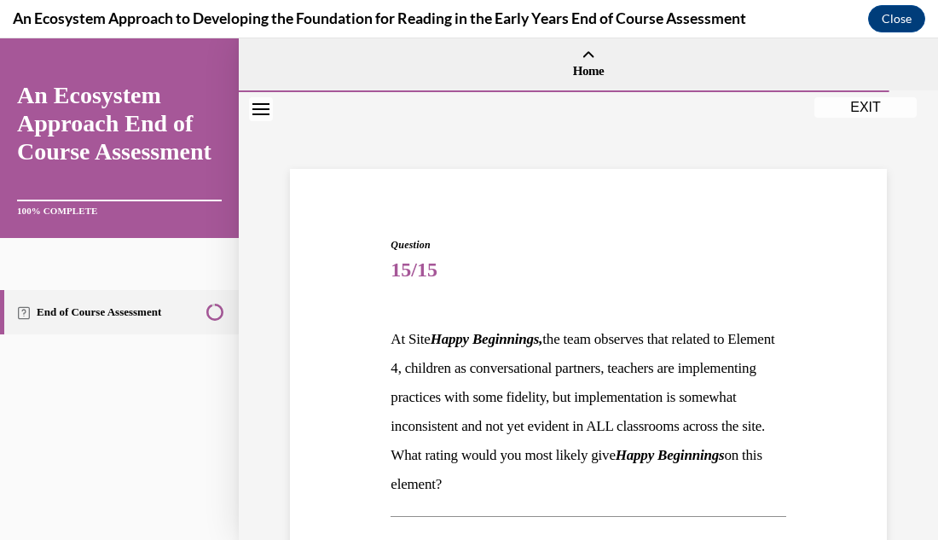
click at [901, 331] on div "Question 15/15 At Site Happy Beginnings, the team observes that related to Elem…" at bounding box center [588, 533] width 699 height 883
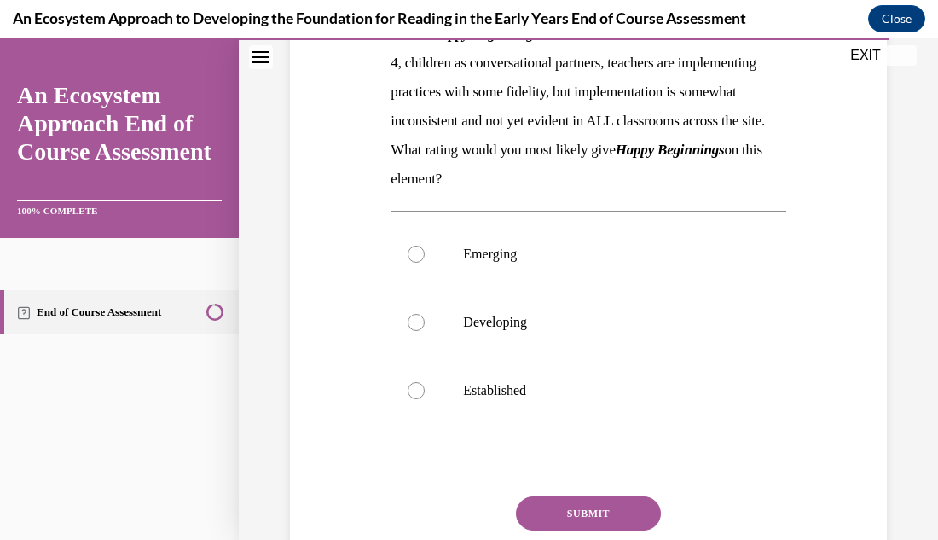
scroll to position [307, 0]
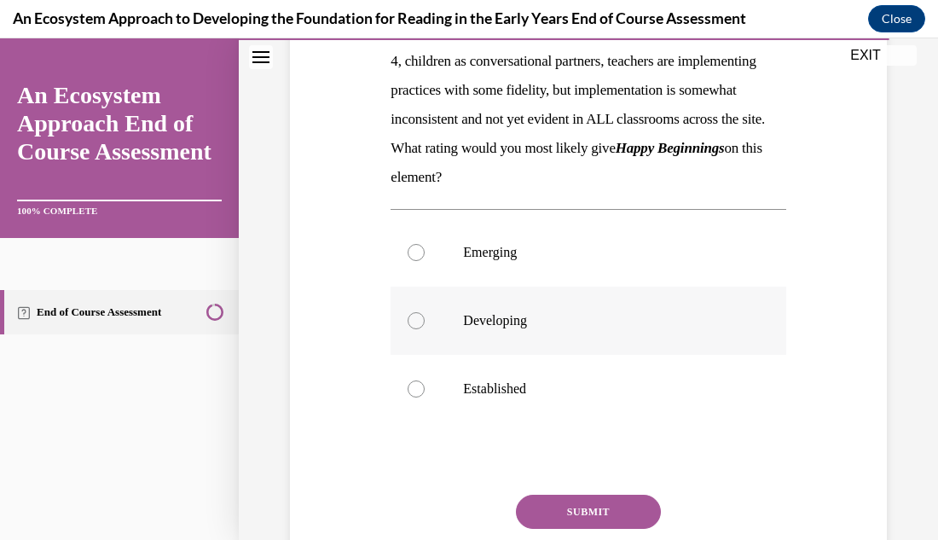
click at [409, 329] on div at bounding box center [416, 320] width 17 height 17
click at [409, 329] on input "Developing" at bounding box center [416, 320] width 17 height 17
radio input "true"
click at [640, 529] on button "SUBMIT" at bounding box center [588, 512] width 145 height 34
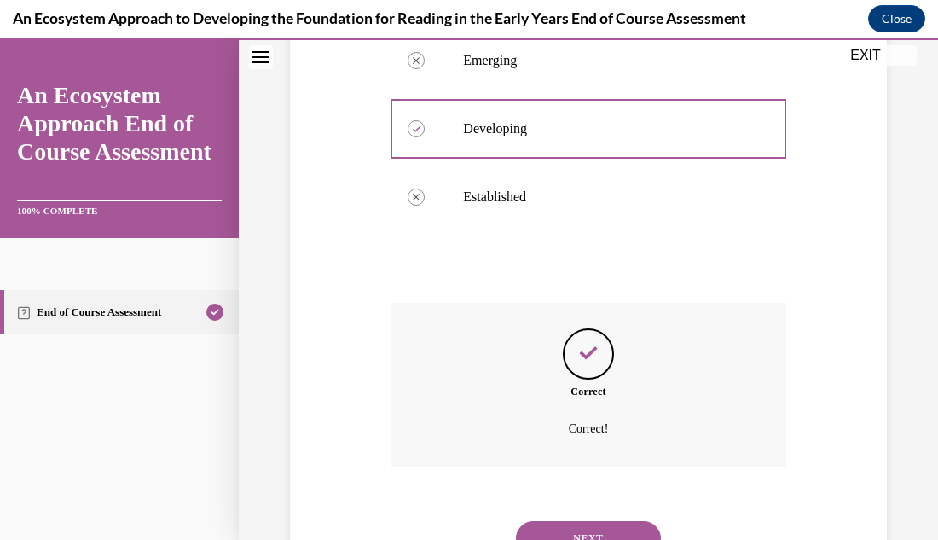
scroll to position [603, 0]
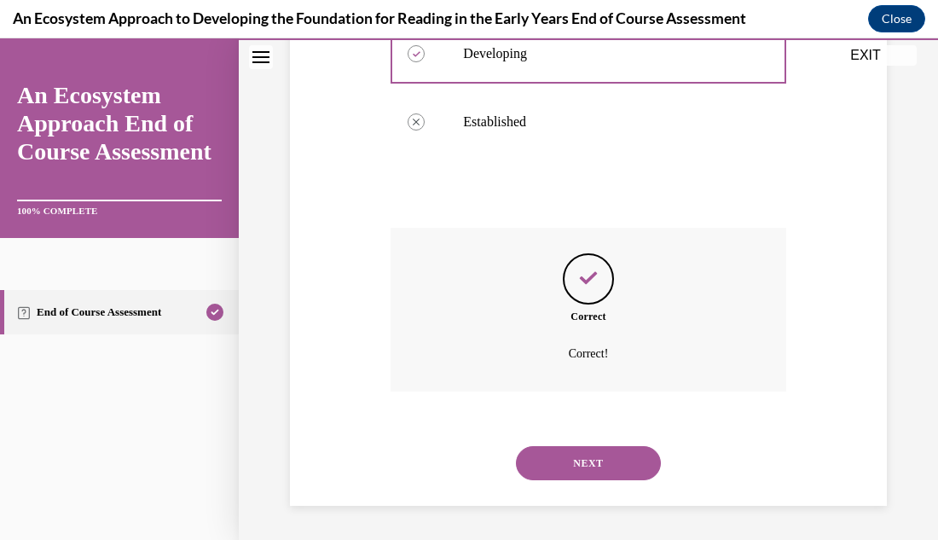
click at [608, 463] on button "NEXT" at bounding box center [588, 463] width 145 height 34
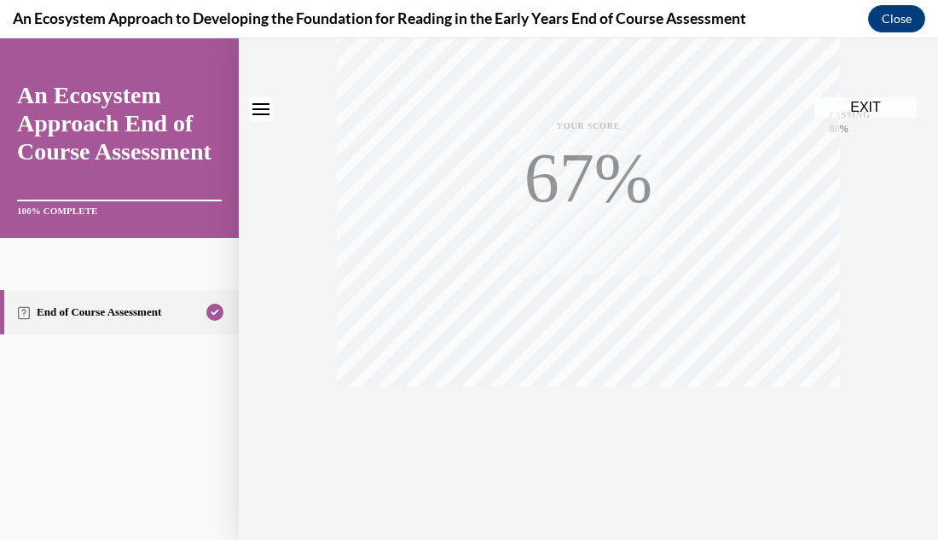
scroll to position [0, 0]
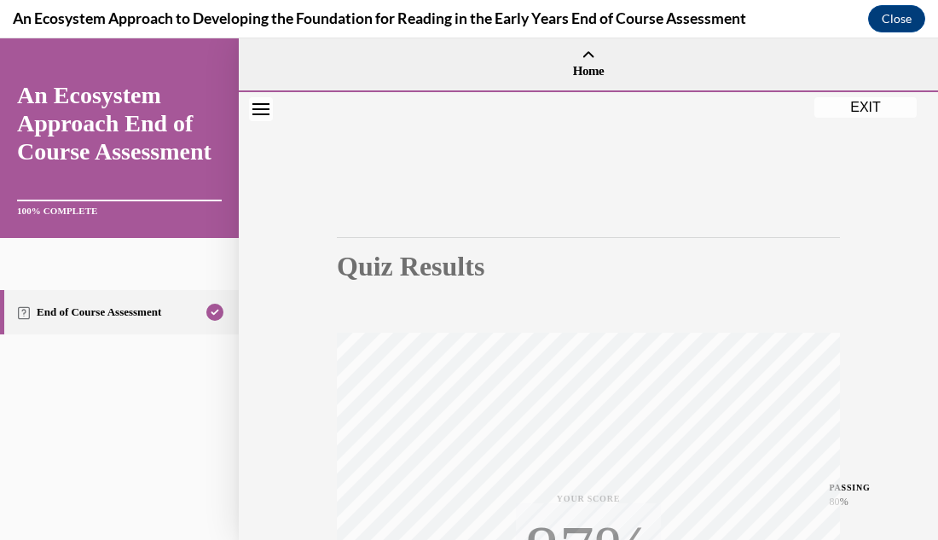
click at [809, 292] on div "Quiz Results PASSING 80% Your score 87% Passed PASSING 80% Your score Your scor…" at bounding box center [588, 502] width 503 height 667
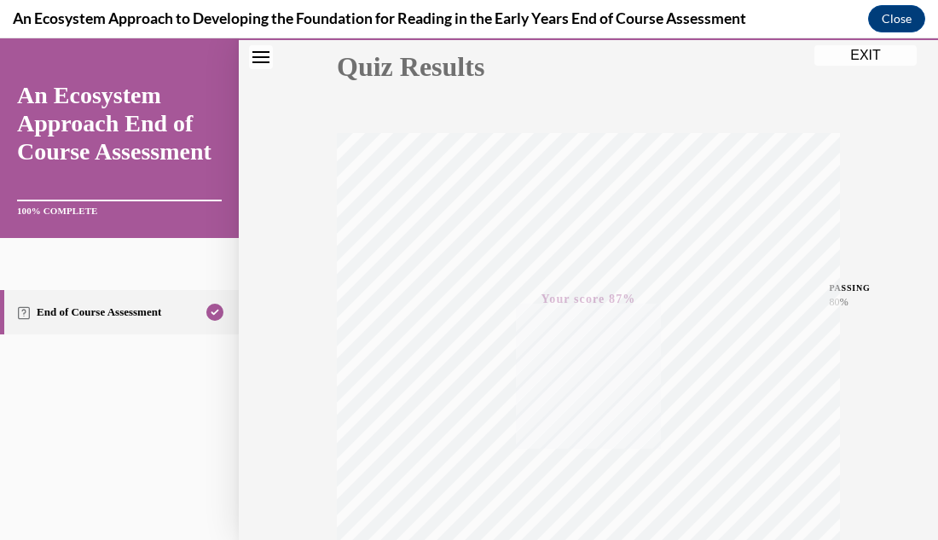
scroll to position [202, 0]
click at [853, 101] on div "Quiz Results PASSING 80% Your score 87% Passed PASSING 80% Your score Your scor…" at bounding box center [588, 300] width 699 height 820
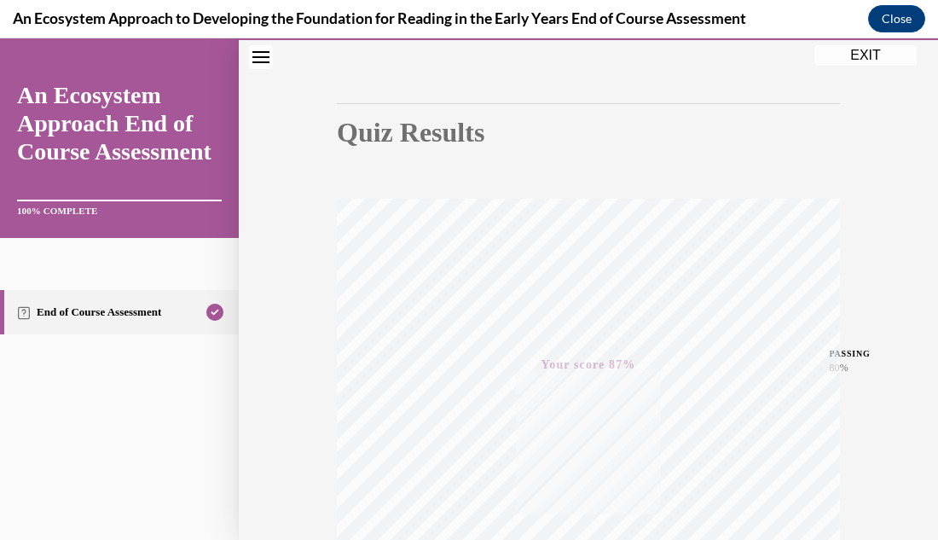
scroll to position [100, 0]
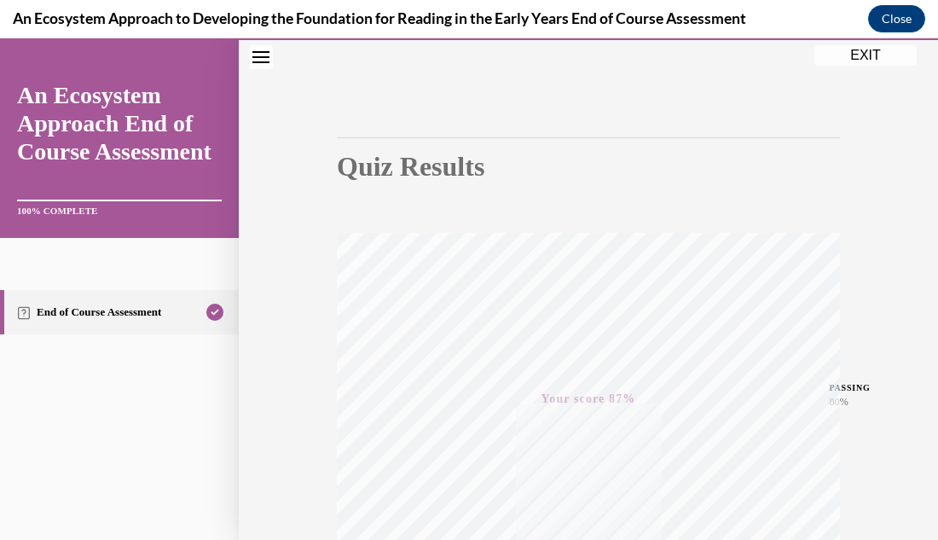
click at [843, 57] on button "EXIT" at bounding box center [865, 55] width 102 height 20
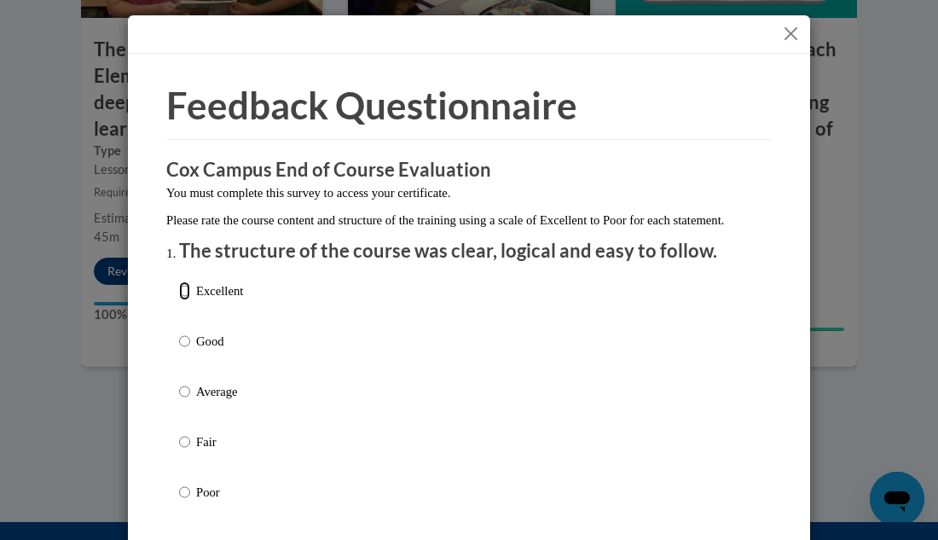
click at [185, 300] on input "Excellent" at bounding box center [184, 290] width 11 height 19
radio input "true"
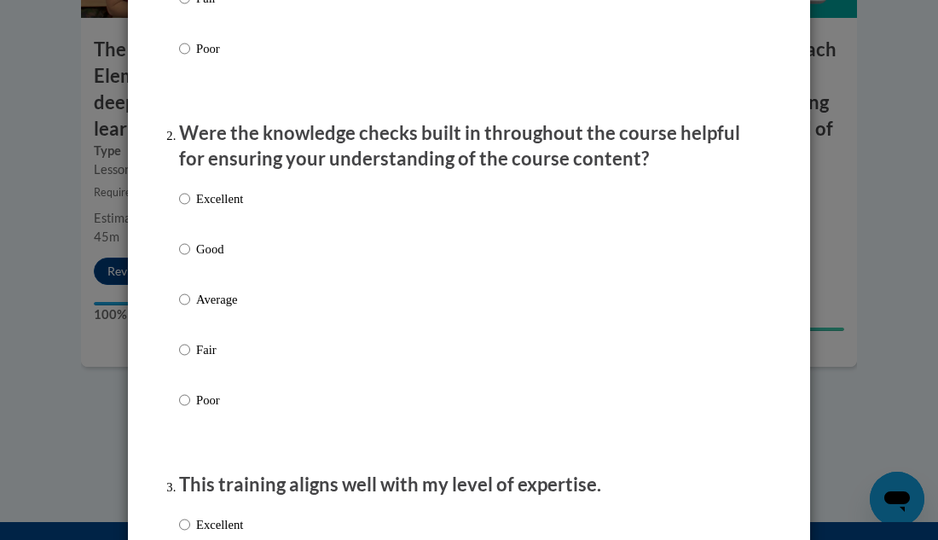
scroll to position [478, 0]
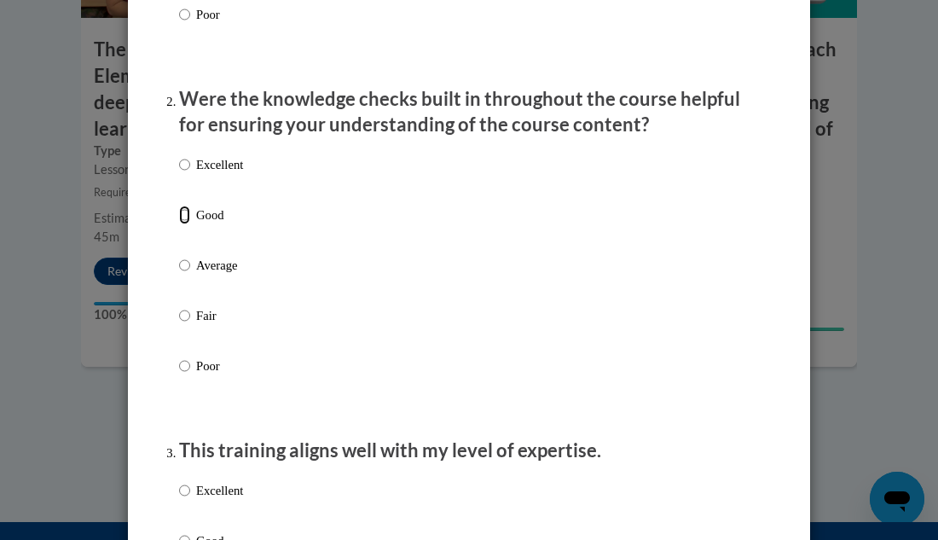
click at [184, 224] on input "Good" at bounding box center [184, 214] width 11 height 19
radio input "true"
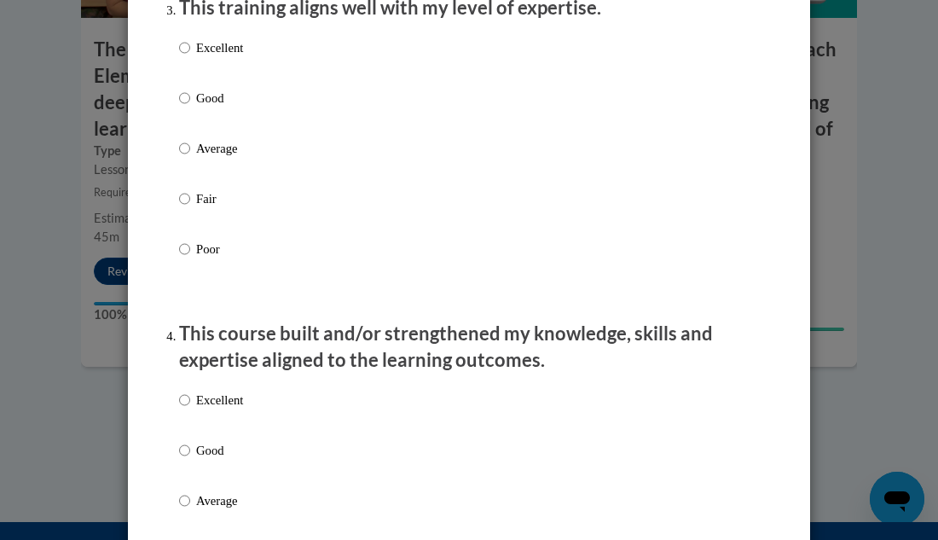
scroll to position [921, 0]
click at [187, 56] on input "Excellent" at bounding box center [184, 47] width 11 height 19
radio input "true"
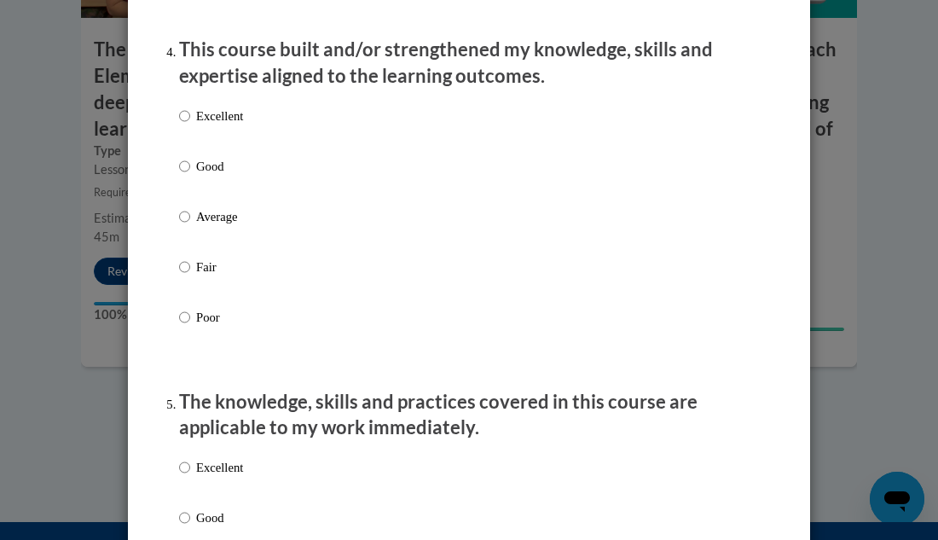
scroll to position [1228, 0]
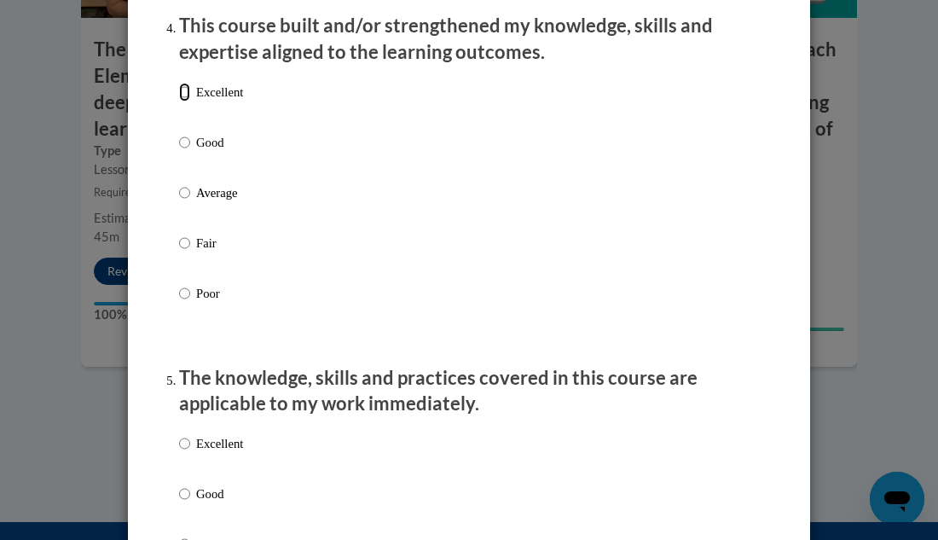
click at [185, 101] on input "Excellent" at bounding box center [184, 92] width 11 height 19
radio input "true"
click at [758, 258] on div "Excellent Good Average Fair Poor" at bounding box center [469, 213] width 580 height 278
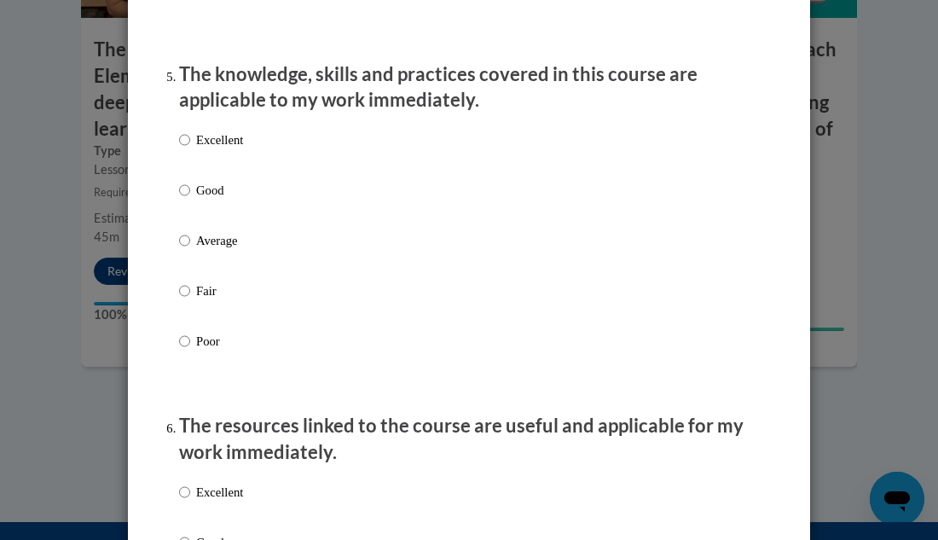
scroll to position [1535, 0]
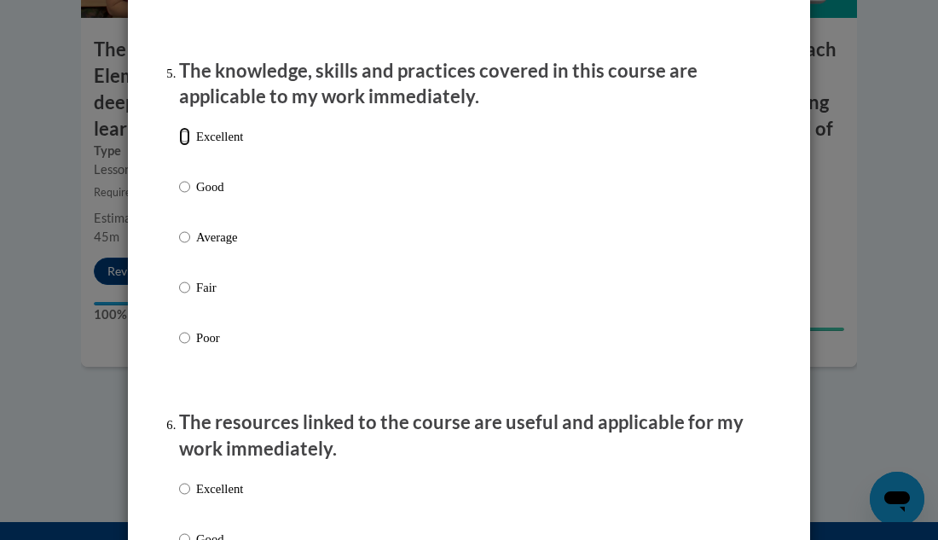
click at [185, 146] on input "Excellent" at bounding box center [184, 136] width 11 height 19
radio input "true"
click at [785, 349] on div "Feedback Questionnaire Rate Course Comments Cox Campus End of Course Evaluation…" at bounding box center [469, 277] width 682 height 3517
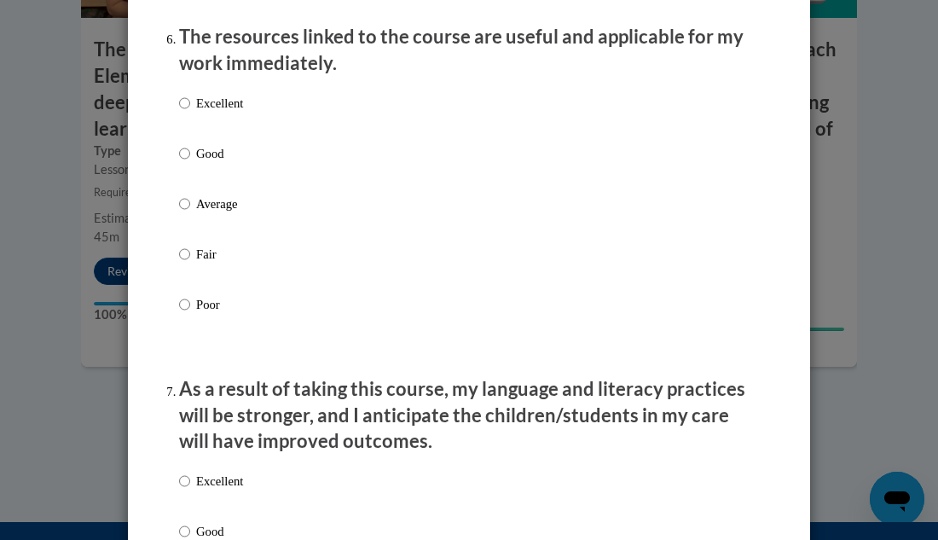
scroll to position [1944, 0]
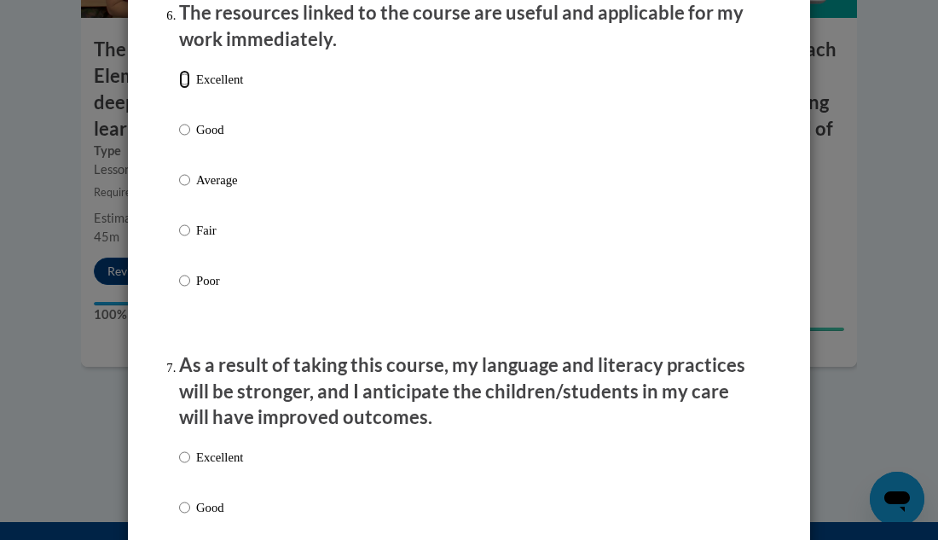
click at [189, 89] on input "Excellent" at bounding box center [184, 79] width 11 height 19
radio input "true"
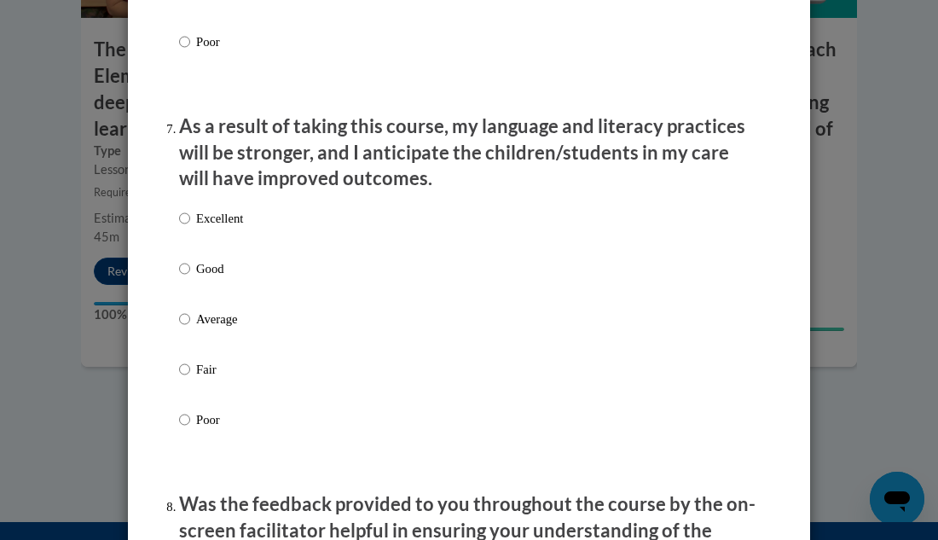
scroll to position [2217, 0]
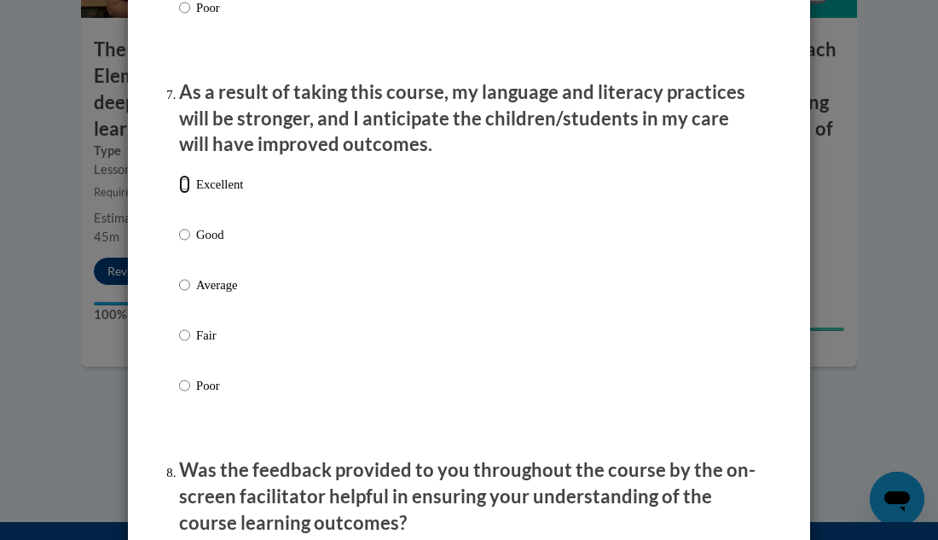
click at [186, 194] on input "Excellent" at bounding box center [184, 184] width 11 height 19
radio input "true"
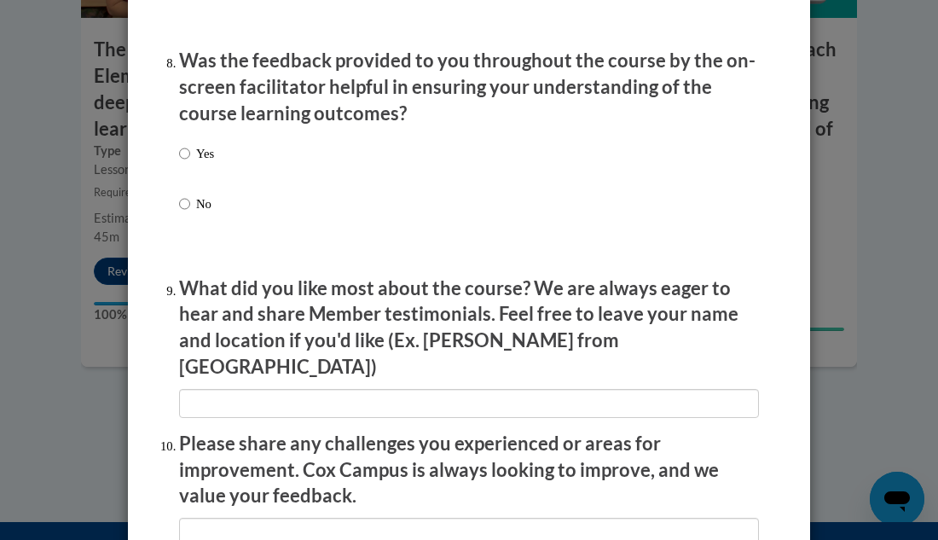
scroll to position [2660, 0]
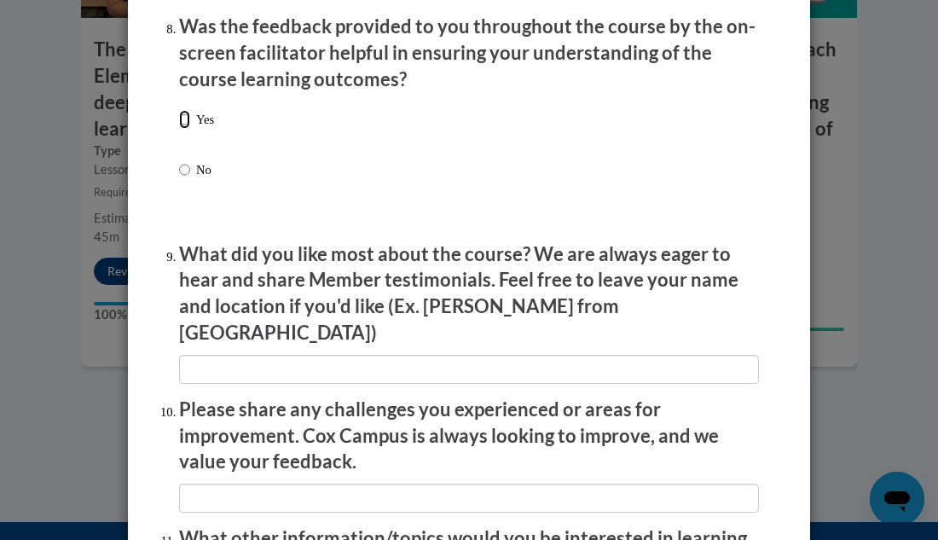
click at [184, 129] on input "Yes" at bounding box center [184, 119] width 11 height 19
radio input "true"
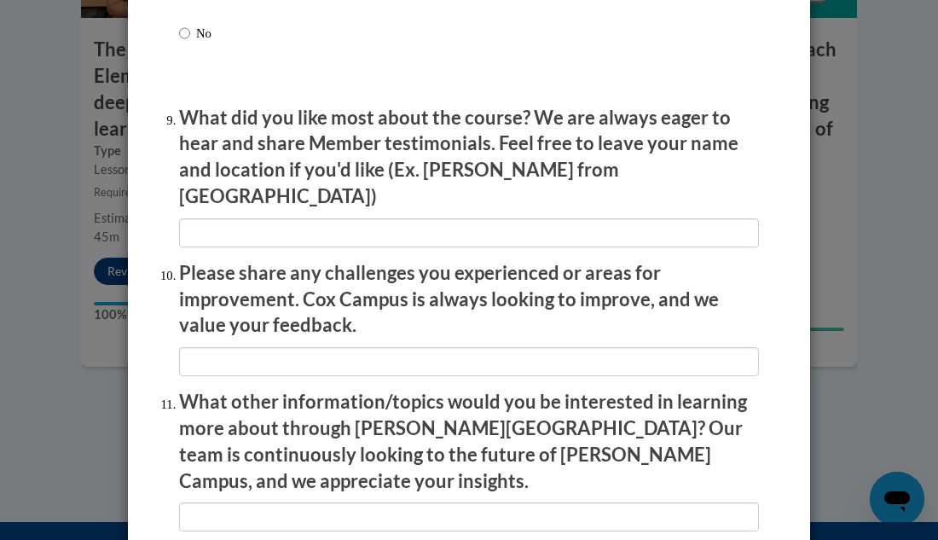
scroll to position [2831, 0]
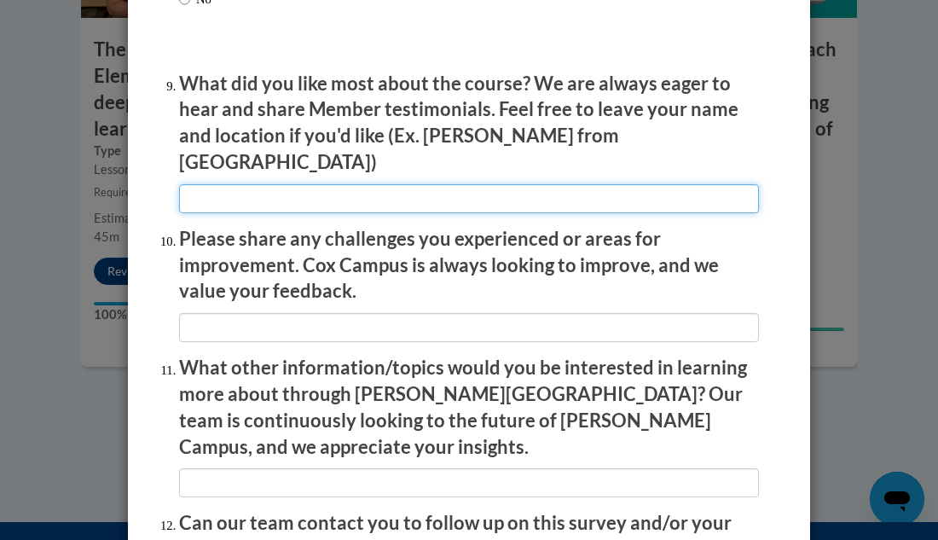
click at [434, 187] on input "textbox" at bounding box center [469, 198] width 580 height 29
type input "The live examples in the videos"
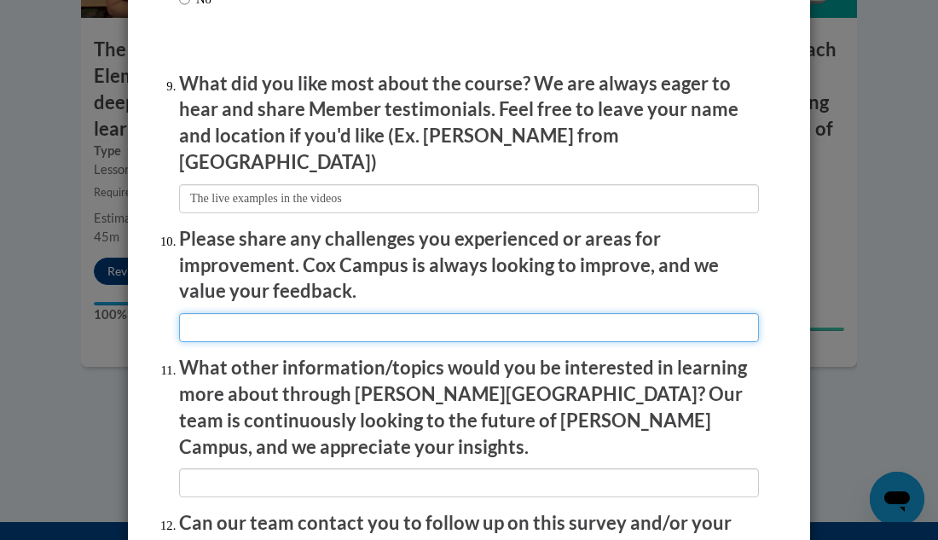
click at [420, 313] on input "textbox" at bounding box center [469, 327] width 580 height 29
type input "N/A"
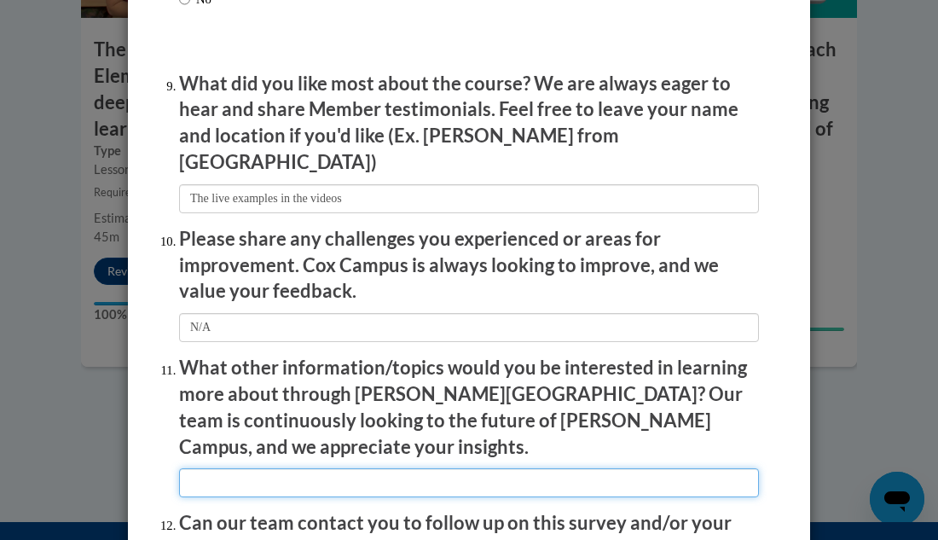
click at [435, 468] on input "textbox" at bounding box center [469, 482] width 580 height 29
type input "E"
type input "Communication with Toddlers"
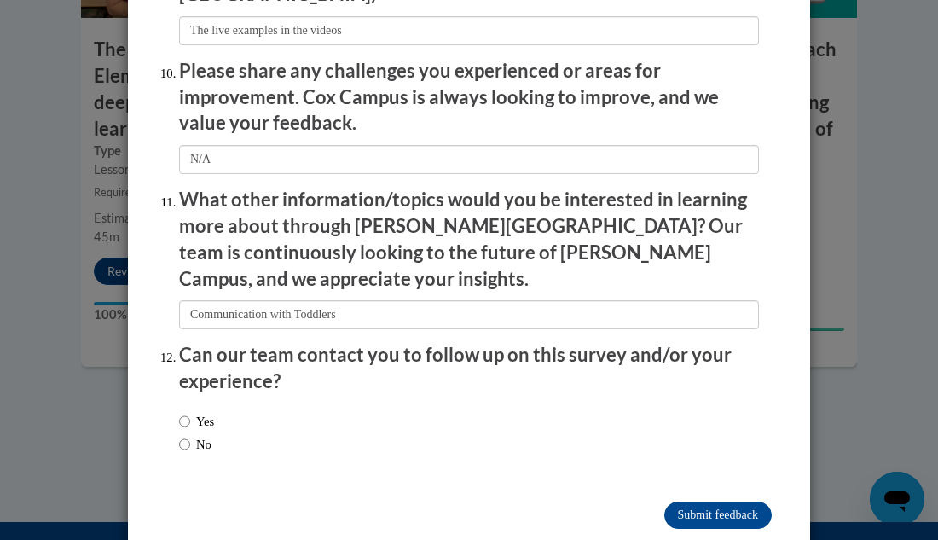
scroll to position [3001, 0]
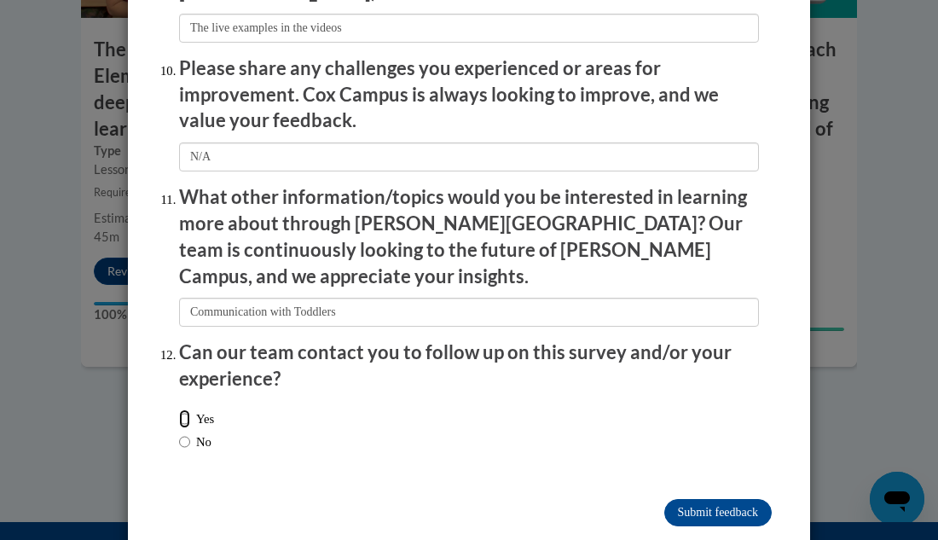
click at [182, 409] on input "Yes" at bounding box center [184, 418] width 11 height 19
radio input "true"
click at [738, 499] on input "Submit feedback" at bounding box center [717, 512] width 107 height 27
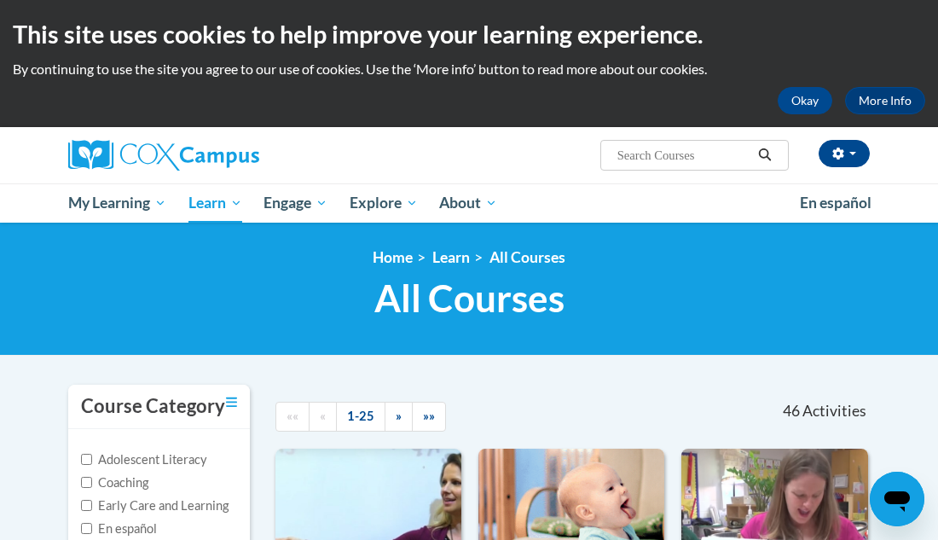
click at [662, 386] on div at bounding box center [598, 404] width 155 height 39
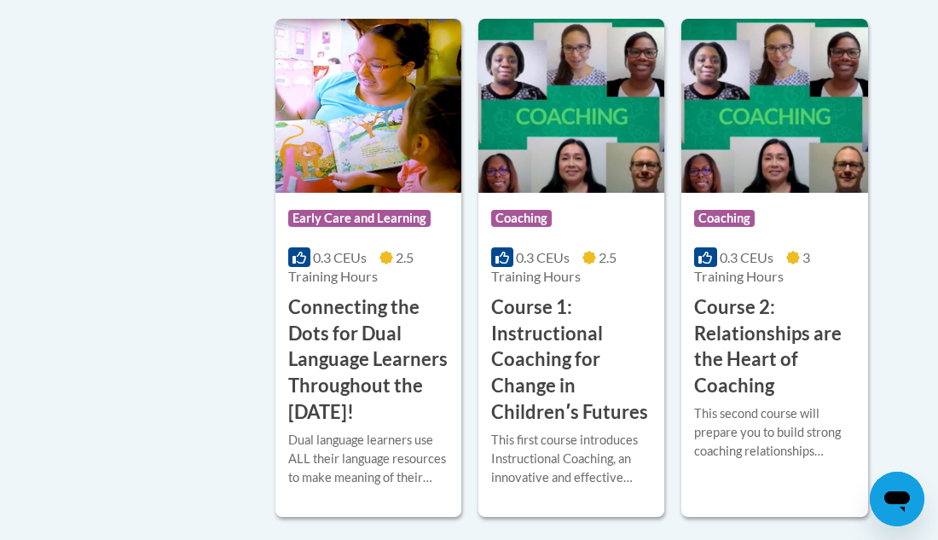
scroll to position [1023, 0]
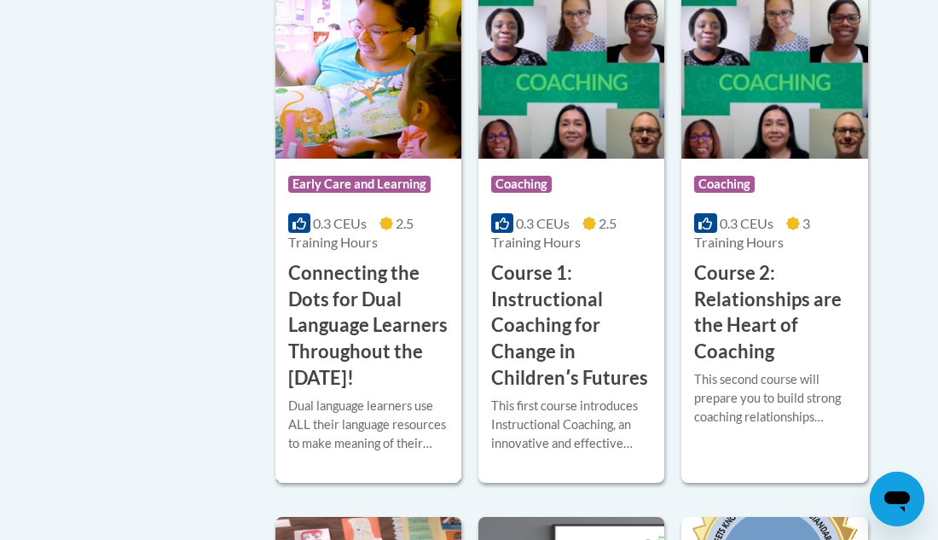
click at [388, 124] on img at bounding box center [368, 72] width 186 height 174
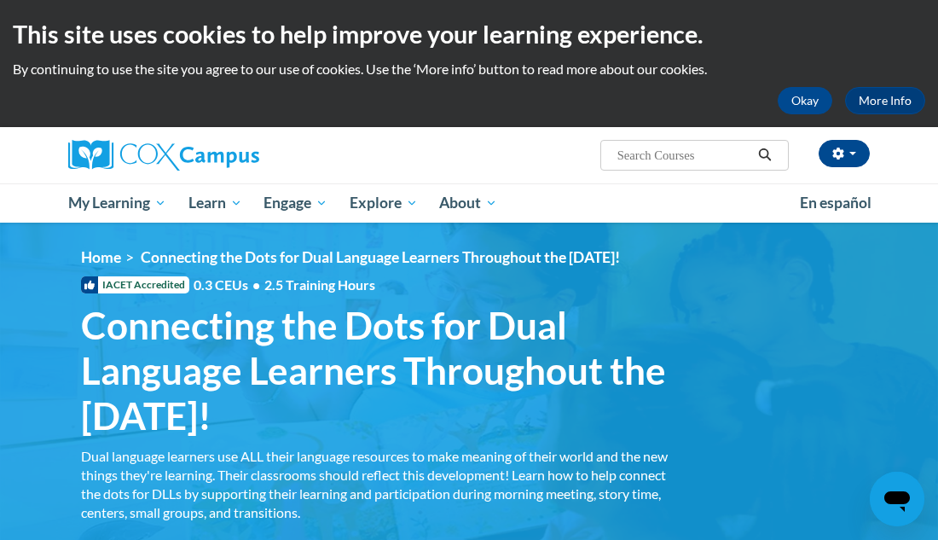
click at [546, 147] on div "[PERSON_NAME] (Eastern Daylight Time GMT-0400 ) My Profile Inbox My Transcripts…" at bounding box center [607, 148] width 552 height 43
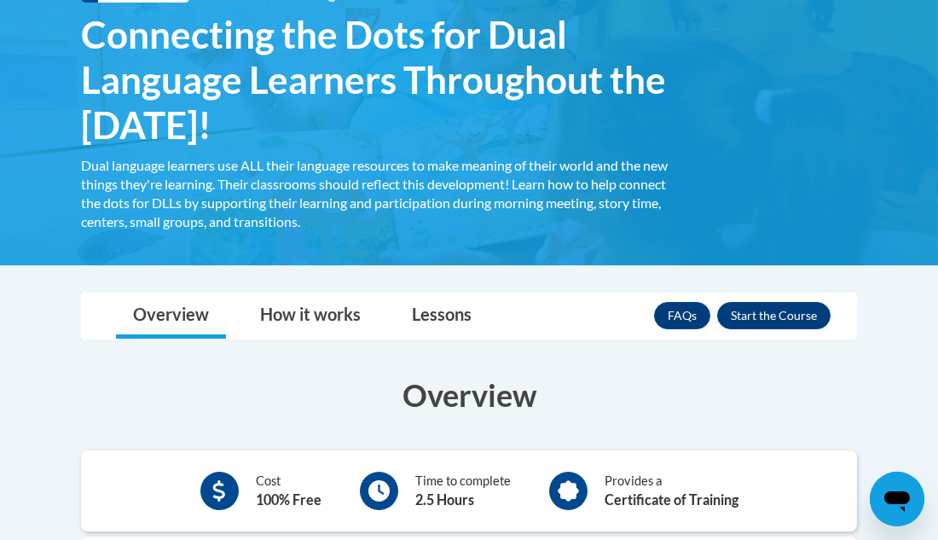
scroll to position [290, 0]
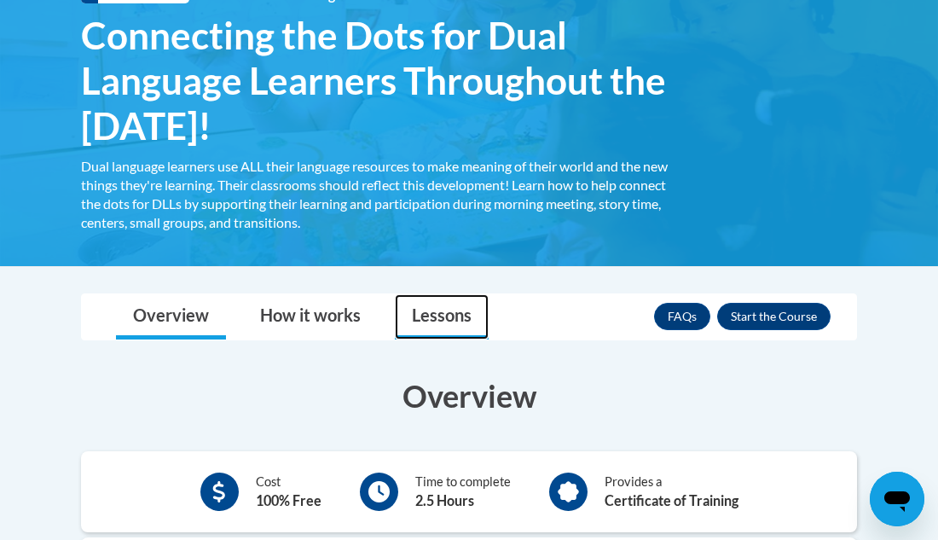
click at [461, 321] on link "Lessons" at bounding box center [442, 316] width 94 height 45
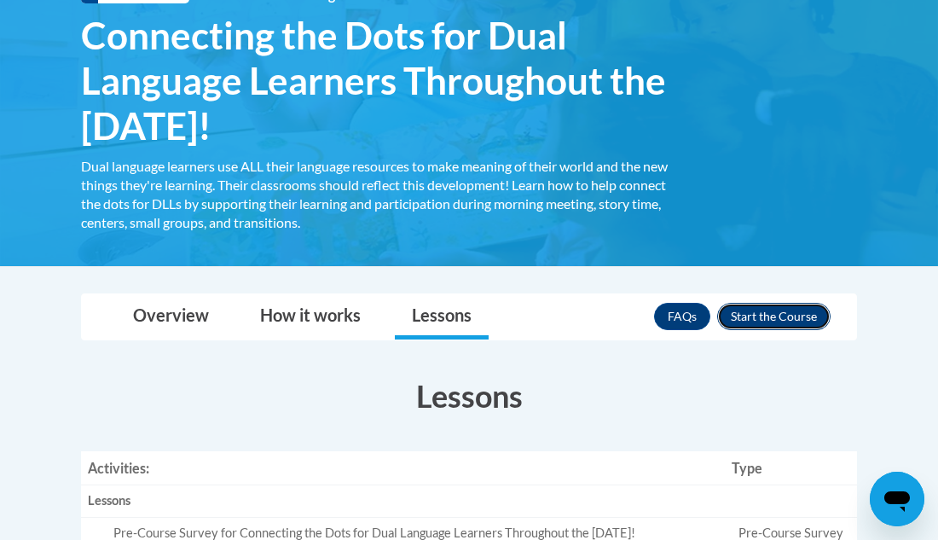
click at [744, 318] on button "Enroll" at bounding box center [773, 316] width 113 height 27
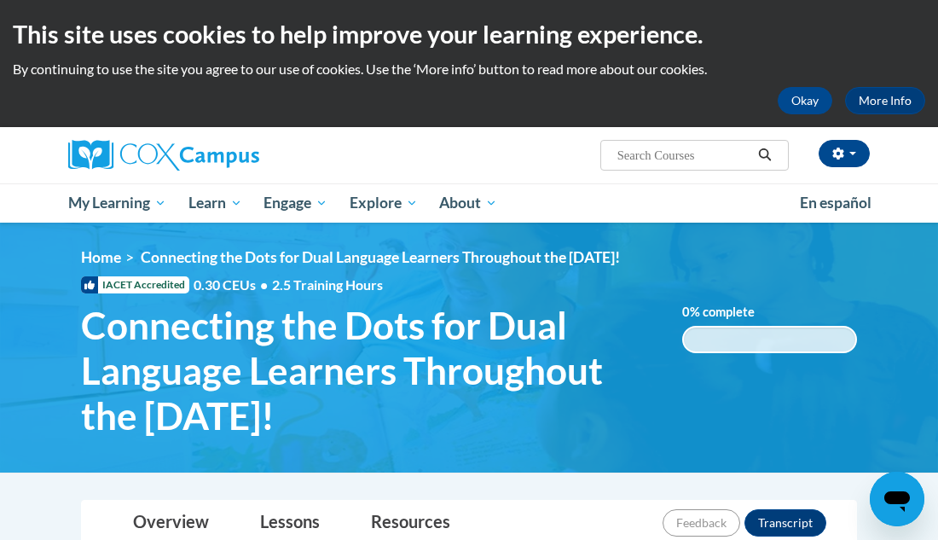
click at [917, 210] on div "Josette Hall (Eastern Daylight Time GMT-0400 ) My Profile Inbox My Transcripts …" at bounding box center [469, 175] width 938 height 96
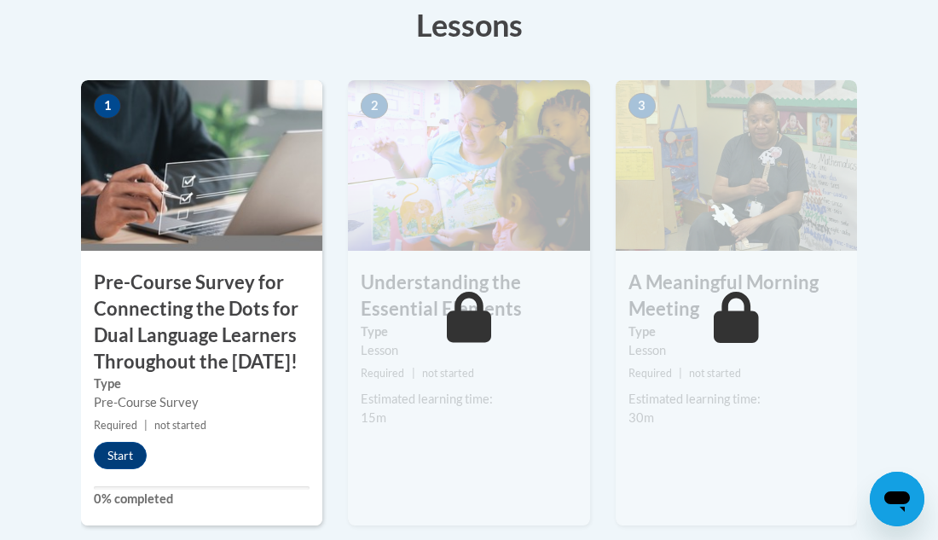
scroll to position [580, 0]
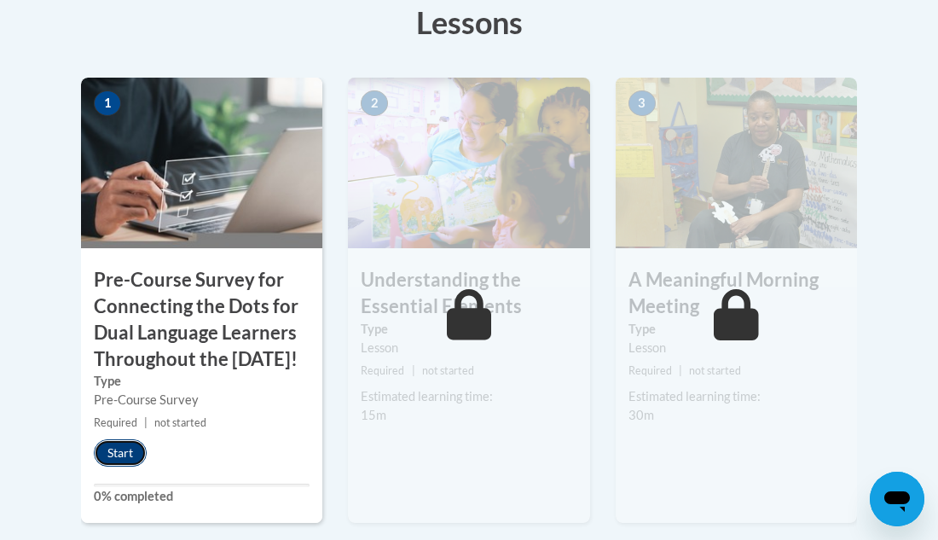
click at [108, 466] on button "Start" at bounding box center [120, 452] width 53 height 27
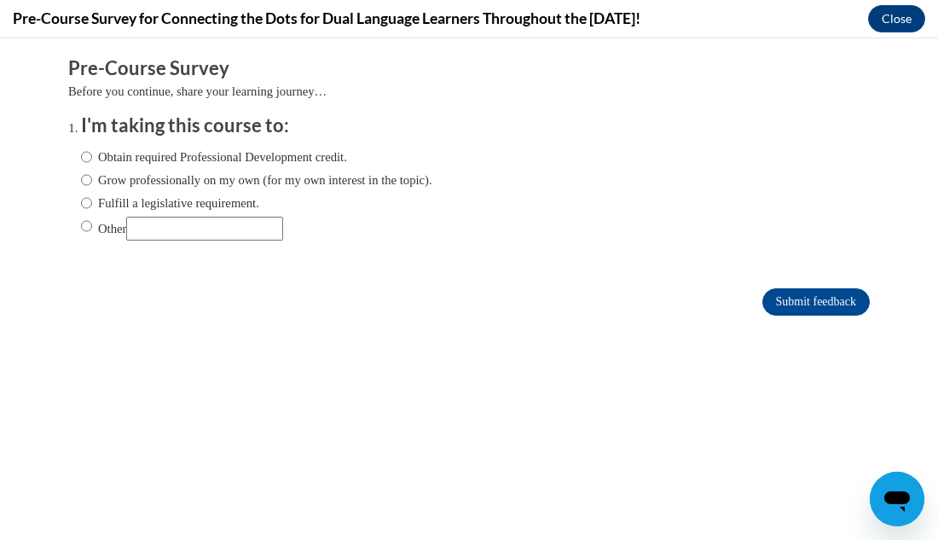
scroll to position [0, 0]
click at [87, 159] on input "Obtain required Professional Development credit." at bounding box center [86, 157] width 11 height 19
radio input "true"
click at [774, 308] on input "Submit feedback" at bounding box center [815, 301] width 107 height 27
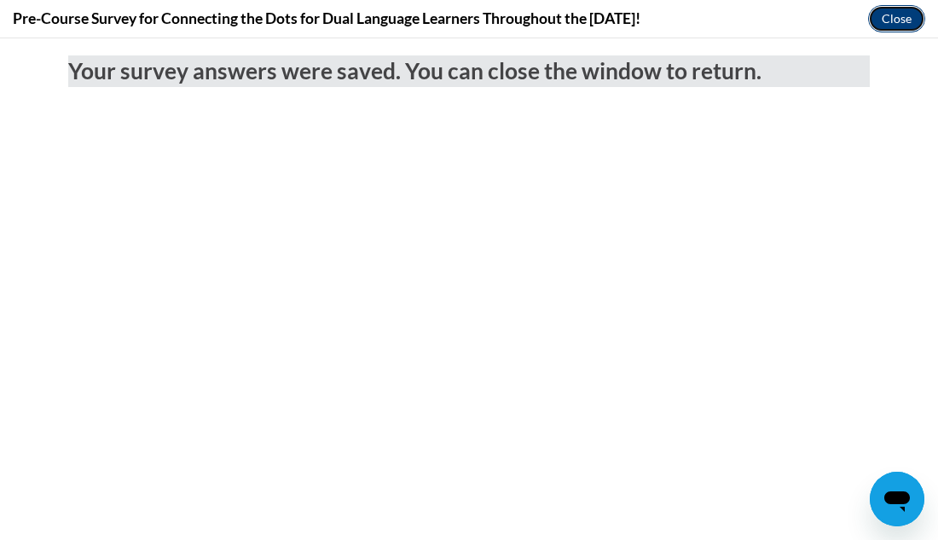
click at [894, 21] on button "Close" at bounding box center [896, 18] width 57 height 27
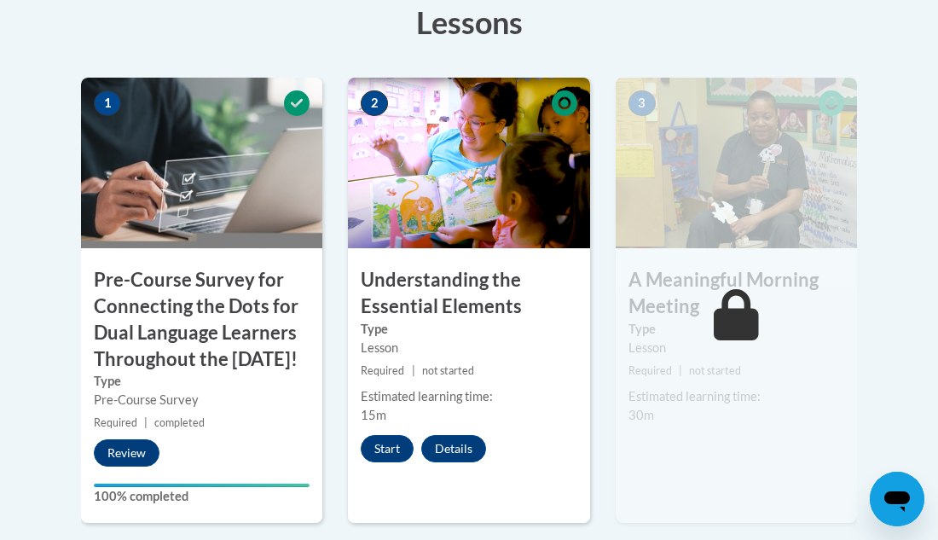
click at [333, 473] on div "1 Pre-Course Survey for Connecting the Dots for Dual Language Learners Througho…" at bounding box center [201, 315] width 267 height 475
click at [381, 450] on button "Start" at bounding box center [387, 448] width 53 height 27
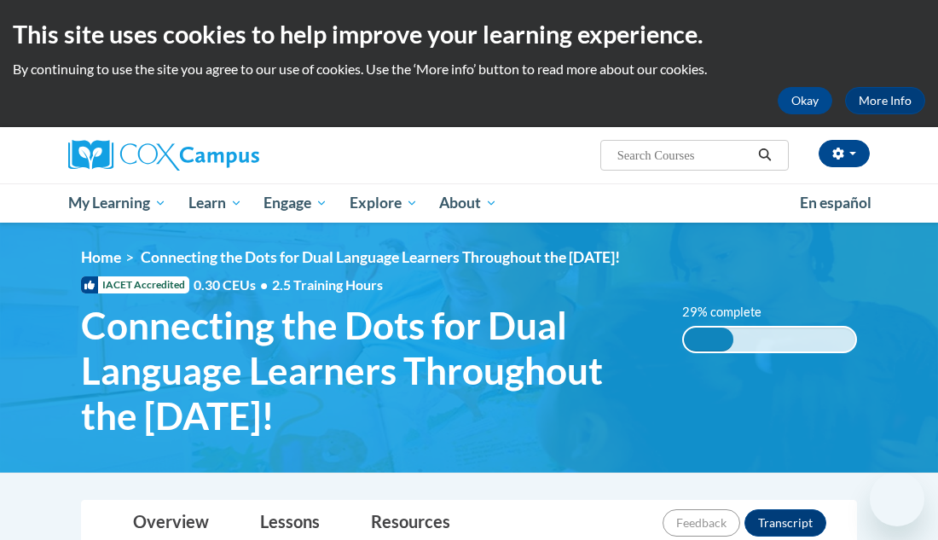
click at [902, 388] on img at bounding box center [469, 347] width 938 height 249
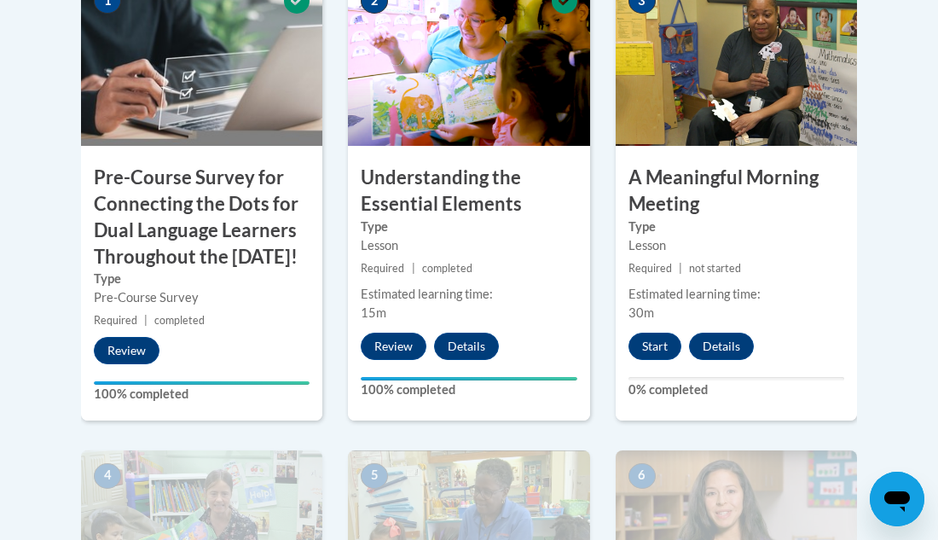
scroll to position [716, 0]
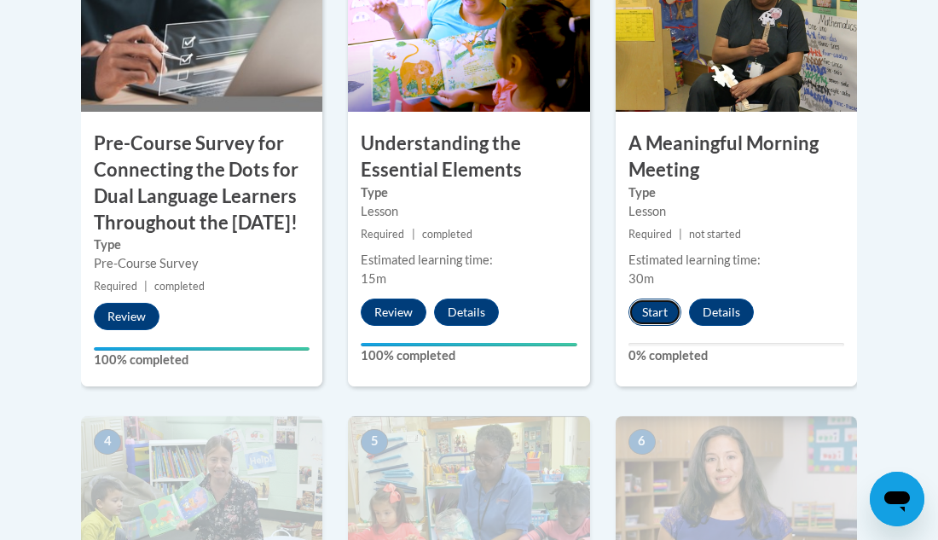
click at [658, 319] on button "Start" at bounding box center [654, 311] width 53 height 27
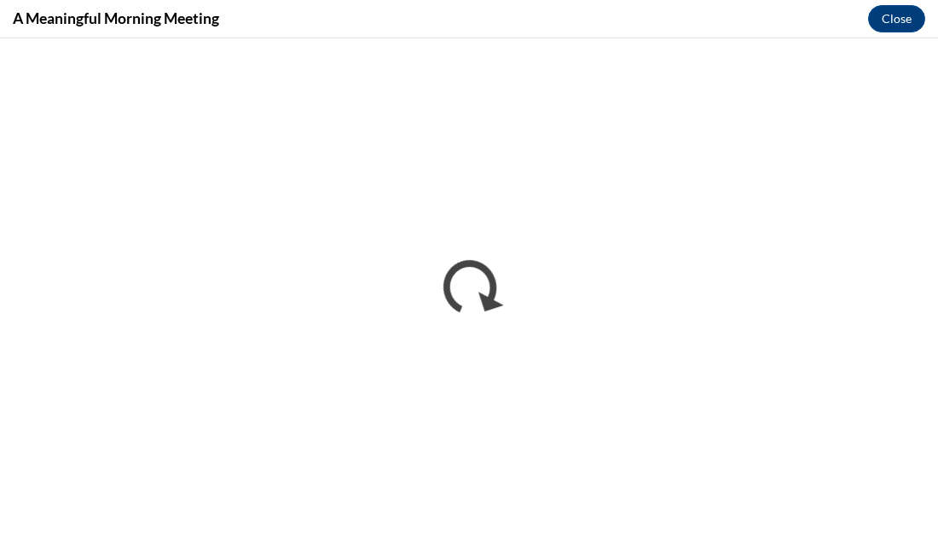
scroll to position [0, 0]
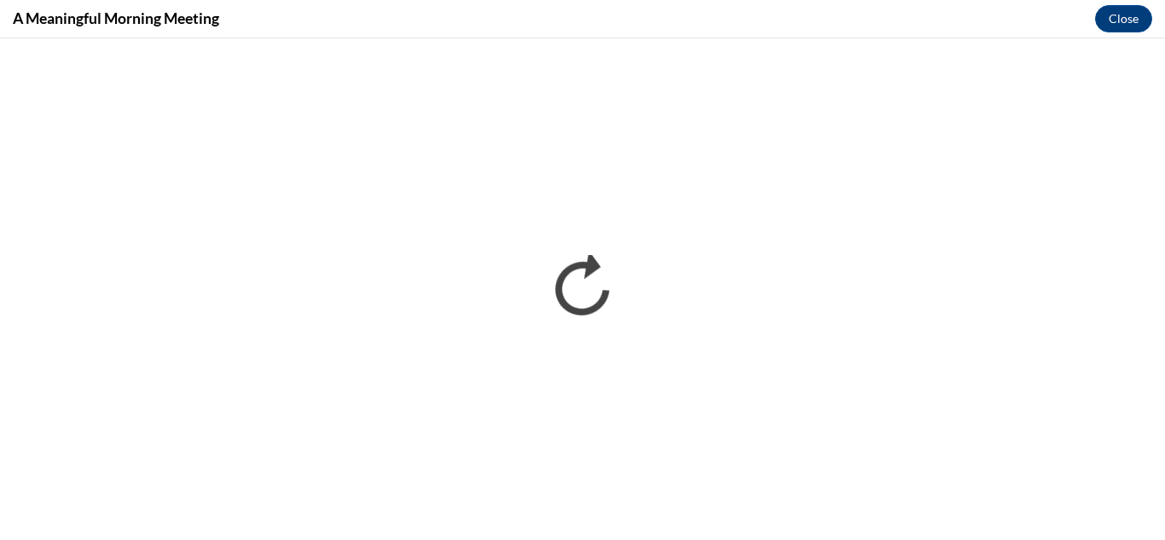
click at [937, 31] on div "A Meaningful Morning Meeting Close" at bounding box center [582, 19] width 1165 height 38
click at [937, 21] on div "A Meaningful Morning Meeting Close" at bounding box center [582, 19] width 1165 height 38
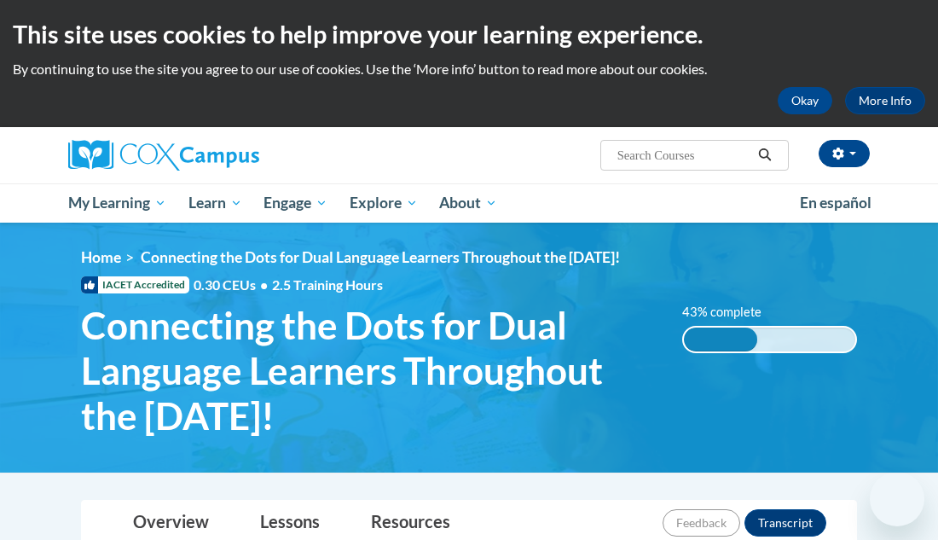
click at [905, 295] on img at bounding box center [469, 347] width 938 height 249
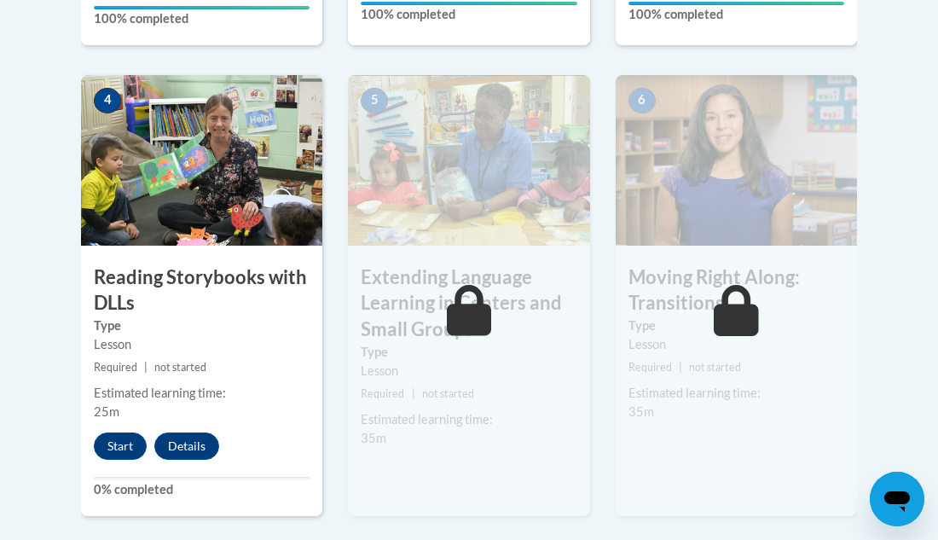
scroll to position [1091, 0]
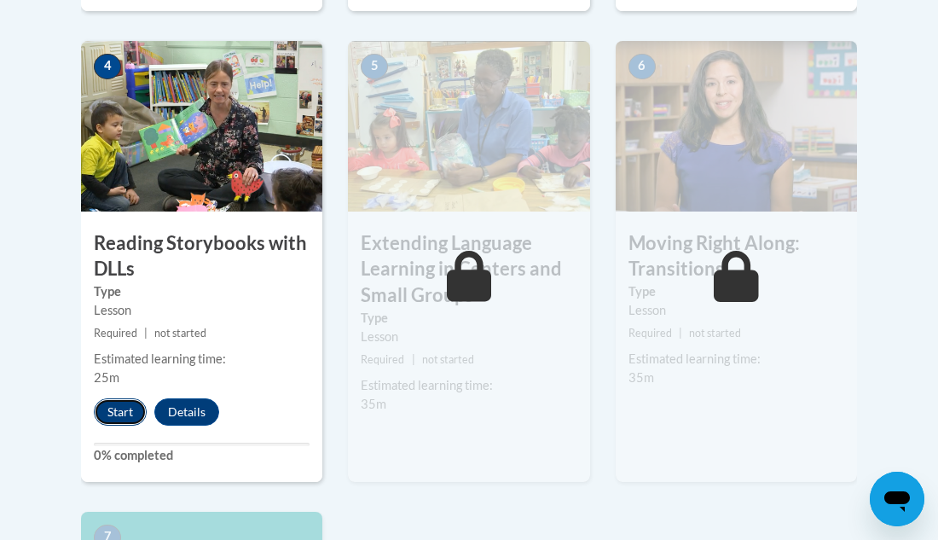
click at [114, 425] on button "Start" at bounding box center [120, 411] width 53 height 27
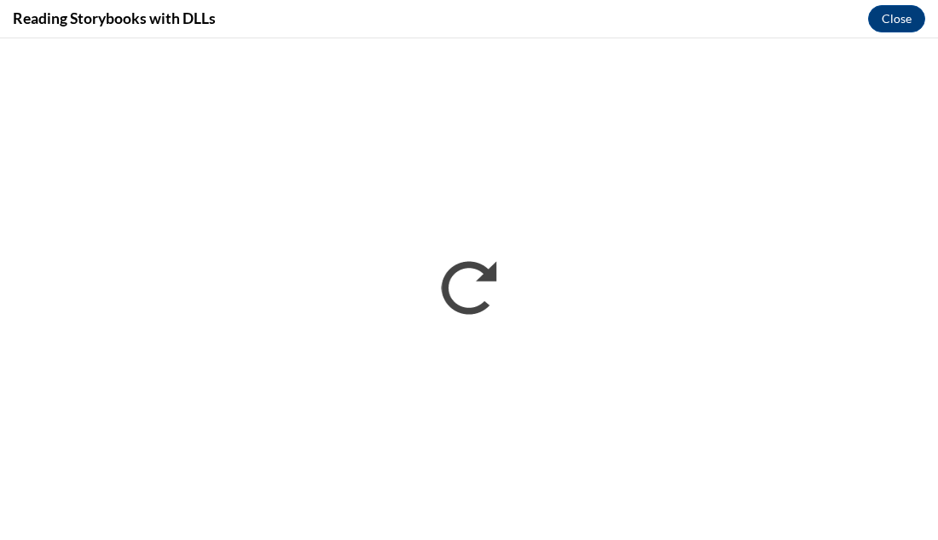
scroll to position [0, 0]
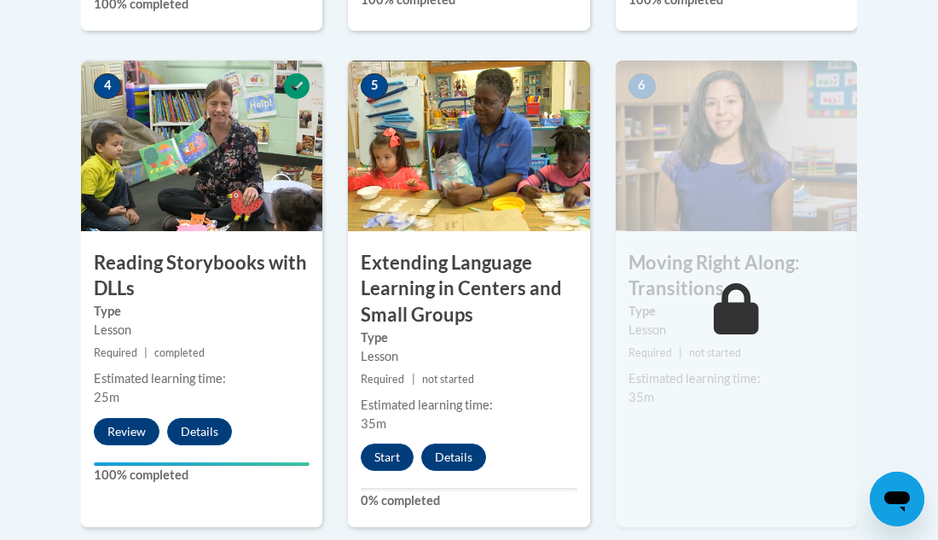
scroll to position [1091, 0]
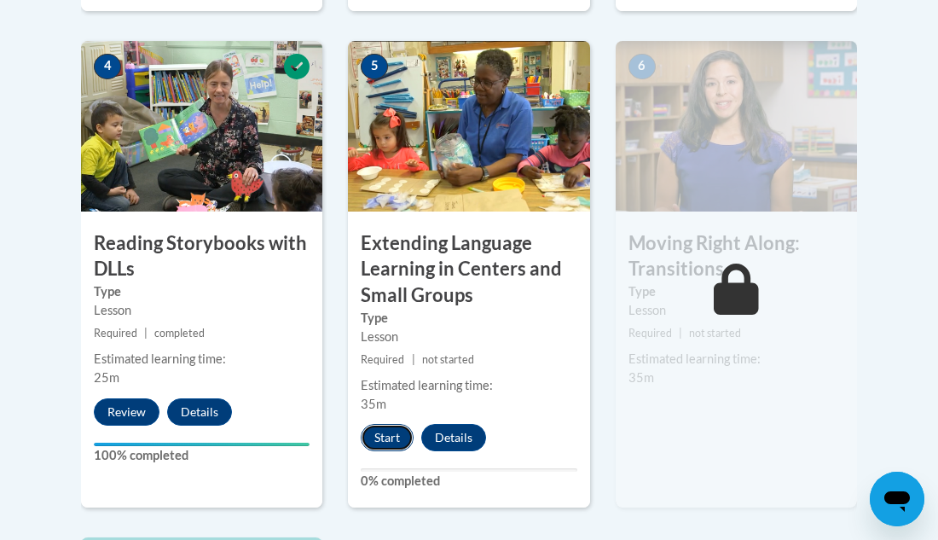
click at [396, 451] on button "Start" at bounding box center [387, 437] width 53 height 27
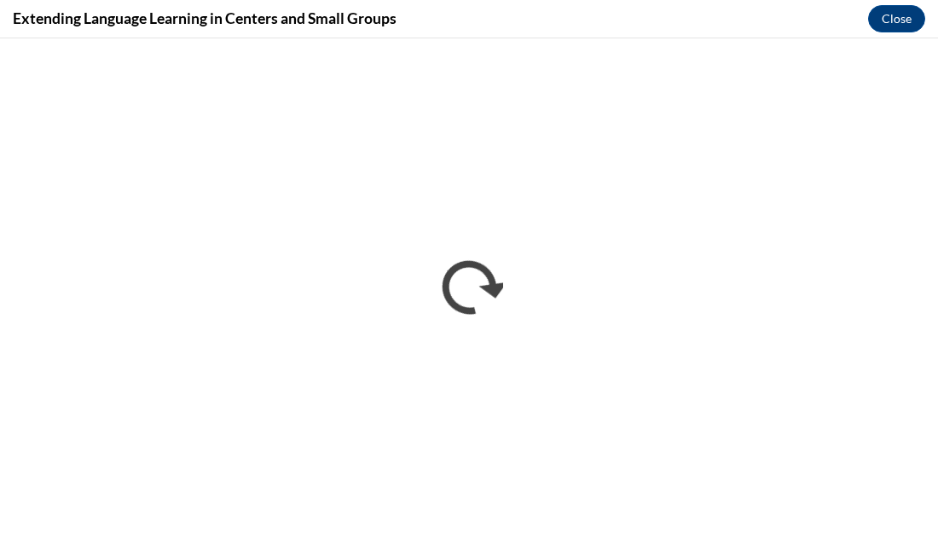
scroll to position [0, 0]
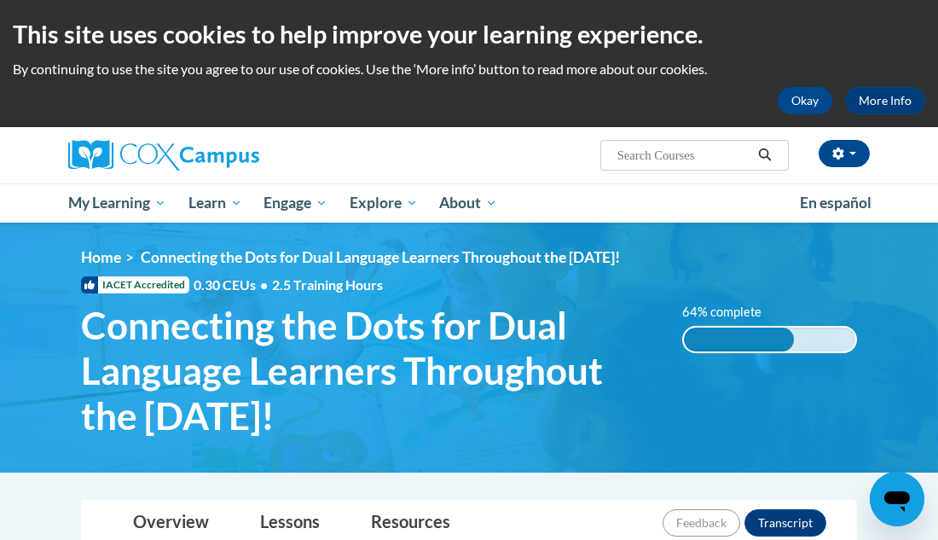
click at [907, 189] on div "[PERSON_NAME] (Eastern Daylight Time GMT-0400 ) My Profile Inbox My Transcripts…" at bounding box center [469, 175] width 938 height 96
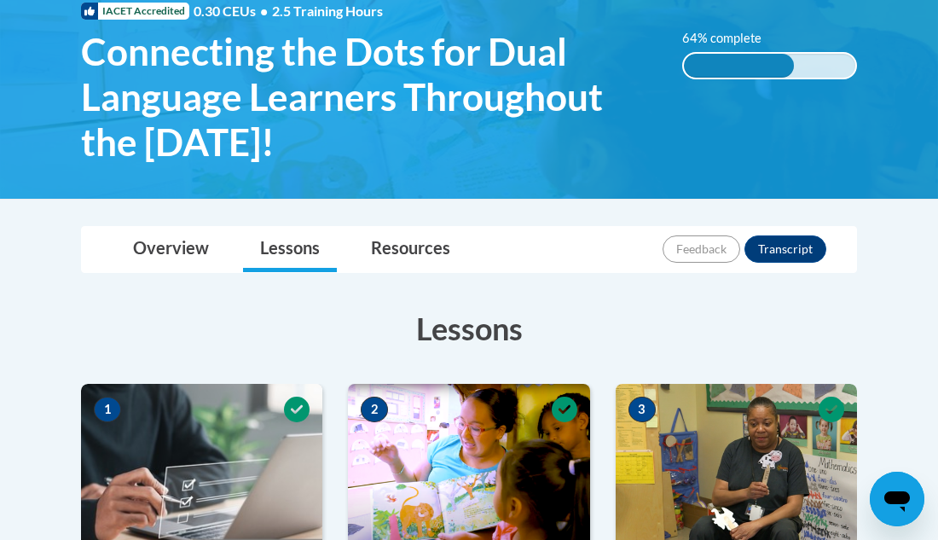
scroll to position [273, 0]
